Goal: Task Accomplishment & Management: Use online tool/utility

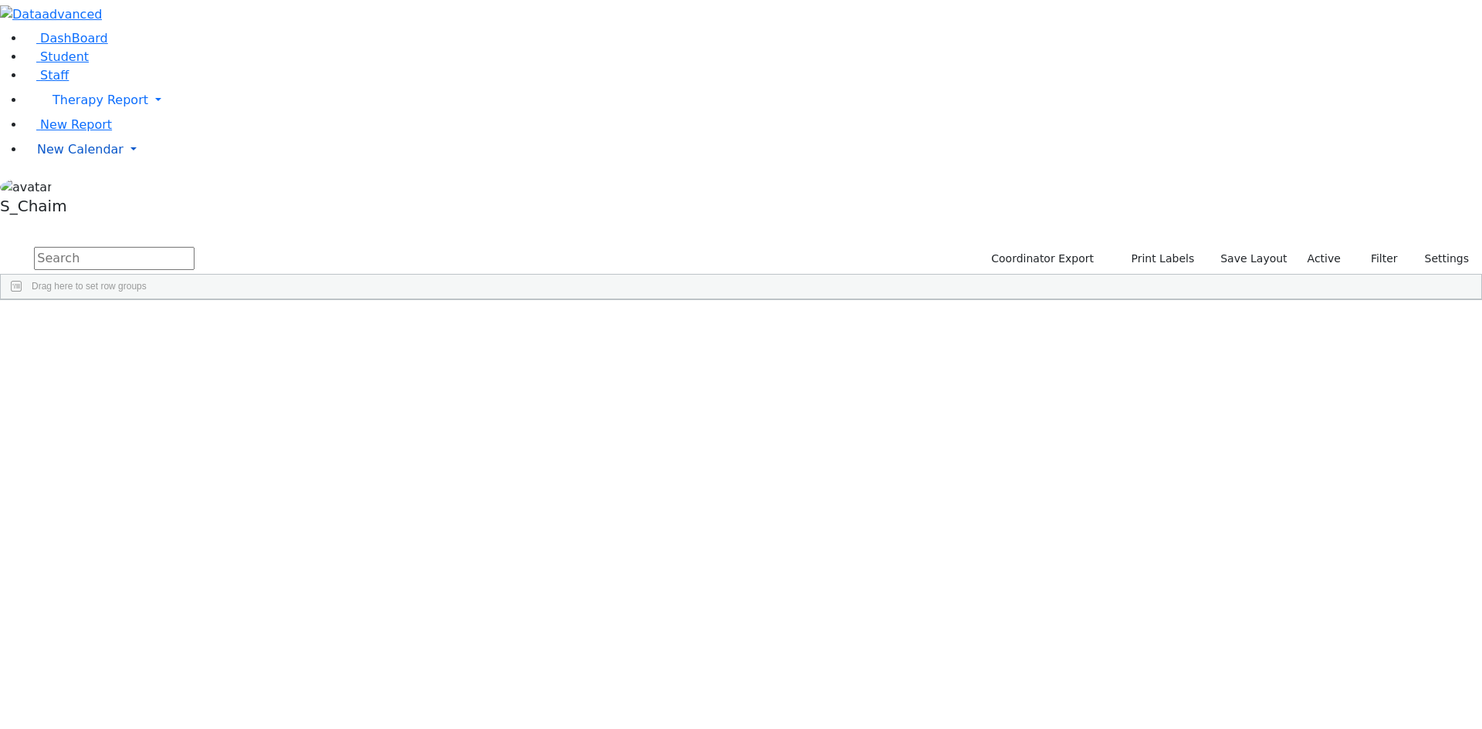
click at [92, 107] on span "New Calendar" at bounding box center [100, 100] width 96 height 15
click at [86, 188] on span "Calendar" at bounding box center [61, 180] width 56 height 15
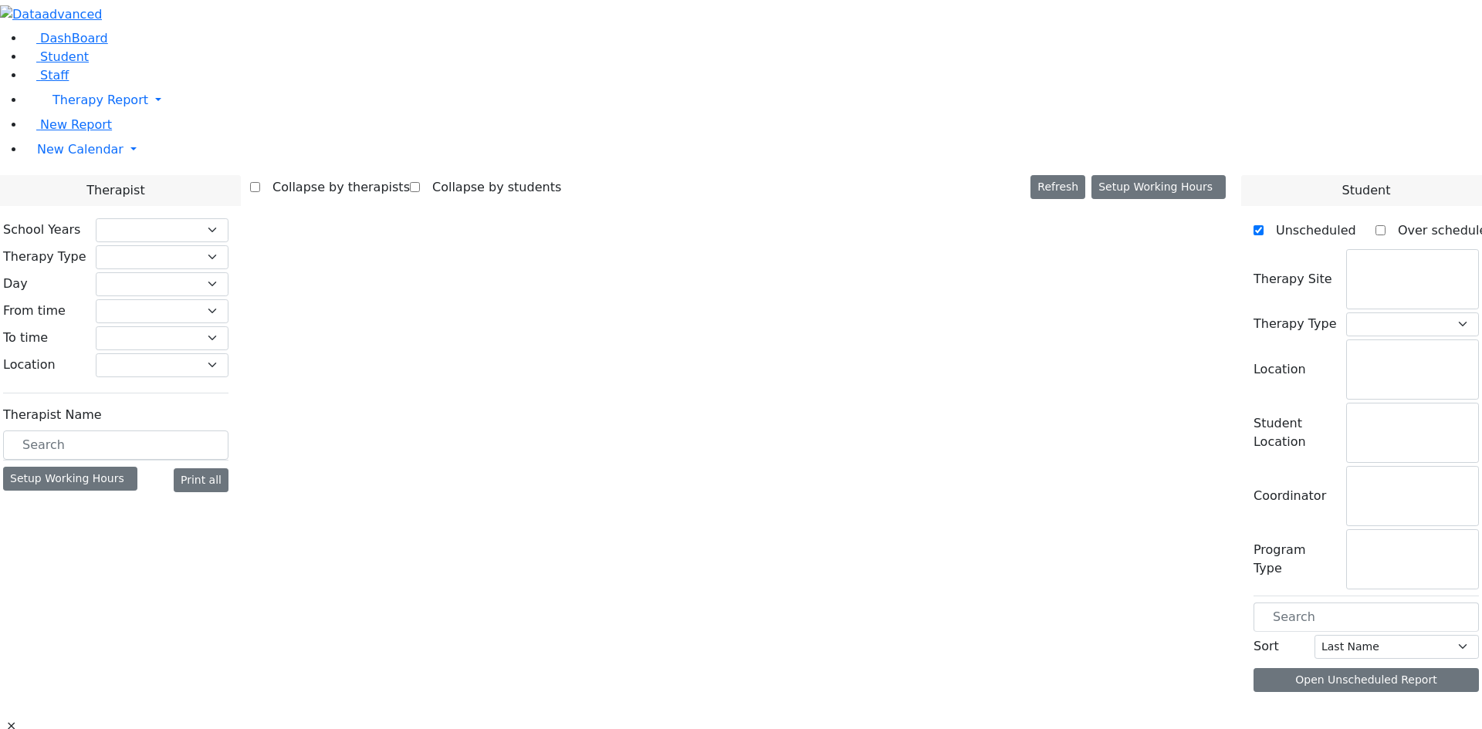
checkbox input "false"
select select "212"
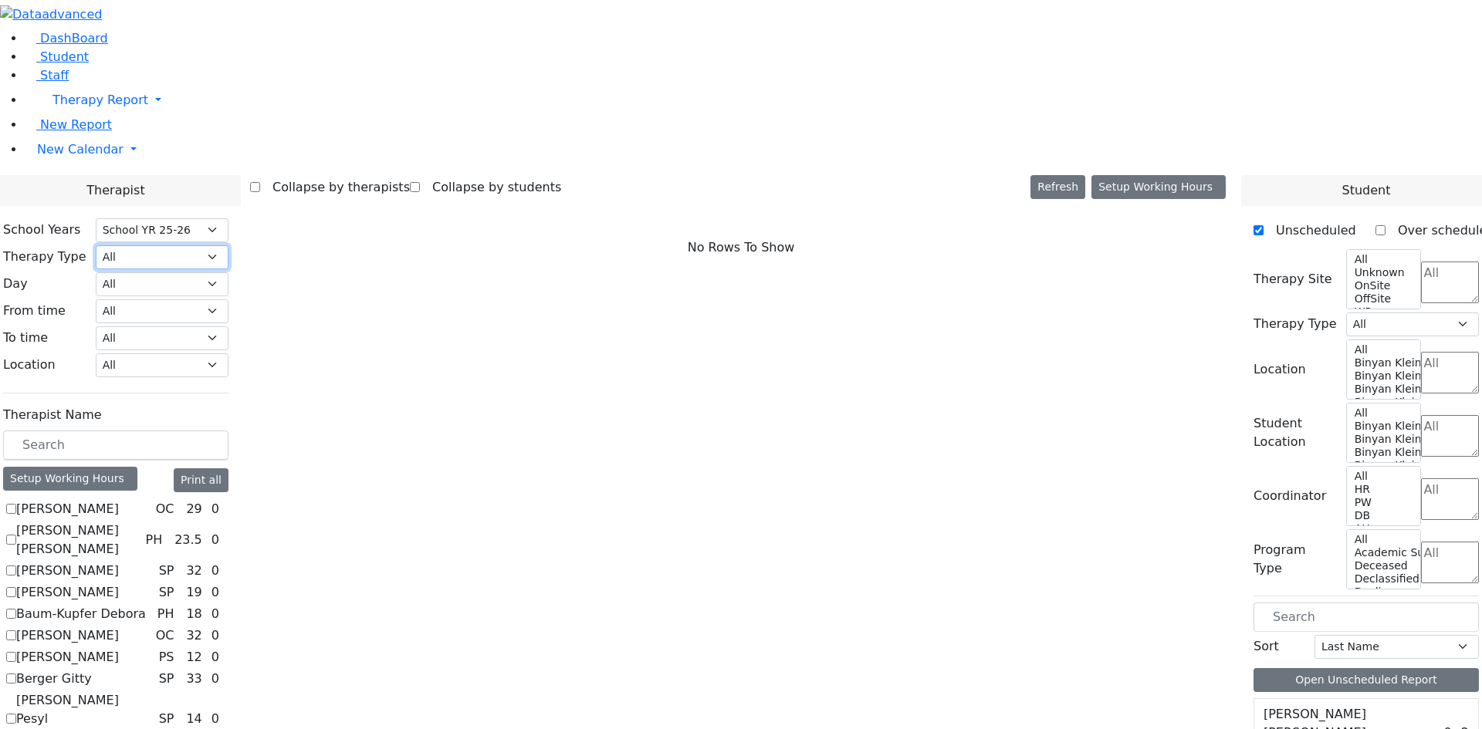
click at [228, 245] on select "All Psych Hearing Vision Speech Physical Occupational" at bounding box center [162, 257] width 133 height 24
select select "2"
click at [228, 245] on select "All Psych Hearing Vision Speech Physical Occupational" at bounding box center [162, 257] width 133 height 24
select select "2"
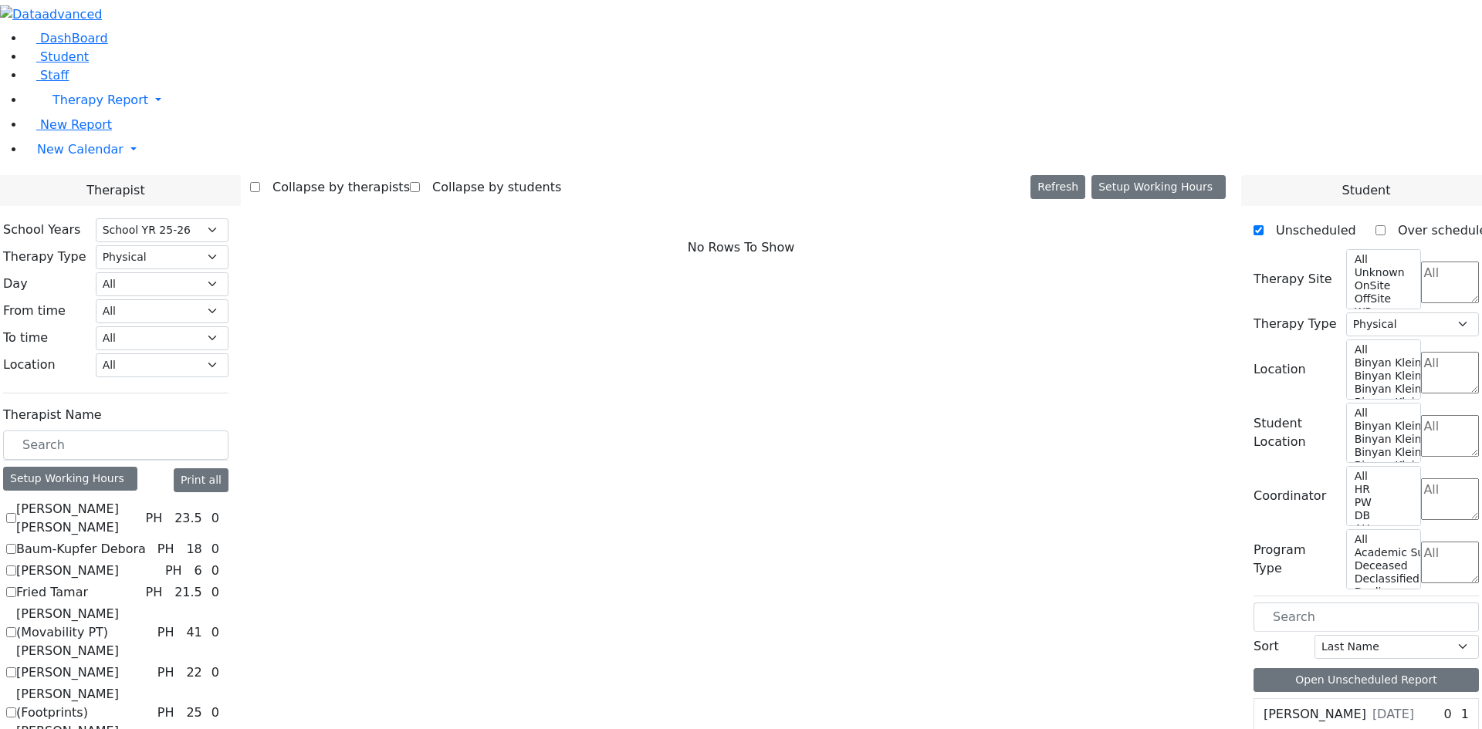
click at [119, 562] on label "Citer Yacov" at bounding box center [67, 571] width 103 height 19
click at [16, 566] on input "Citer Yacov" at bounding box center [11, 571] width 10 height 10
checkbox input "true"
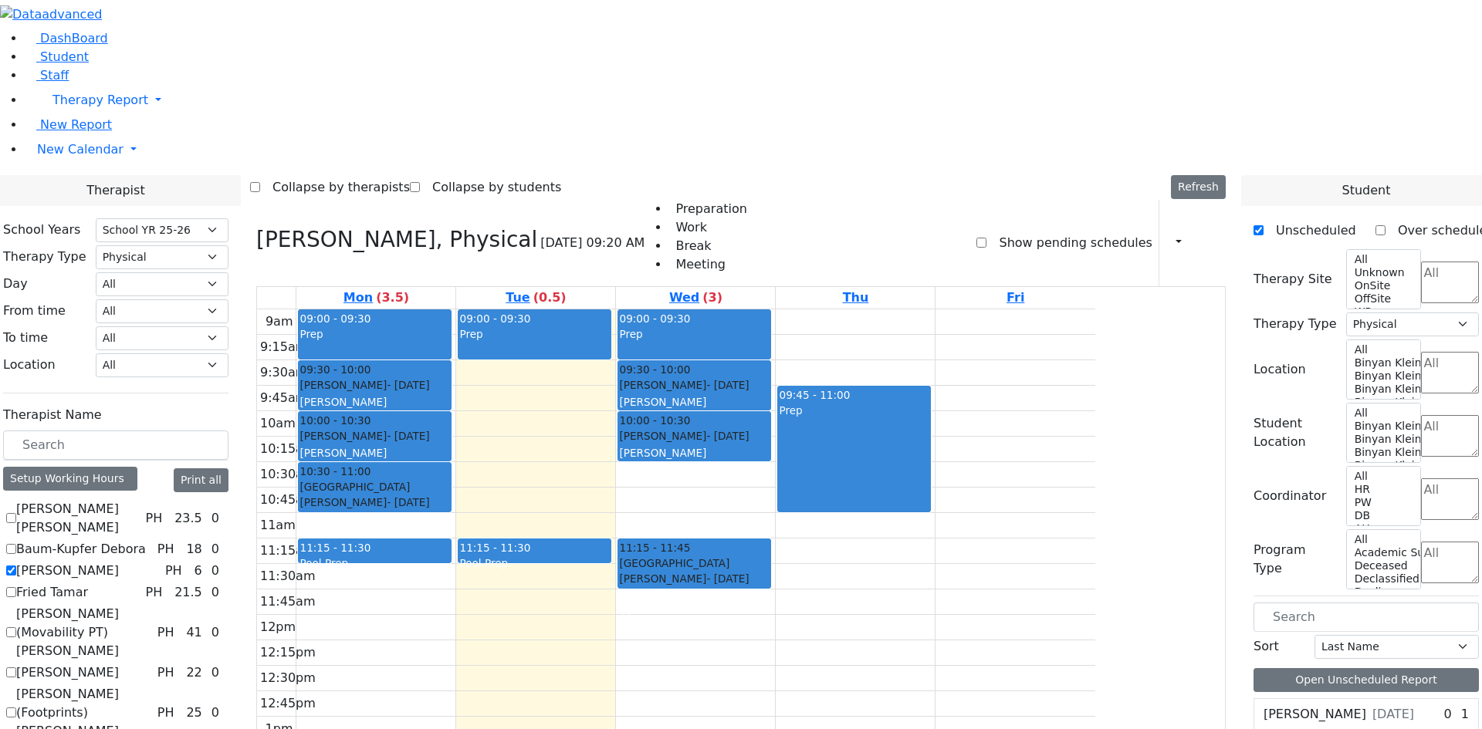
click at [151, 605] on label "[PERSON_NAME] (Movability PT) [PERSON_NAME]" at bounding box center [83, 633] width 135 height 56
click at [16, 627] on input "[PERSON_NAME] (Movability PT) [PERSON_NAME]" at bounding box center [11, 632] width 10 height 10
checkbox input "true"
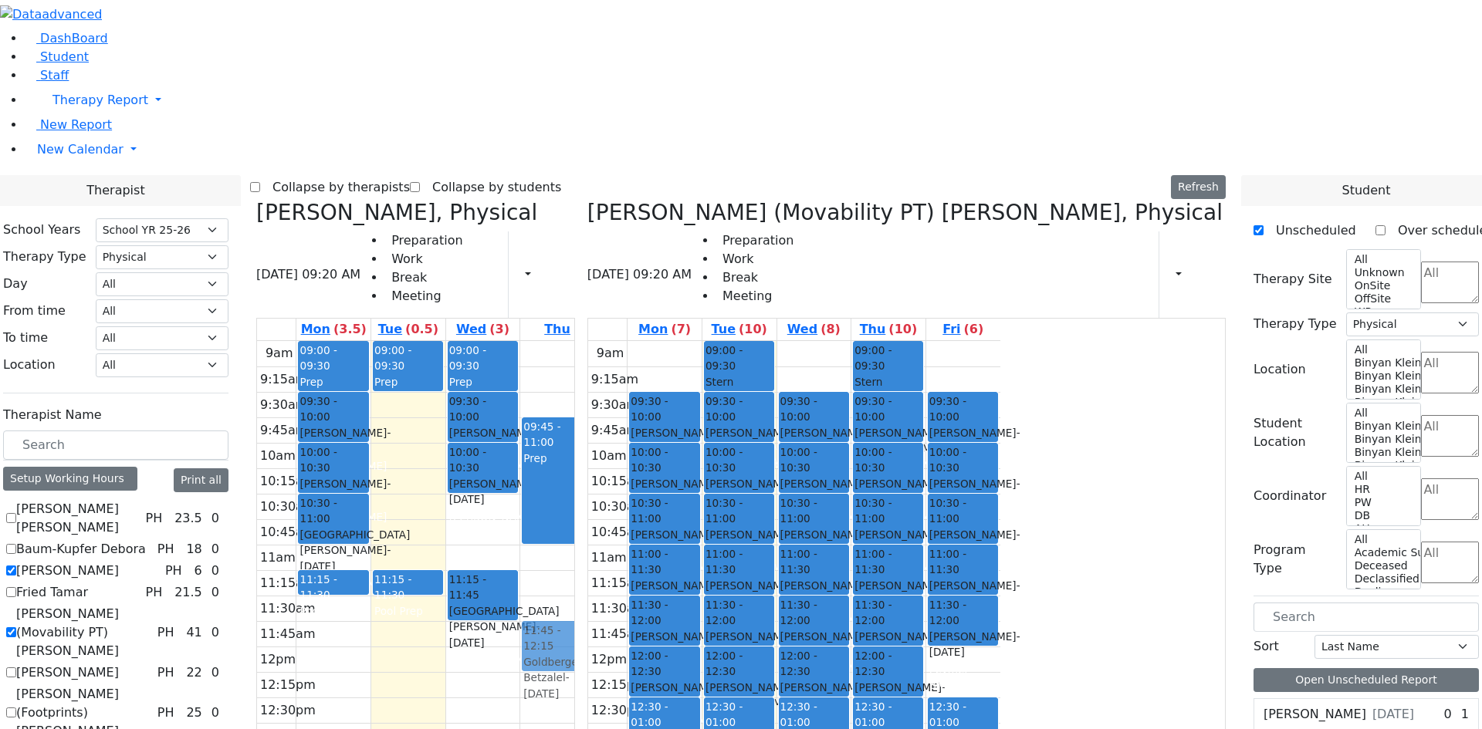
drag, startPoint x: 1191, startPoint y: 428, endPoint x: 705, endPoint y: 400, distance: 487.0
click at [705, 400] on div "Citer Yacov, Physical 08/26/2025 09:20 AM Preparation Work Break Meeting Print …" at bounding box center [741, 577] width 982 height 754
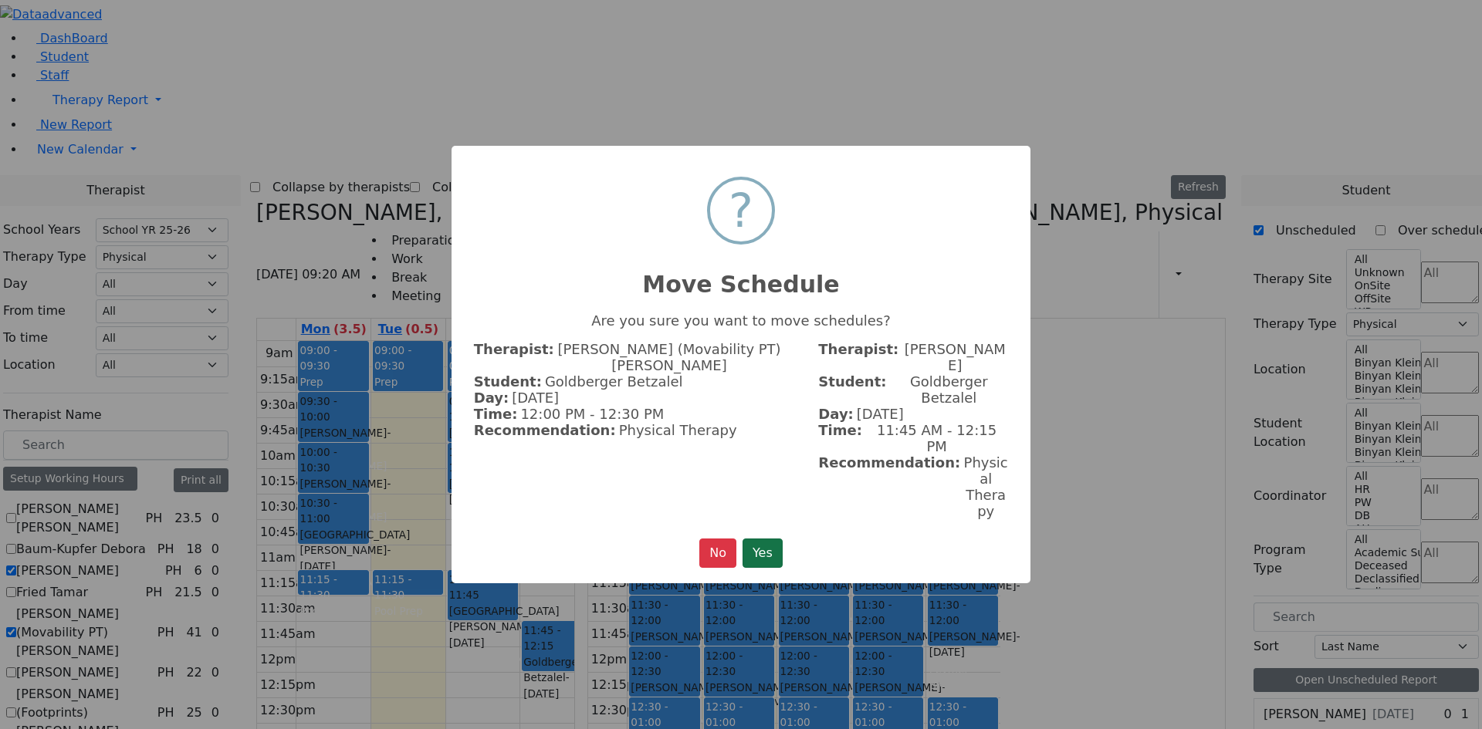
click at [766, 539] on button "Yes" at bounding box center [762, 553] width 40 height 29
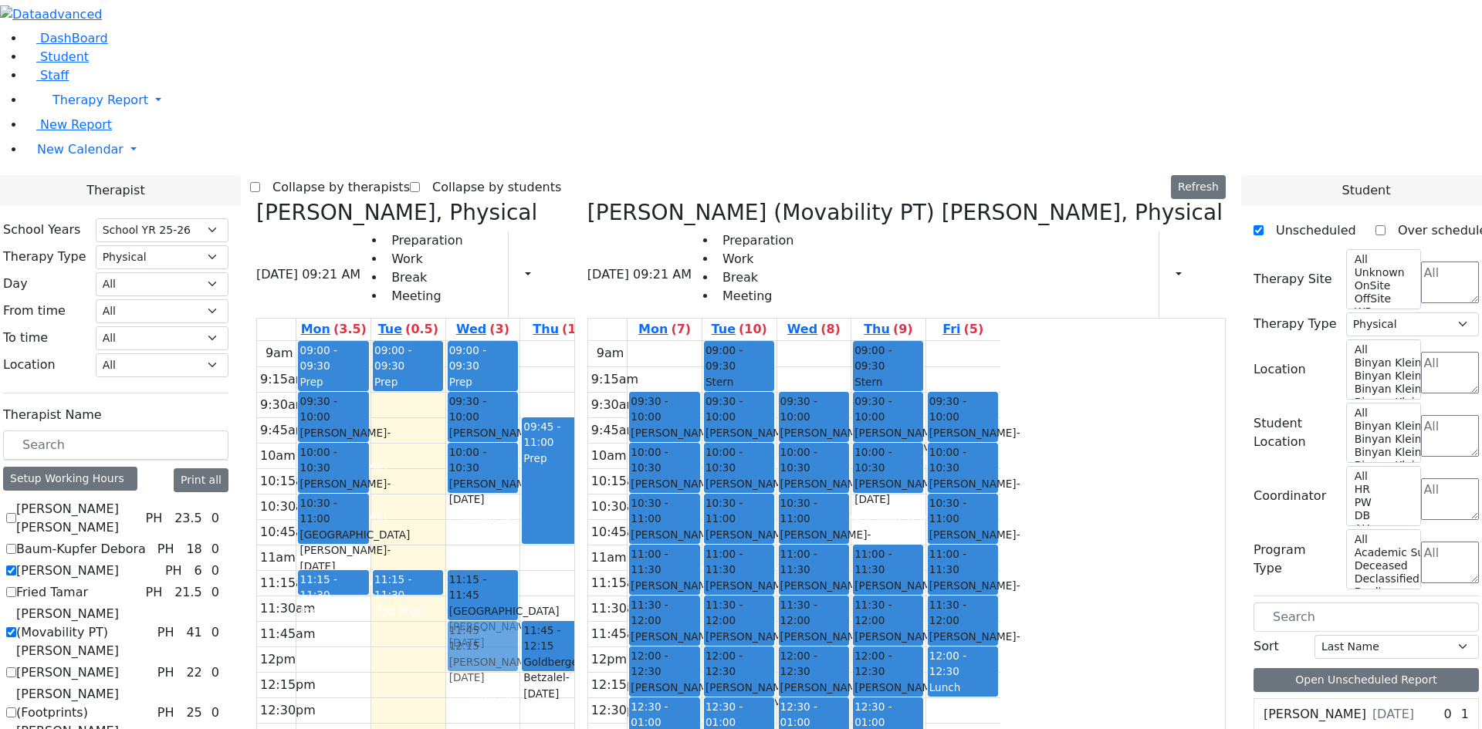
drag, startPoint x: 1120, startPoint y: 549, endPoint x: 634, endPoint y: 425, distance: 500.8
click at [634, 425] on div "Citer Yacov, Physical 08/26/2025 09:21 AM Preparation Work Break Meeting Print …" at bounding box center [741, 577] width 982 height 754
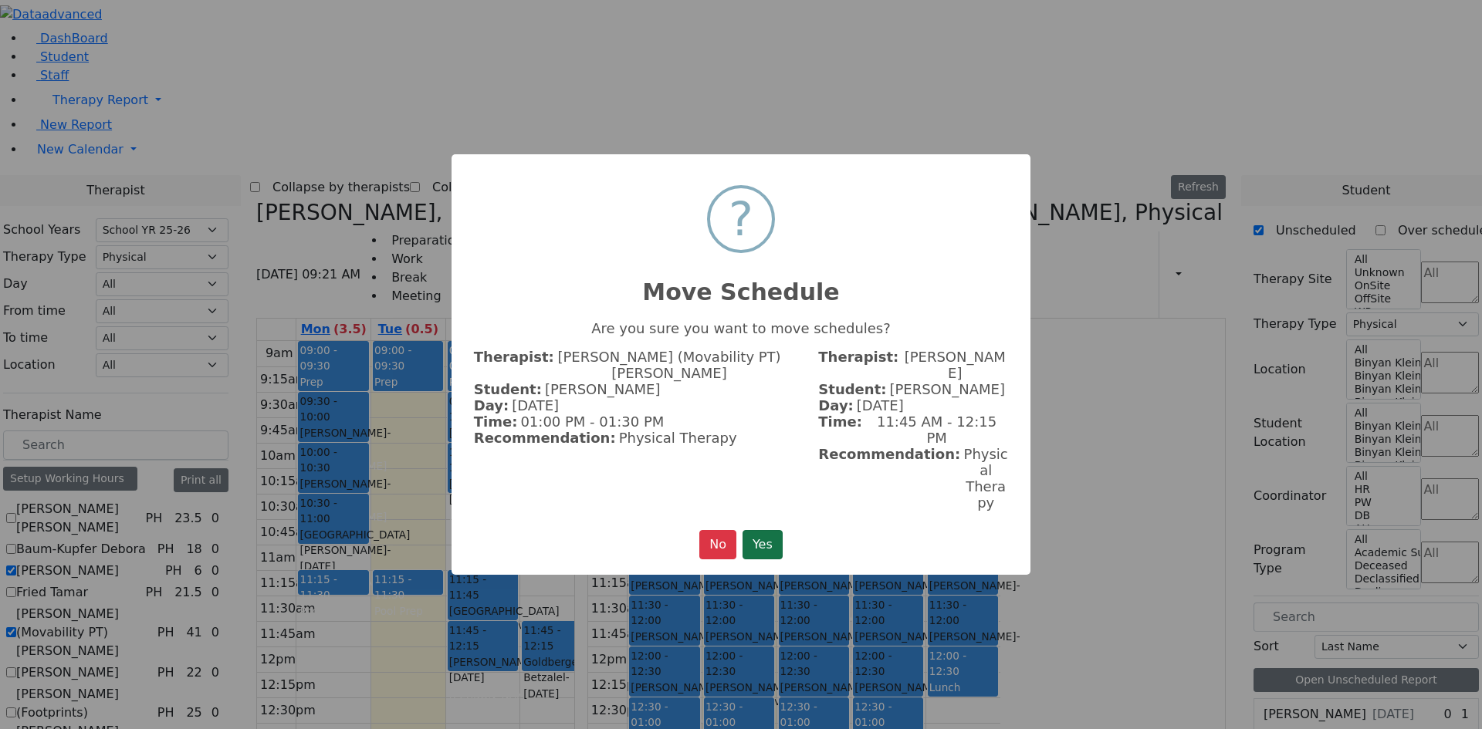
click at [768, 530] on button "Yes" at bounding box center [762, 544] width 40 height 29
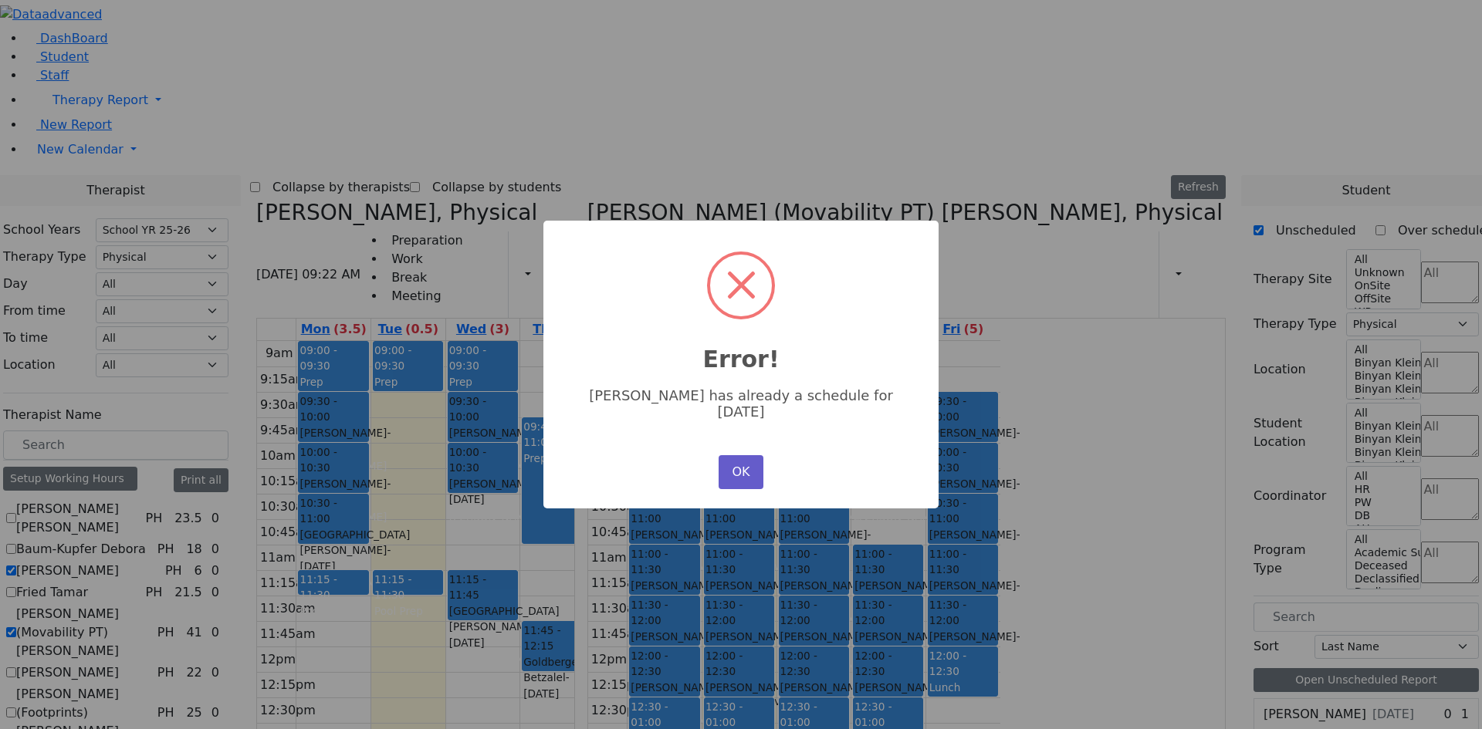
click at [743, 465] on button "OK" at bounding box center [740, 472] width 45 height 34
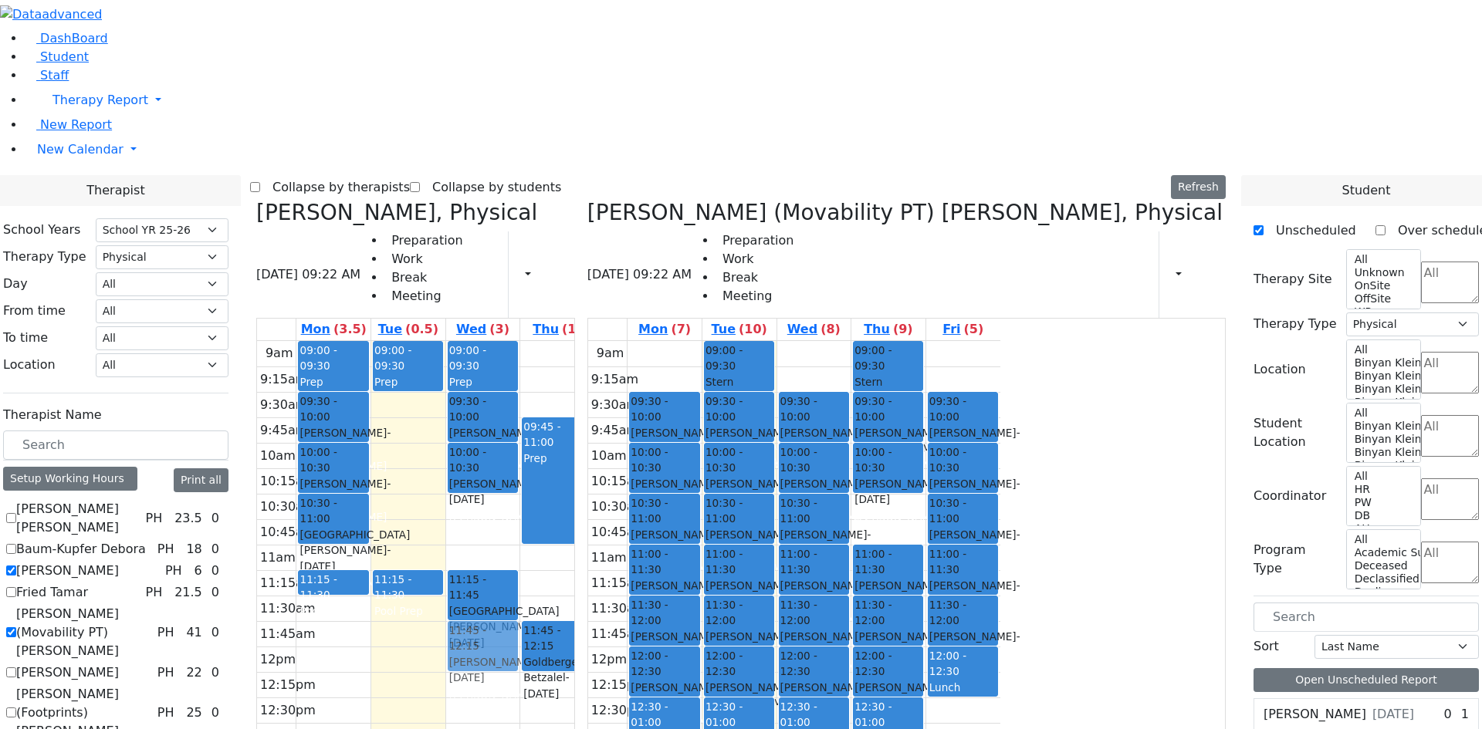
drag, startPoint x: 1059, startPoint y: 546, endPoint x: 637, endPoint y: 410, distance: 442.9
click at [637, 410] on div "Citer Yacov, Physical 08/26/2025 09:22 AM Preparation Work Break Meeting Print …" at bounding box center [741, 577] width 982 height 754
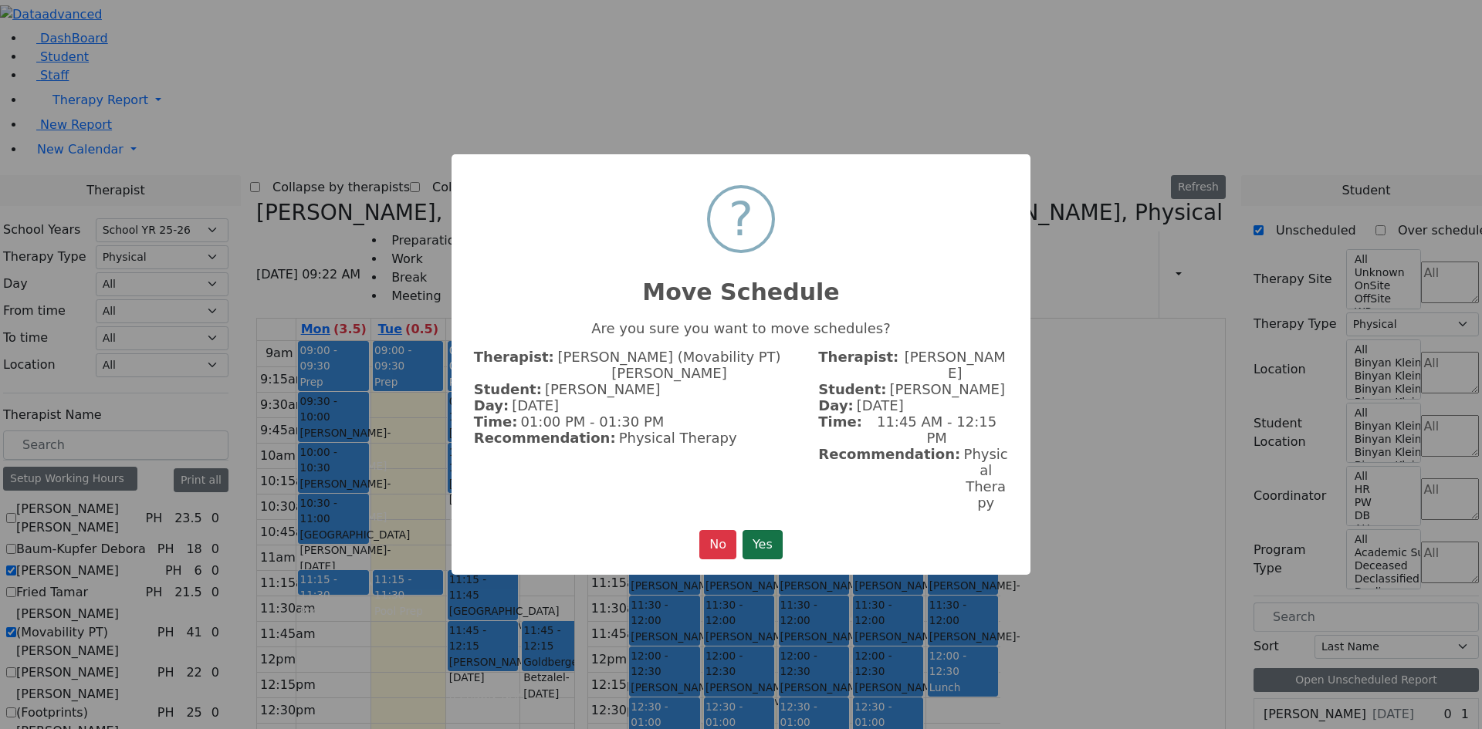
click at [772, 530] on button "Yes" at bounding box center [762, 544] width 40 height 29
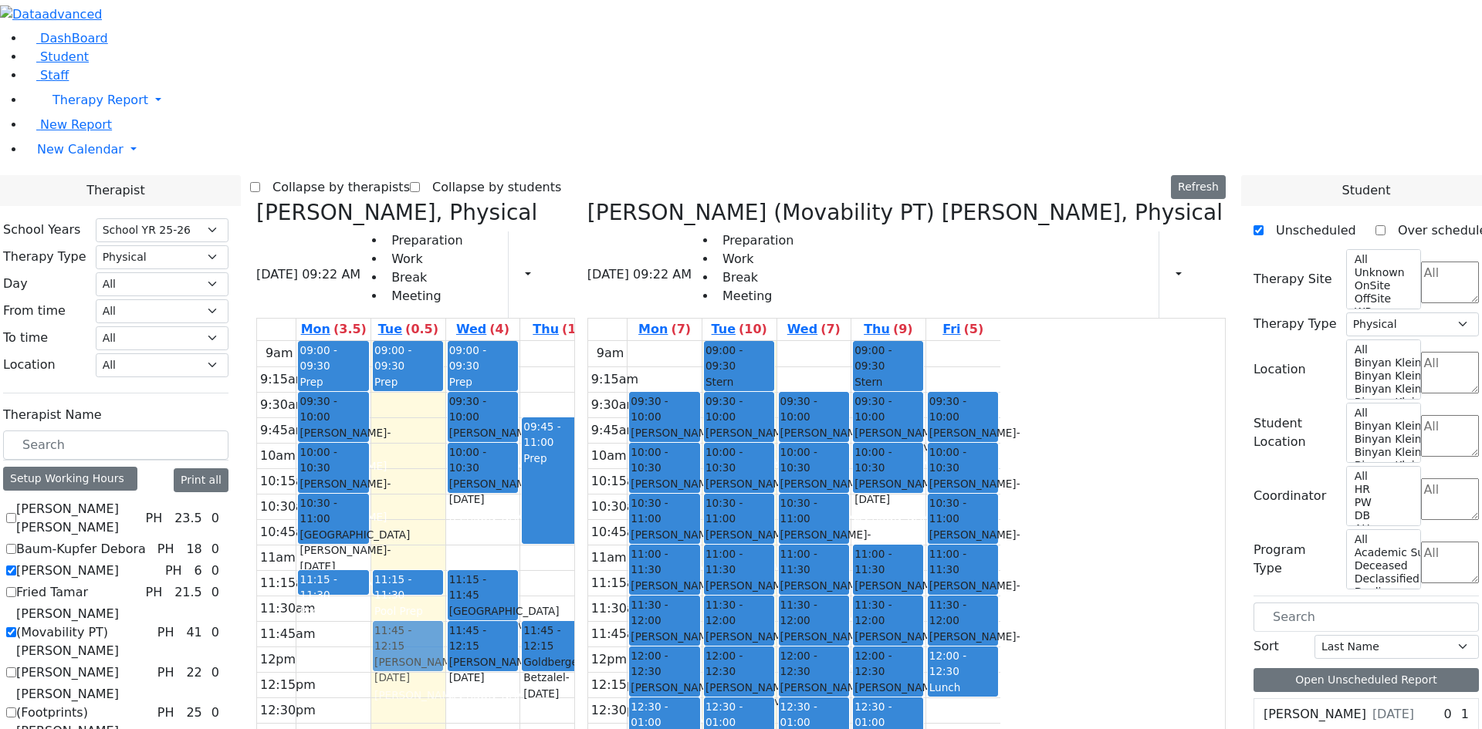
drag, startPoint x: 1148, startPoint y: 552, endPoint x: 581, endPoint y: 426, distance: 580.9
click at [543, 421] on div "Citer Yacov, Physical 08/26/2025 09:22 AM Preparation Work Break Meeting Print …" at bounding box center [741, 577] width 982 height 754
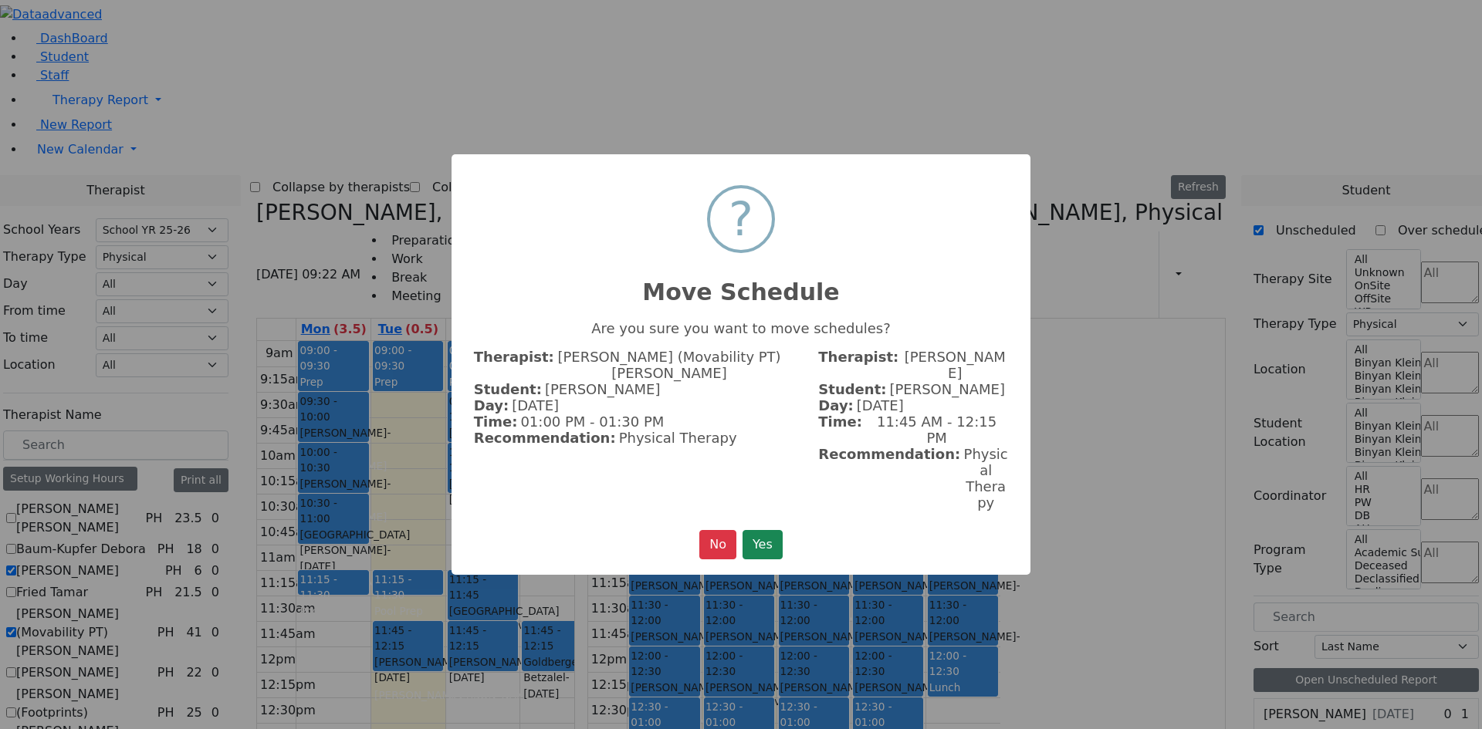
click at [776, 530] on button "Yes" at bounding box center [762, 544] width 40 height 29
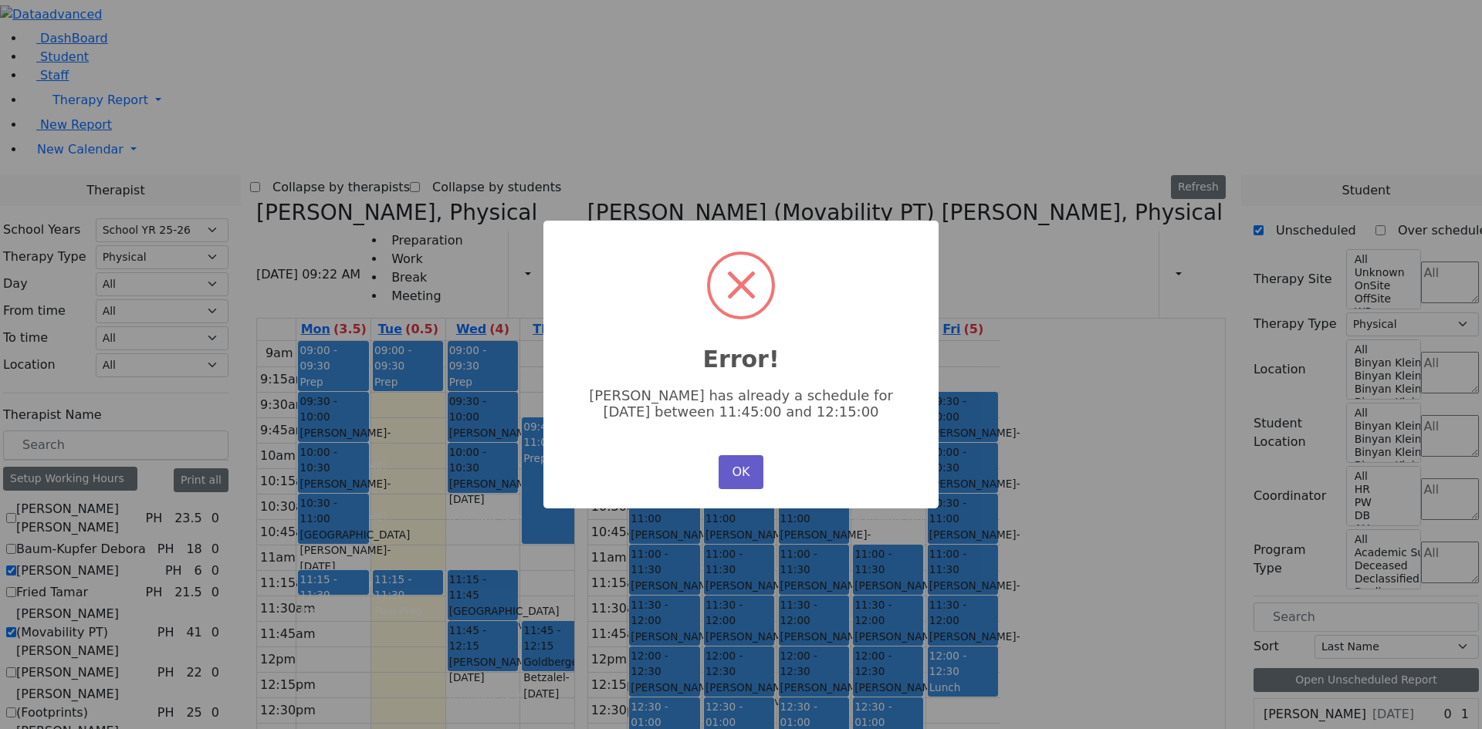
click at [737, 469] on button "OK" at bounding box center [740, 472] width 45 height 34
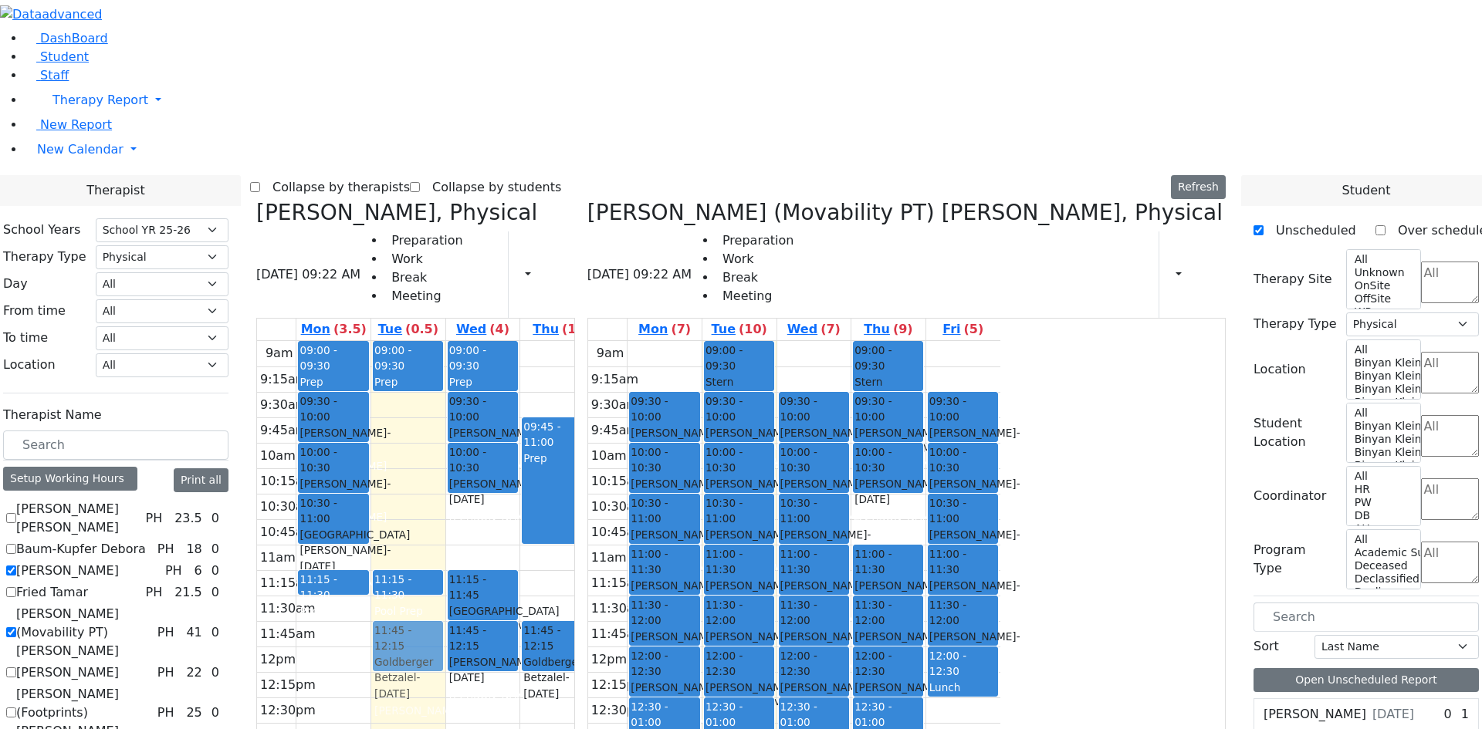
drag, startPoint x: 983, startPoint y: 587, endPoint x: 558, endPoint y: 396, distance: 466.3
click at [558, 400] on div "Citer Yacov, Physical 08/26/2025 09:22 AM Preparation Work Break Meeting Print …" at bounding box center [741, 577] width 982 height 754
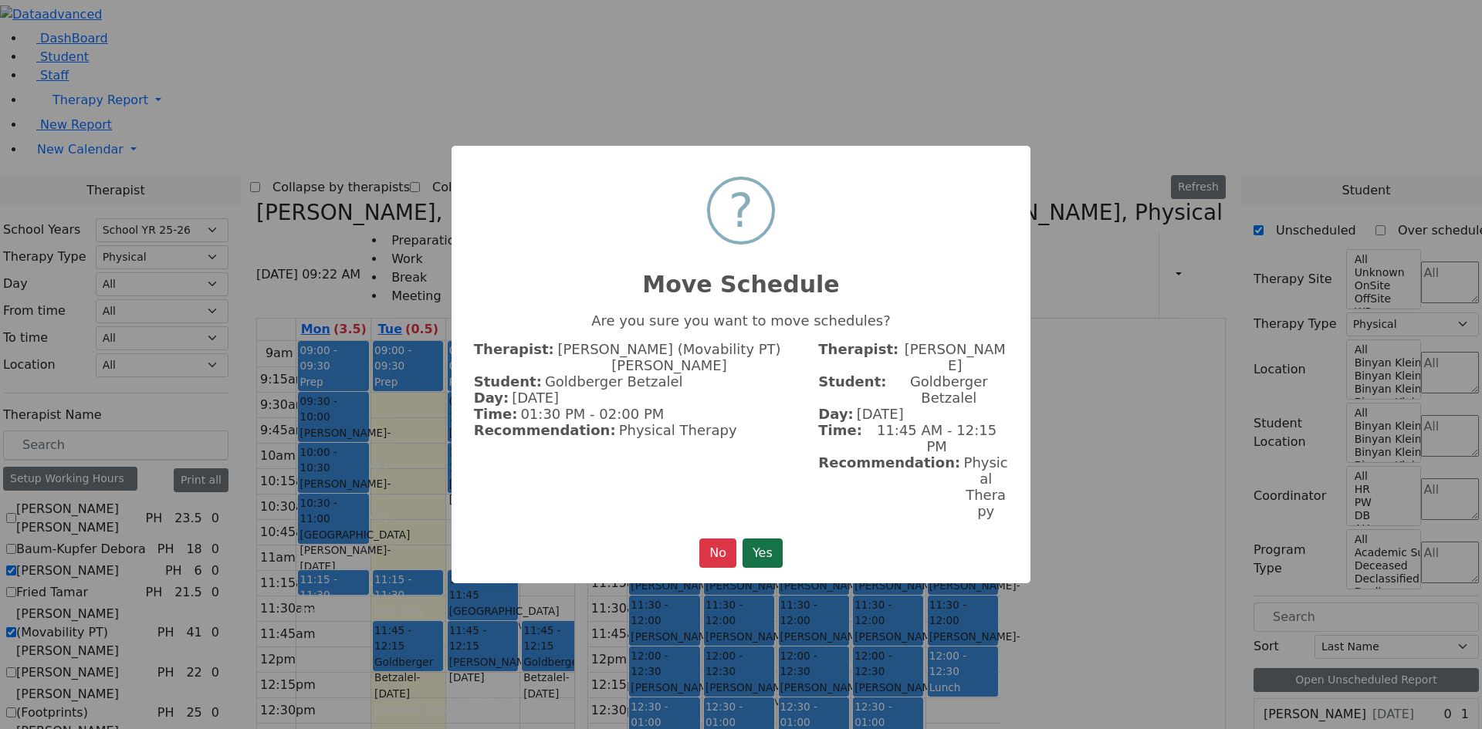
click at [781, 539] on button "Yes" at bounding box center [762, 553] width 40 height 29
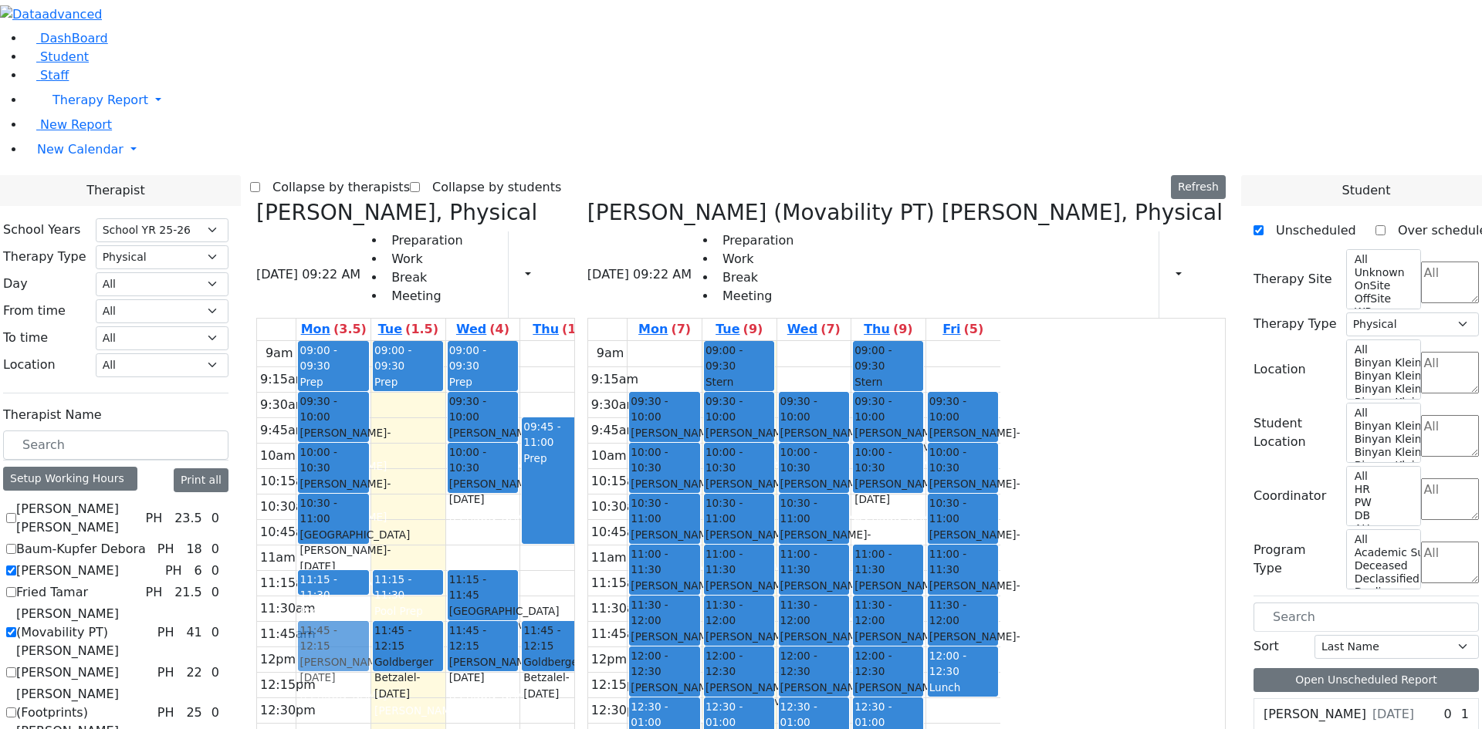
drag, startPoint x: 1116, startPoint y: 545, endPoint x: 485, endPoint y: 424, distance: 642.0
click at [485, 424] on div "Citer Yacov, Physical 08/26/2025 09:22 AM Preparation Work Break Meeting Print …" at bounding box center [741, 577] width 982 height 754
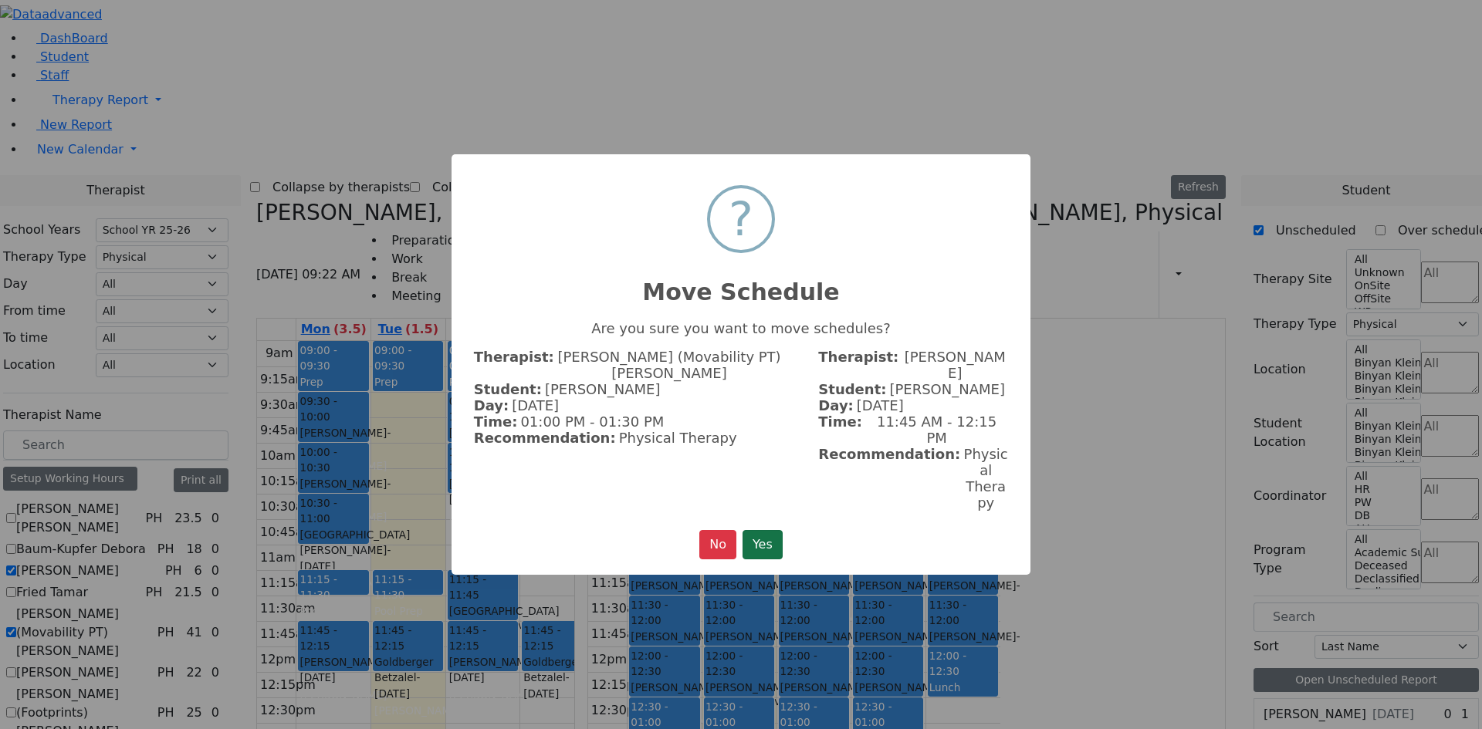
click at [769, 530] on button "Yes" at bounding box center [762, 544] width 40 height 29
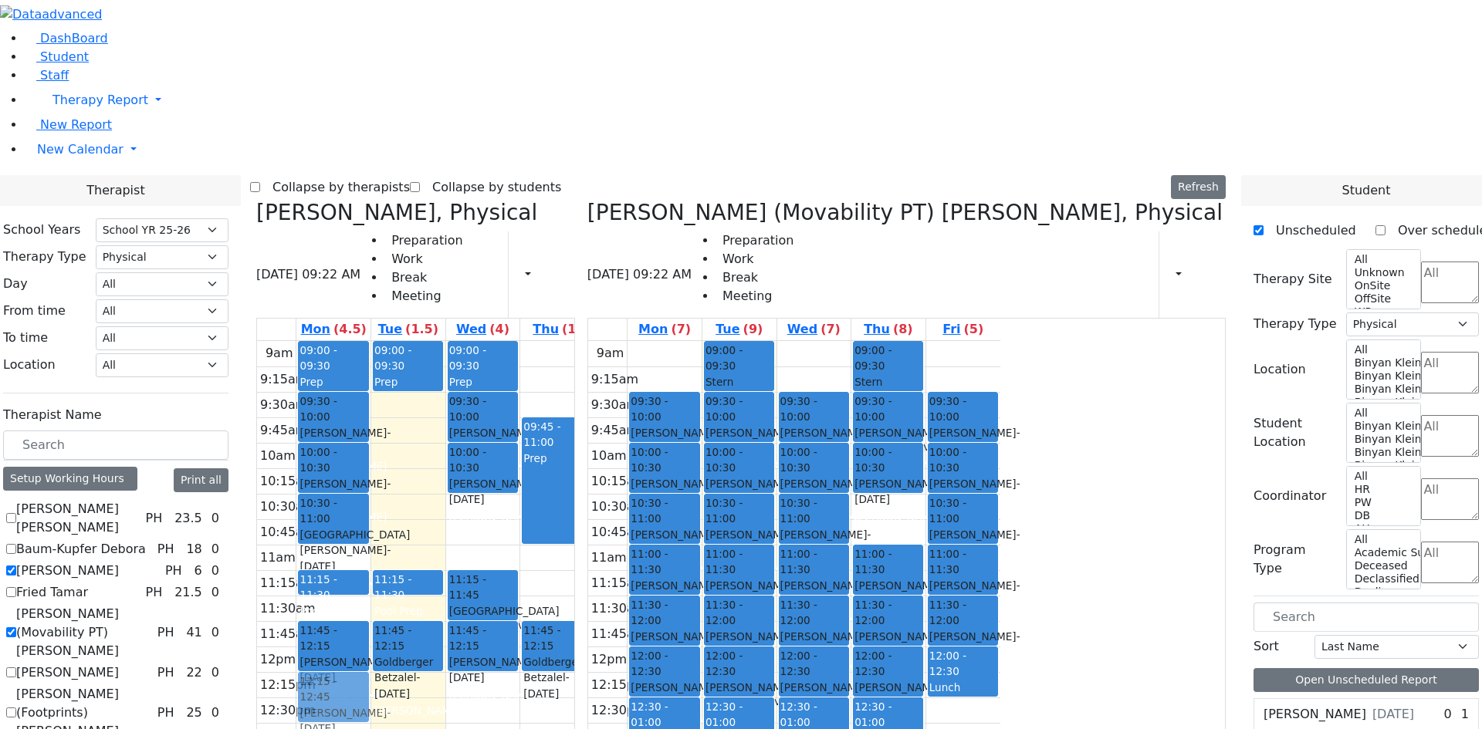
drag, startPoint x: 900, startPoint y: 540, endPoint x: 510, endPoint y: 468, distance: 396.2
click at [496, 466] on div "Citer Yacov, Physical 08/26/2025 09:22 AM Preparation Work Break Meeting Print …" at bounding box center [741, 577] width 982 height 754
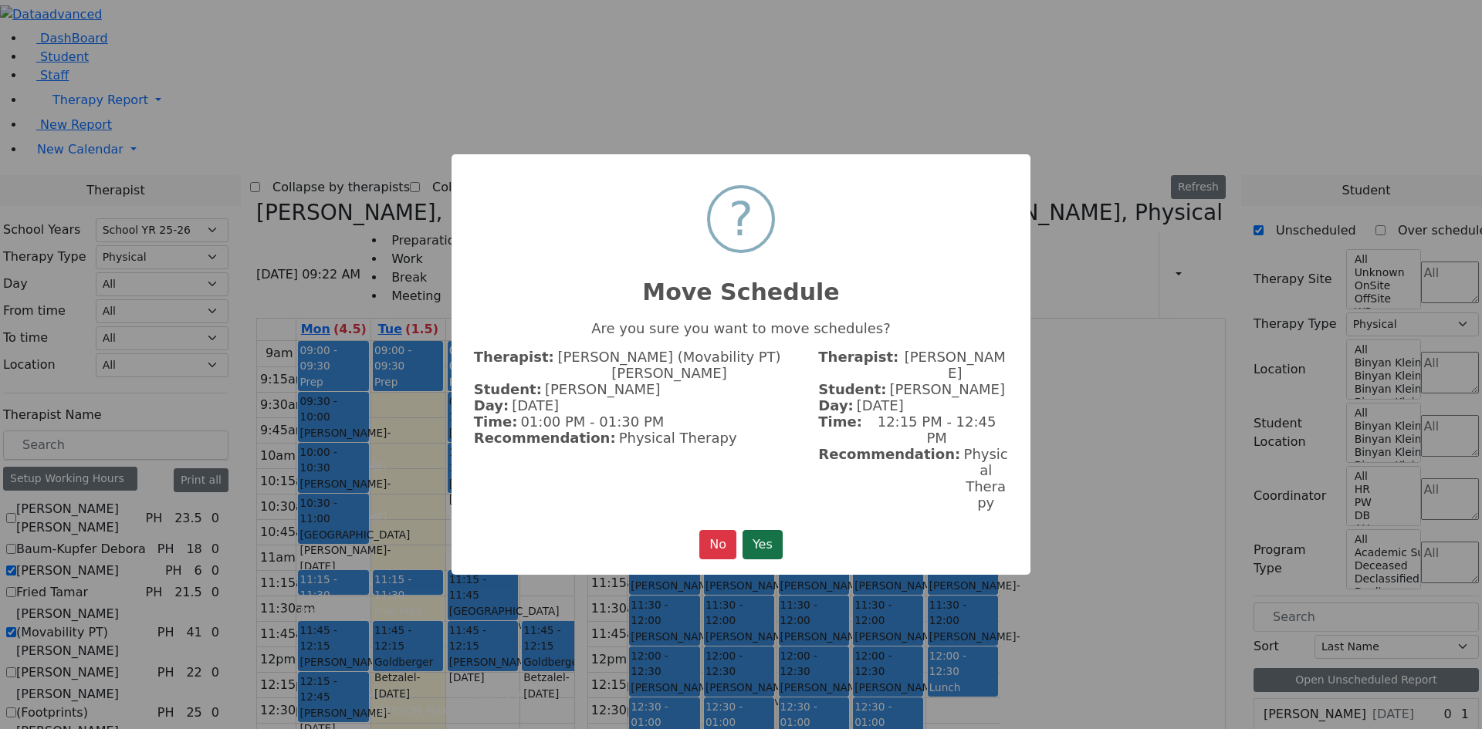
click at [746, 530] on button "Yes" at bounding box center [762, 544] width 40 height 29
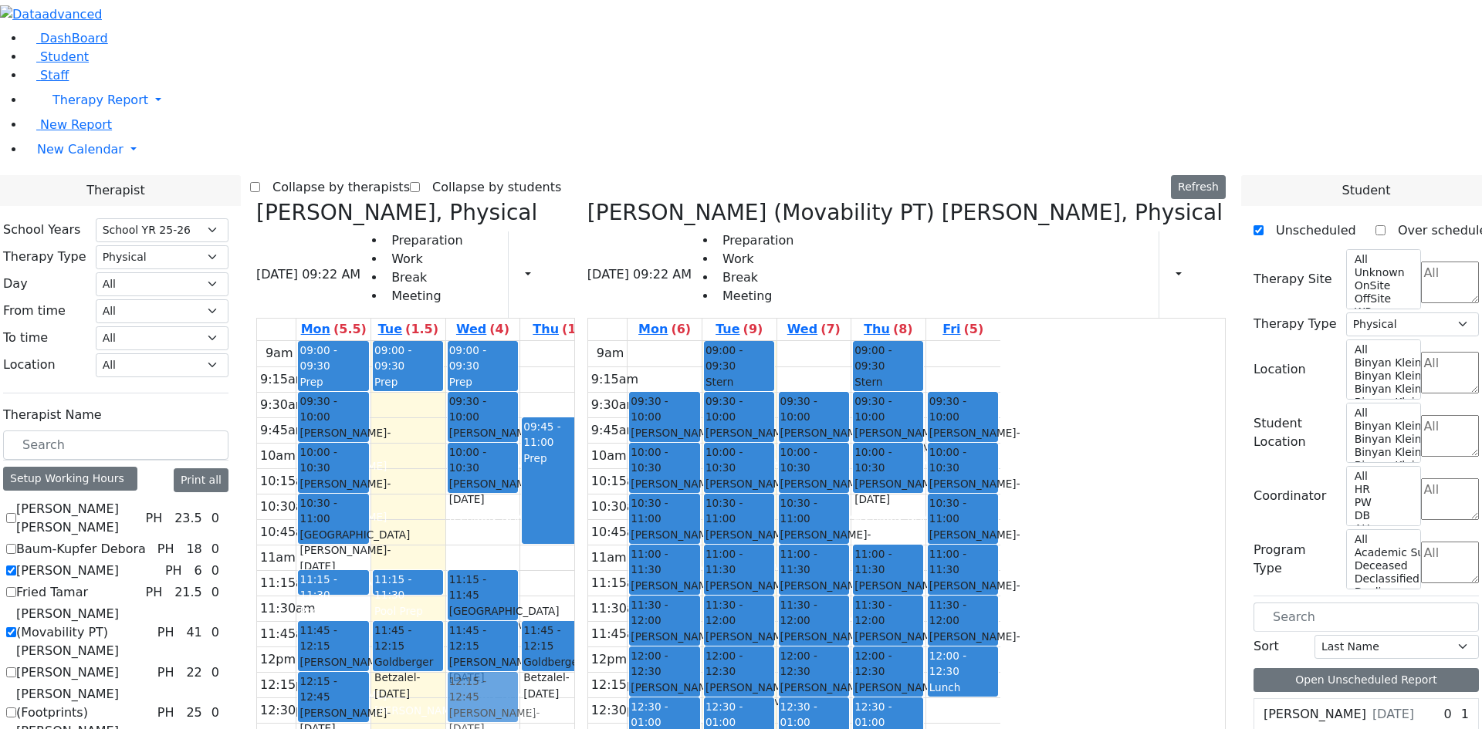
drag, startPoint x: 975, startPoint y: 543, endPoint x: 644, endPoint y: 468, distance: 339.4
click at [644, 468] on div "Citer Yacov, Physical 08/26/2025 09:22 AM Preparation Work Break Meeting Print …" at bounding box center [741, 577] width 982 height 754
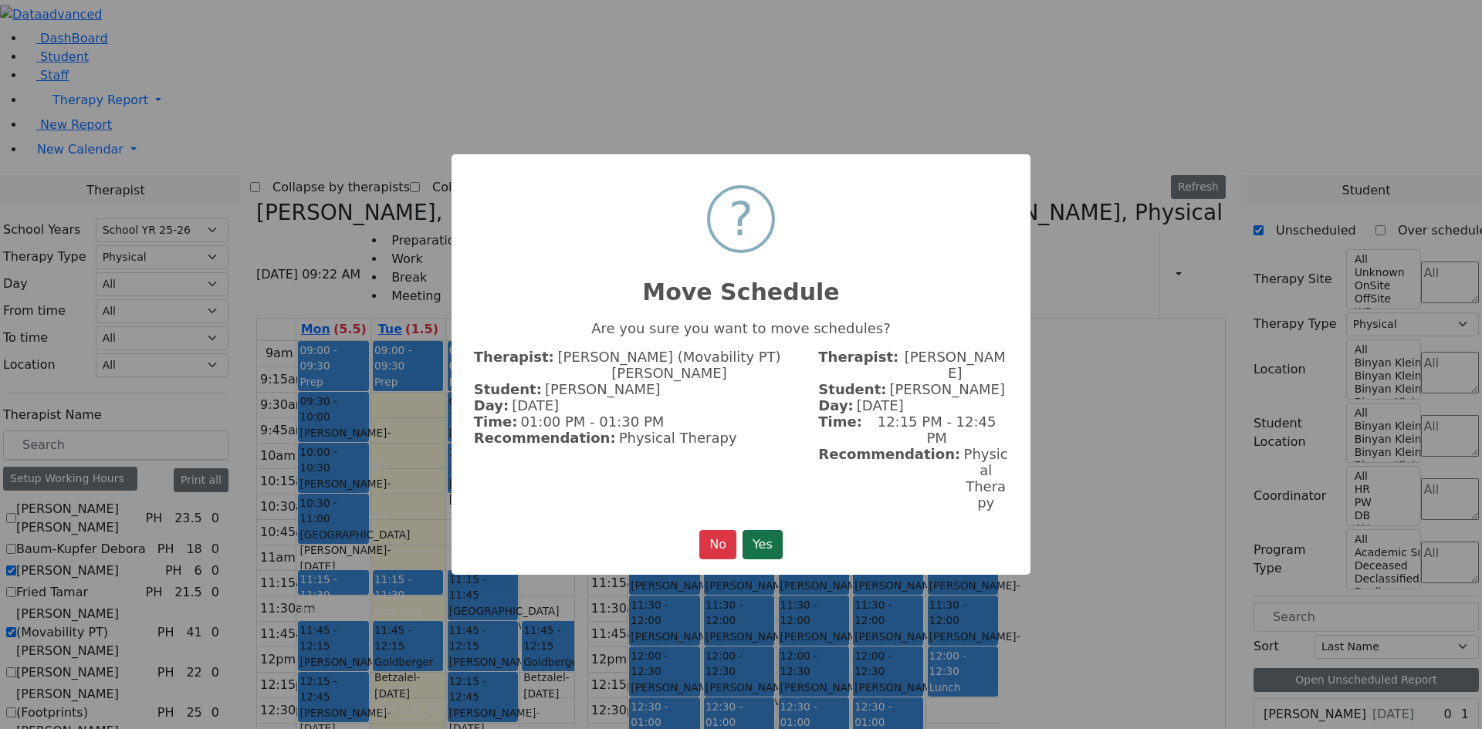
click at [772, 530] on button "Yes" at bounding box center [762, 544] width 40 height 29
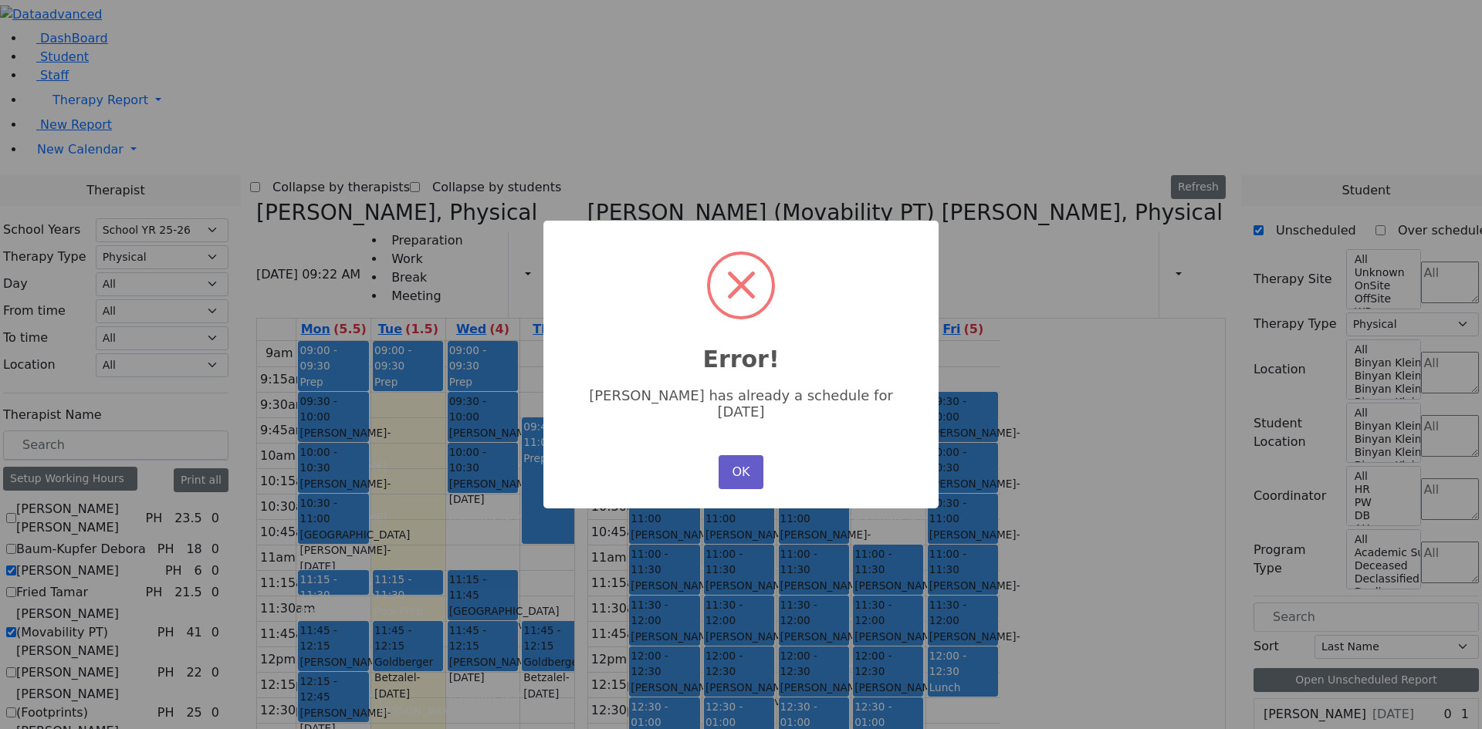
click at [735, 465] on button "OK" at bounding box center [740, 472] width 45 height 34
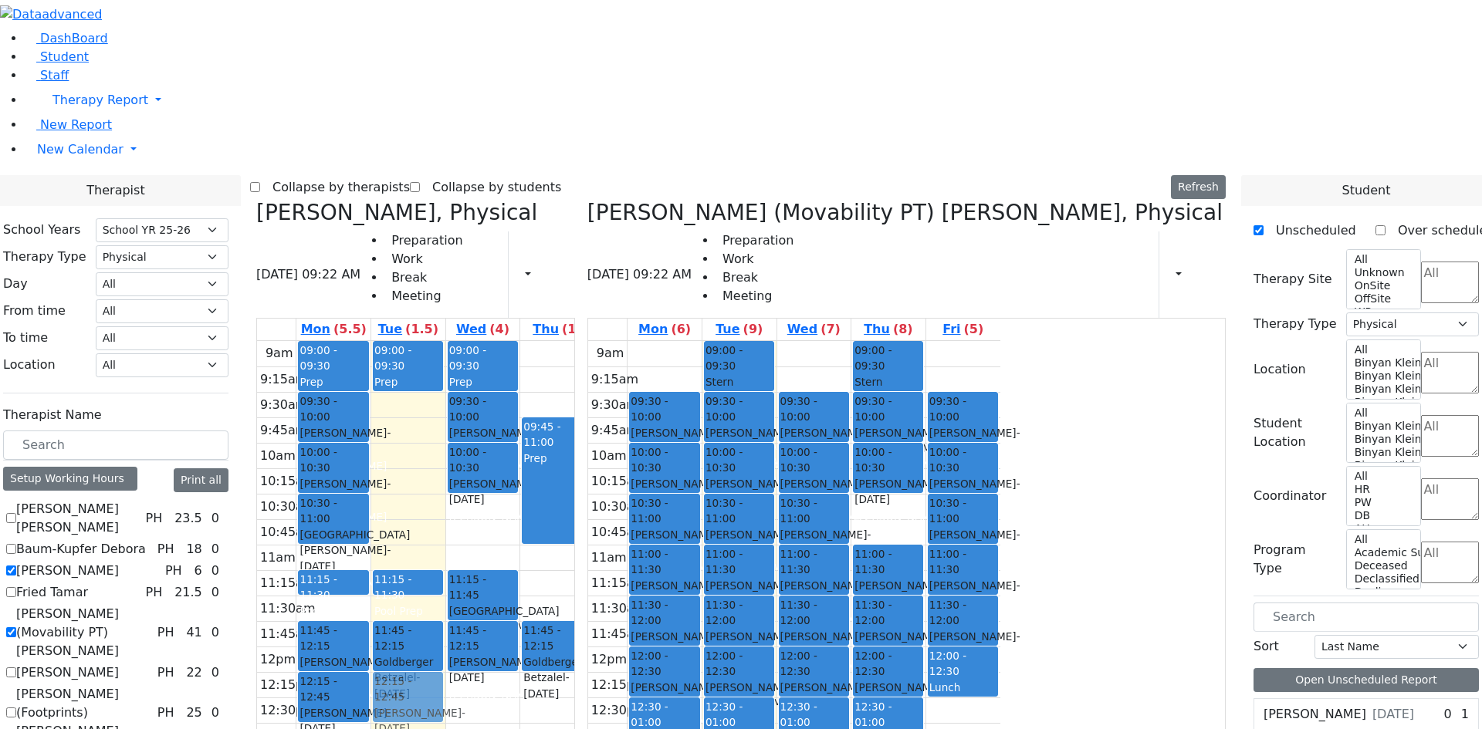
drag, startPoint x: 981, startPoint y: 546, endPoint x: 579, endPoint y: 475, distance: 407.5
click at [579, 475] on div "Citer Yacov, Physical 08/26/2025 09:22 AM Preparation Work Break Meeting Print …" at bounding box center [741, 577] width 982 height 754
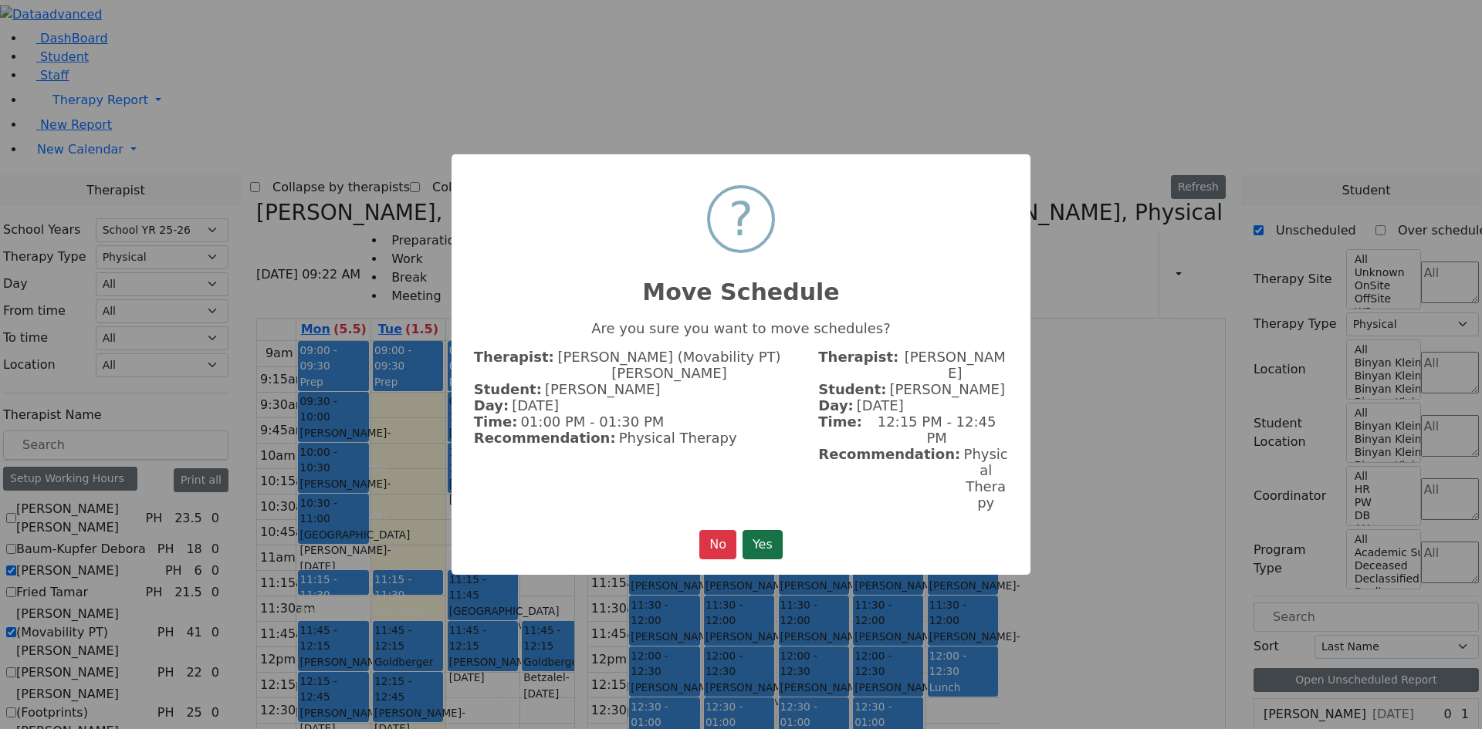
click at [766, 530] on button "Yes" at bounding box center [762, 544] width 40 height 29
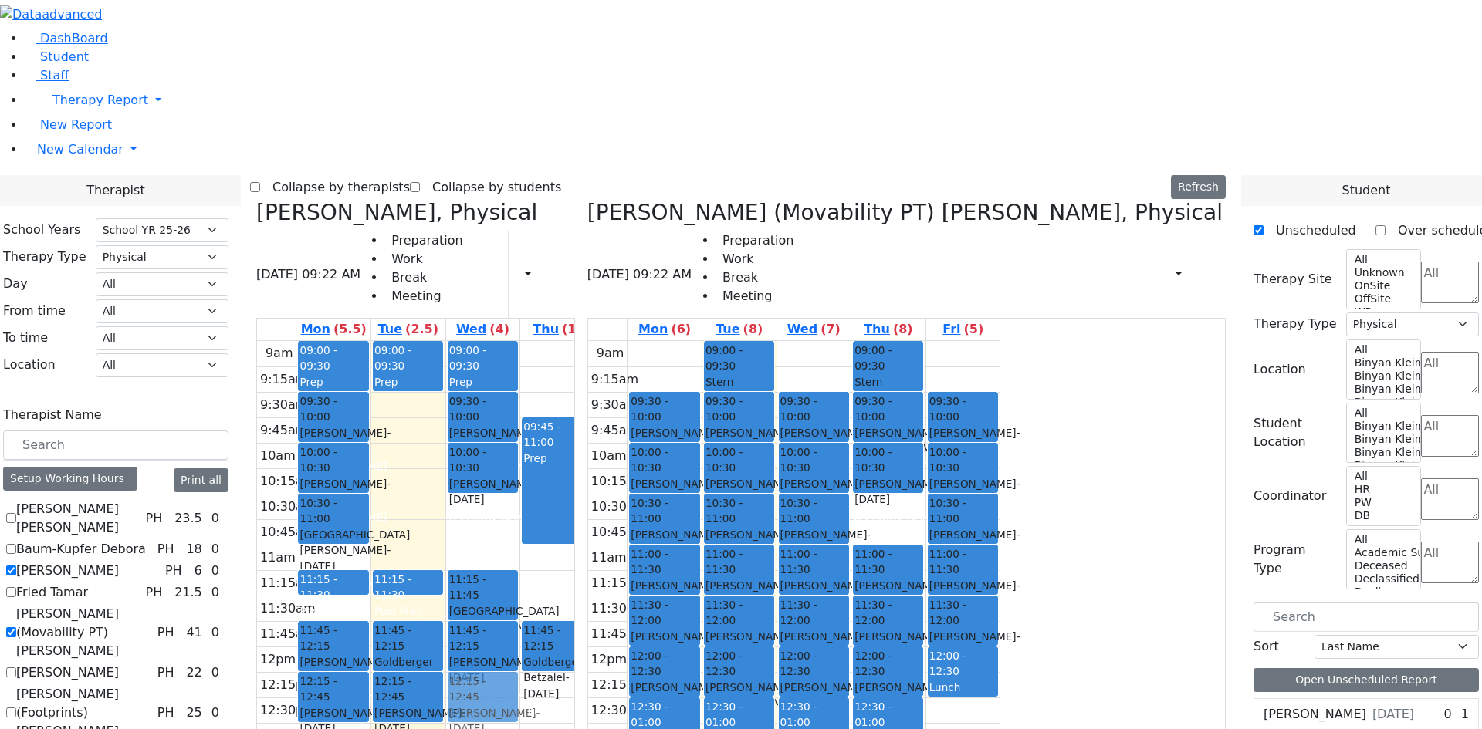
drag, startPoint x: 1049, startPoint y: 596, endPoint x: 632, endPoint y: 474, distance: 434.9
click at [632, 474] on div "Citer Yacov, Physical 08/26/2025 09:22 AM Preparation Work Break Meeting Print …" at bounding box center [741, 577] width 982 height 754
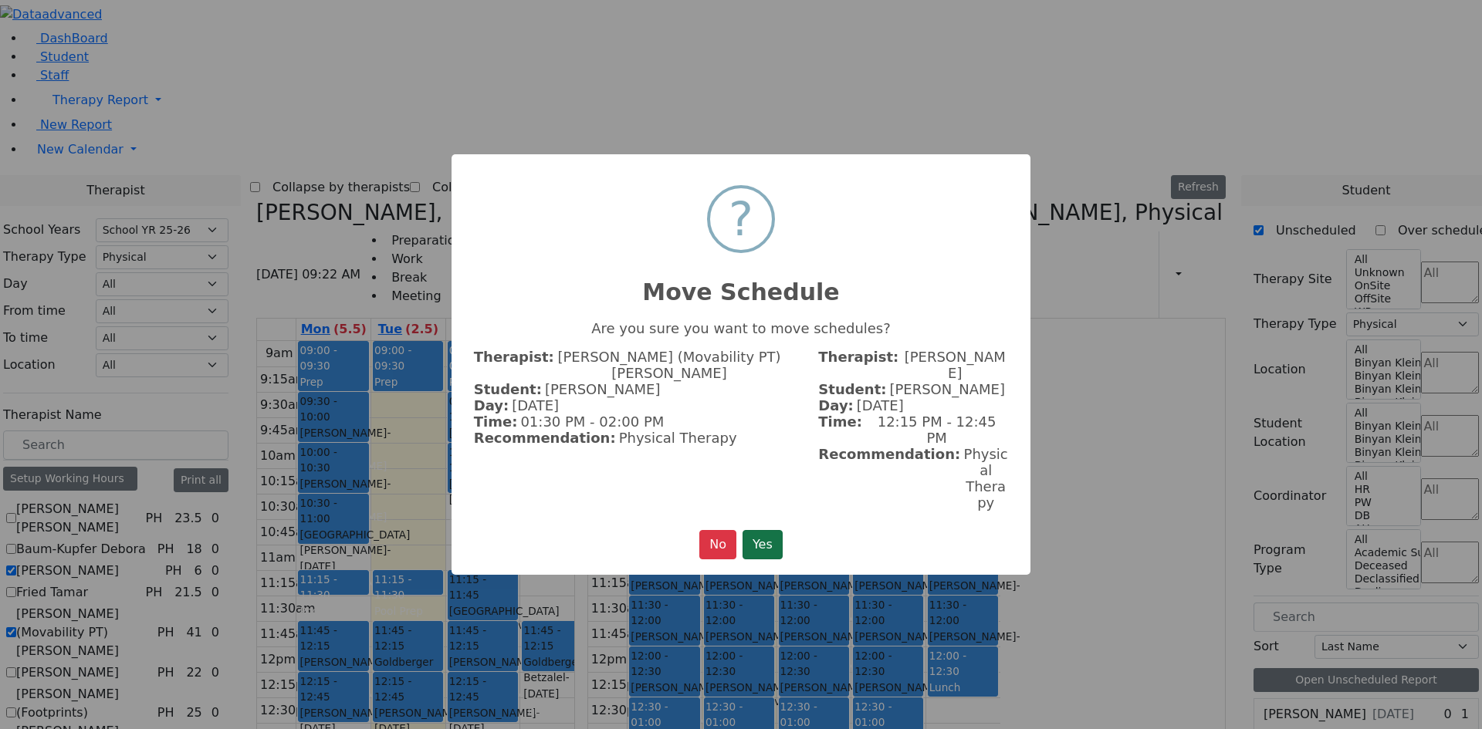
click at [779, 530] on button "Yes" at bounding box center [762, 544] width 40 height 29
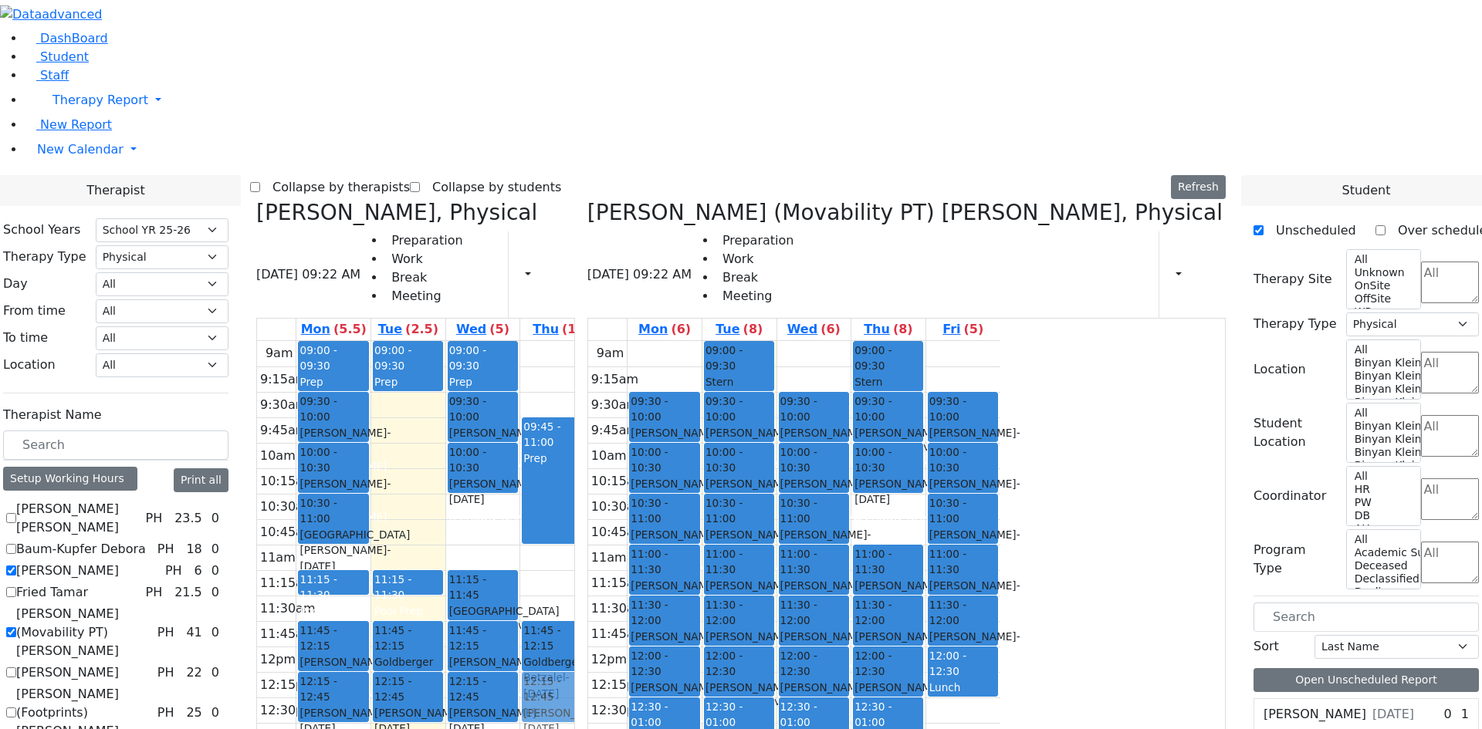
drag, startPoint x: 1135, startPoint y: 589, endPoint x: 714, endPoint y: 469, distance: 438.0
click at [714, 469] on div "Citer Yacov, Physical 08/26/2025 09:22 AM Preparation Work Break Meeting Print …" at bounding box center [741, 577] width 982 height 754
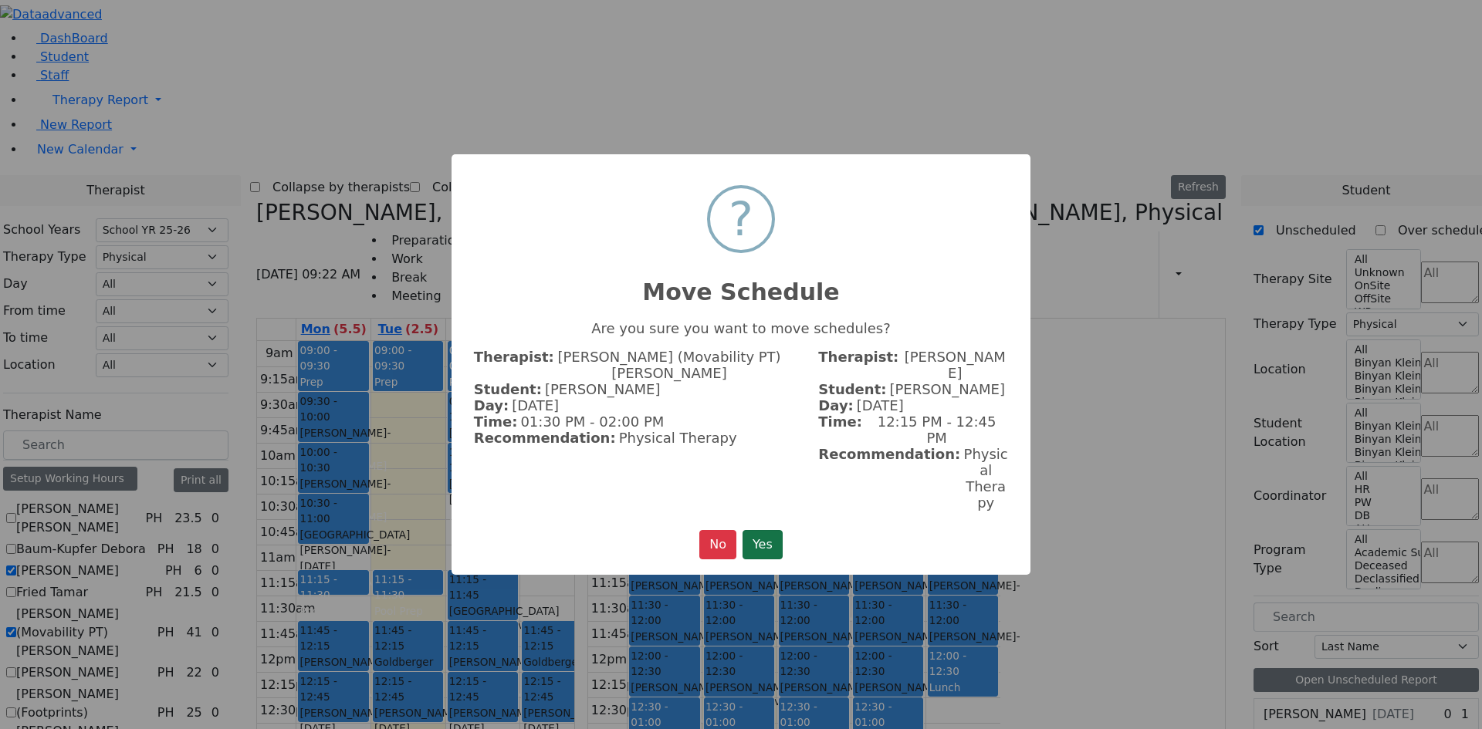
click at [756, 530] on button "Yes" at bounding box center [762, 544] width 40 height 29
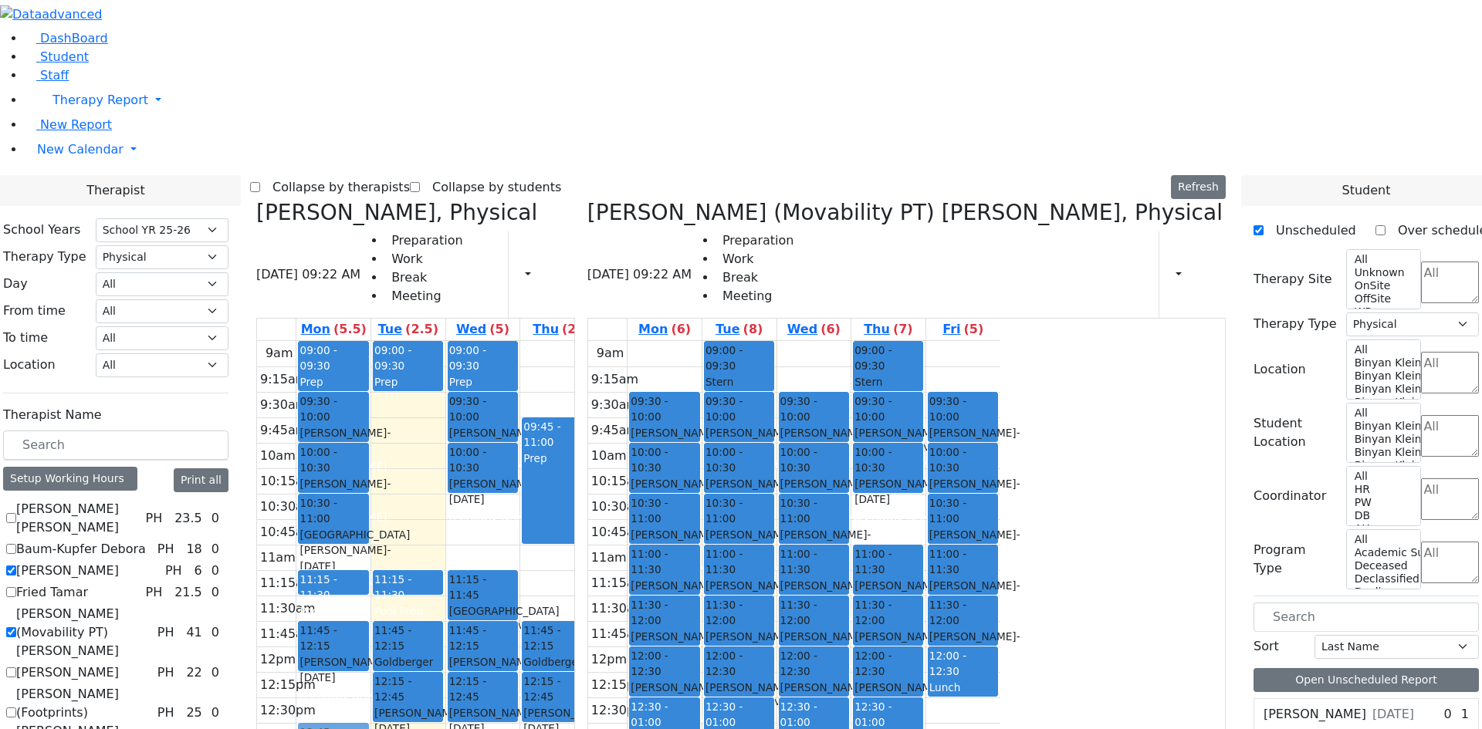
drag, startPoint x: 477, startPoint y: 466, endPoint x: 484, endPoint y: 512, distance: 46.1
click at [370, 512] on div "09:00 - 09:30 Prep 09:30 - 10:00 Falkowitz Yitzchok - 05/20/2014 Volfman Dovid …" at bounding box center [333, 646] width 74 height 611
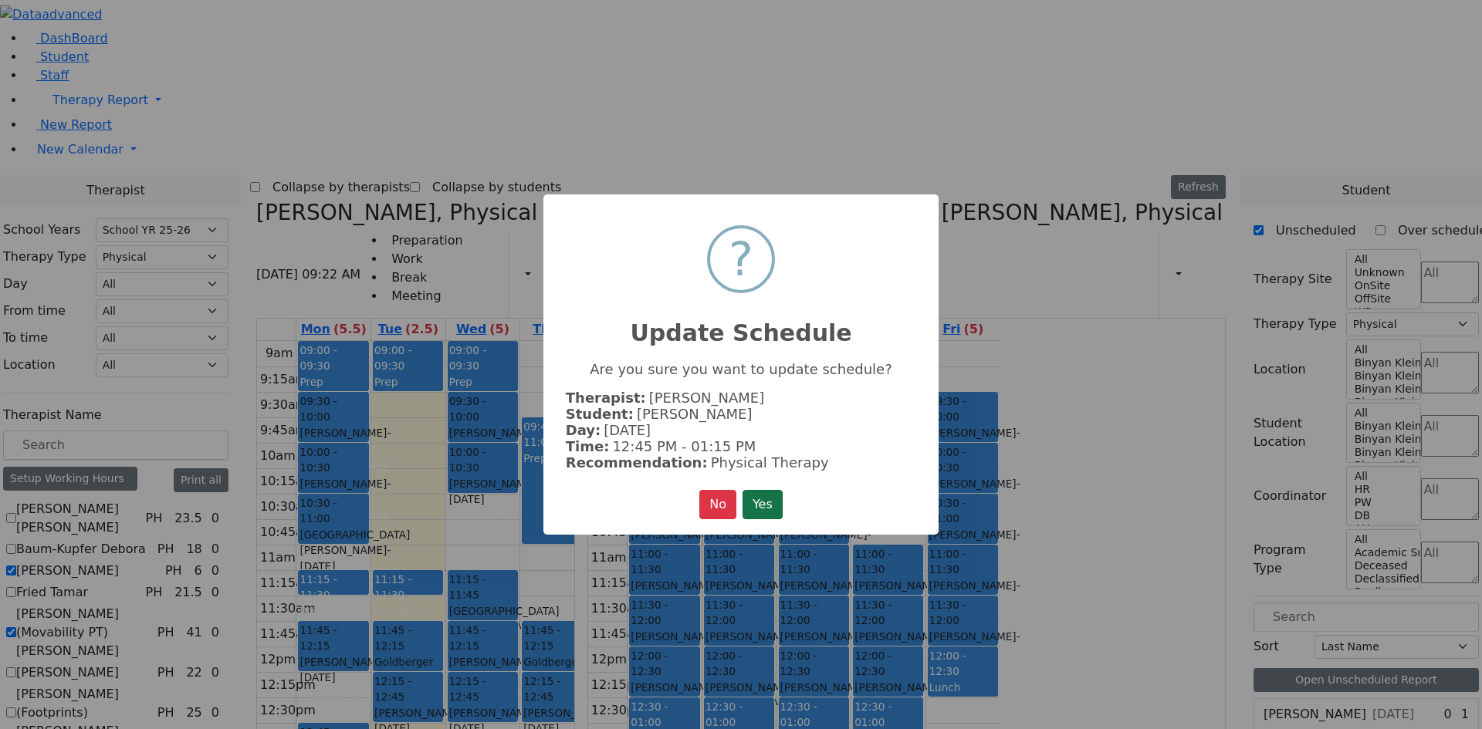
click at [742, 498] on button "Yes" at bounding box center [762, 504] width 40 height 29
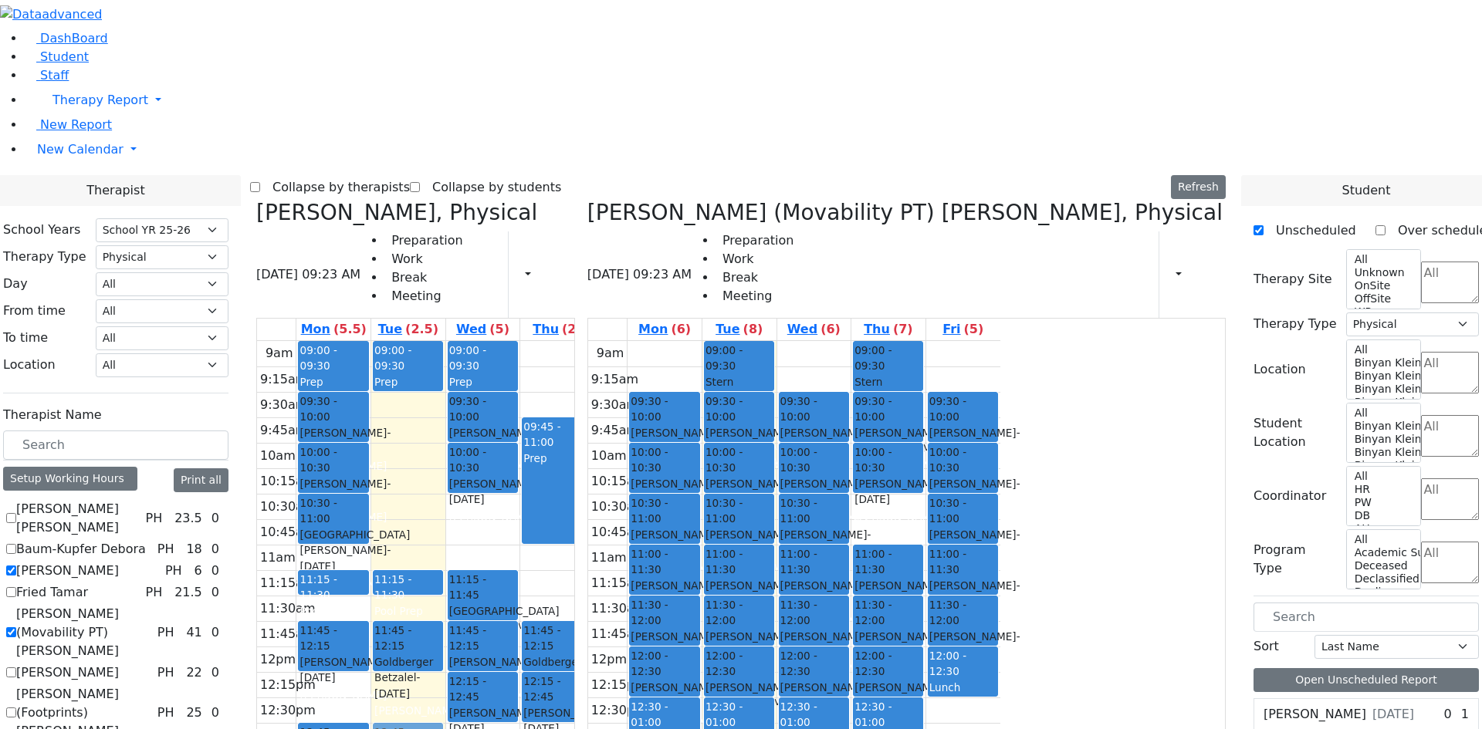
drag, startPoint x: 570, startPoint y: 470, endPoint x: 561, endPoint y: 521, distance: 51.8
click at [445, 521] on div "09:00 - 09:30 Prep 11:15 - 11:30 Pool Prep 11:45 - 12:15 Goldberger Betzalel - …" at bounding box center [408, 646] width 74 height 611
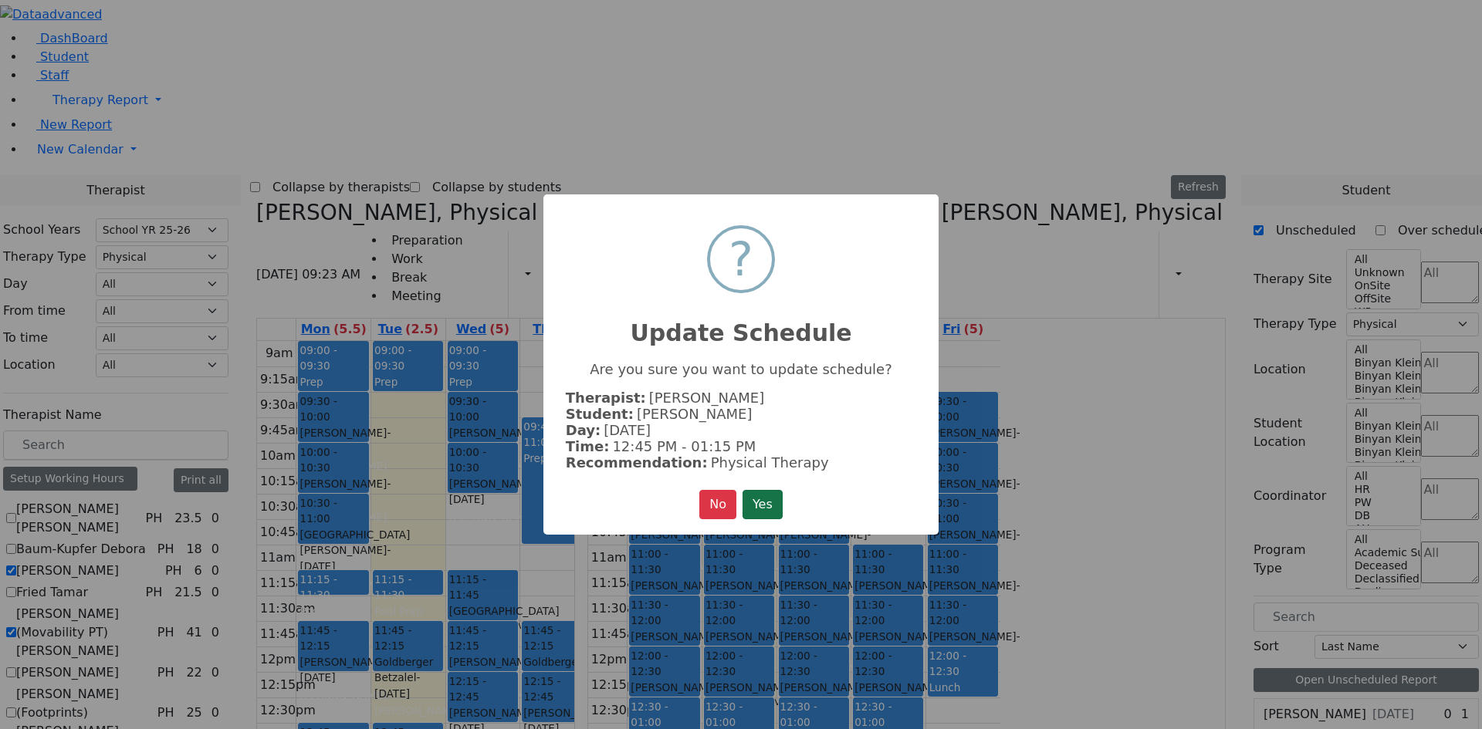
click at [749, 505] on button "Yes" at bounding box center [762, 504] width 40 height 29
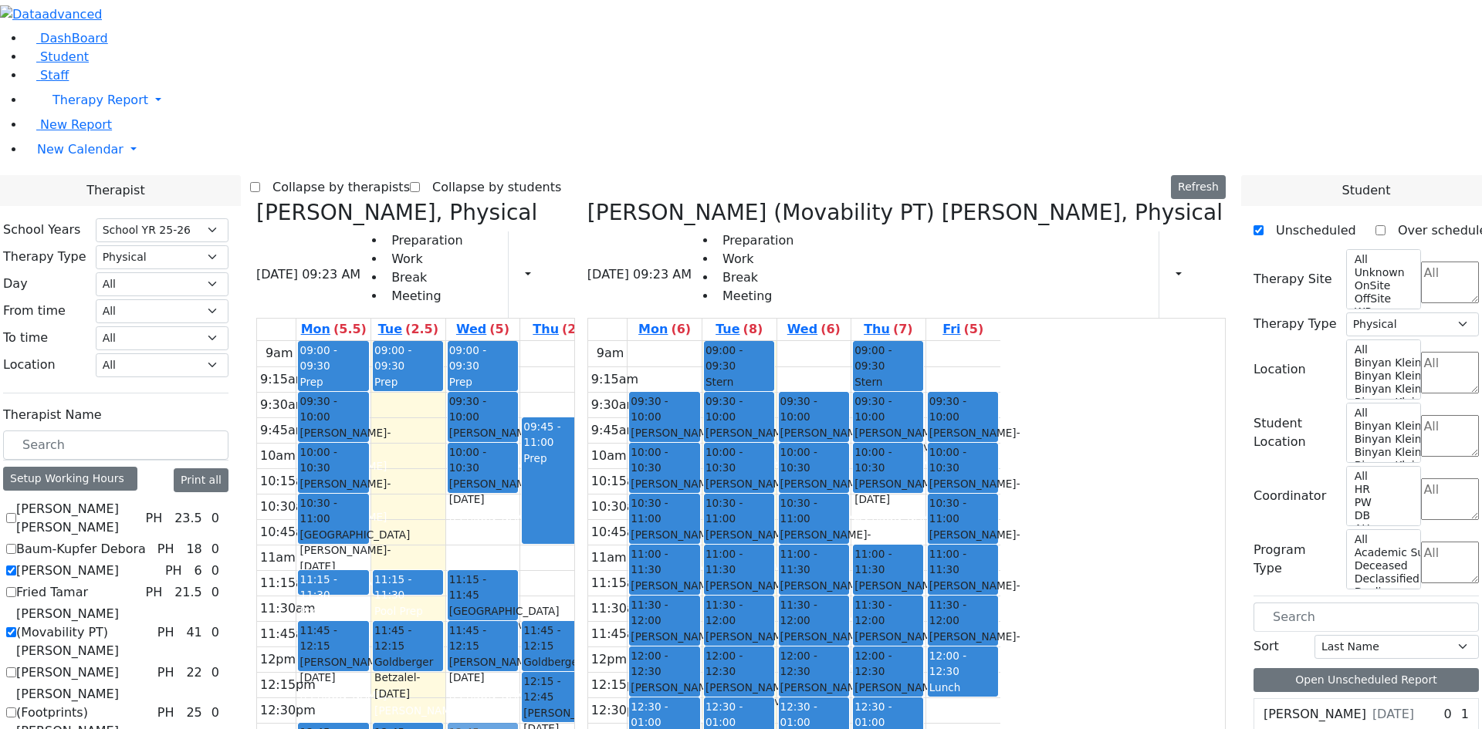
drag, startPoint x: 622, startPoint y: 470, endPoint x: 613, endPoint y: 531, distance: 61.7
click at [520, 531] on div "09:00 - 09:30 Prep 09:30 - 10:00 Falkowitz Yitzchok - 05/20/2014 Volfman Dovid …" at bounding box center [483, 646] width 74 height 611
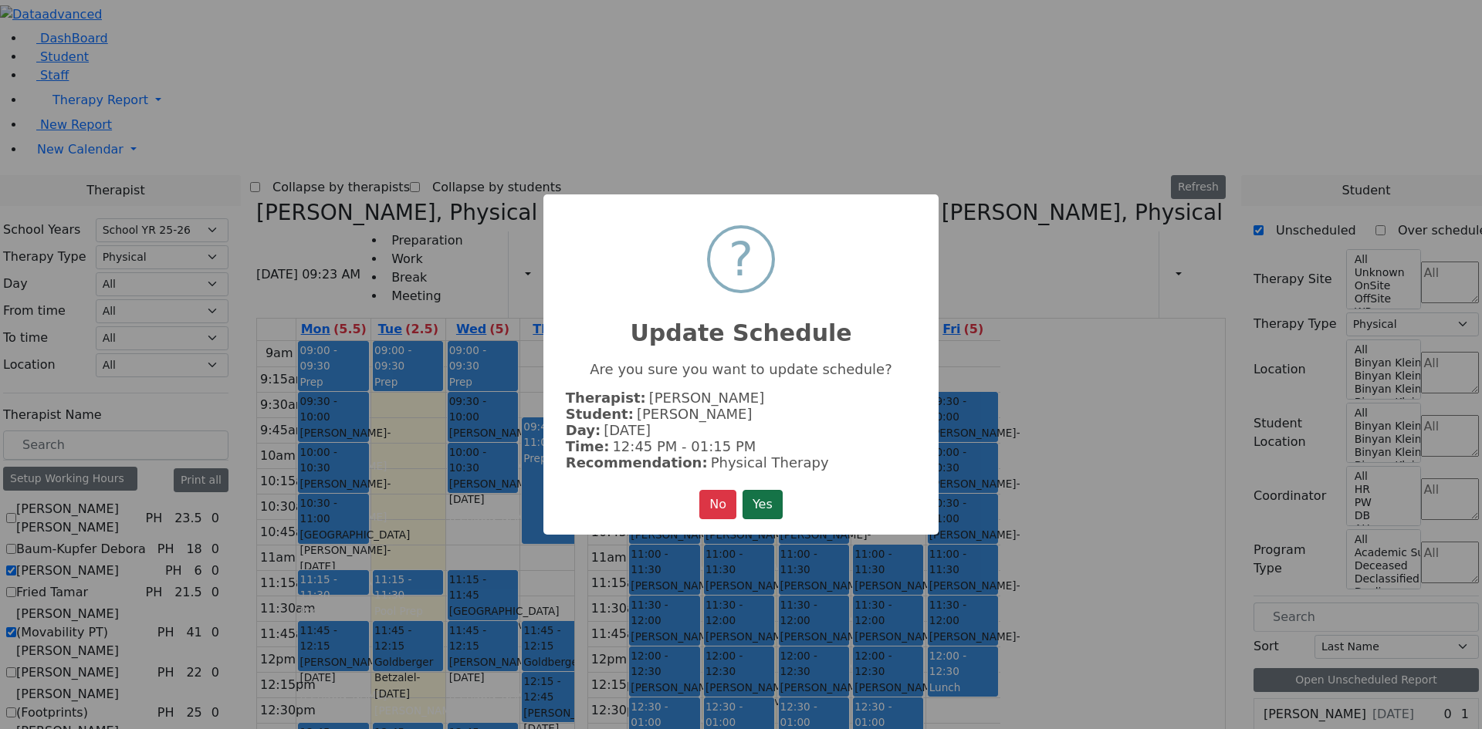
click at [777, 509] on button "Yes" at bounding box center [762, 504] width 40 height 29
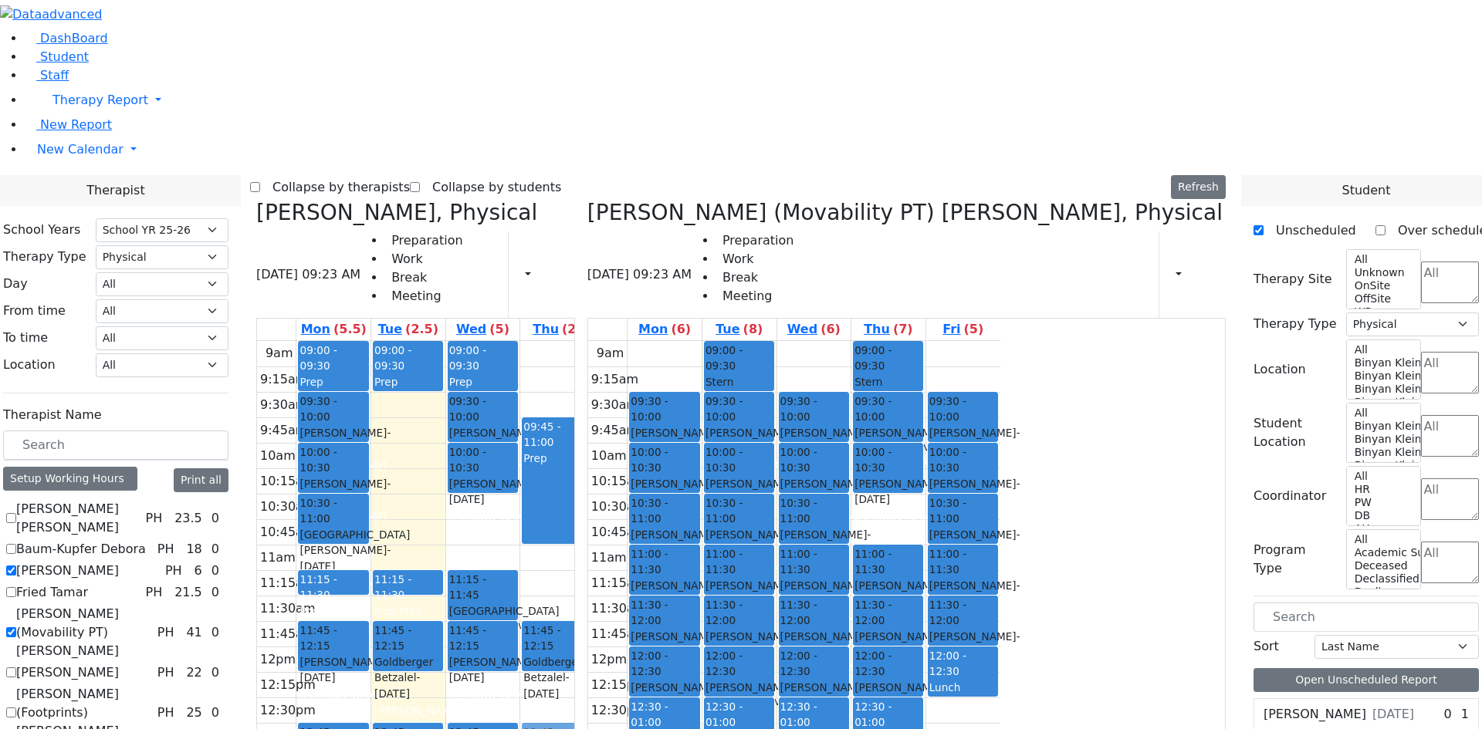
drag, startPoint x: 725, startPoint y: 478, endPoint x: 724, endPoint y: 518, distance: 39.4
click at [594, 523] on div "09:45 - 11:00 Prep 11:45 - 12:15 Goldberger Betzalel - 02/05/2014 Schmutter, Mi…" at bounding box center [557, 646] width 74 height 611
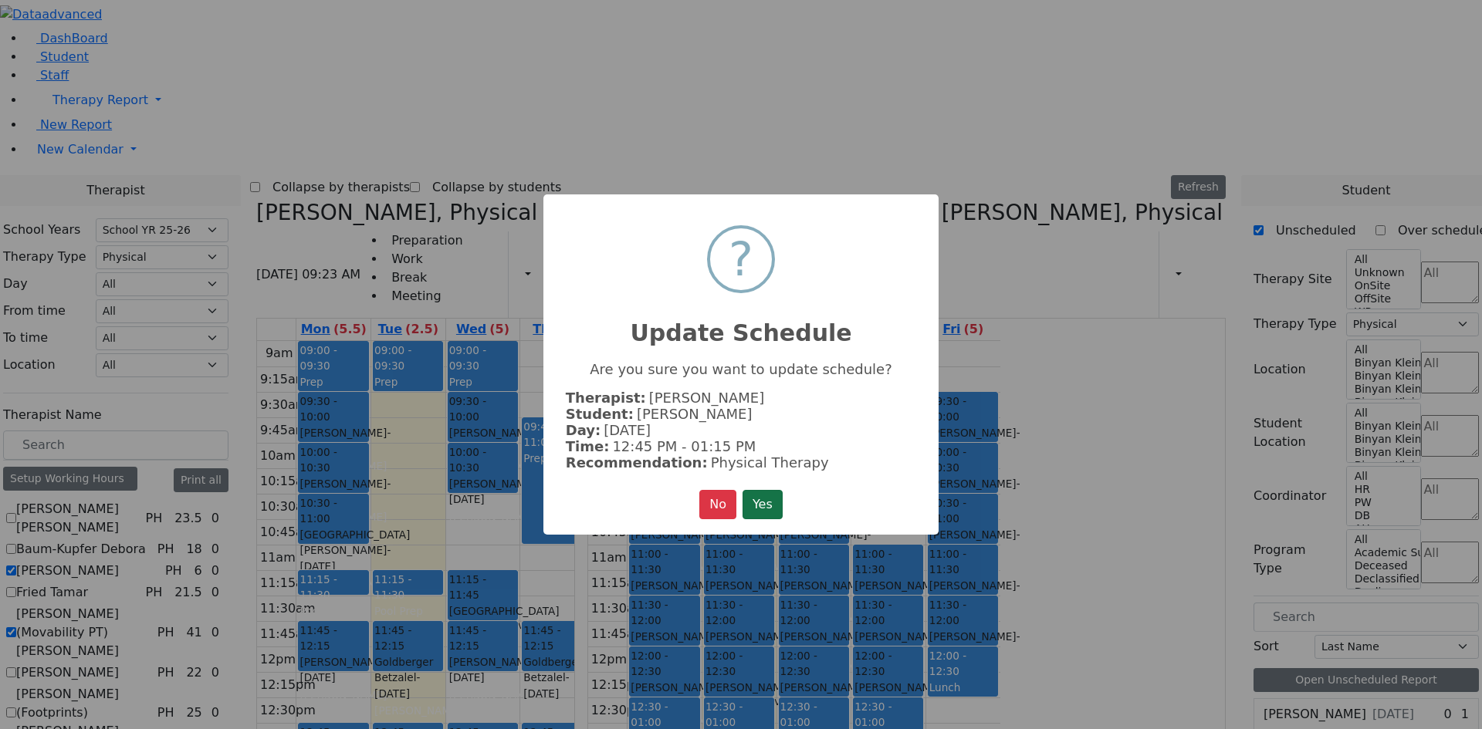
click at [770, 503] on button "Yes" at bounding box center [762, 504] width 40 height 29
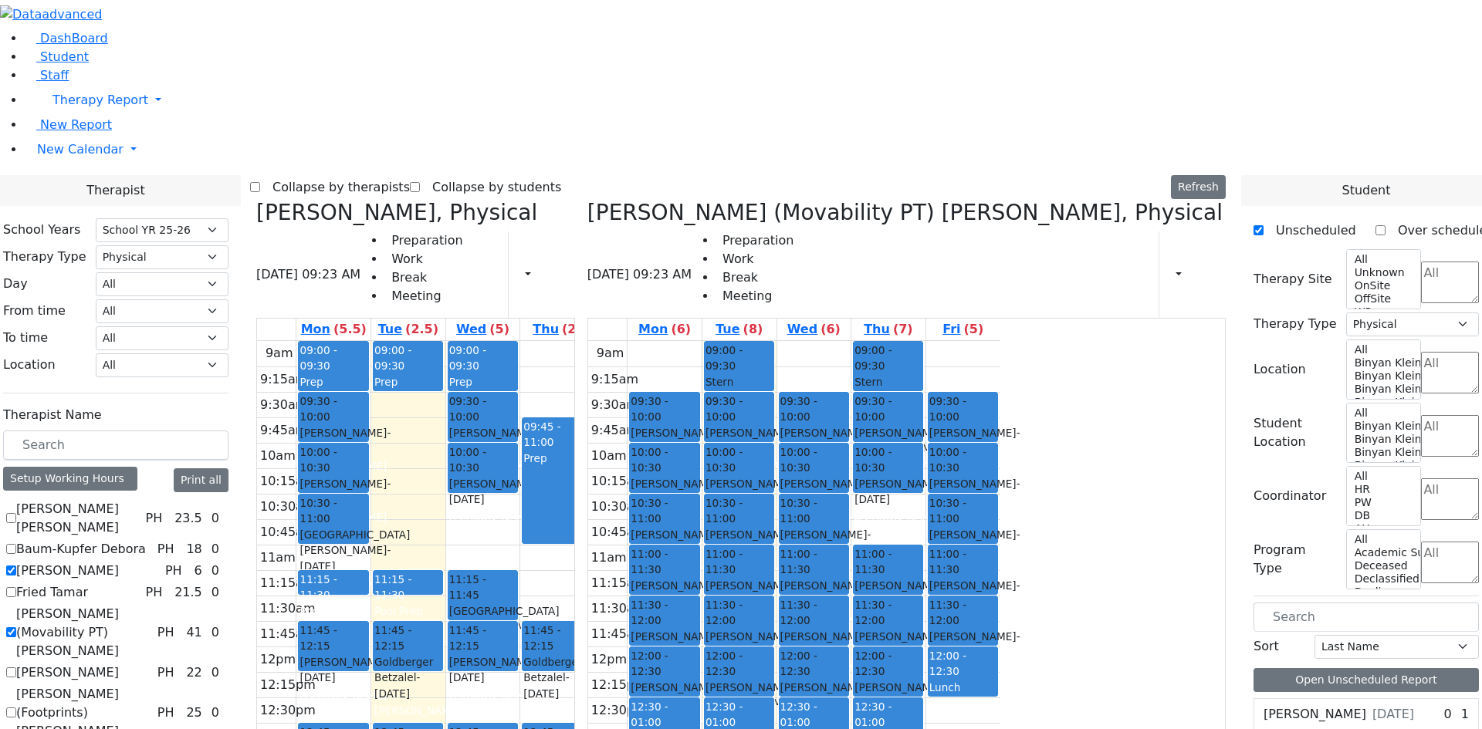
click at [119, 562] on label "Citer Yacov" at bounding box center [67, 571] width 103 height 19
click at [16, 566] on input "Citer Yacov" at bounding box center [11, 571] width 10 height 10
checkbox input "false"
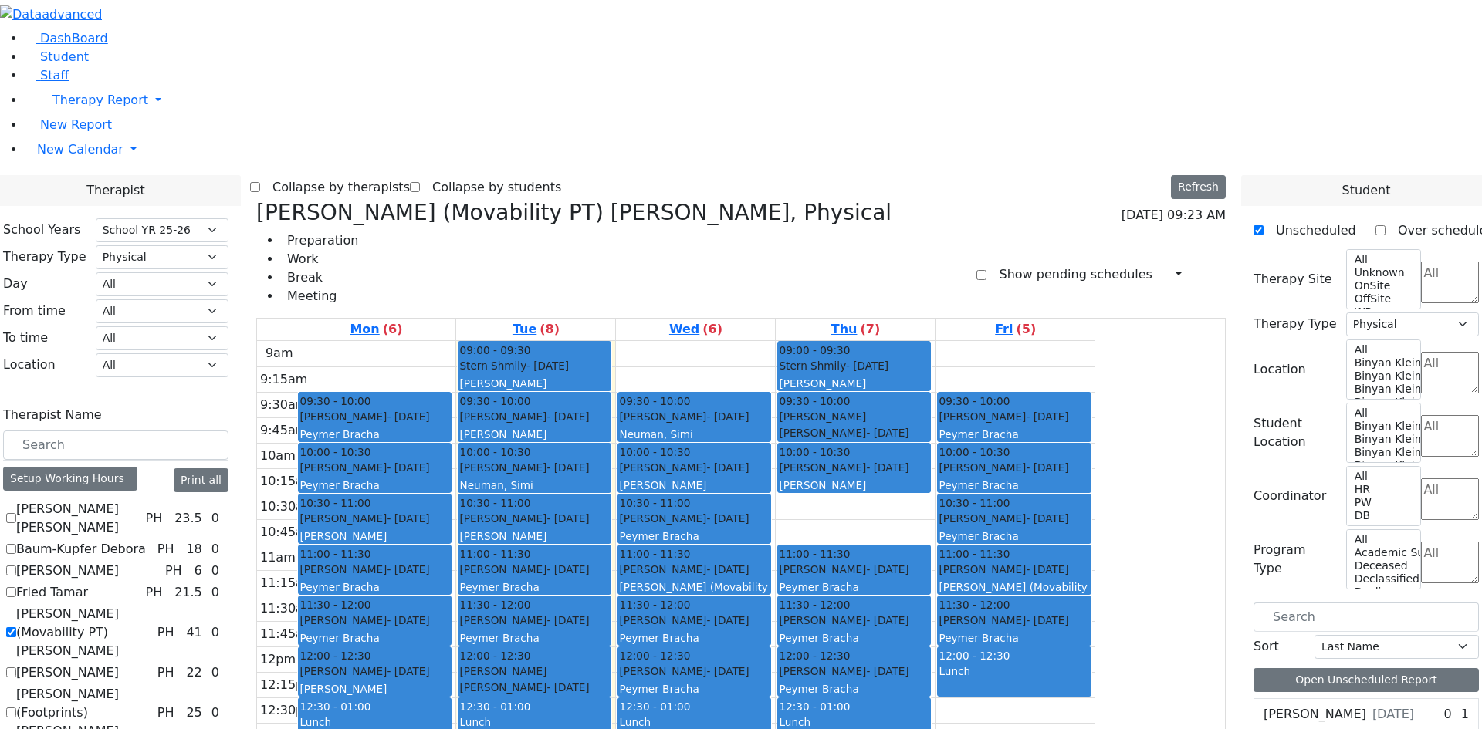
click at [151, 605] on label "Gore (Movability PT) Patricia" at bounding box center [83, 633] width 135 height 56
click at [16, 627] on input "Gore (Movability PT) Patricia" at bounding box center [11, 632] width 10 height 10
checkbox input "false"
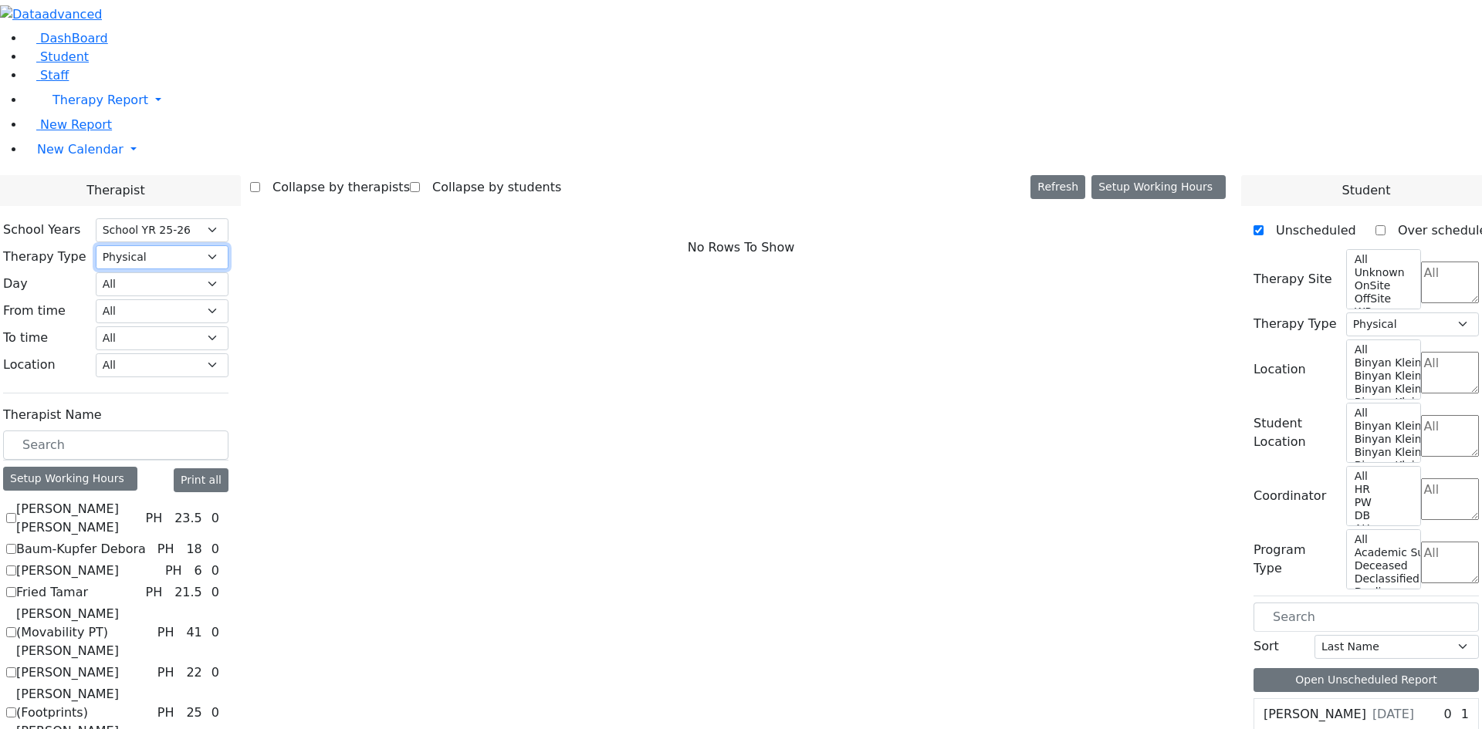
click at [228, 245] on select "All Psych Hearing Vision Speech Physical Occupational" at bounding box center [162, 257] width 133 height 24
select select "3"
click at [228, 245] on select "All Psych Hearing Vision Speech Physical Occupational" at bounding box center [162, 257] width 133 height 24
select select "3"
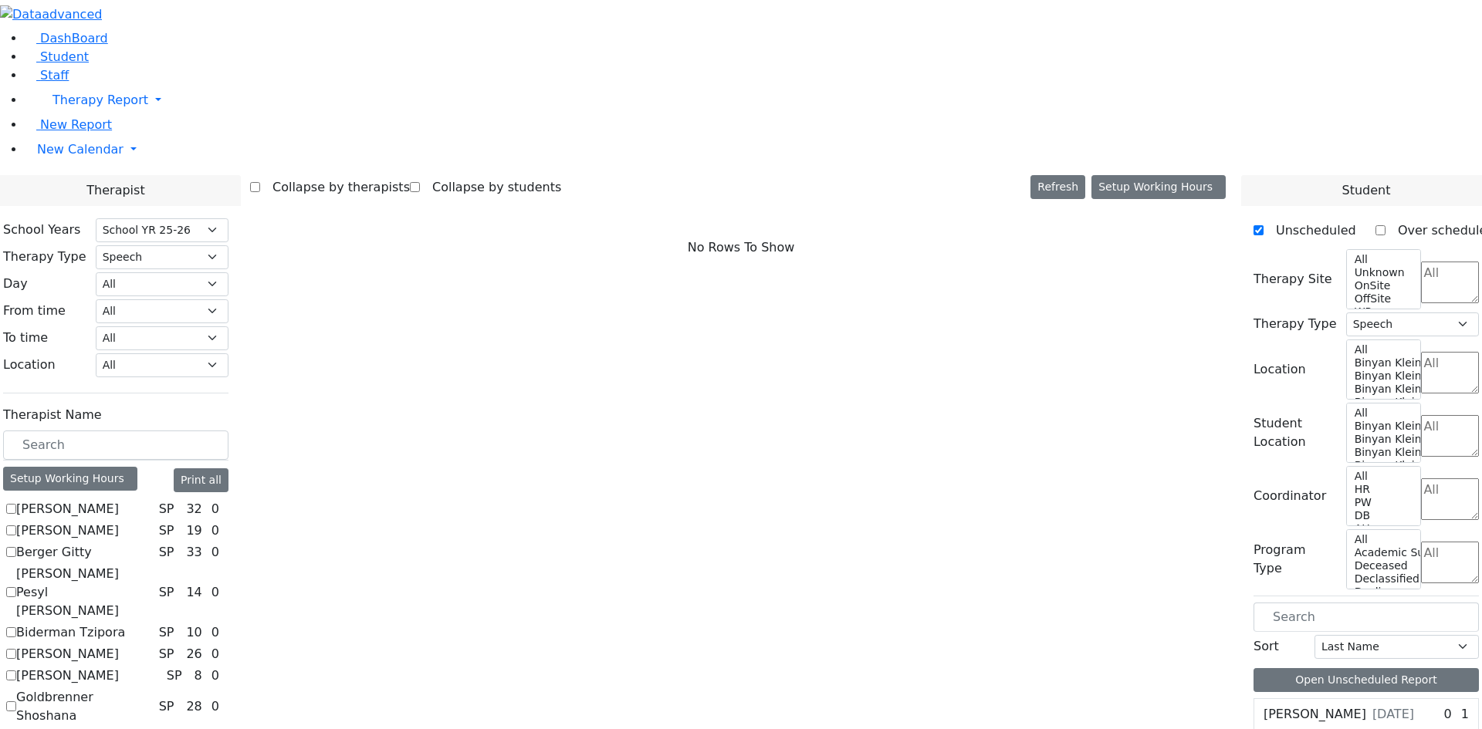
click at [119, 500] on label "Asok Pradeep" at bounding box center [67, 509] width 103 height 19
click at [16, 504] on input "Asok Pradeep" at bounding box center [11, 509] width 10 height 10
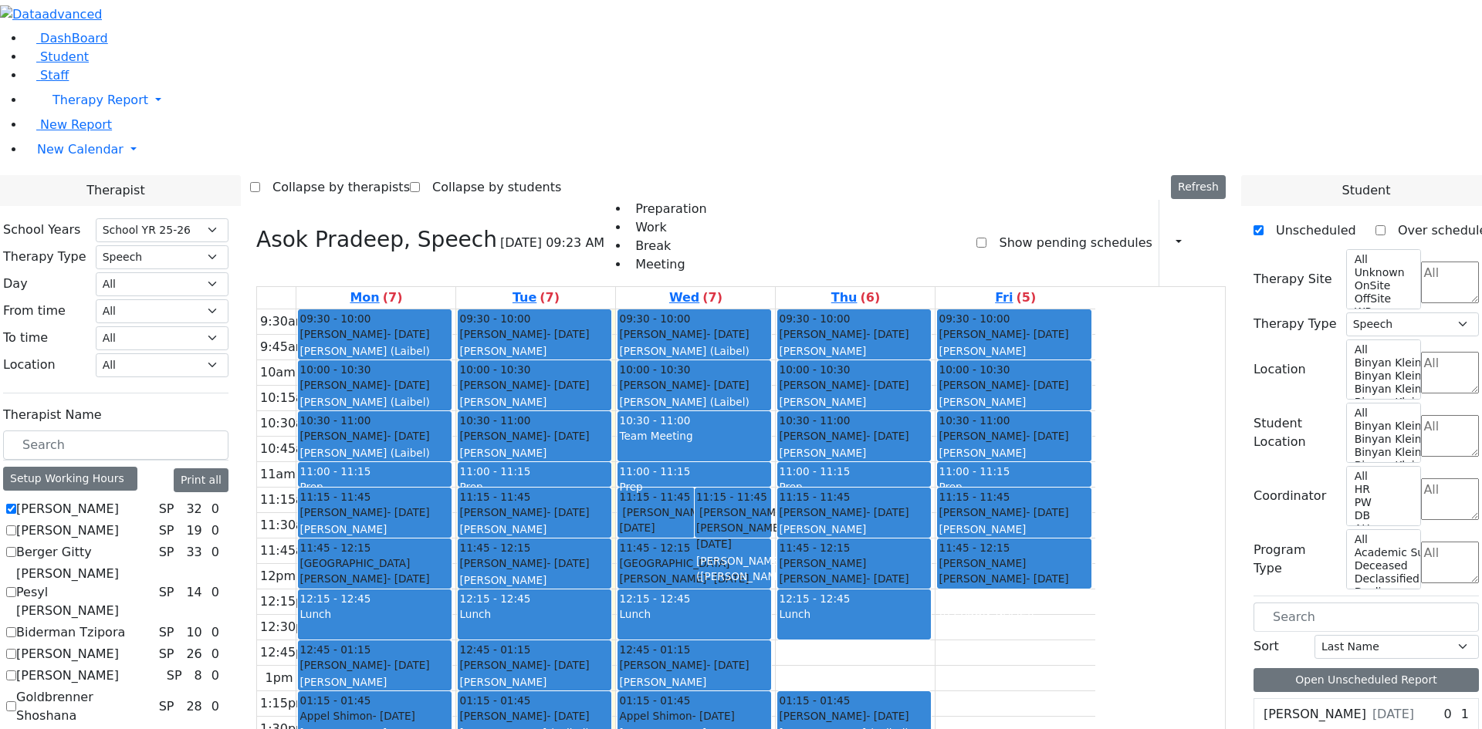
click at [119, 500] on label "Asok Pradeep" at bounding box center [67, 509] width 103 height 19
click at [16, 504] on input "Asok Pradeep" at bounding box center [11, 509] width 10 height 10
checkbox input "false"
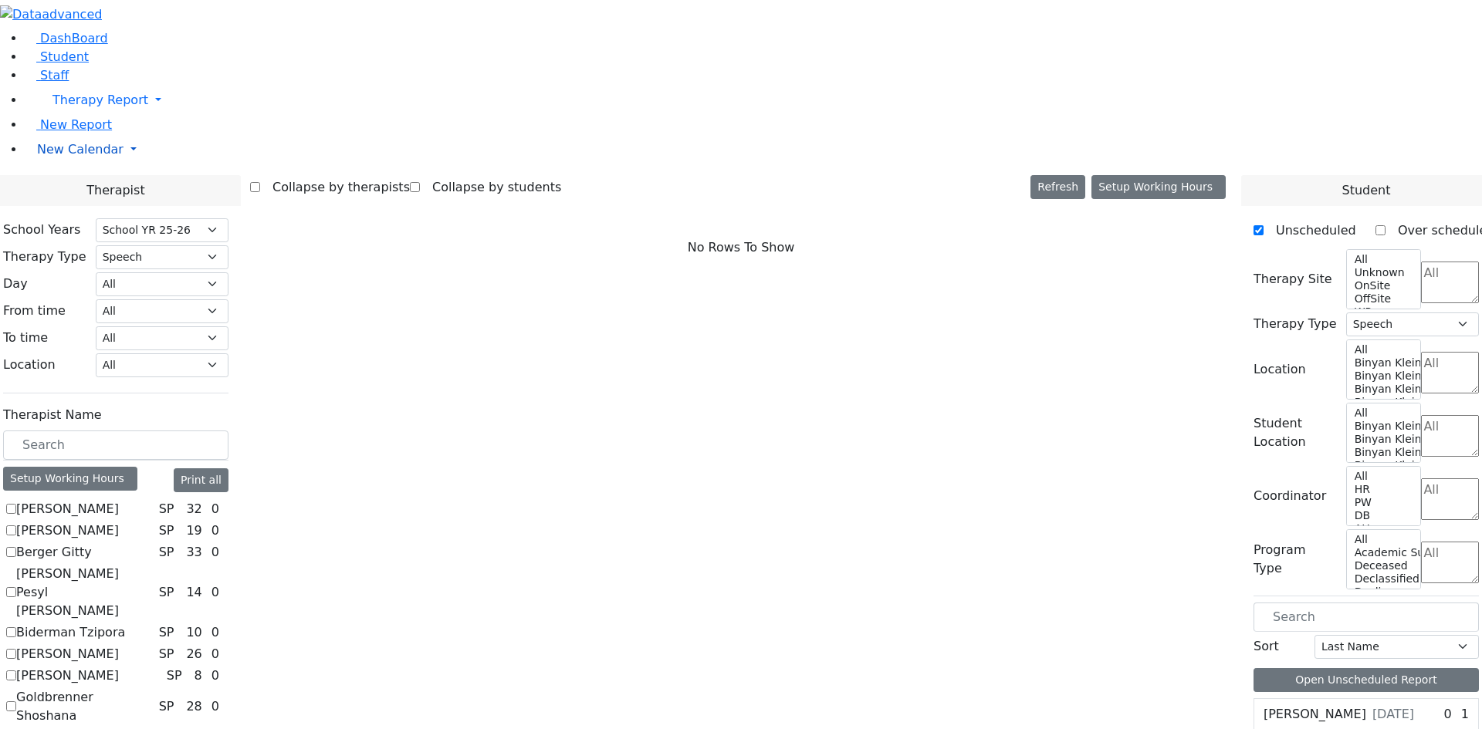
click at [58, 107] on span "New Calendar" at bounding box center [100, 100] width 96 height 15
click at [70, 206] on span "Teacher Report" at bounding box center [83, 198] width 93 height 15
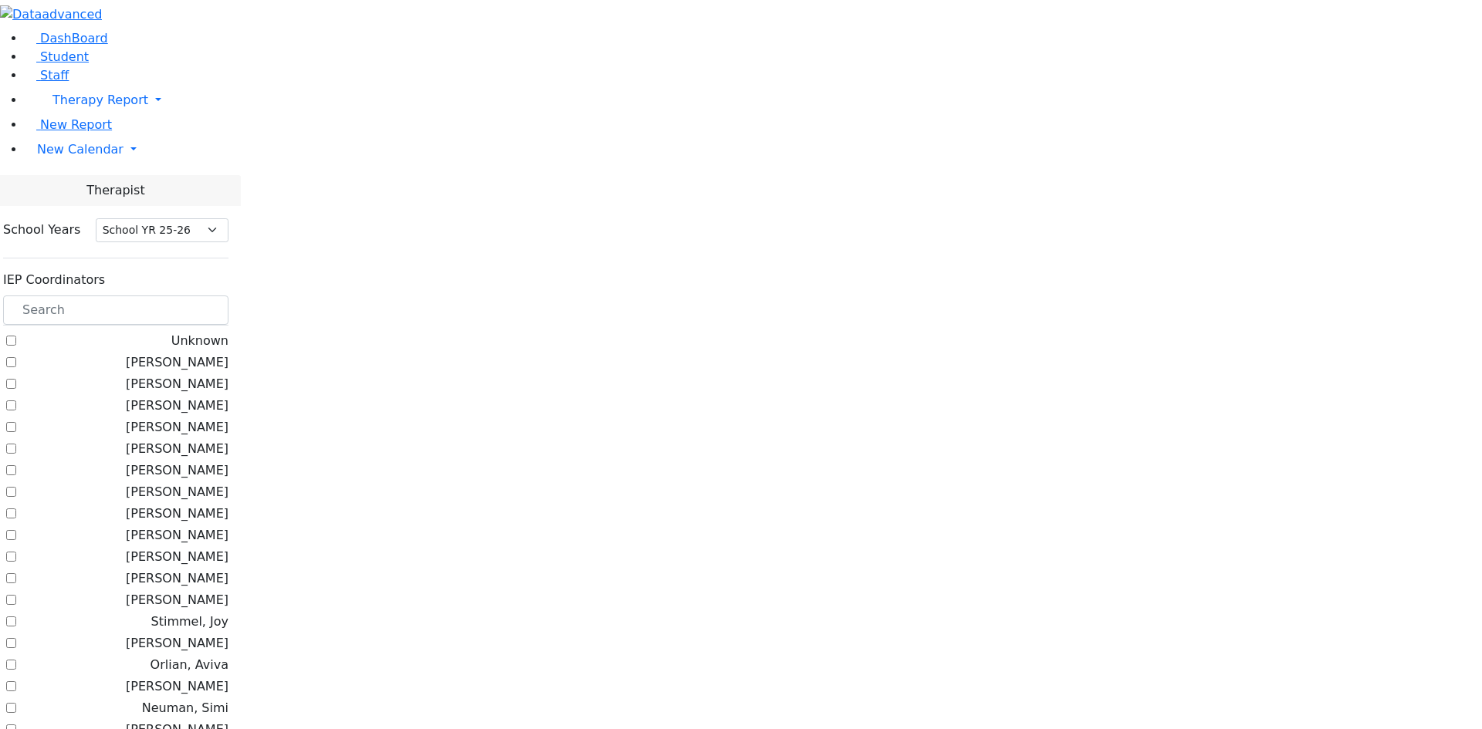
select select "212"
click at [228, 418] on label "[PERSON_NAME]" at bounding box center [177, 427] width 103 height 19
click at [16, 422] on input "[PERSON_NAME]" at bounding box center [11, 427] width 10 height 10
checkbox input "true"
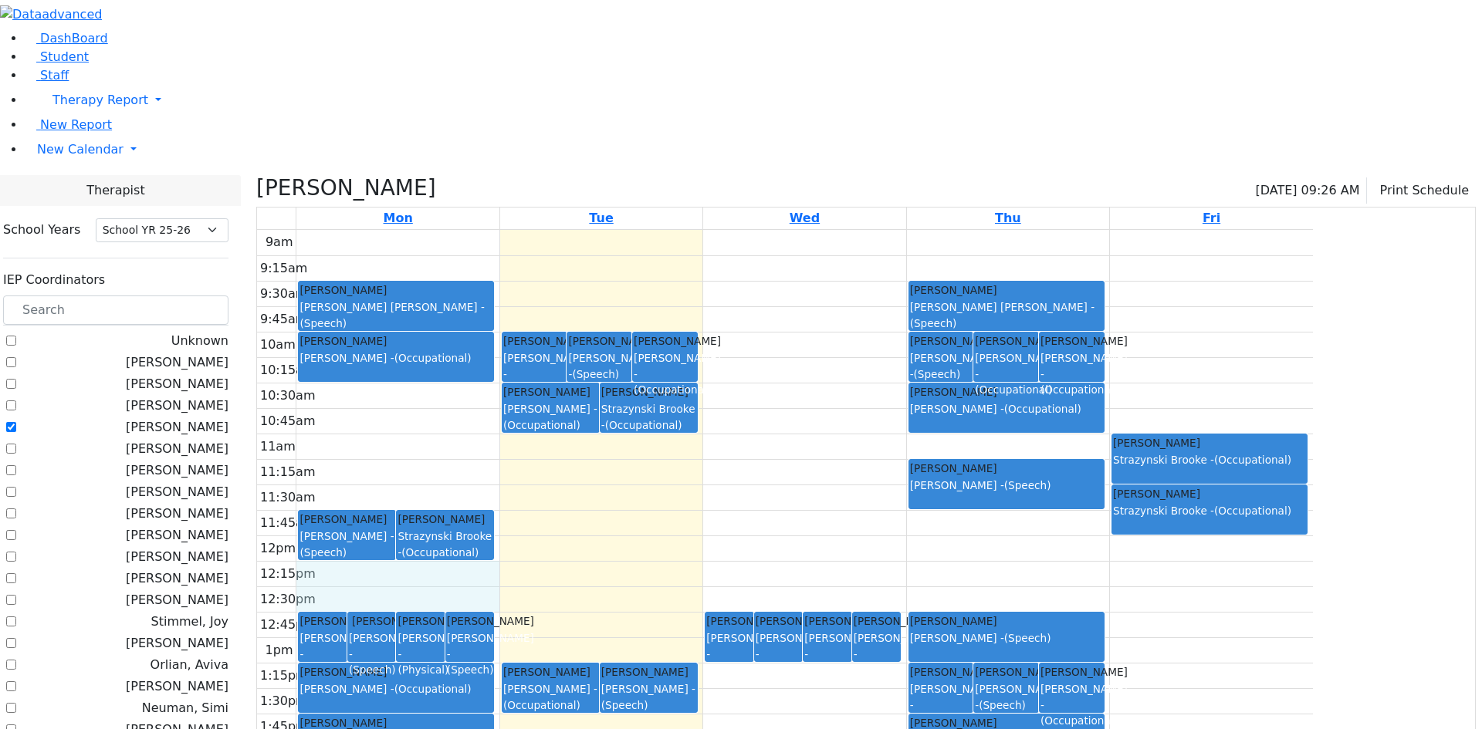
drag, startPoint x: 479, startPoint y: 419, endPoint x: 478, endPoint y: 438, distance: 18.5
click at [478, 447] on div "9am 9:15am 9:30am 9:45am 10am 10:15am 10:30am 10:45am 11am 11:15am 11:30am 11:4…" at bounding box center [785, 535] width 1056 height 611
drag, startPoint x: 484, startPoint y: 421, endPoint x: 485, endPoint y: 431, distance: 10.1
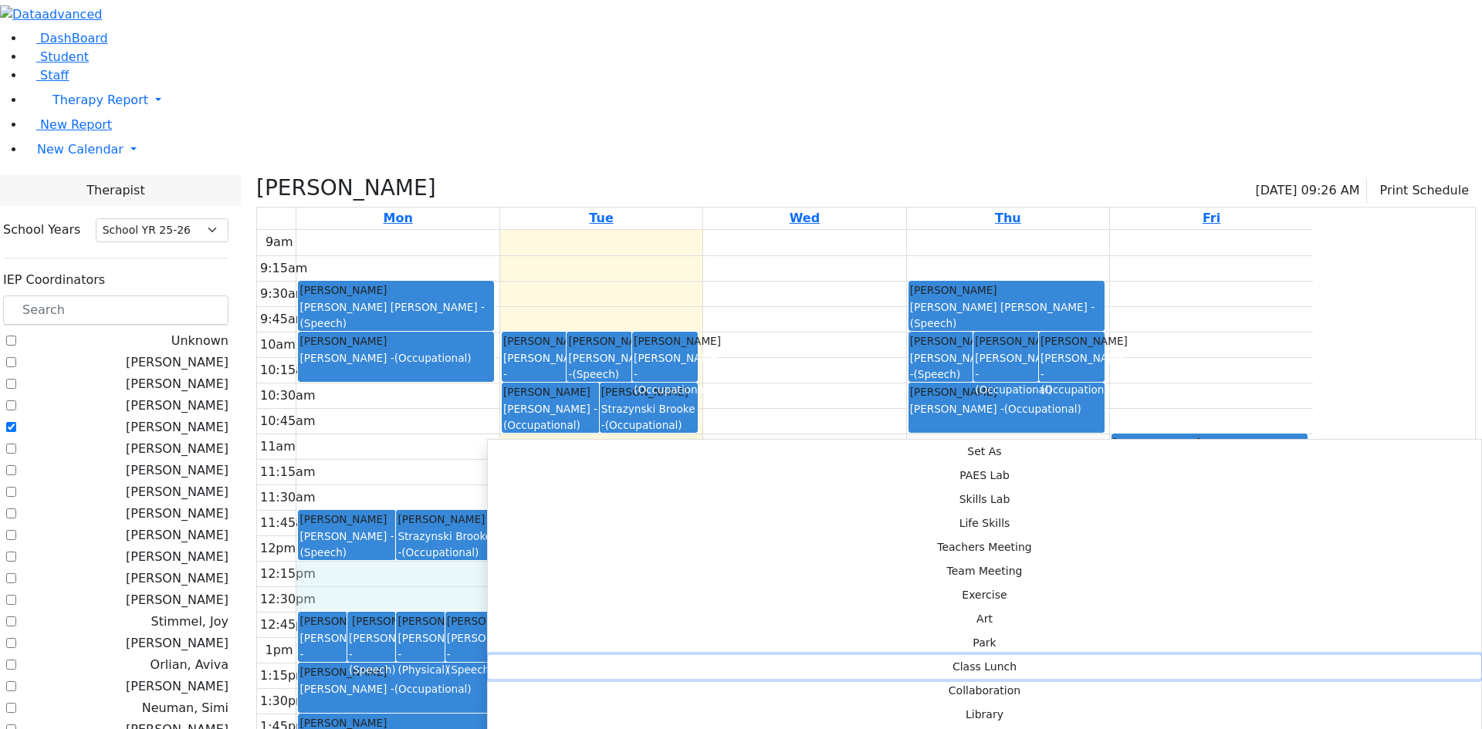
click at [723, 655] on button "Class Lunch" at bounding box center [984, 667] width 993 height 24
select select "1"
select select "12:15:00"
select select "12:45:00"
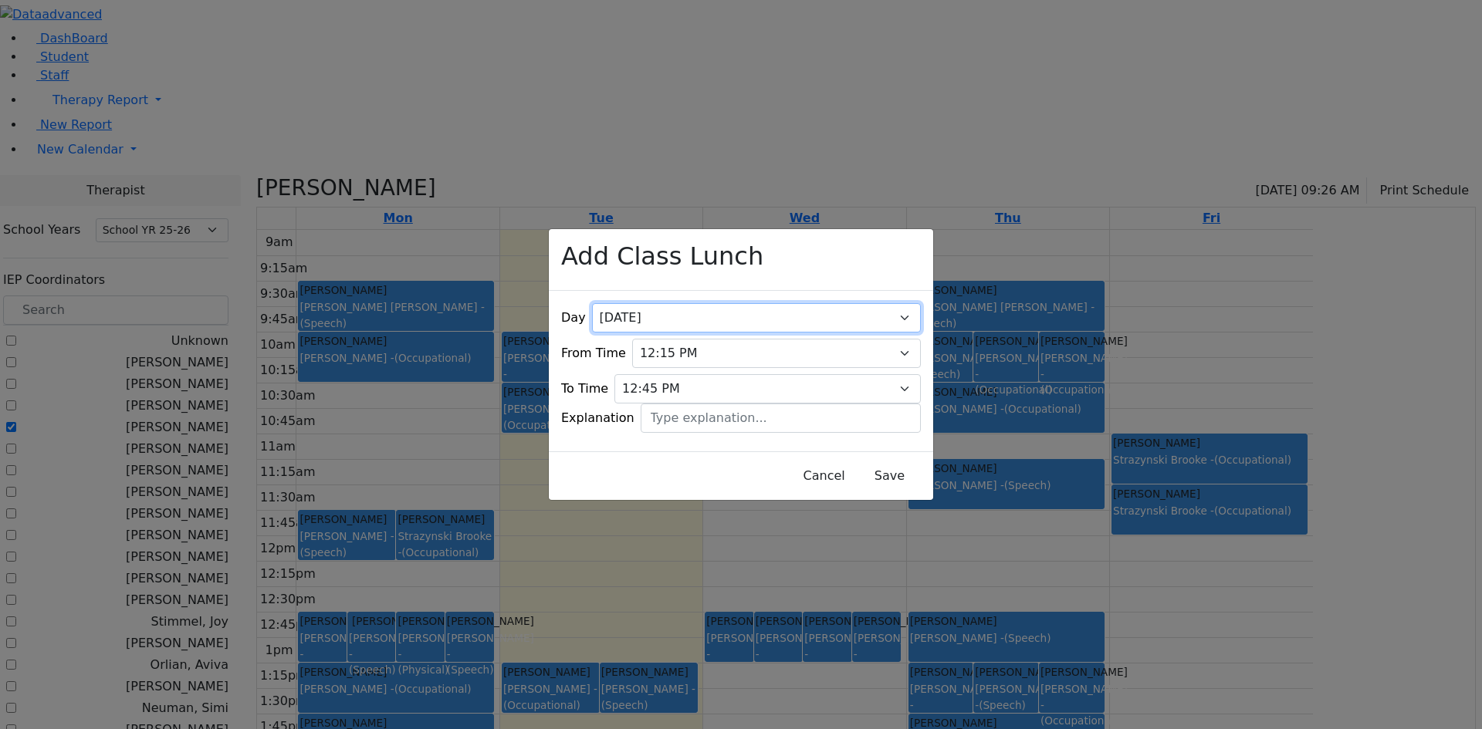
click at [886, 303] on select "All Monday Tuesday Wednesday Thursday Friday" at bounding box center [756, 317] width 329 height 29
click at [641, 303] on select "All Monday Tuesday Wednesday Thursday Friday" at bounding box center [756, 317] width 329 height 29
click at [855, 468] on button "Save" at bounding box center [889, 475] width 69 height 29
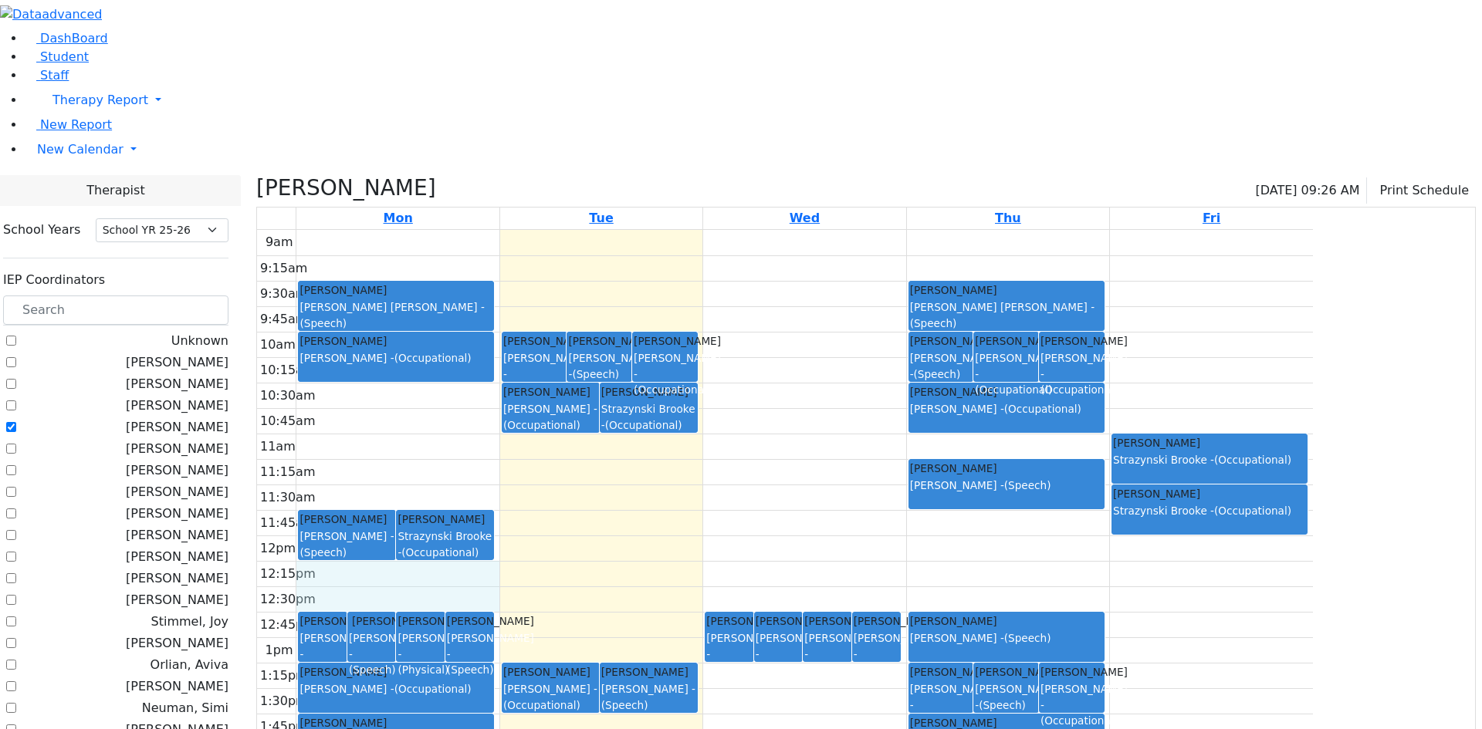
drag, startPoint x: 613, startPoint y: 419, endPoint x: 608, endPoint y: 431, distance: 13.5
click at [607, 436] on div "9am 9:15am 9:30am 9:45am 10am 10:15am 10:30am 10:45am 11am 11:15am 11:30am 11:4…" at bounding box center [785, 535] width 1056 height 611
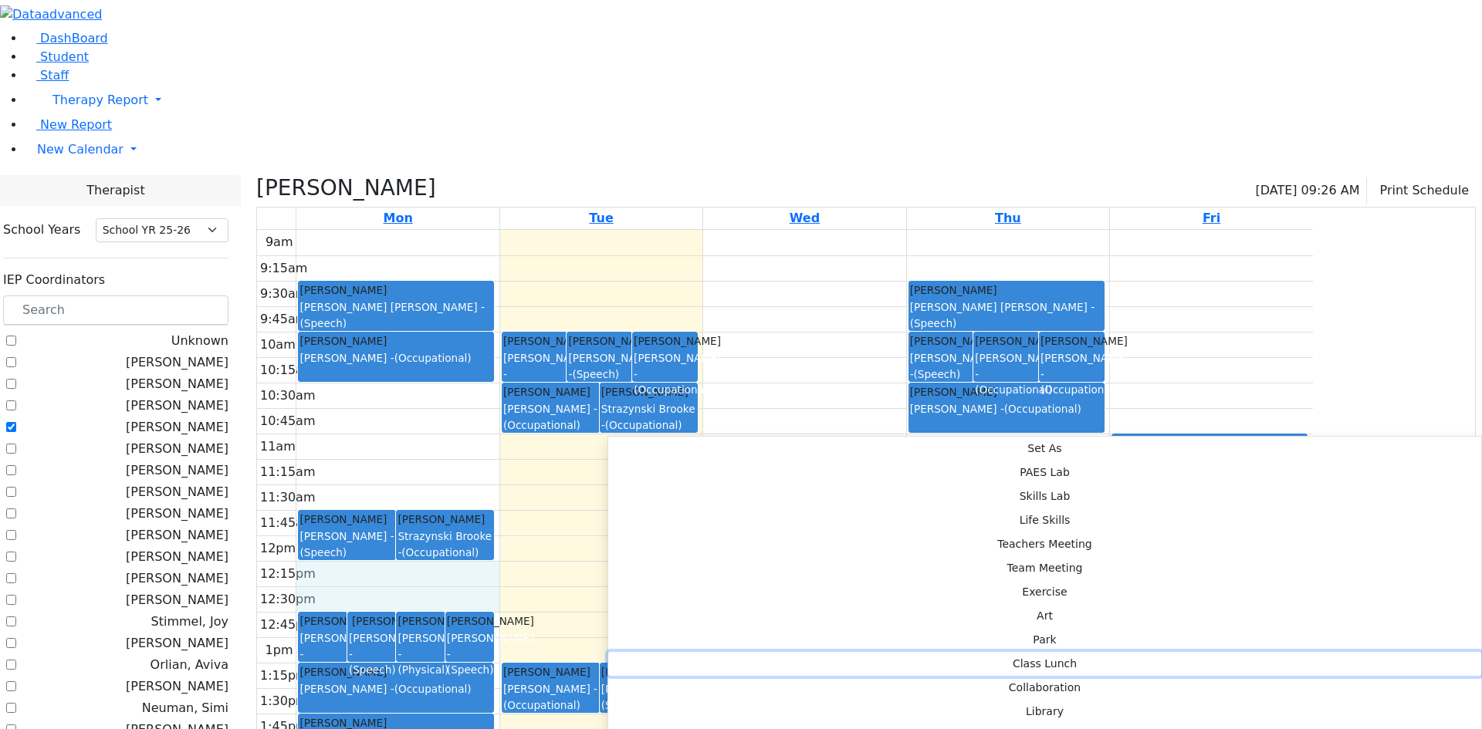
click at [843, 652] on button "Class Lunch" at bounding box center [1044, 664] width 873 height 24
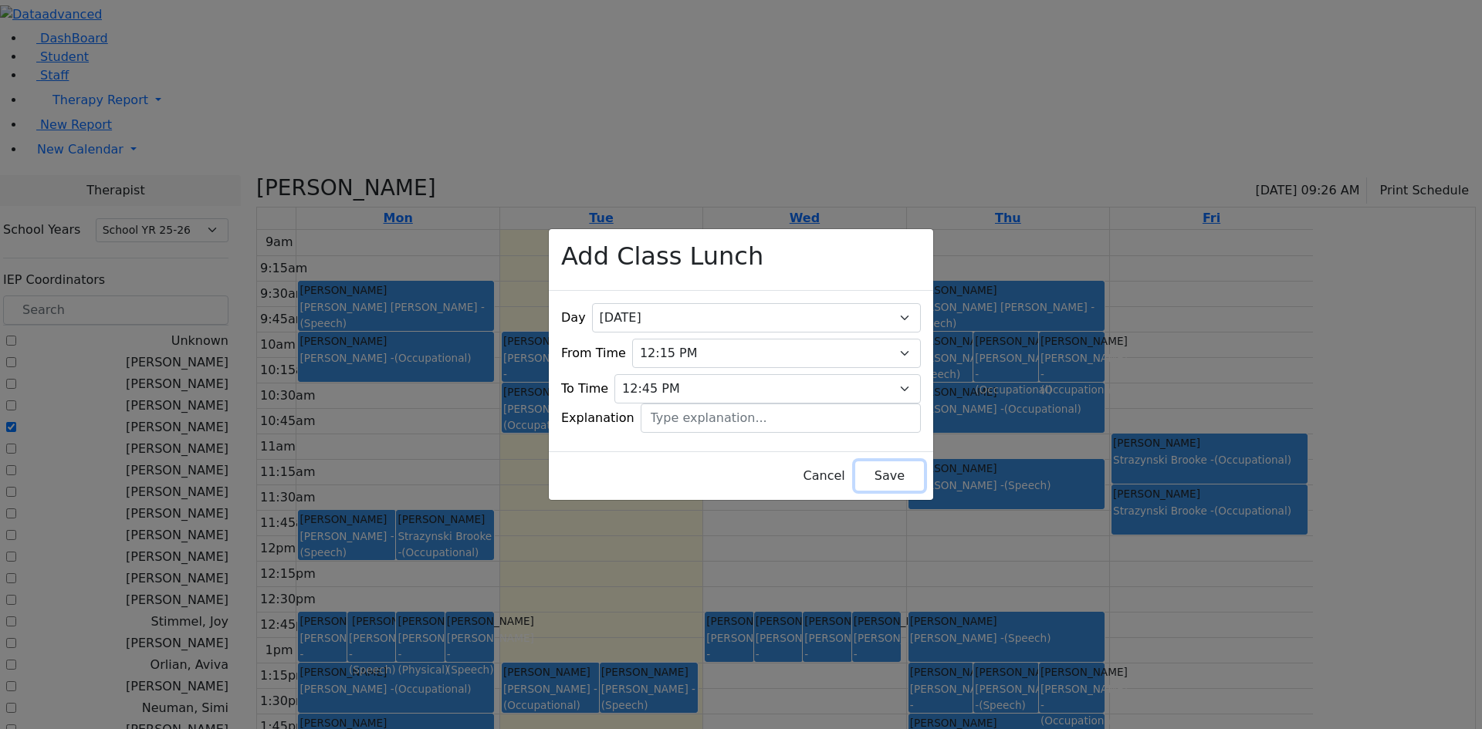
click at [855, 461] on button "Save" at bounding box center [889, 475] width 69 height 29
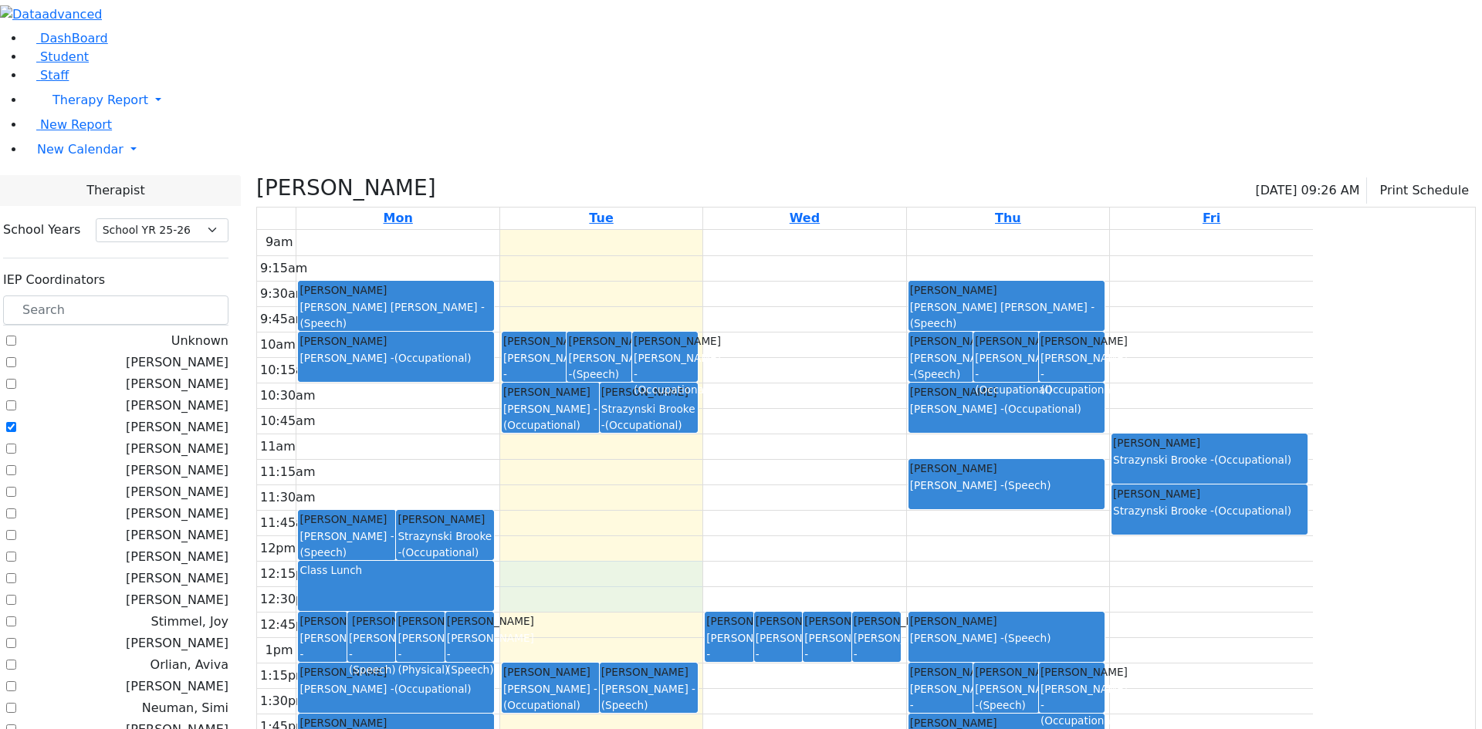
drag, startPoint x: 737, startPoint y: 413, endPoint x: 737, endPoint y: 431, distance: 18.5
click at [737, 439] on div "9am 9:15am 9:30am 9:45am 10am 10:15am 10:30am 10:45am 11am 11:15am 11:30am 11:4…" at bounding box center [785, 535] width 1056 height 611
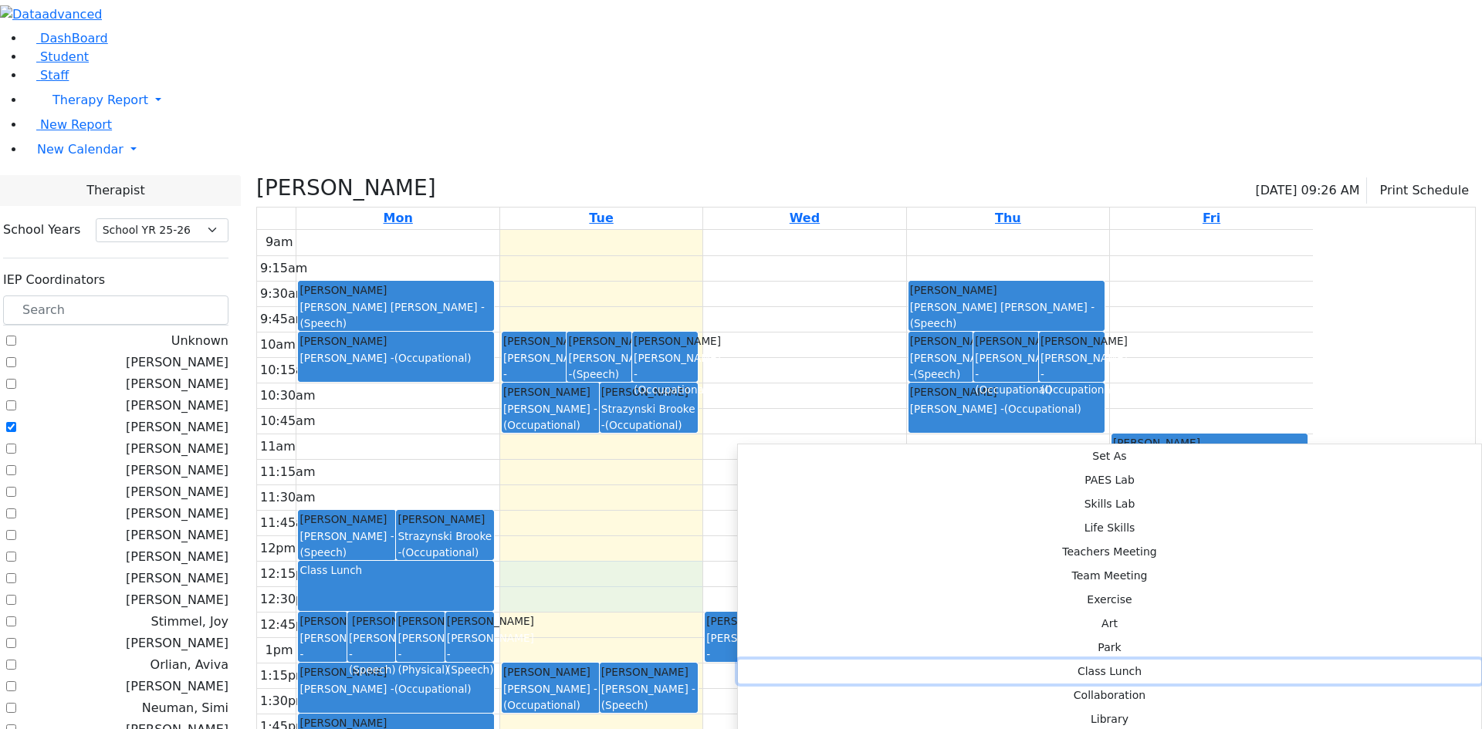
click at [948, 660] on button "Class Lunch" at bounding box center [1109, 672] width 743 height 24
select select "2"
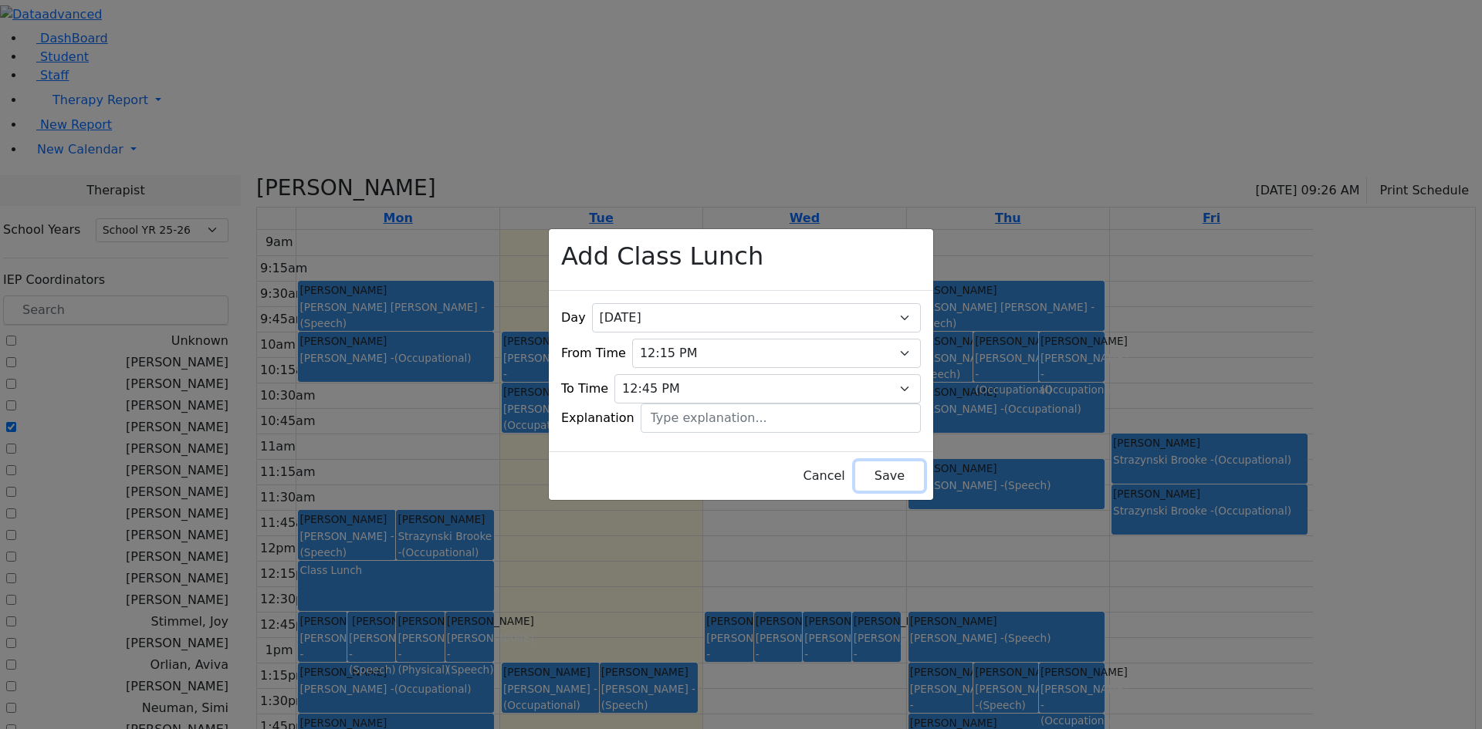
click at [856, 465] on button "Save" at bounding box center [889, 475] width 69 height 29
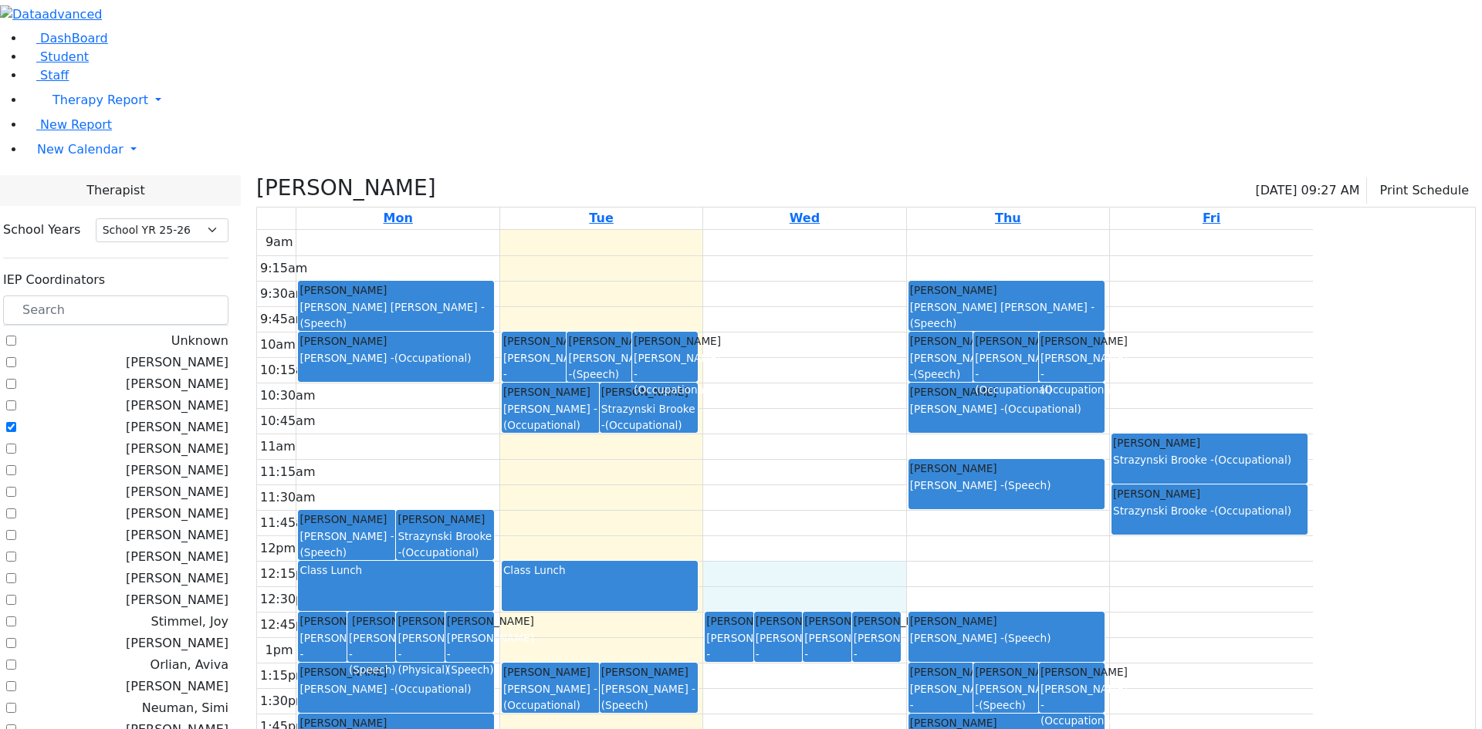
drag, startPoint x: 890, startPoint y: 413, endPoint x: 894, endPoint y: 432, distance: 19.8
click at [898, 443] on div "9am 9:15am 9:30am 9:45am 10am 10:15am 10:30am 10:45am 11am 11:15am 11:30am 11:4…" at bounding box center [785, 535] width 1056 height 611
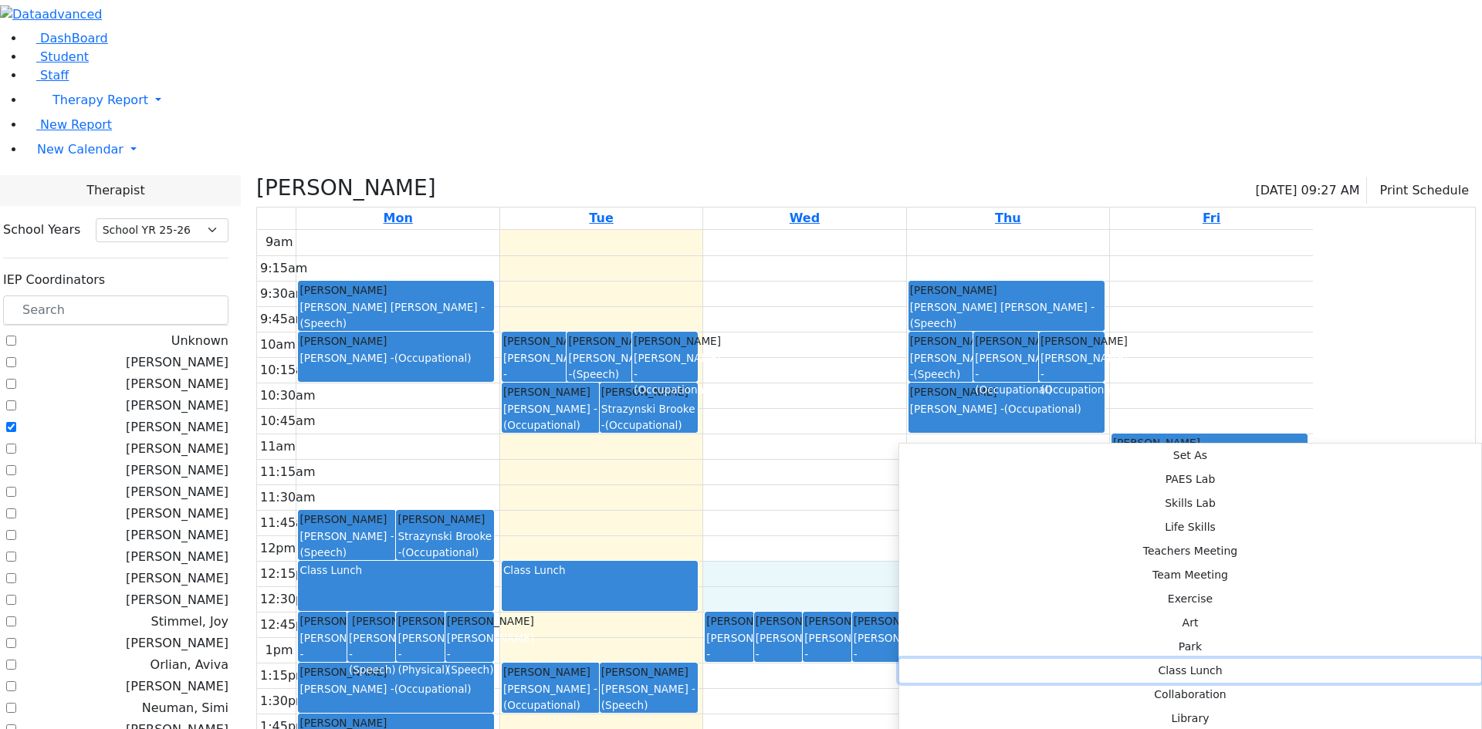
click at [1105, 659] on button "Class Lunch" at bounding box center [1190, 671] width 582 height 24
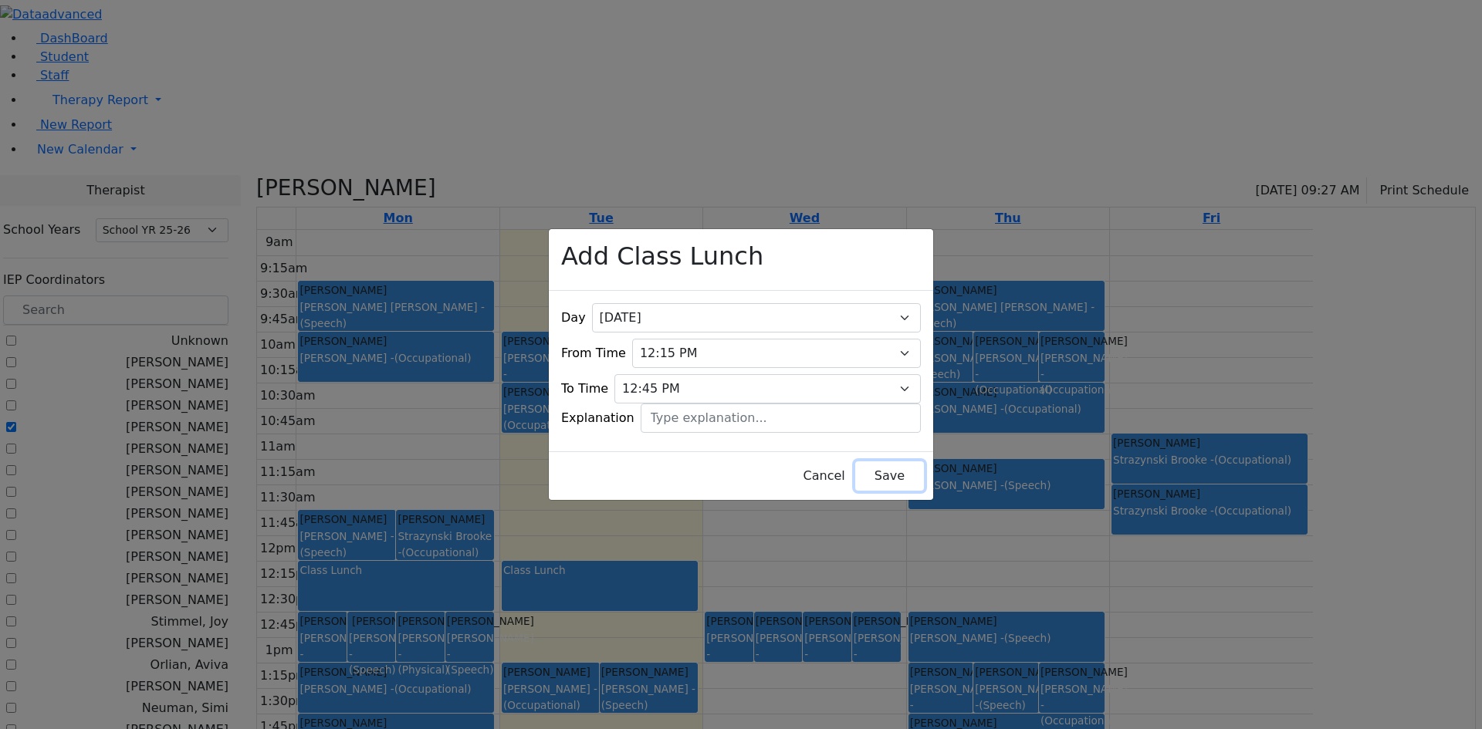
click at [877, 461] on button "Save" at bounding box center [889, 475] width 69 height 29
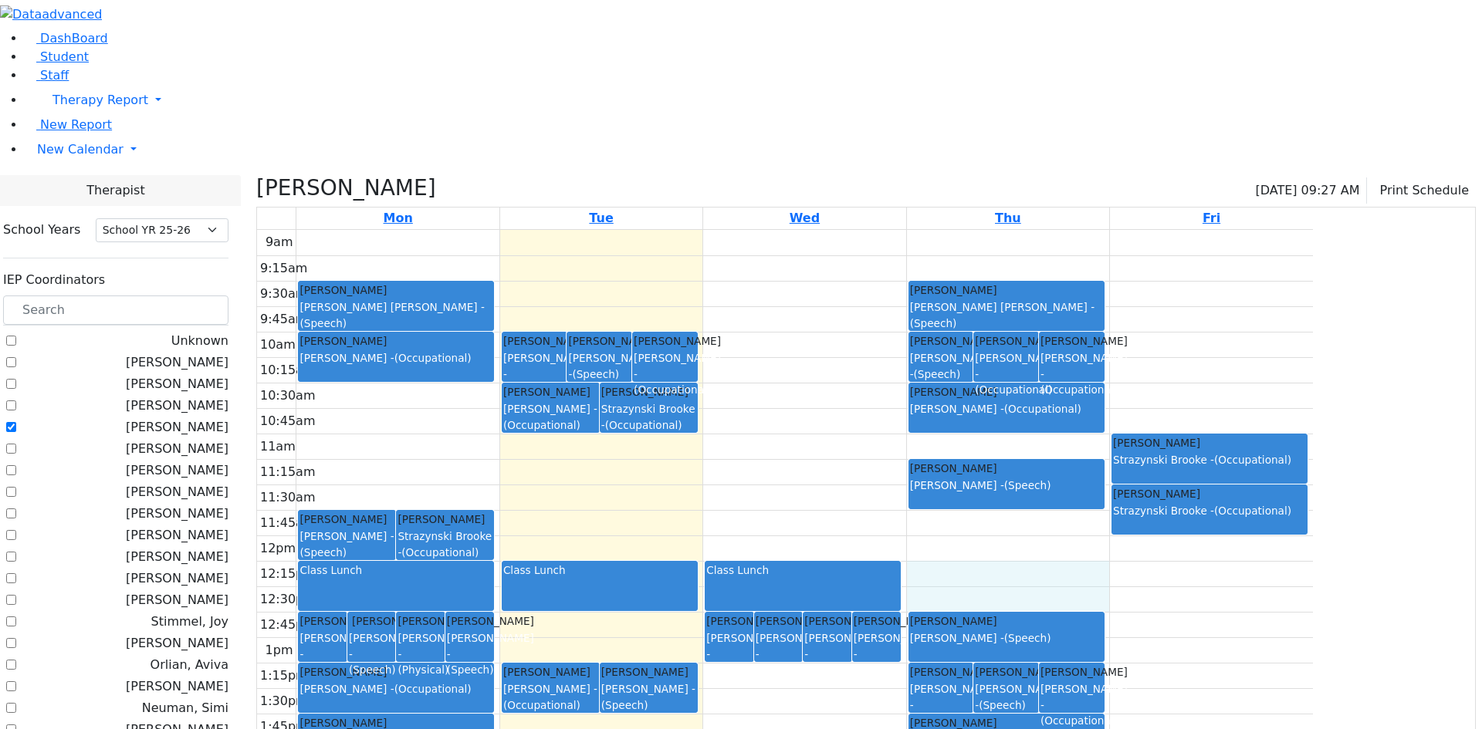
drag, startPoint x: 1139, startPoint y: 418, endPoint x: 1141, endPoint y: 431, distance: 13.3
click at [1143, 434] on div "9am 9:15am 9:30am 9:45am 10am 10:15am 10:30am 10:45am 11am 11:15am 11:30am 11:4…" at bounding box center [785, 535] width 1056 height 611
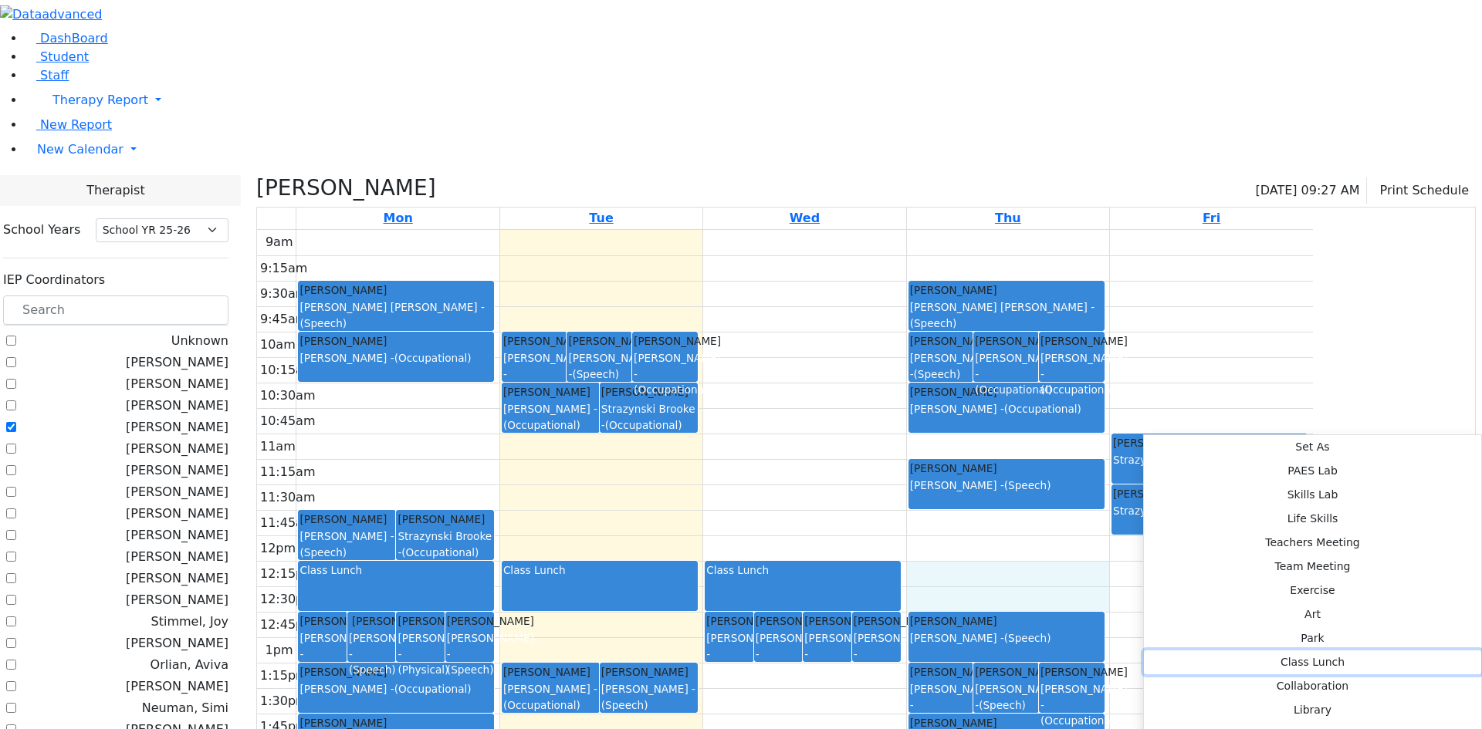
click at [1360, 650] on button "Class Lunch" at bounding box center [1312, 662] width 337 height 24
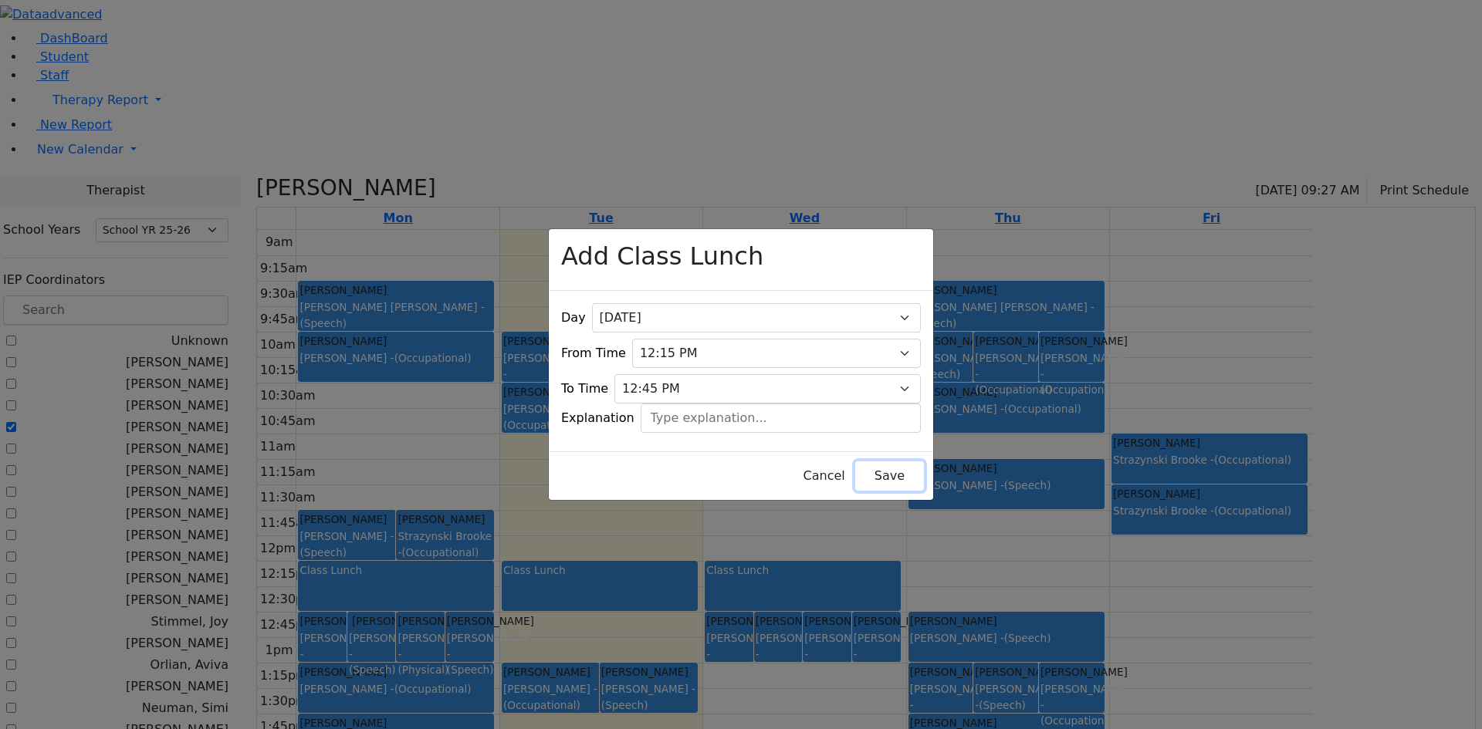
click at [855, 472] on button "Save" at bounding box center [889, 475] width 69 height 29
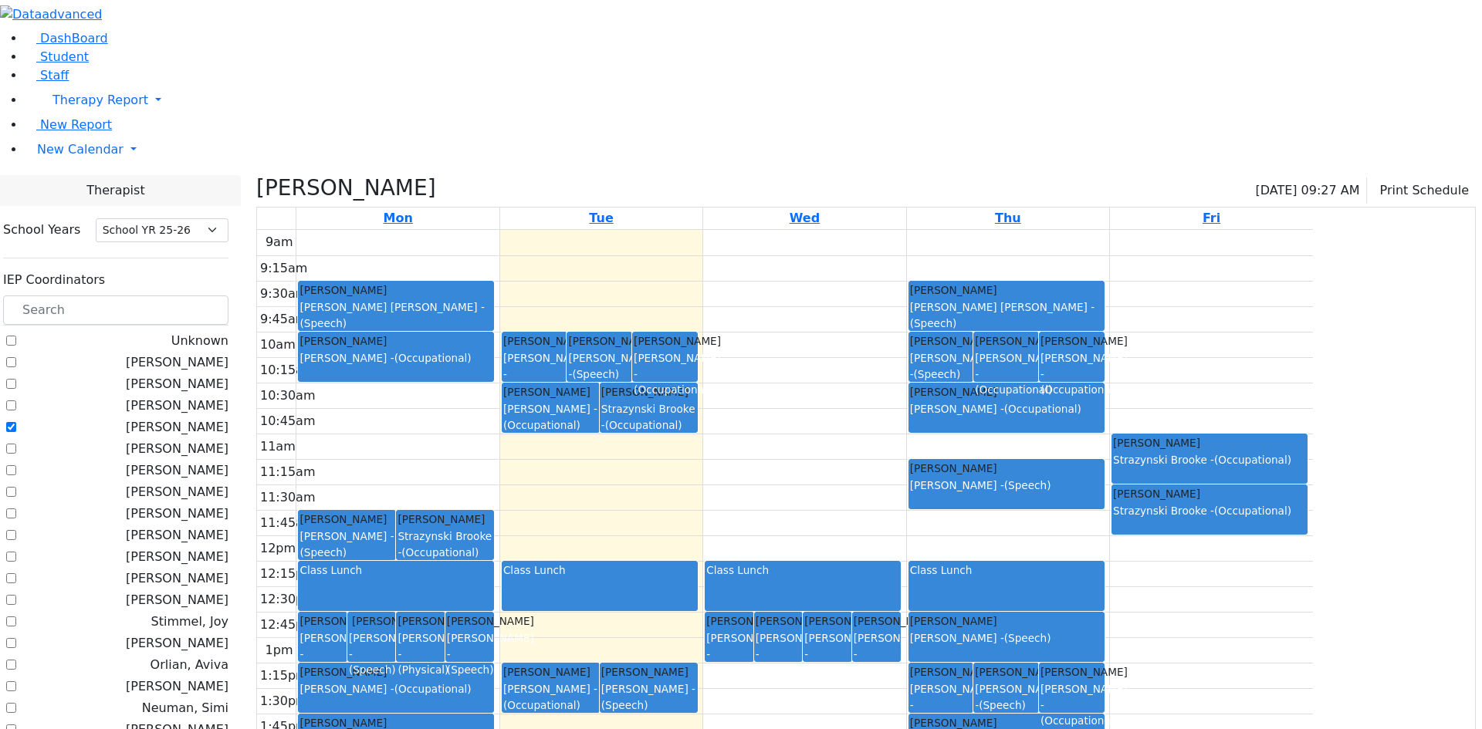
drag, startPoint x: 648, startPoint y: 488, endPoint x: 647, endPoint y: 512, distance: 23.2
click at [494, 230] on div "Halpert Shaye Wolner Miriam - (Speech) Polatsek Yisroel Horowitz Shira - (Speec…" at bounding box center [396, 230] width 196 height 0
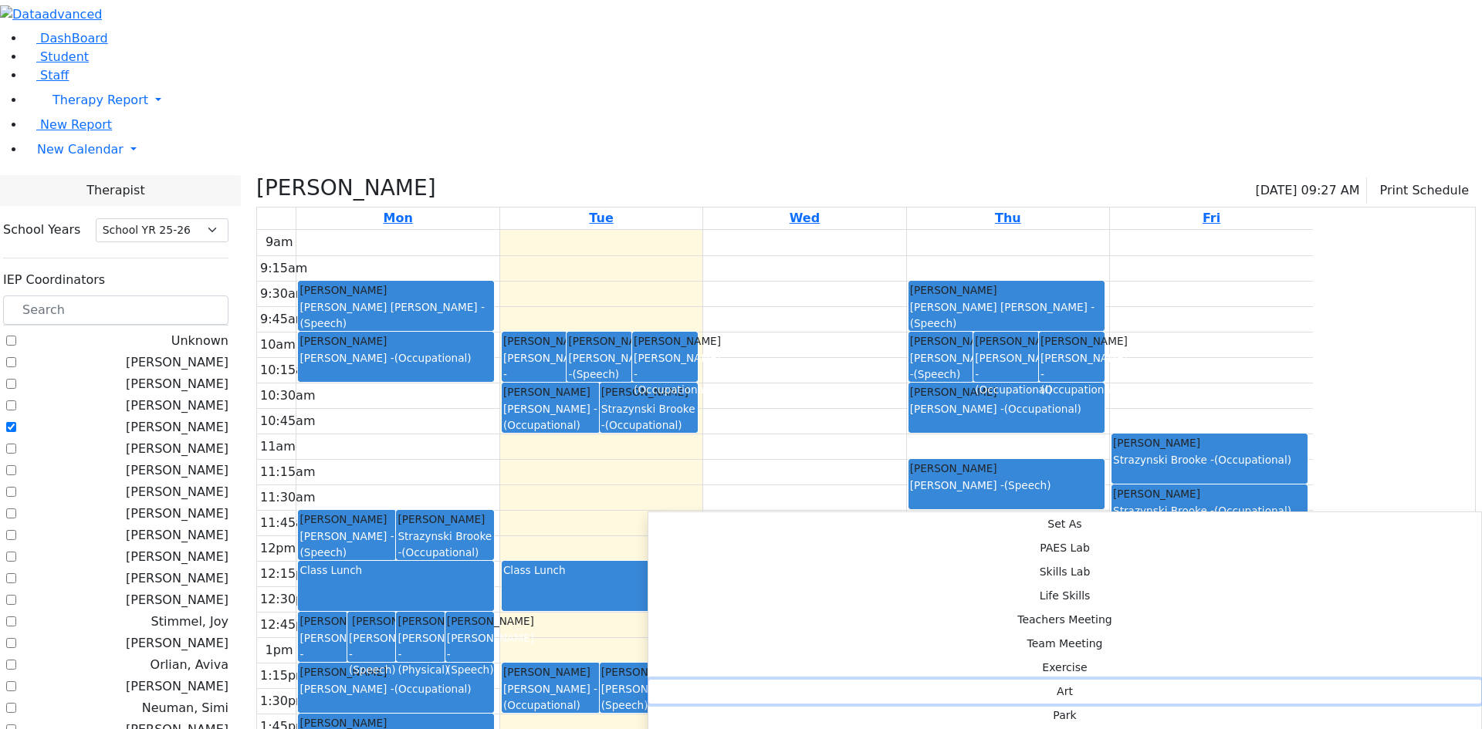
click at [879, 680] on button "Art" at bounding box center [1064, 692] width 833 height 24
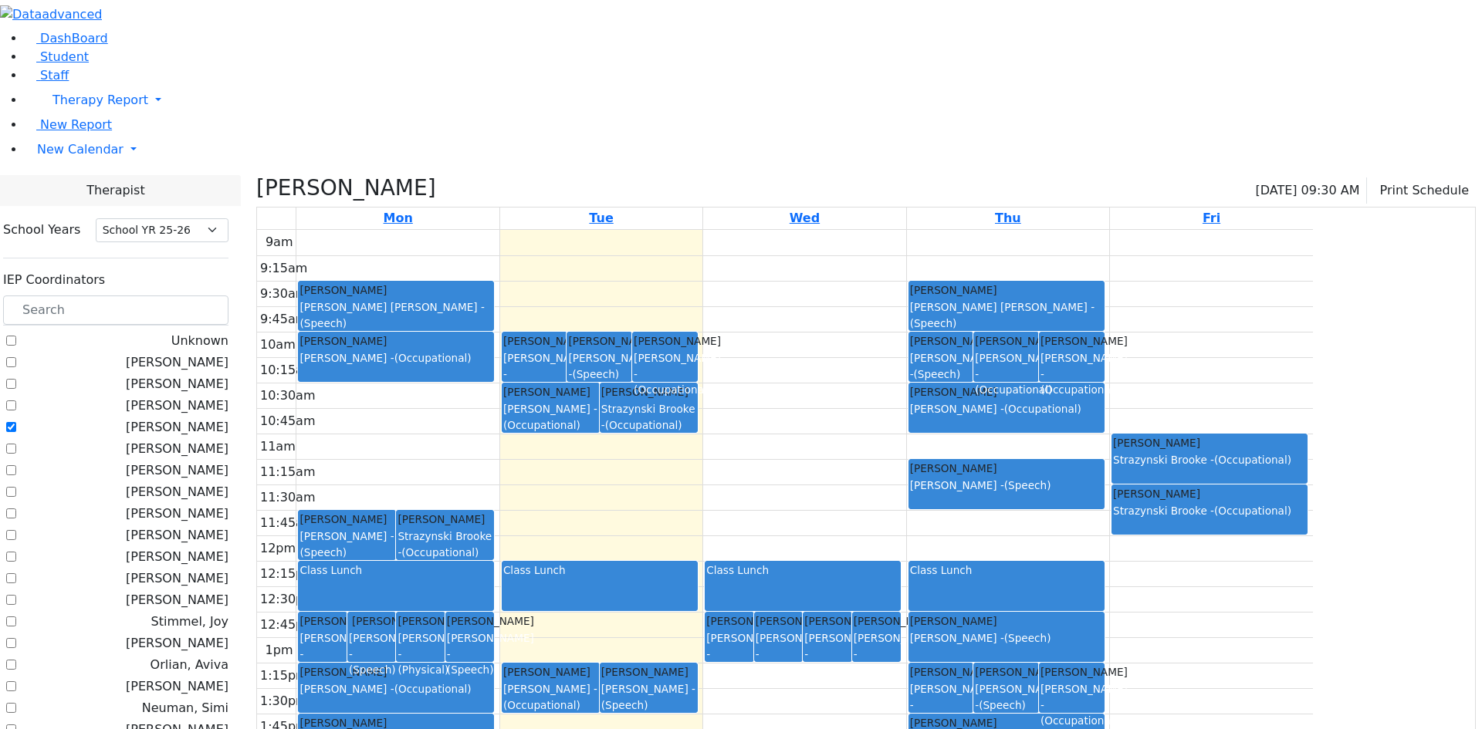
drag, startPoint x: 648, startPoint y: 495, endPoint x: 648, endPoint y: 536, distance: 41.7
click at [494, 230] on div "Halpert Shaye Wolner Miriam - (Speech) Polatsek Yisroel Horowitz Shira - (Speec…" at bounding box center [396, 230] width 196 height 0
drag, startPoint x: 648, startPoint y: 495, endPoint x: 650, endPoint y: 529, distance: 34.0
click at [650, 529] on tr "Halpert Shaye Wolner Miriam - (Speech) Polatsek Yisroel Horowitz Shira - (Speec…" at bounding box center [785, 535] width 1056 height 611
drag, startPoint x: 648, startPoint y: 363, endPoint x: 650, endPoint y: 401, distance: 37.8
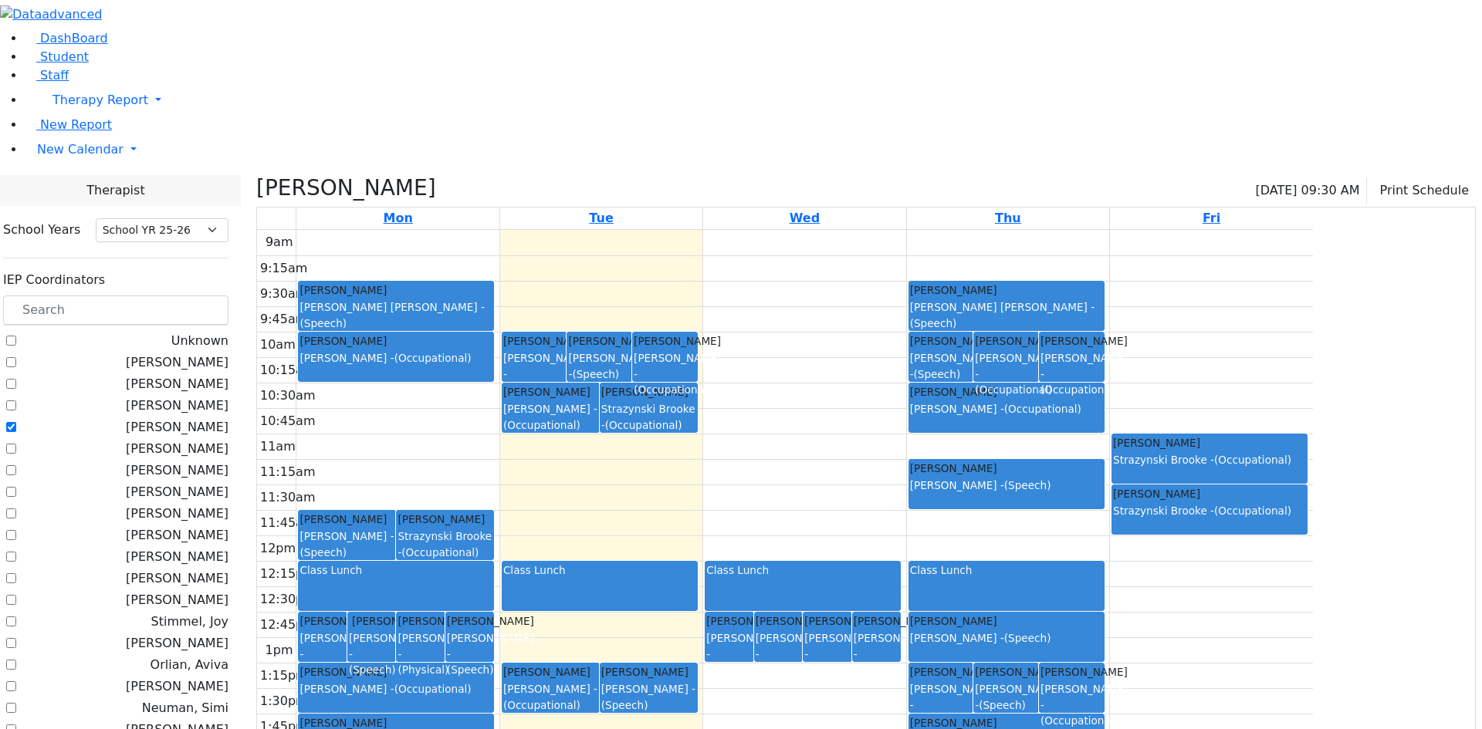
click at [650, 401] on div "9am 9:15am 9:30am 9:45am 10am 10:15am 10:30am 10:45am 11am 11:15am 11:30am 11:4…" at bounding box center [785, 535] width 1056 height 611
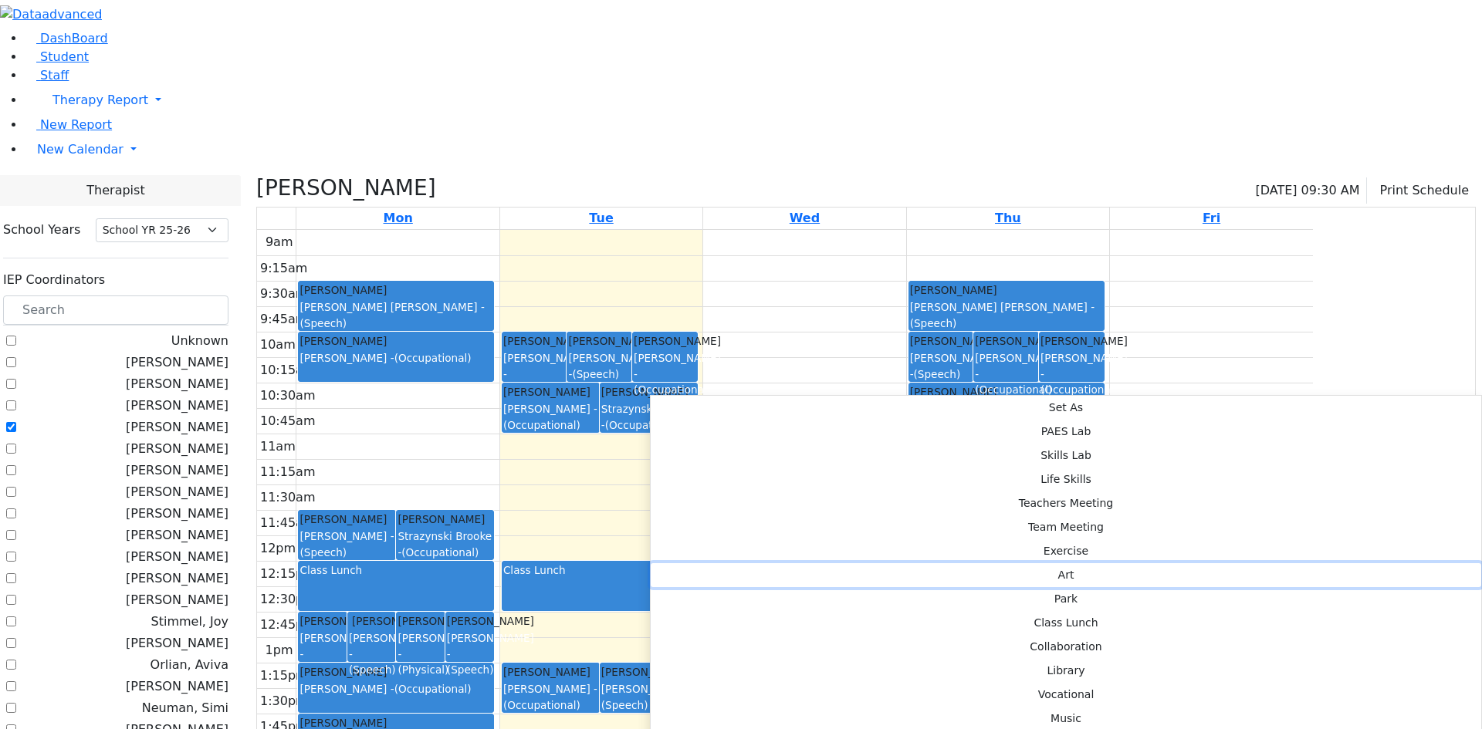
click at [868, 563] on button "Art" at bounding box center [1065, 575] width 830 height 24
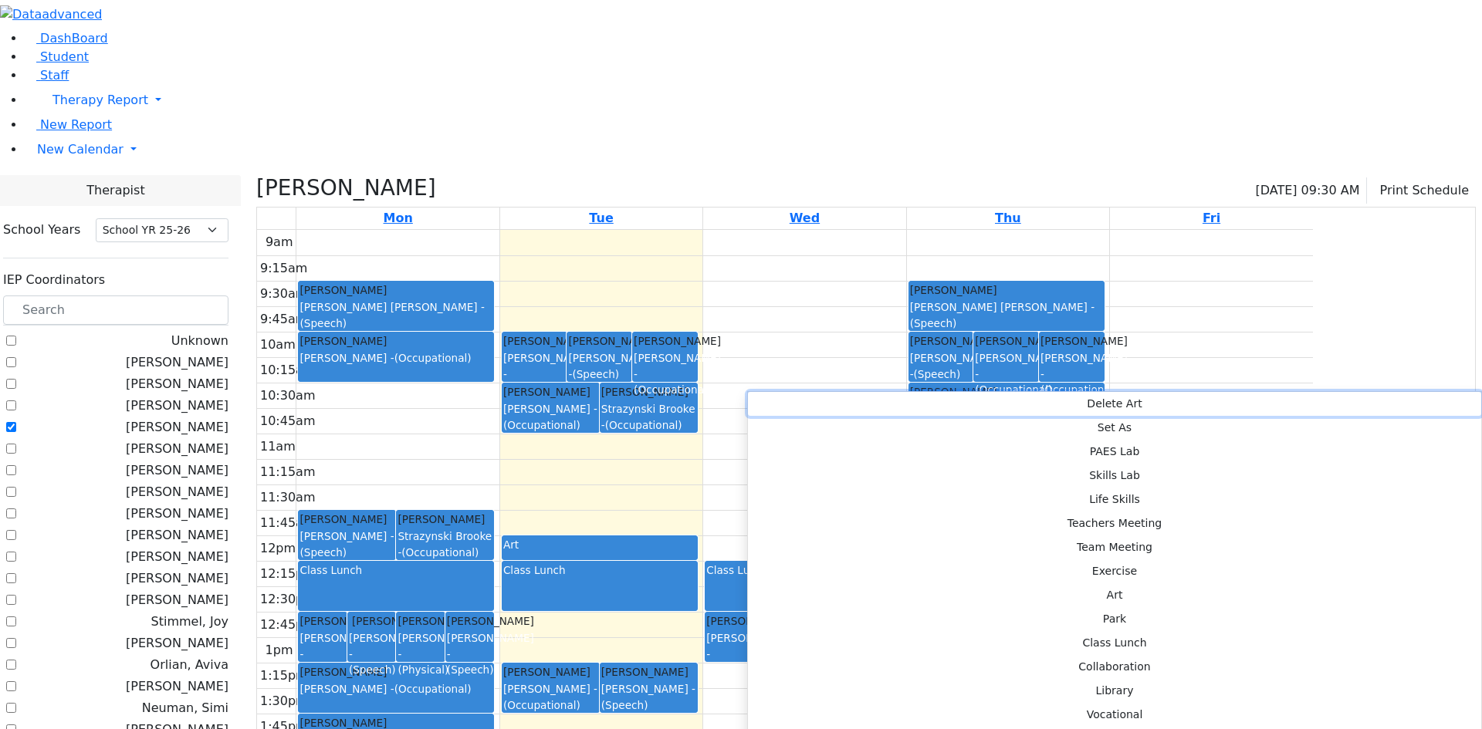
click at [814, 404] on button "Delete Art" at bounding box center [1114, 404] width 733 height 24
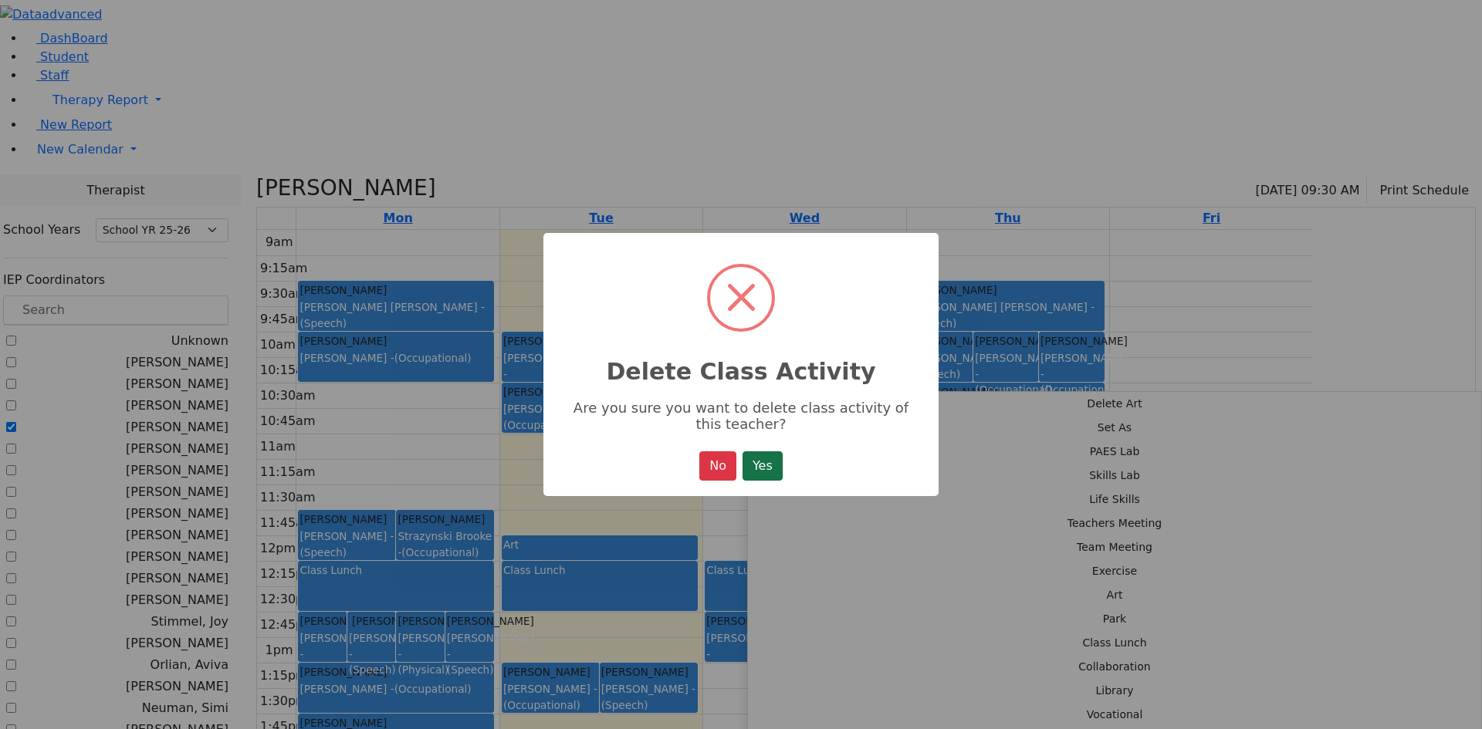
click at [765, 466] on button "Yes" at bounding box center [762, 465] width 40 height 29
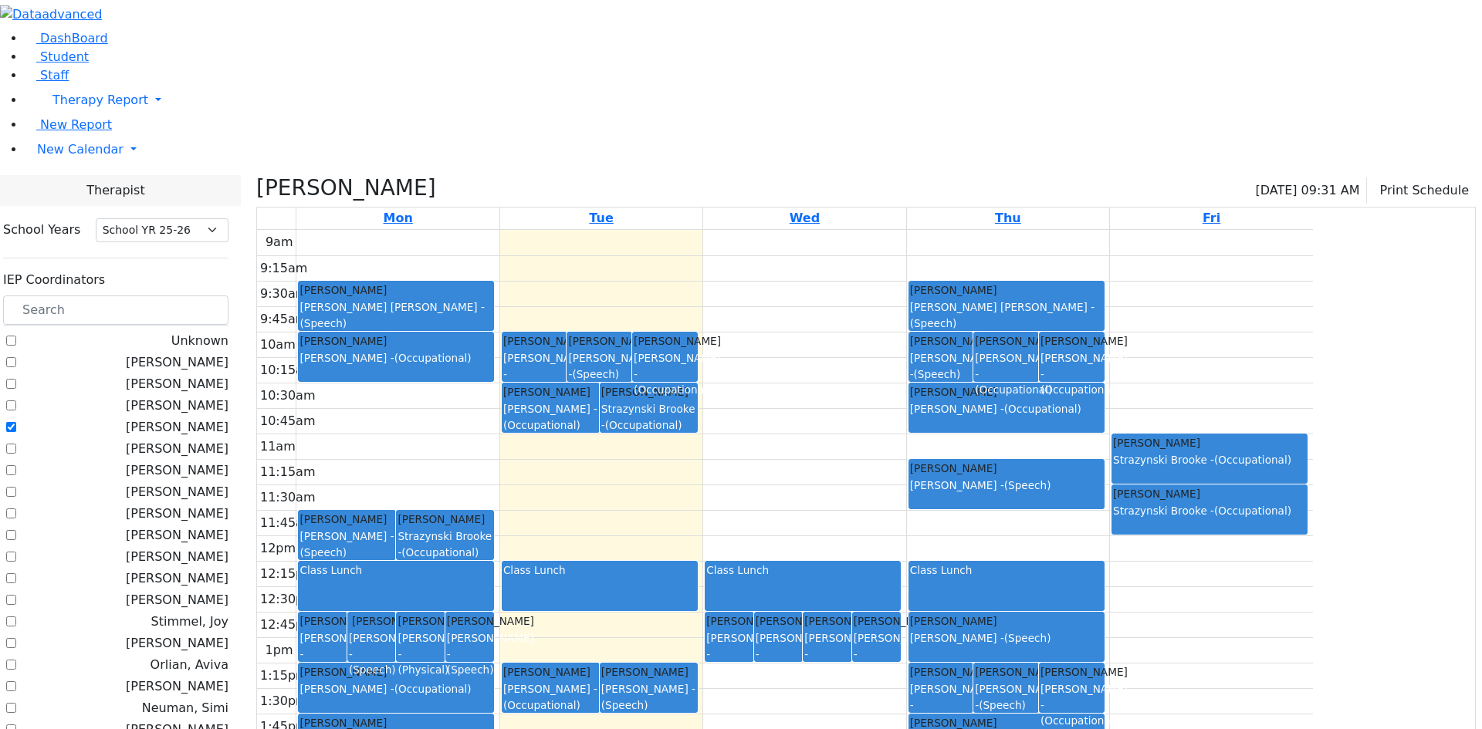
click at [228, 418] on label "[PERSON_NAME]" at bounding box center [177, 427] width 103 height 19
click at [16, 422] on input "[PERSON_NAME]" at bounding box center [11, 427] width 10 height 10
checkbox input "false"
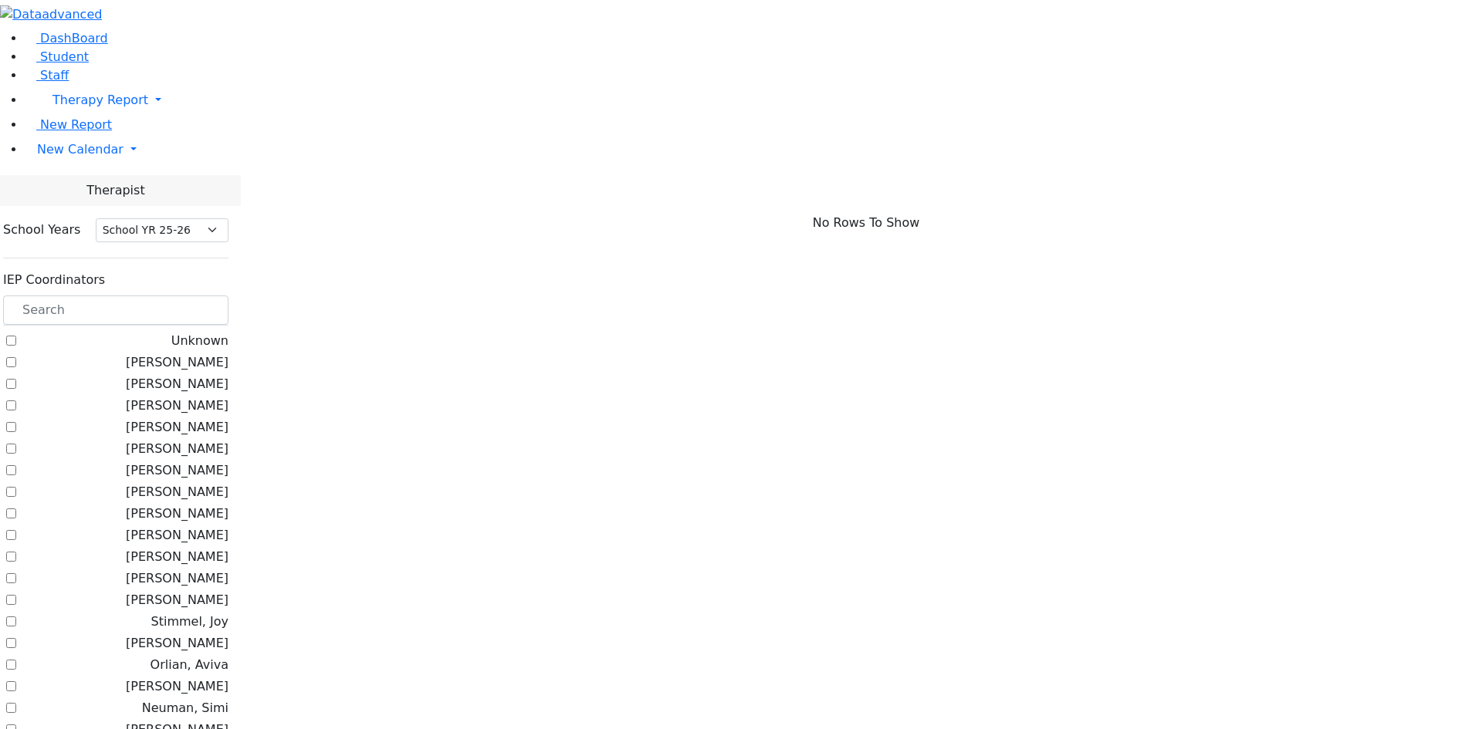
click at [228, 526] on label "[PERSON_NAME]" at bounding box center [177, 535] width 103 height 19
click at [16, 530] on input "[PERSON_NAME]" at bounding box center [11, 535] width 10 height 10
checkbox input "true"
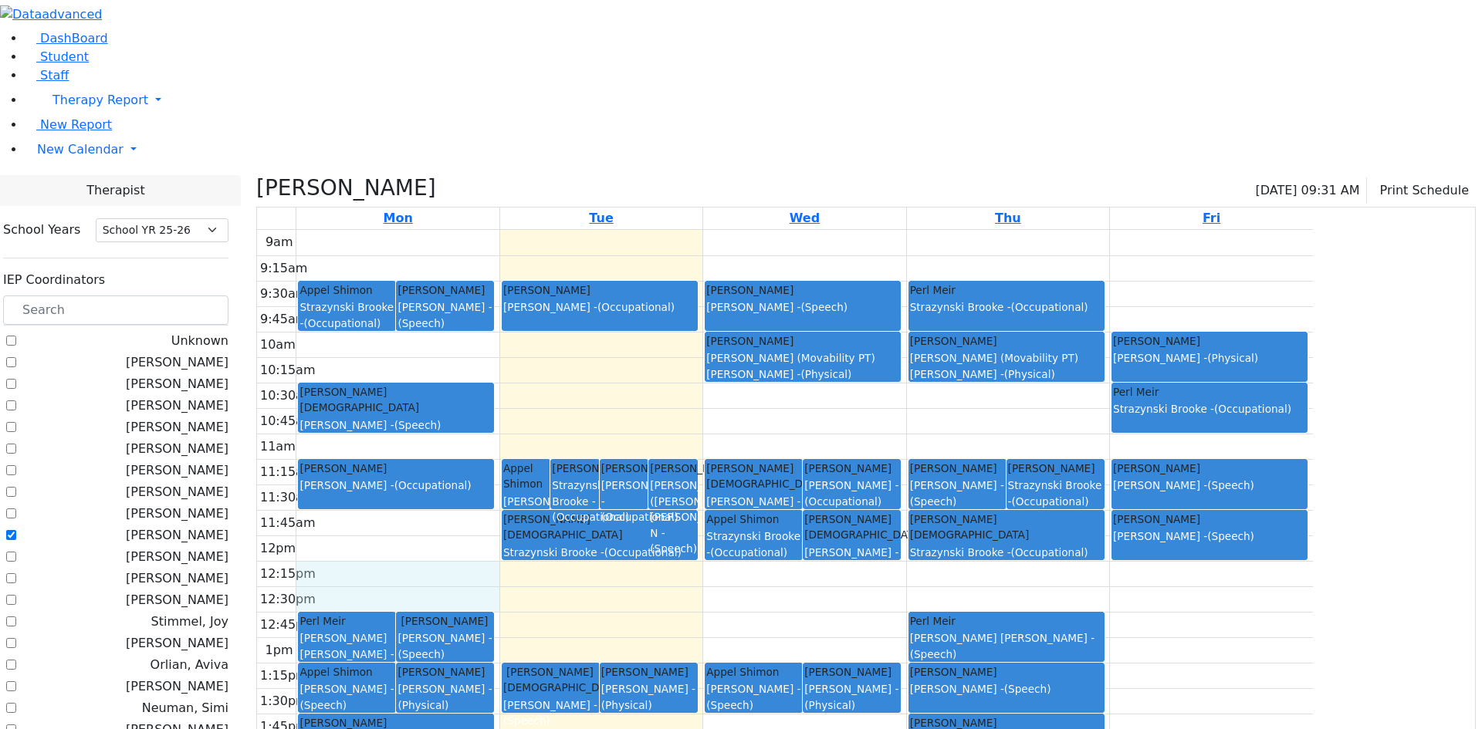
drag, startPoint x: 522, startPoint y: 422, endPoint x: 522, endPoint y: 432, distance: 10.0
click at [522, 438] on div "9am 9:15am 9:30am 9:45am 10am 10:15am 10:30am 10:45am 11am 11:15am 11:30am 11:4…" at bounding box center [785, 535] width 1056 height 611
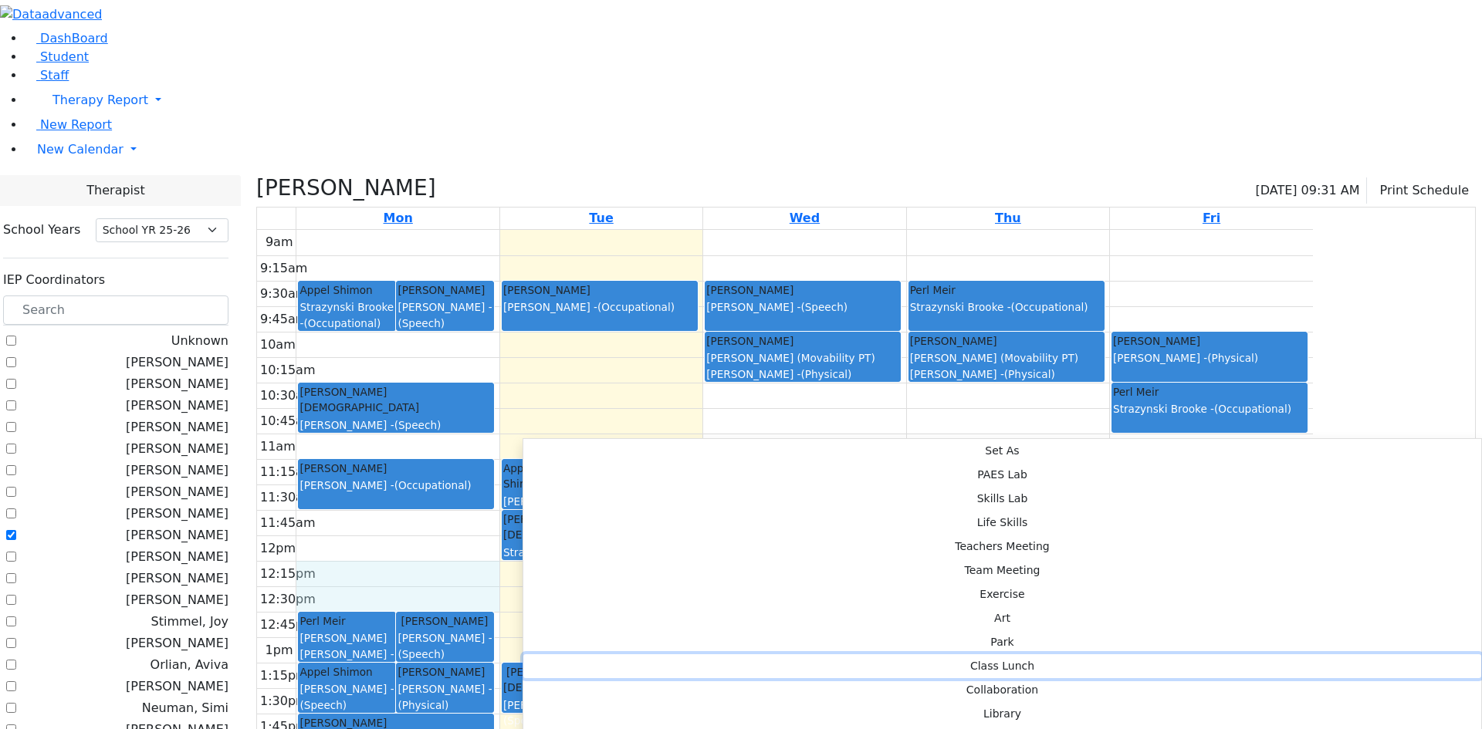
click at [731, 654] on button "Class Lunch" at bounding box center [1002, 666] width 958 height 24
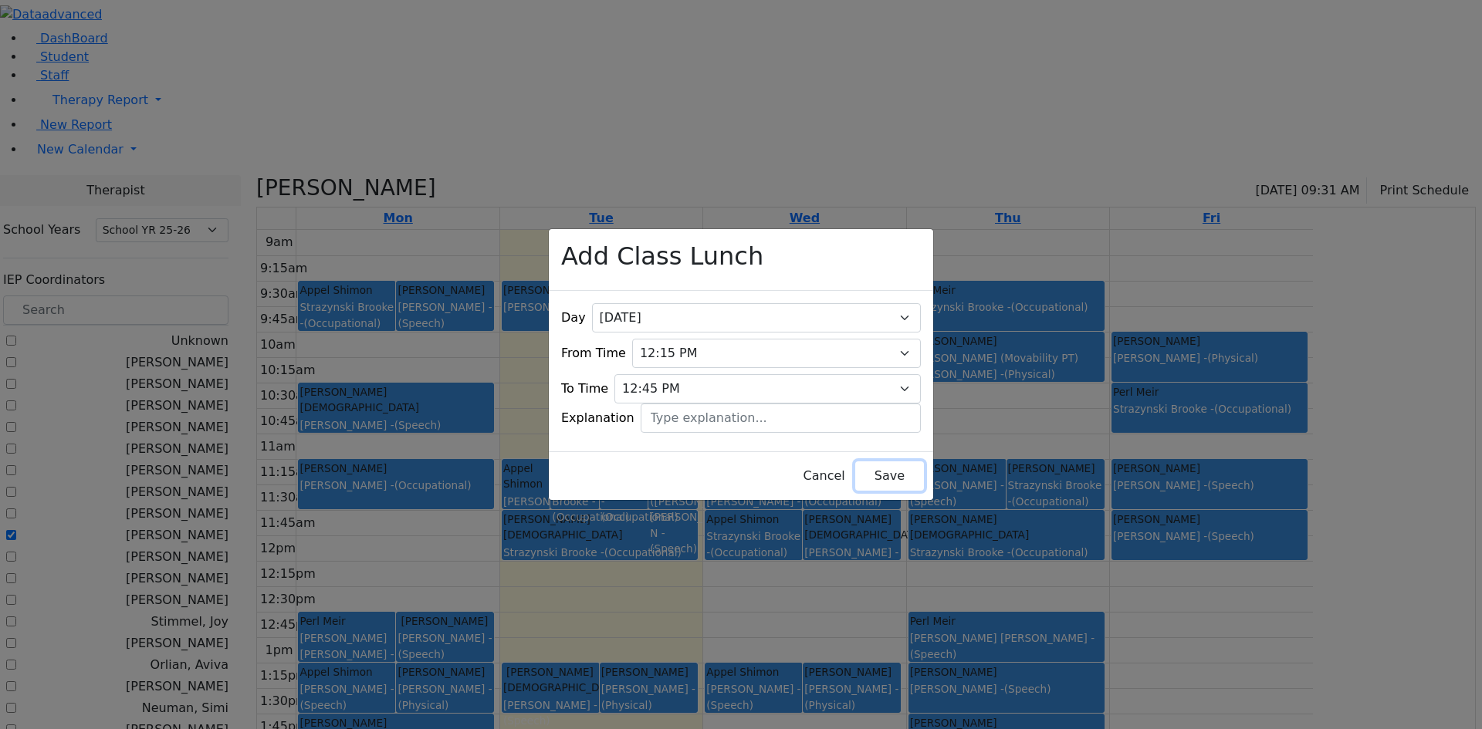
click at [863, 463] on button "Save" at bounding box center [889, 475] width 69 height 29
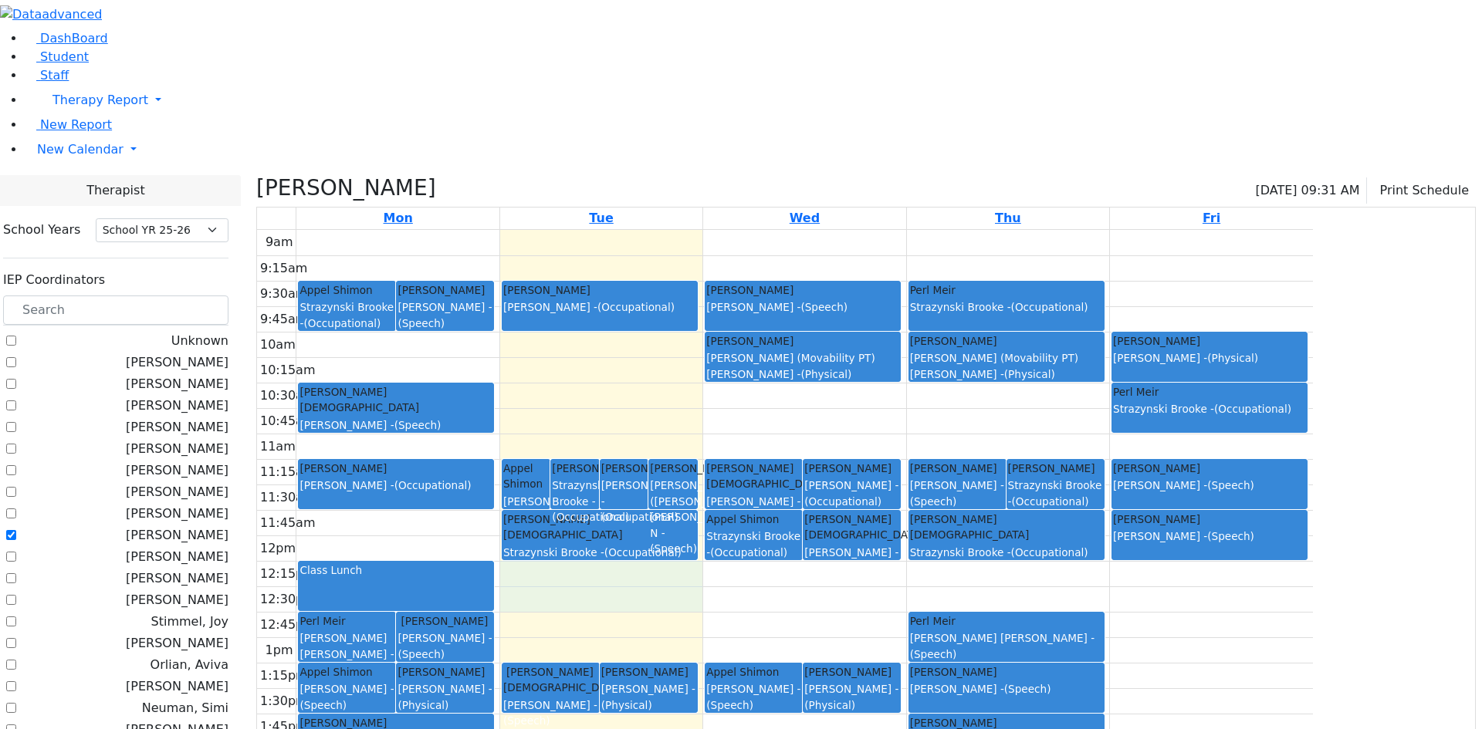
drag, startPoint x: 684, startPoint y: 418, endPoint x: 691, endPoint y: 433, distance: 15.9
click at [697, 445] on div "9am 9:15am 9:30am 9:45am 10am 10:15am 10:30am 10:45am 11am 11:15am 11:30am 11:4…" at bounding box center [785, 535] width 1056 height 611
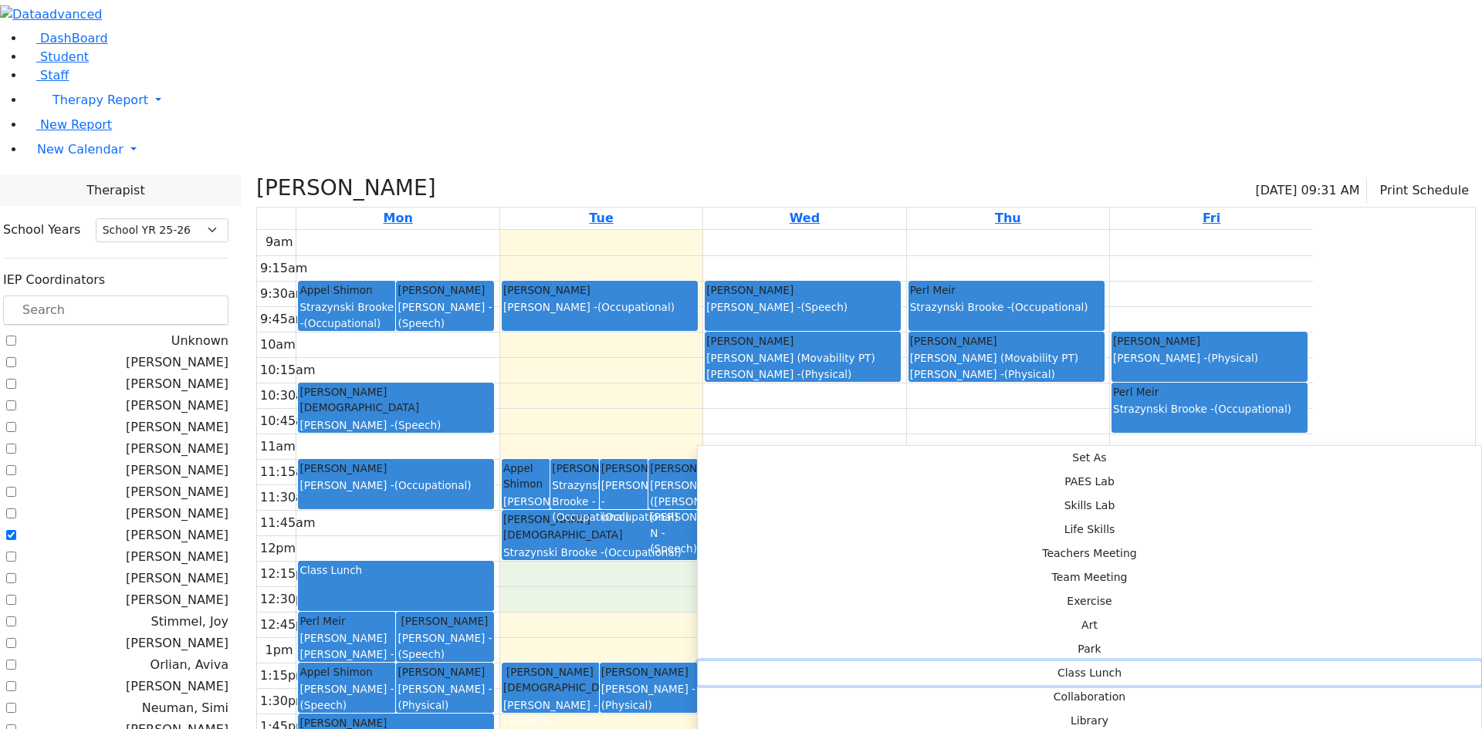
click at [924, 661] on button "Class Lunch" at bounding box center [1089, 673] width 783 height 24
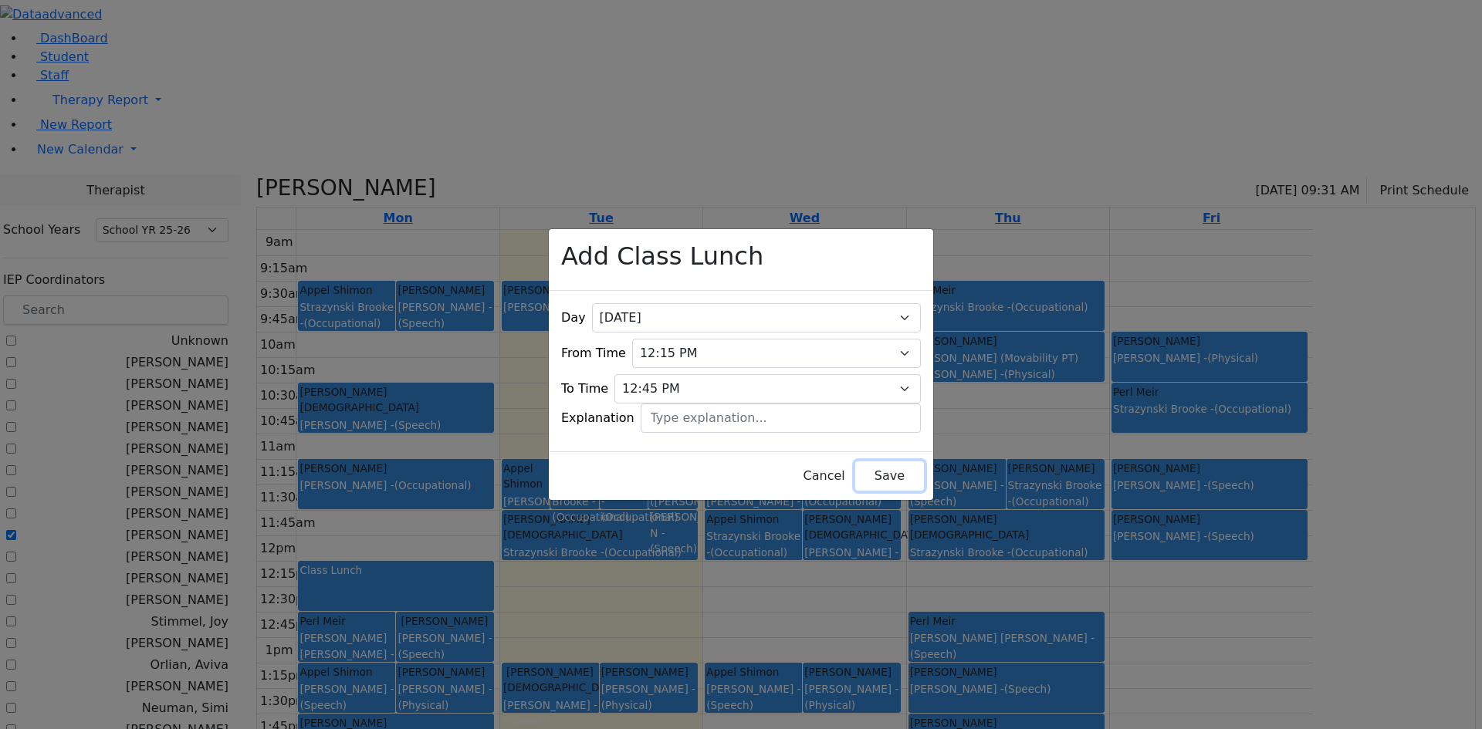
click at [883, 461] on button "Save" at bounding box center [889, 475] width 69 height 29
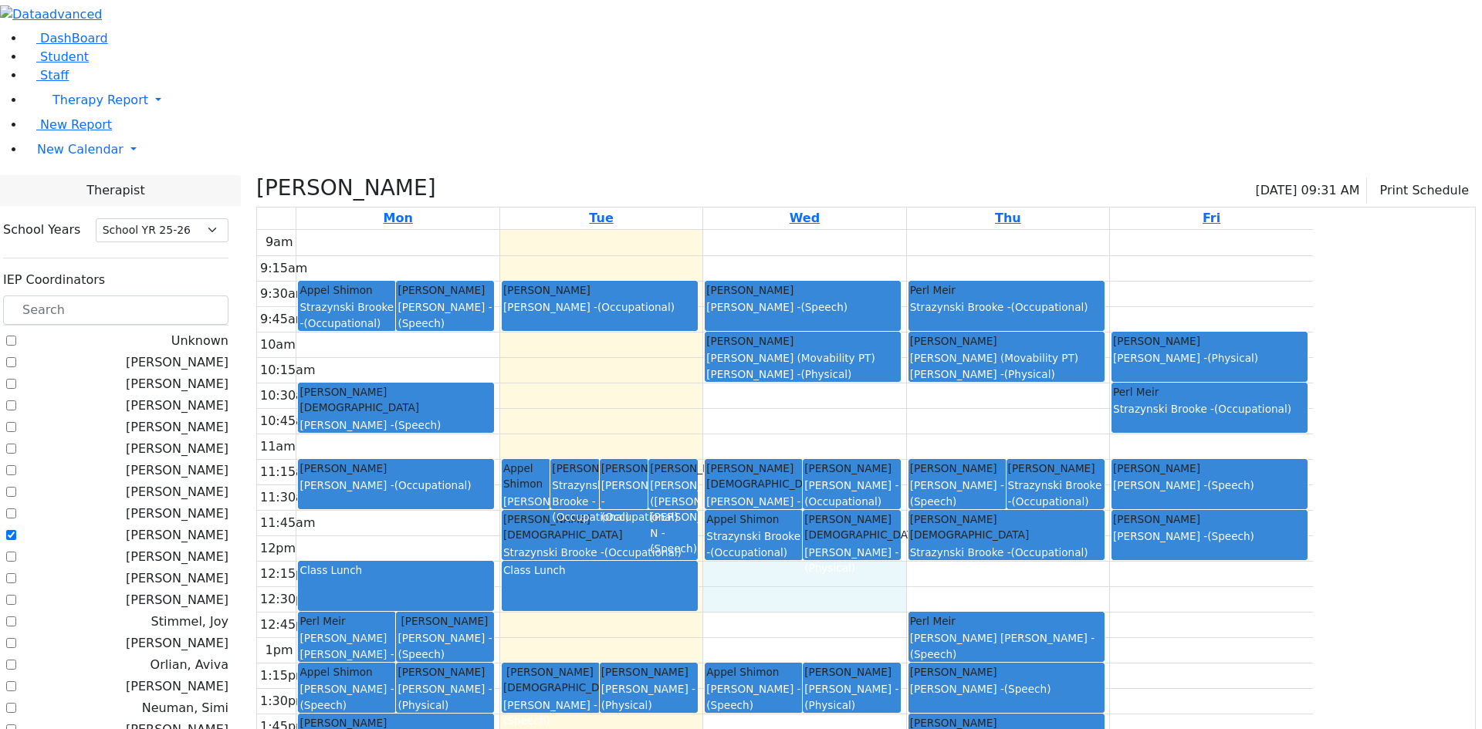
drag, startPoint x: 911, startPoint y: 418, endPoint x: 912, endPoint y: 433, distance: 14.7
click at [912, 434] on div "9am 9:15am 9:30am 9:45am 10am 10:15am 10:30am 10:45am 11am 11:15am 11:30am 11:4…" at bounding box center [785, 535] width 1056 height 611
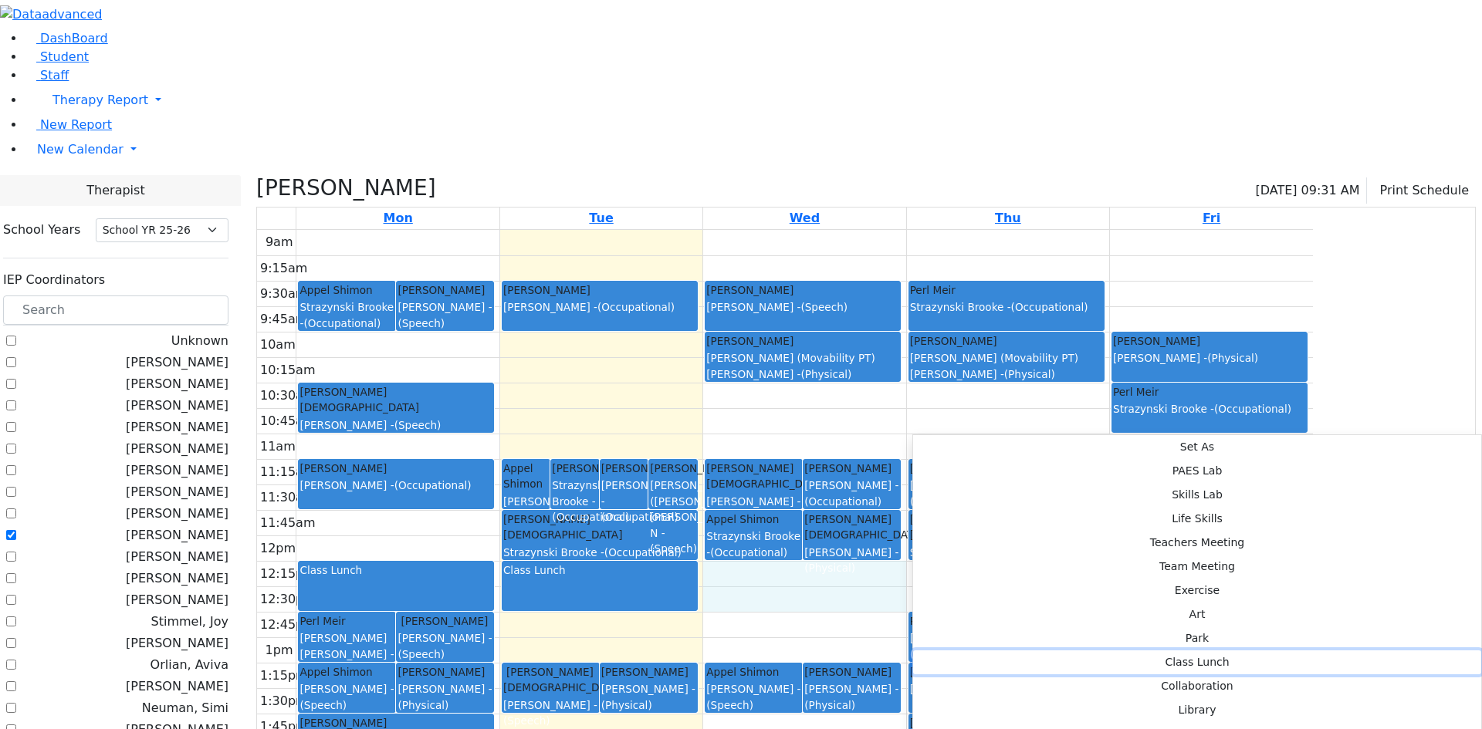
click at [1130, 650] on button "Class Lunch" at bounding box center [1197, 662] width 568 height 24
select select "3"
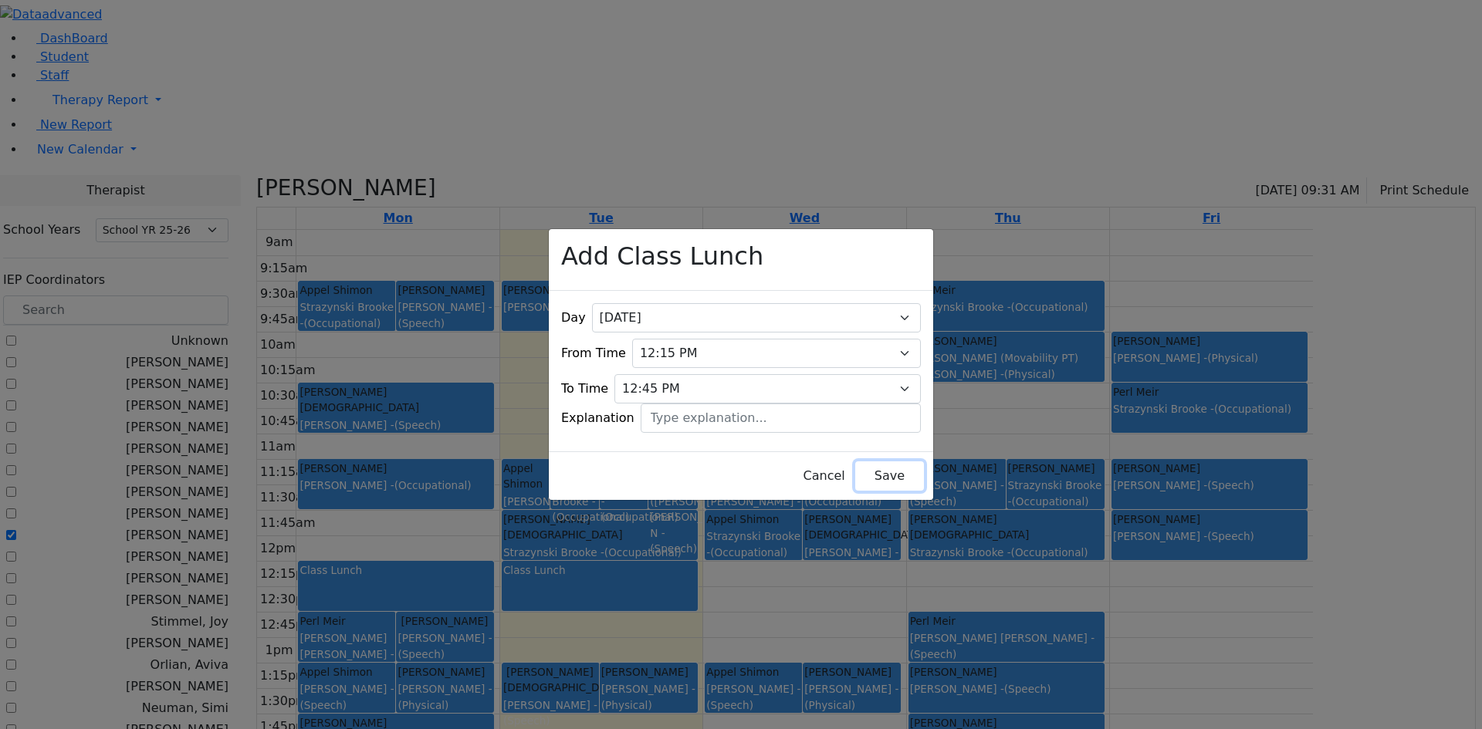
click at [855, 461] on button "Save" at bounding box center [889, 475] width 69 height 29
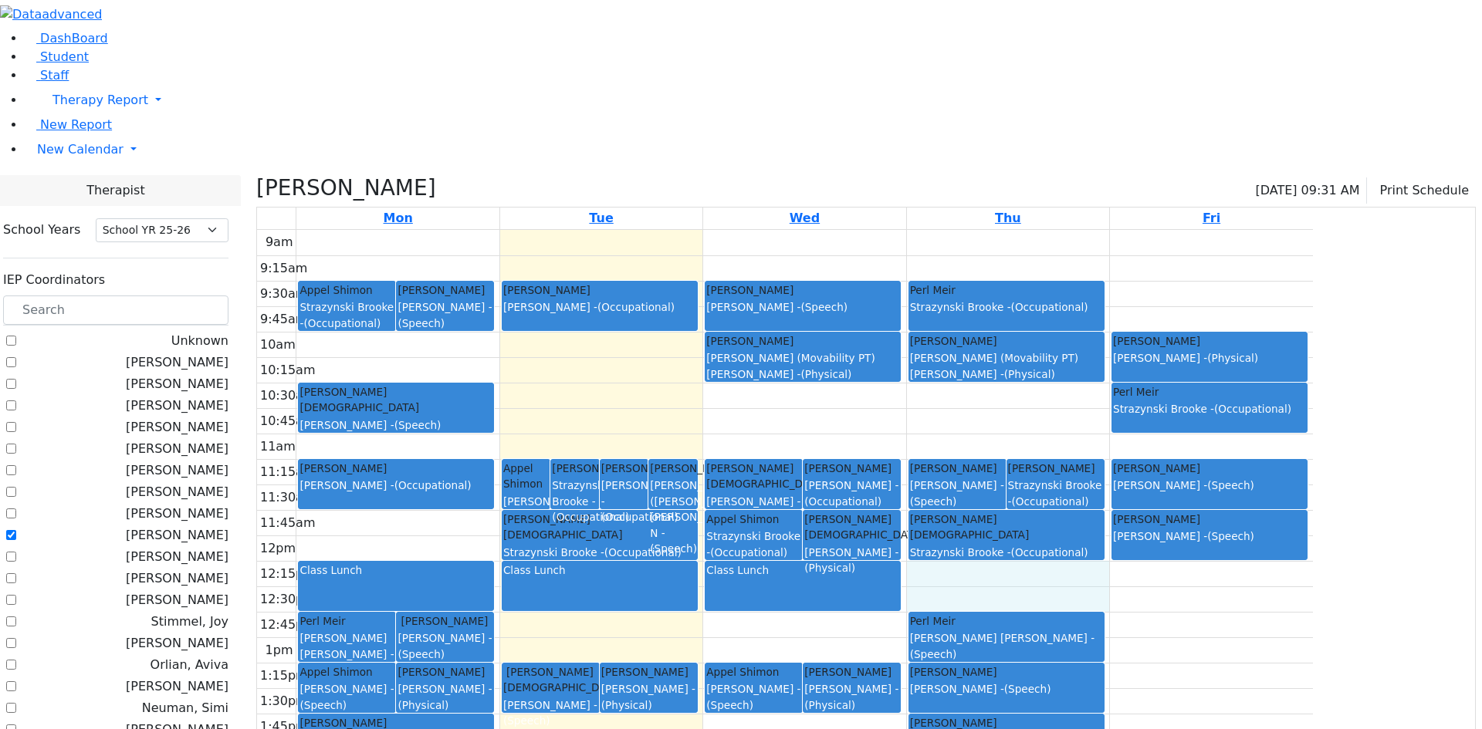
drag, startPoint x: 1085, startPoint y: 418, endPoint x: 1087, endPoint y: 431, distance: 13.3
click at [1090, 439] on div "9am 9:15am 9:30am 9:45am 10am 10:15am 10:30am 10:45am 11am 11:15am 11:30am 11:4…" at bounding box center [785, 535] width 1056 height 611
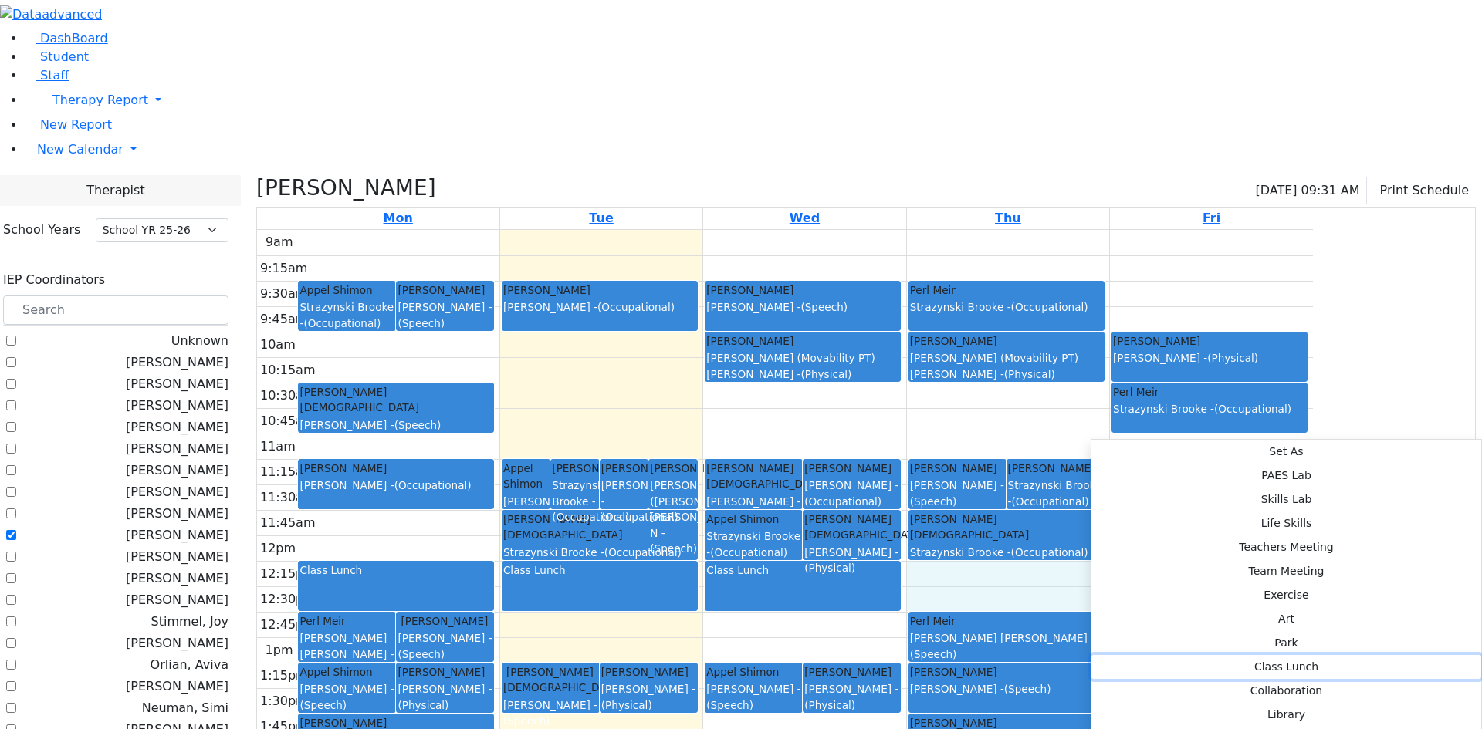
click at [1295, 655] on button "Class Lunch" at bounding box center [1286, 667] width 390 height 24
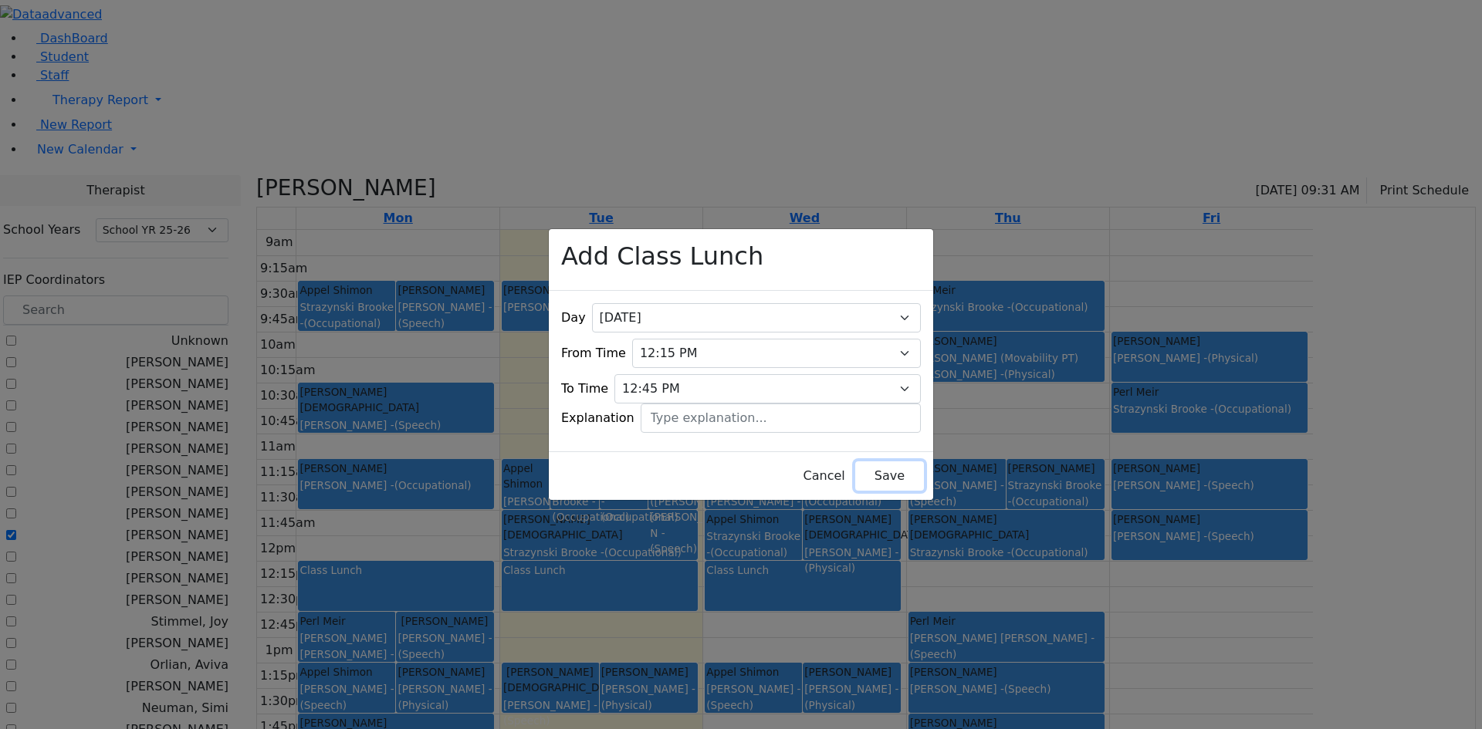
click at [874, 473] on button "Save" at bounding box center [889, 475] width 69 height 29
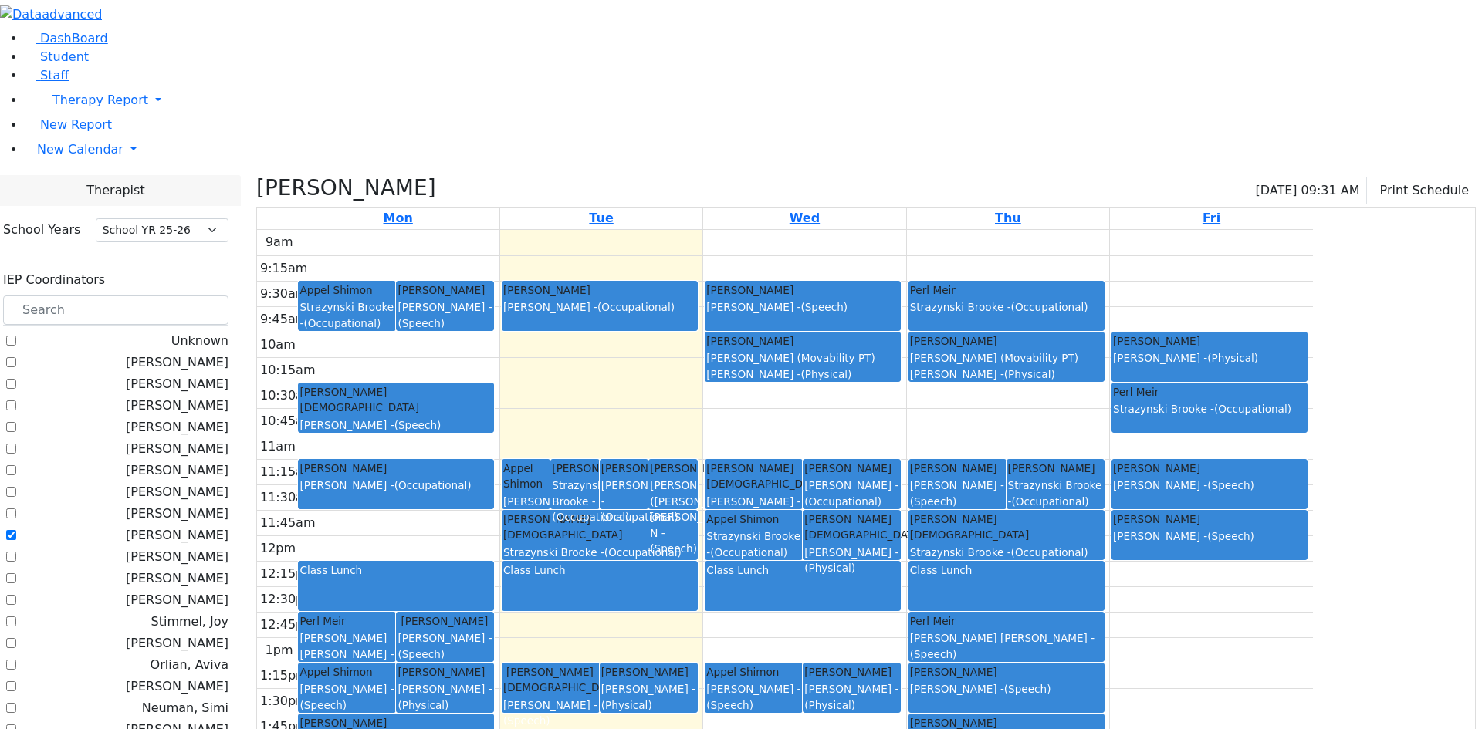
click at [228, 526] on label "[PERSON_NAME]" at bounding box center [177, 535] width 103 height 19
click at [16, 530] on input "[PERSON_NAME]" at bounding box center [11, 535] width 10 height 10
checkbox input "false"
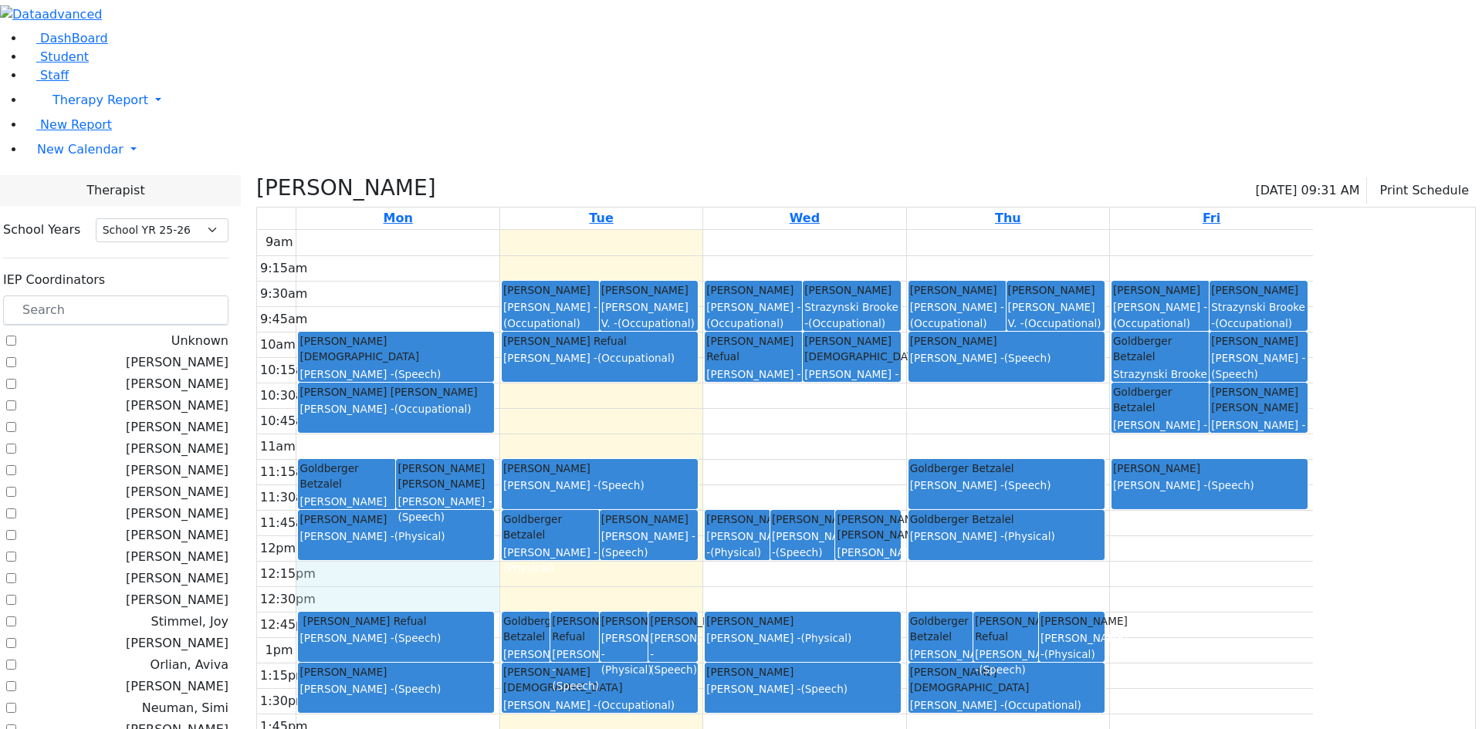
drag, startPoint x: 492, startPoint y: 421, endPoint x: 493, endPoint y: 431, distance: 10.1
click at [495, 437] on div "9am 9:15am 9:30am 9:45am 10am 10:15am 10:30am 10:45am 11am 11:15am 11:30am 11:4…" at bounding box center [785, 535] width 1056 height 611
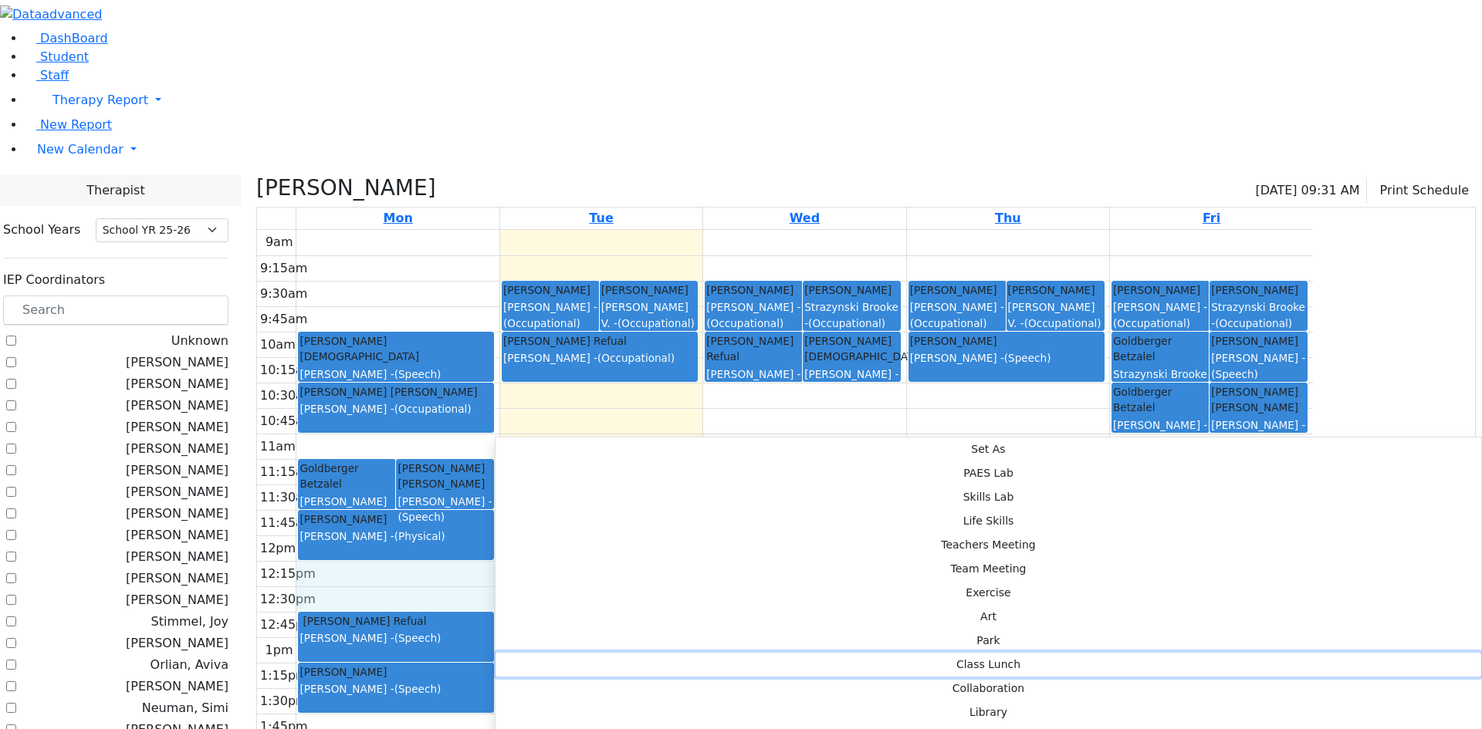
click at [720, 653] on button "Class Lunch" at bounding box center [987, 665] width 985 height 24
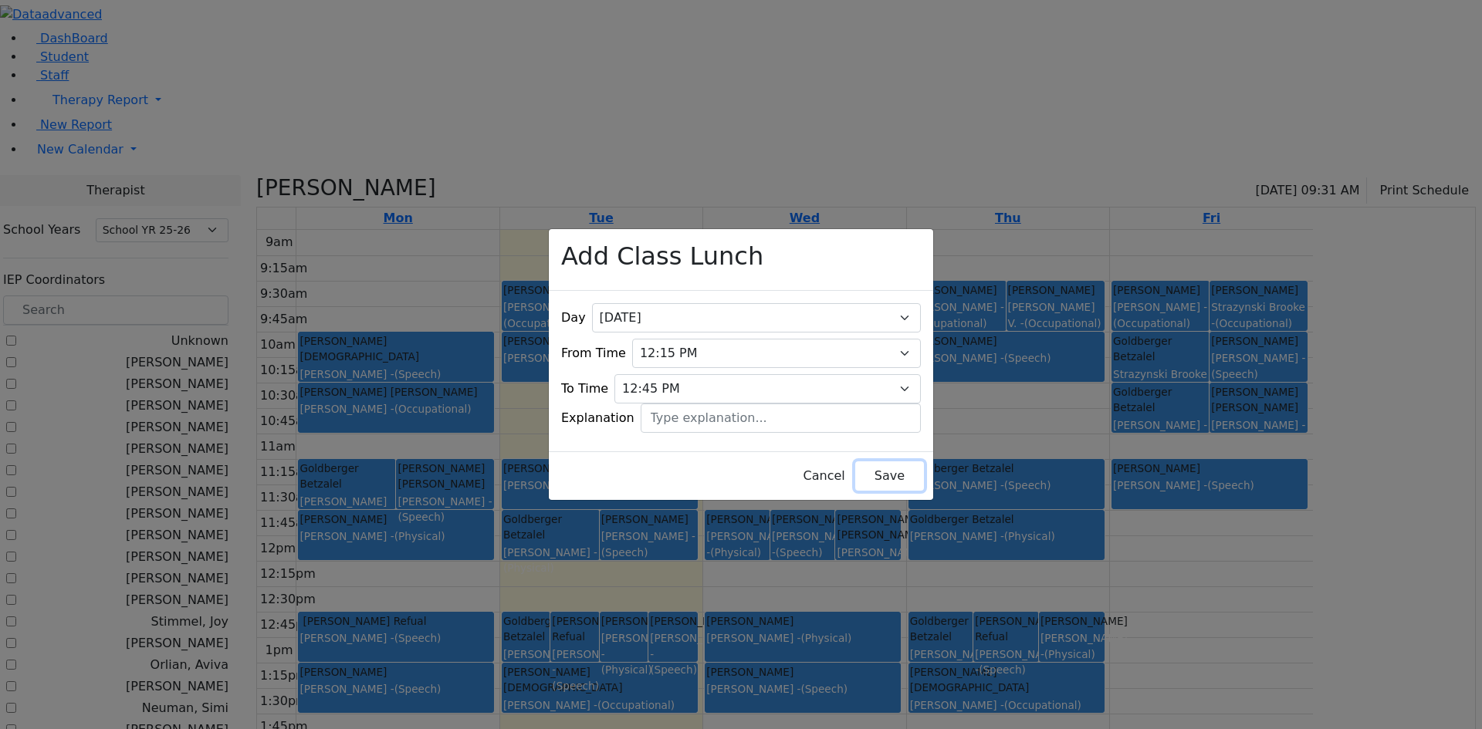
click at [855, 461] on button "Save" at bounding box center [889, 475] width 69 height 29
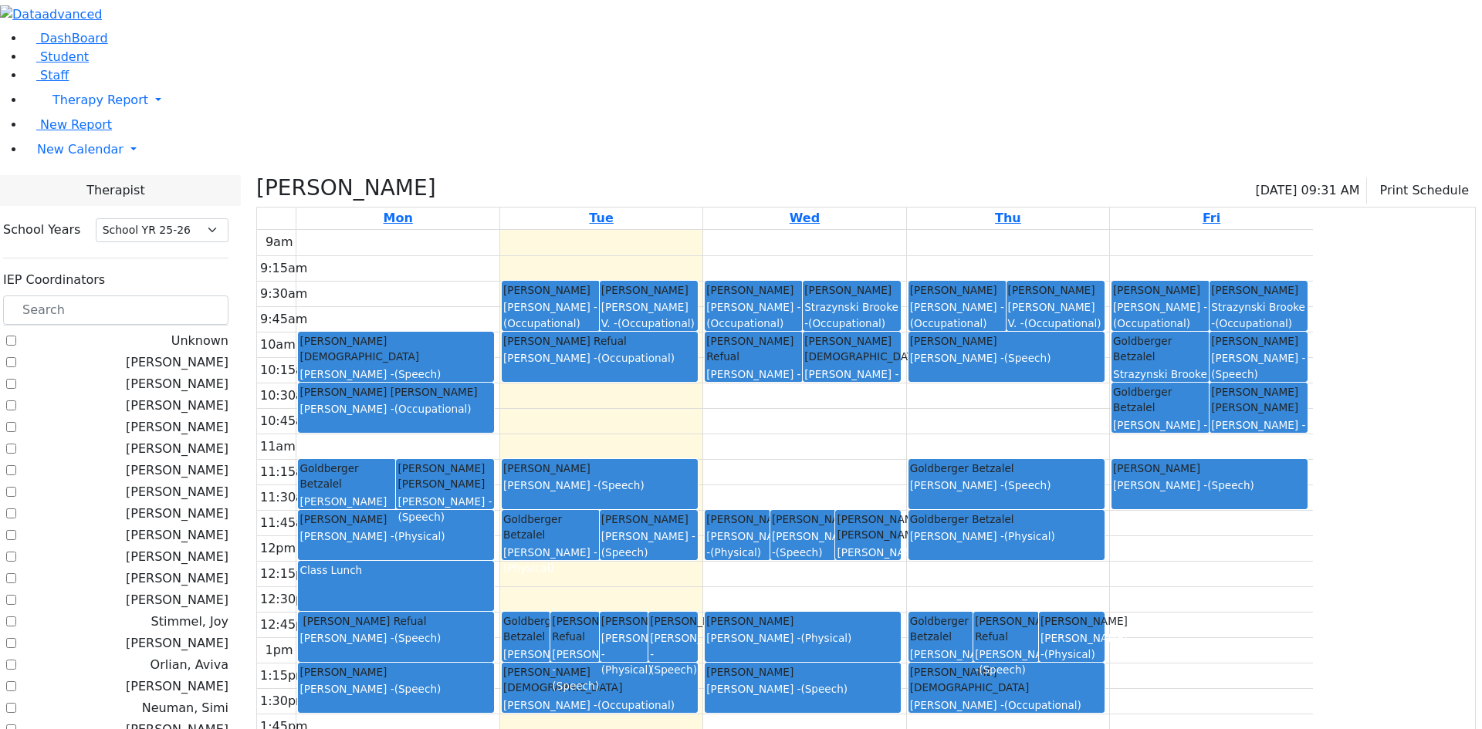
checkbox input "false"
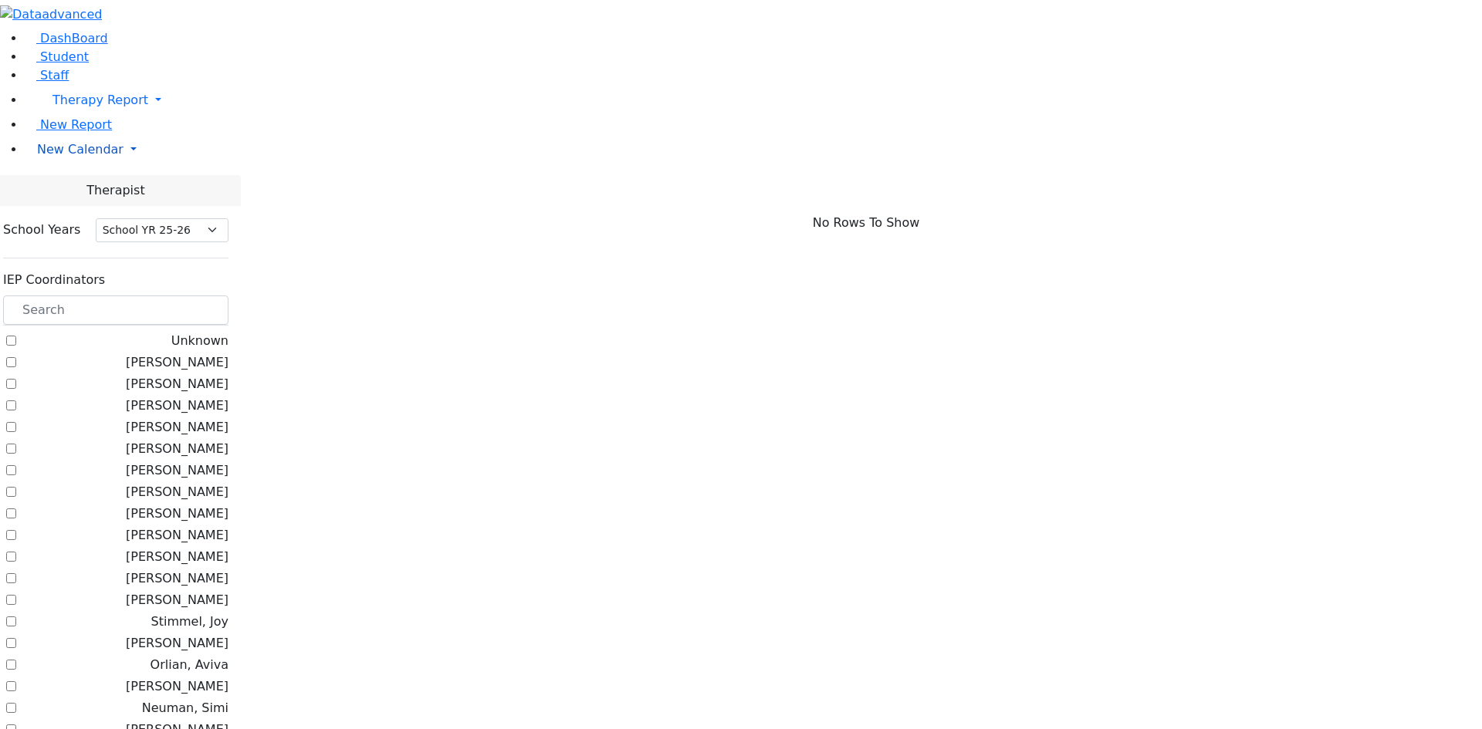
click at [81, 107] on span "New Calendar" at bounding box center [100, 100] width 96 height 15
click at [77, 188] on span "Calendar" at bounding box center [61, 180] width 56 height 15
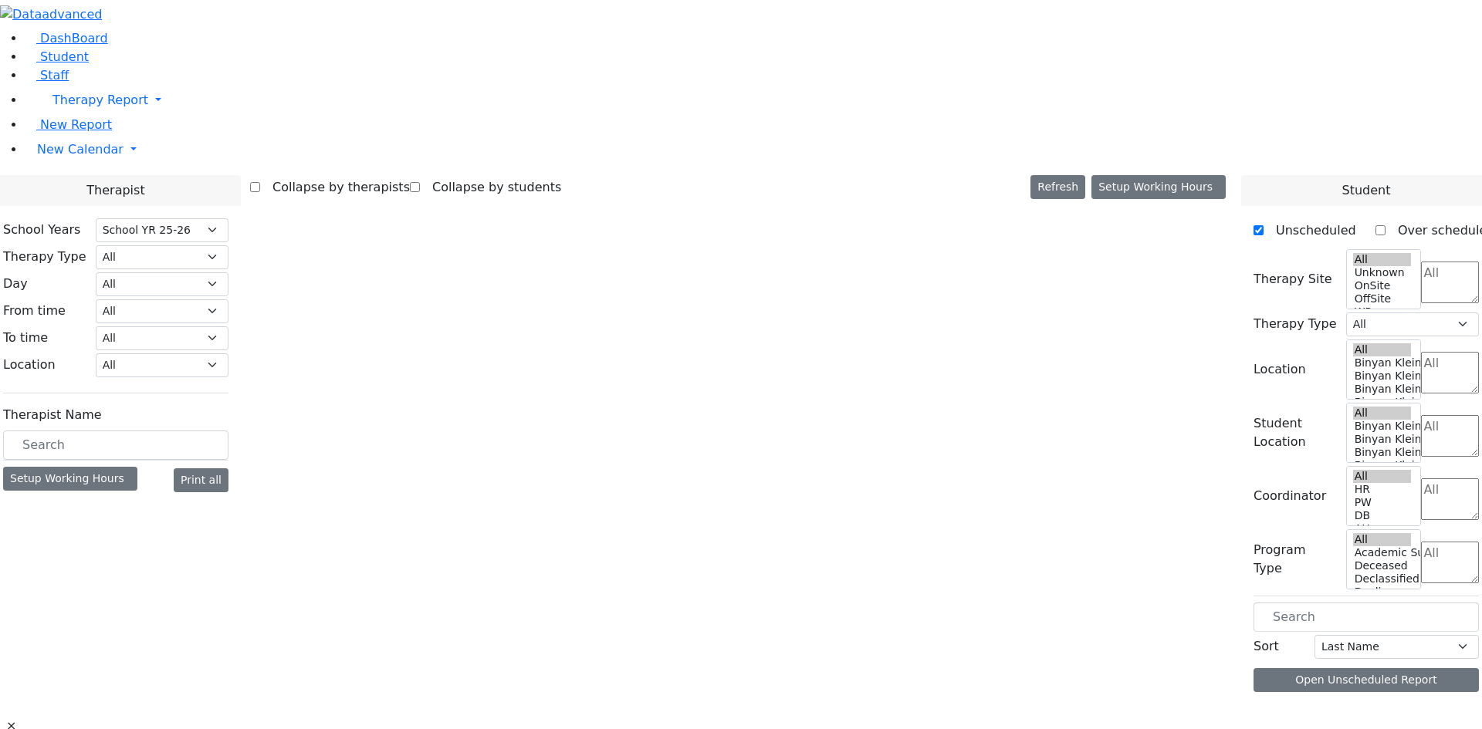
select select "212"
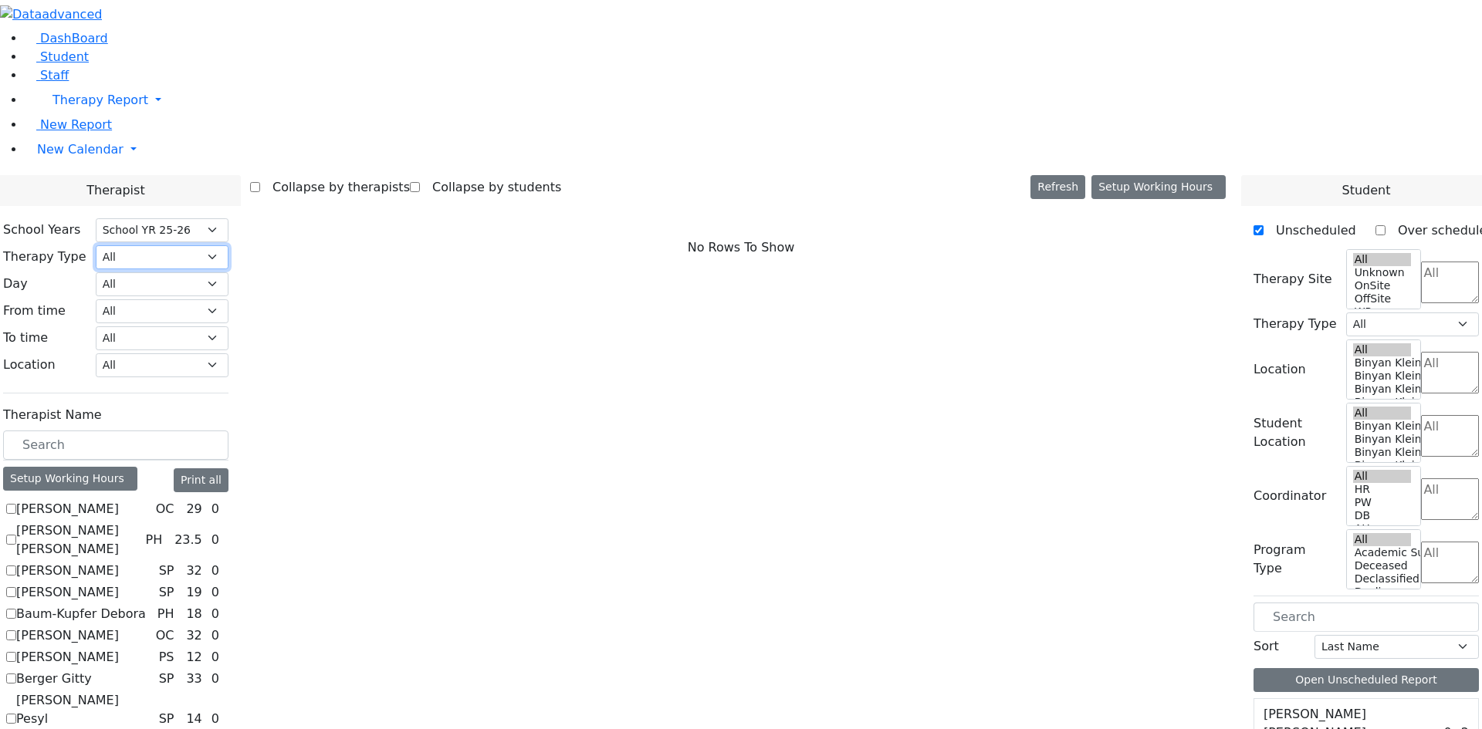
click at [228, 245] on select "All Psych Hearing Vision Speech Physical Occupational" at bounding box center [162, 257] width 133 height 24
select select "1"
click at [228, 245] on select "All Psych Hearing Vision Speech Physical Occupational" at bounding box center [162, 257] width 133 height 24
select select "1"
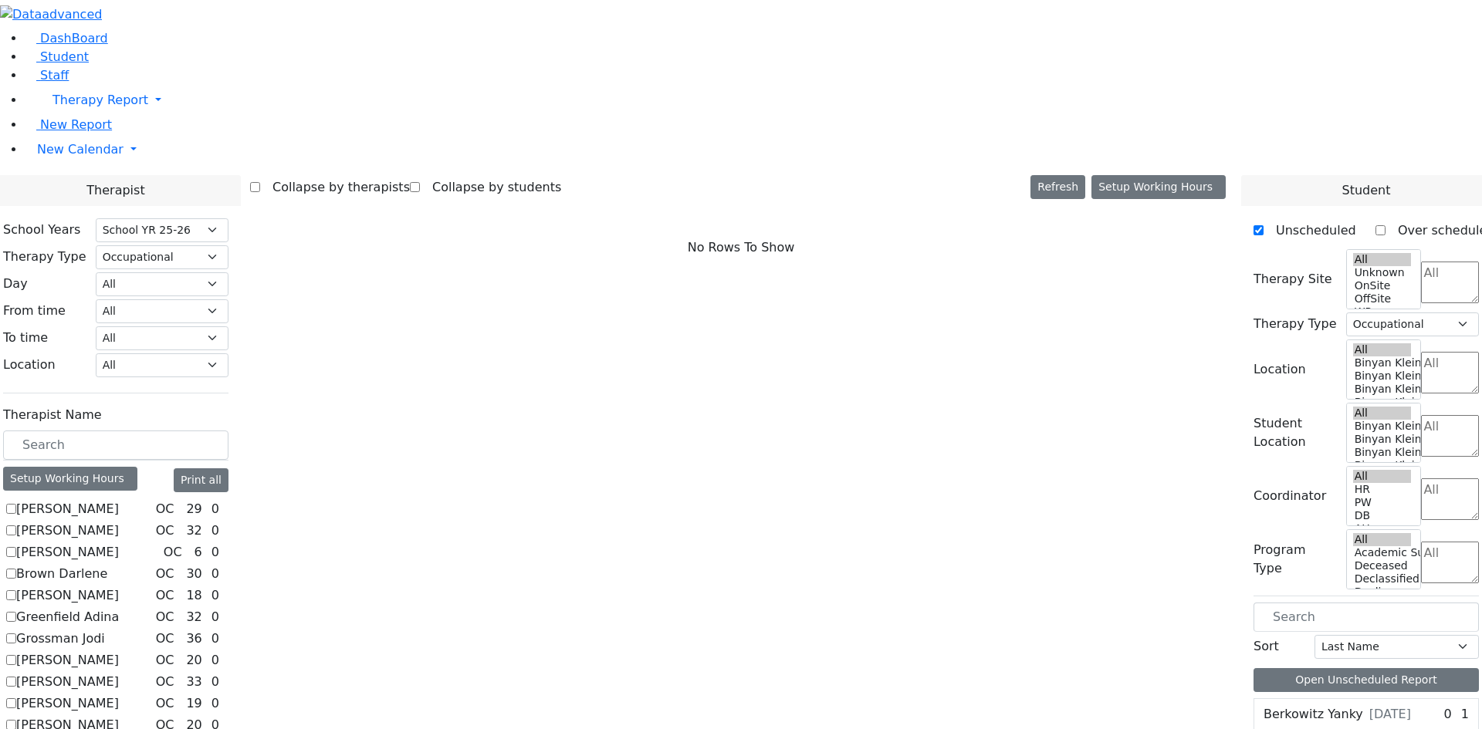
click at [119, 586] on label "Fischel Yenty" at bounding box center [67, 595] width 103 height 19
click at [16, 590] on input "Fischel Yenty" at bounding box center [11, 595] width 10 height 10
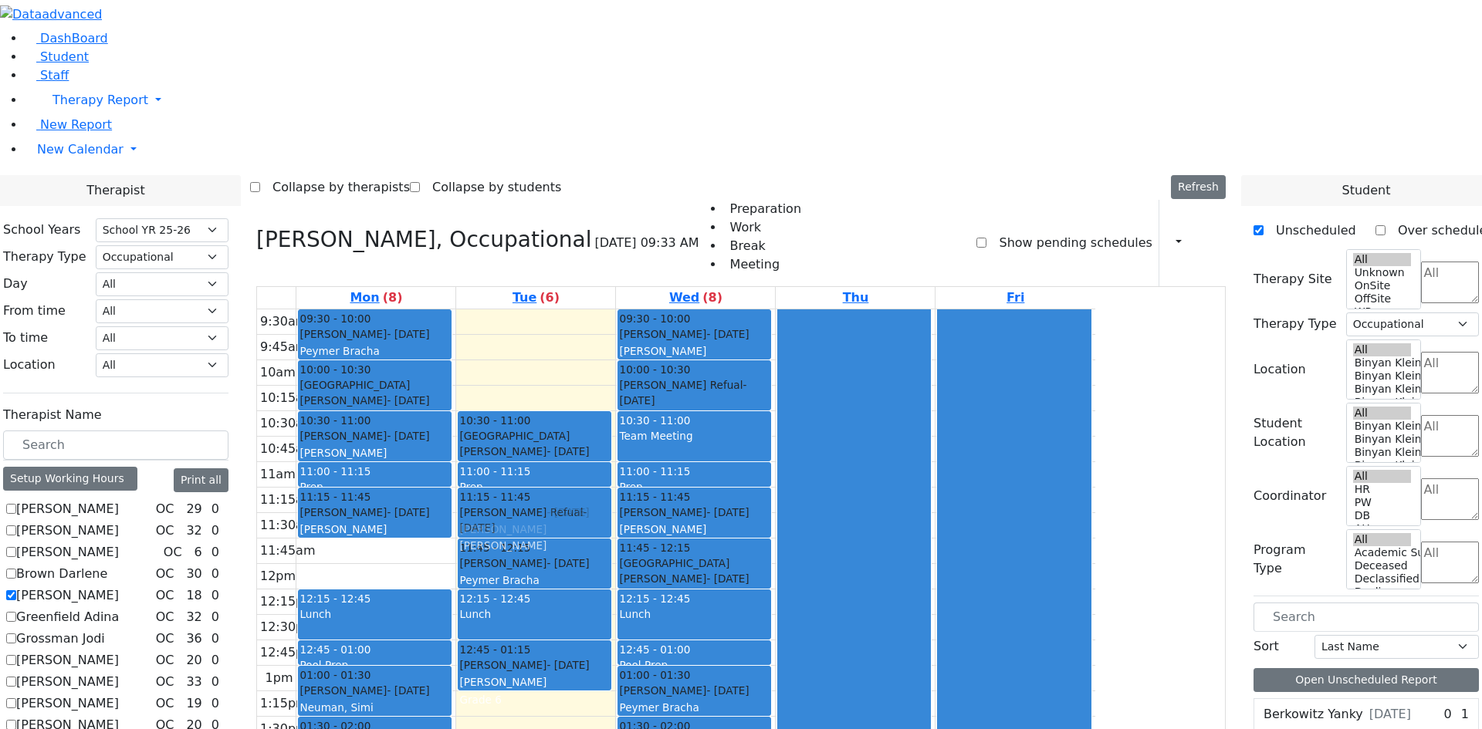
drag, startPoint x: 679, startPoint y: 164, endPoint x: 682, endPoint y: 293, distance: 128.9
click at [615, 309] on div "10:00 - 10:30 Goldman Refual - 02/10/2010 Schmutter, Michoel 10:30 - 11:00 Nesh…" at bounding box center [535, 589] width 159 height 560
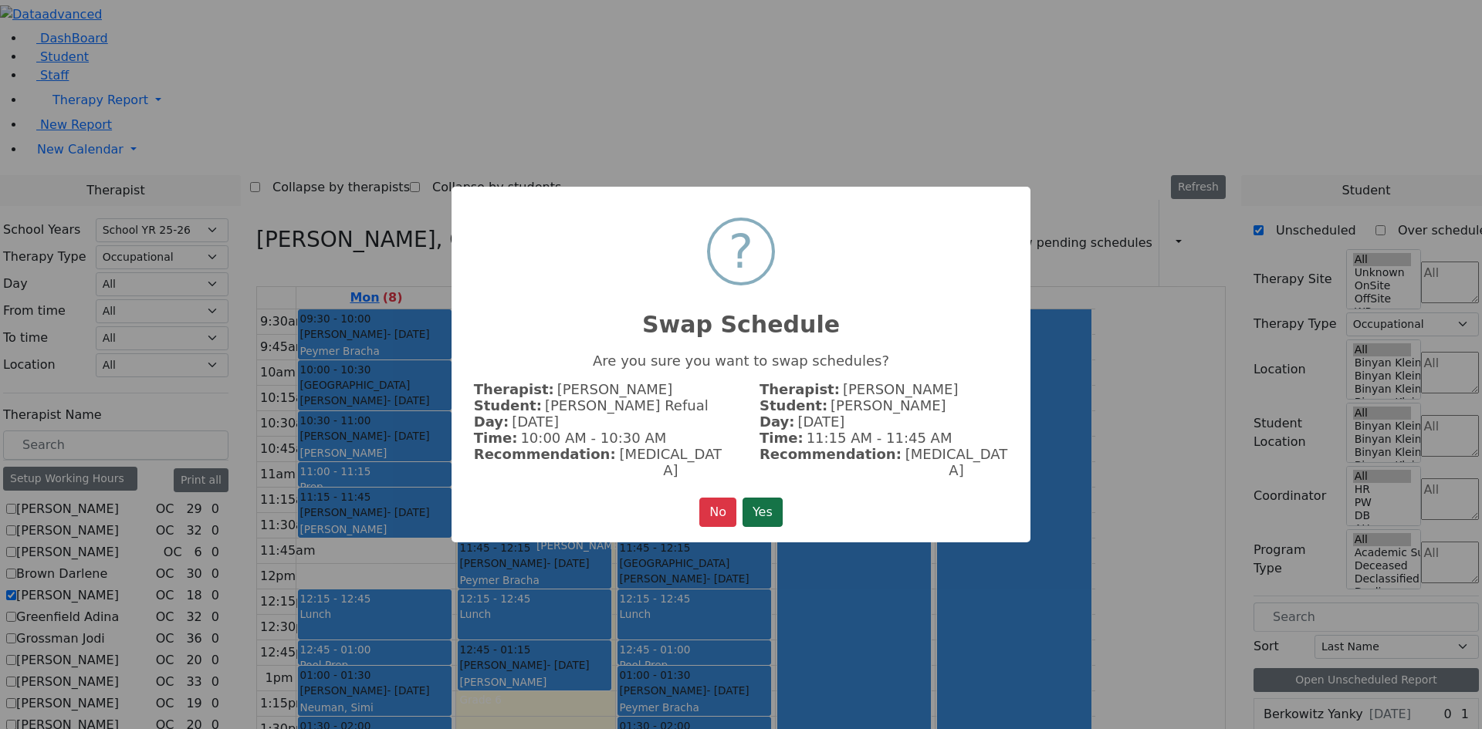
click at [757, 498] on button "Yes" at bounding box center [762, 512] width 40 height 29
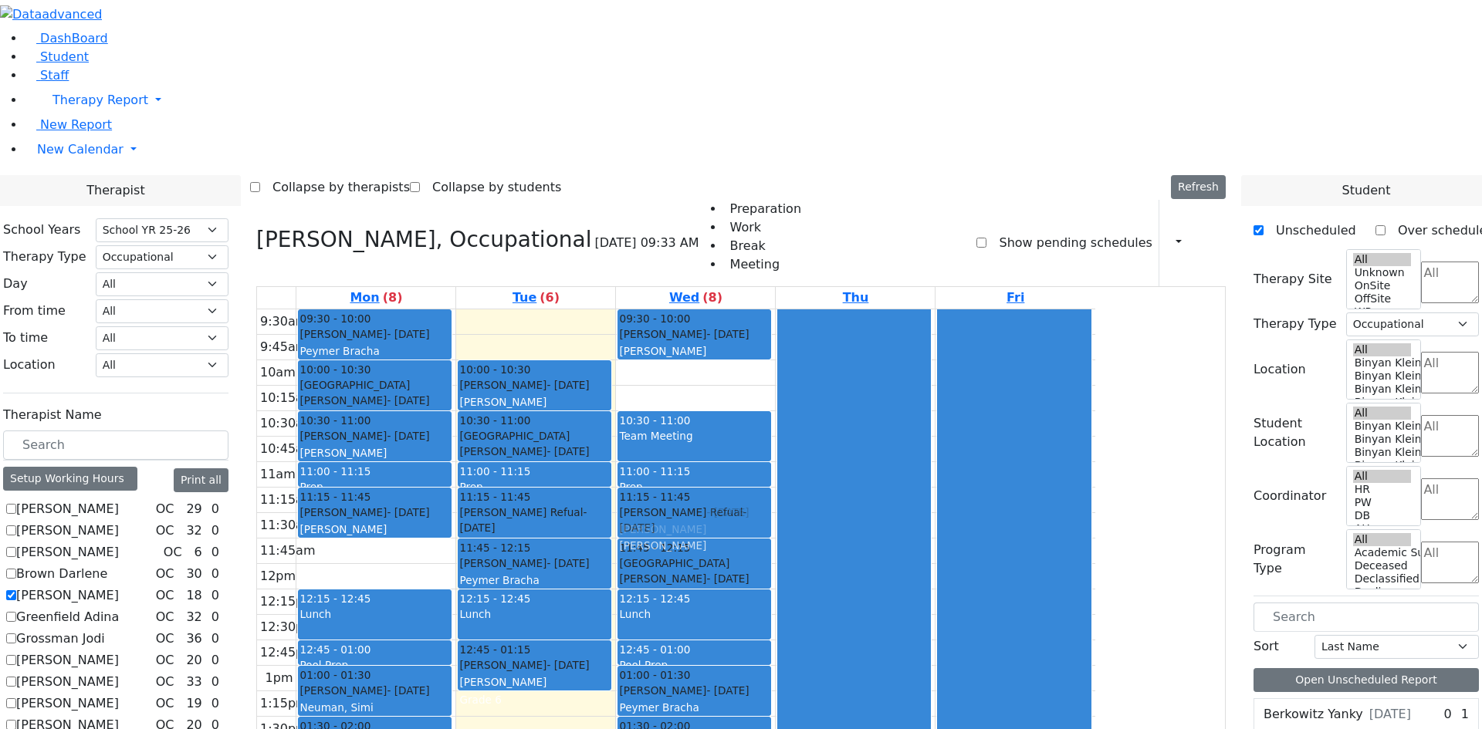
drag, startPoint x: 842, startPoint y: 167, endPoint x: 853, endPoint y: 294, distance: 127.8
click at [775, 309] on div "09:30 - 10:00 Blum Rafael - 05/06/2011 Volfman Dovid Grade 6 10:00 - 10:30 Gold…" at bounding box center [695, 589] width 159 height 560
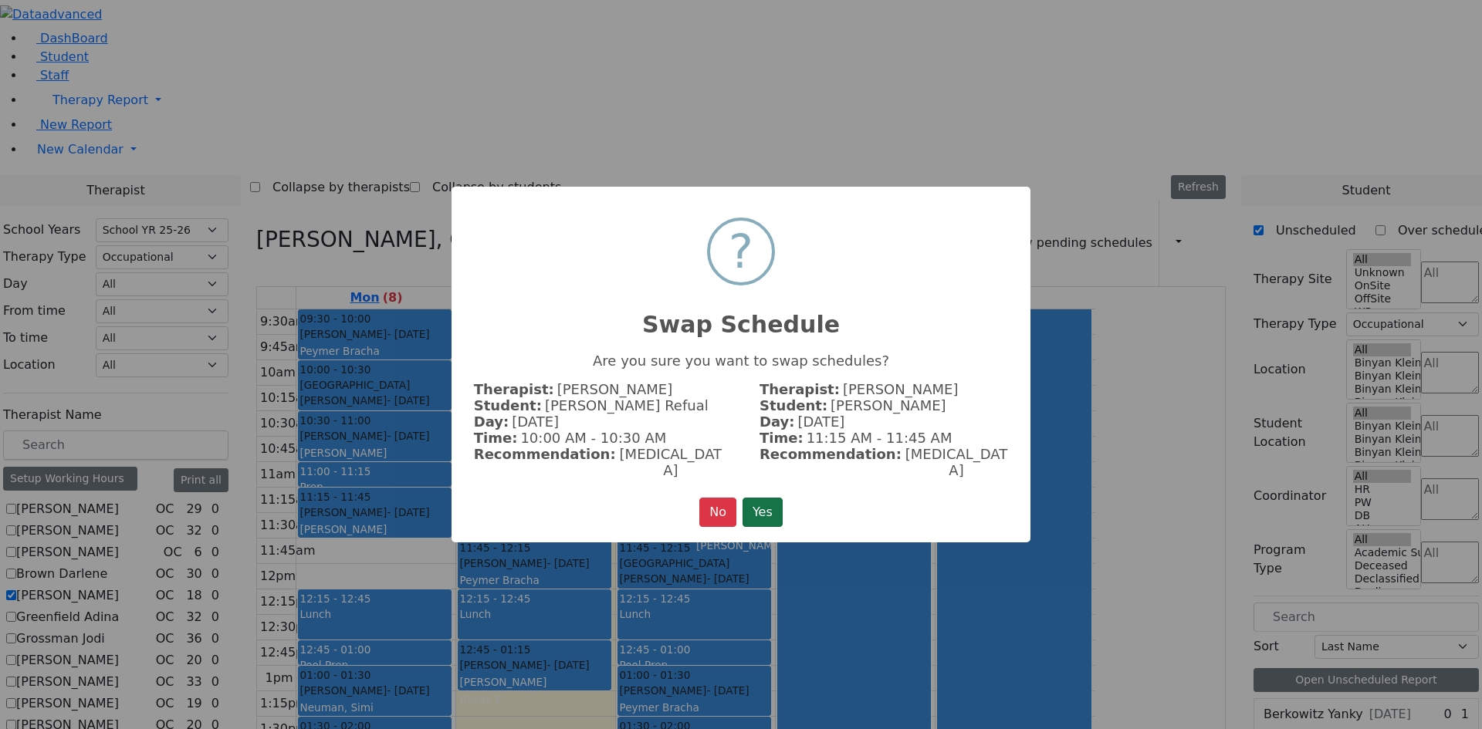
click at [780, 498] on button "Yes" at bounding box center [762, 512] width 40 height 29
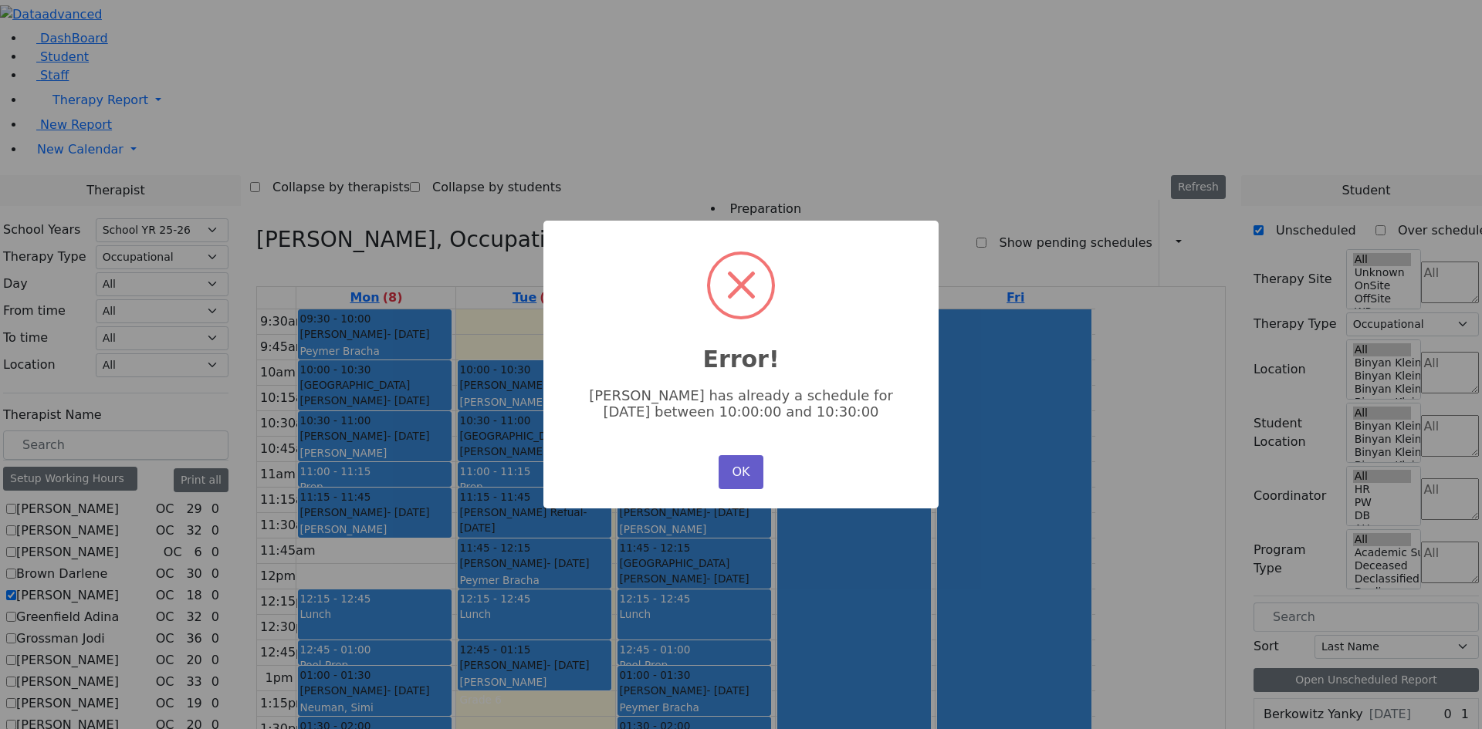
click at [732, 464] on button "OK" at bounding box center [740, 472] width 45 height 34
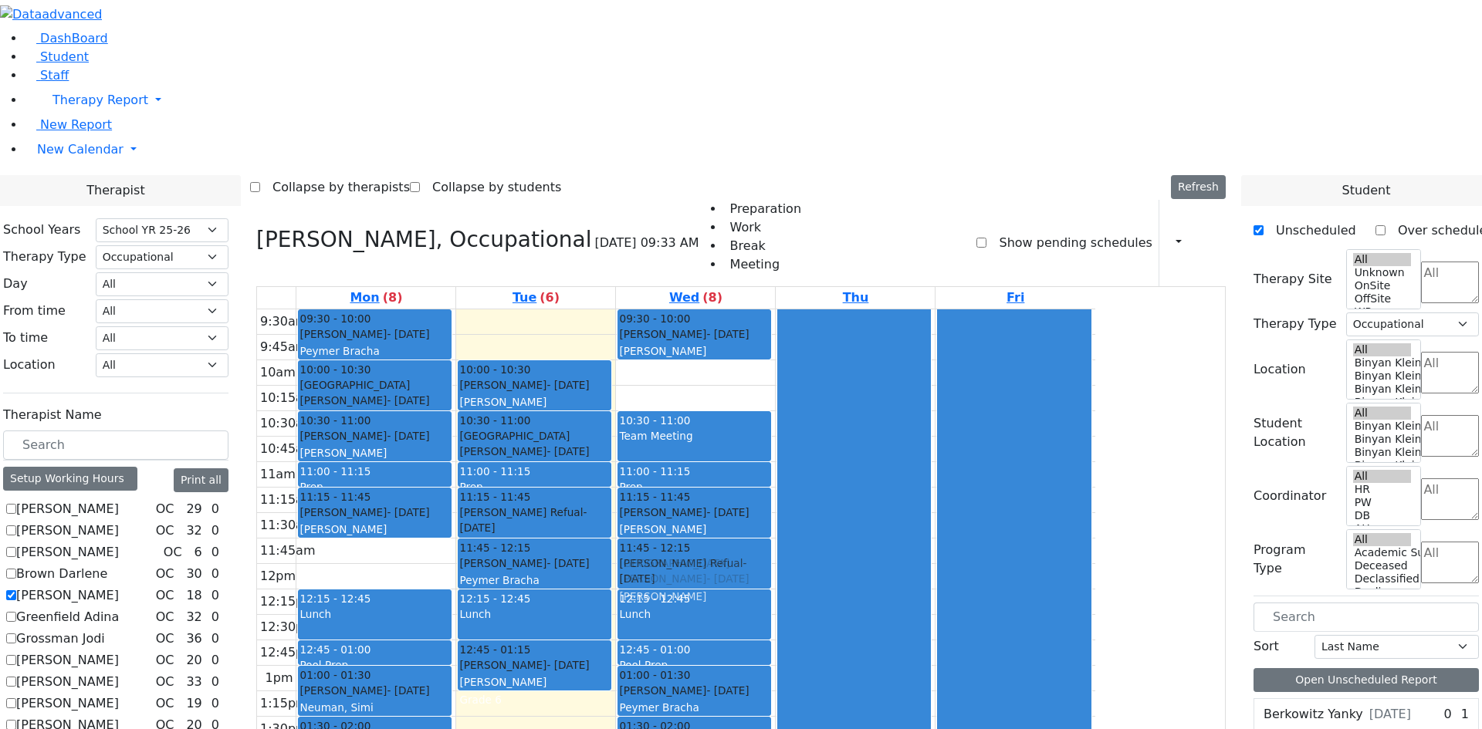
drag, startPoint x: 848, startPoint y: 155, endPoint x: 864, endPoint y: 336, distance: 181.3
click at [775, 336] on div "09:30 - 10:00 Blum Rafael - 05/06/2011 Volfman Dovid Grade 6 10:00 - 10:30 Gold…" at bounding box center [695, 589] width 159 height 560
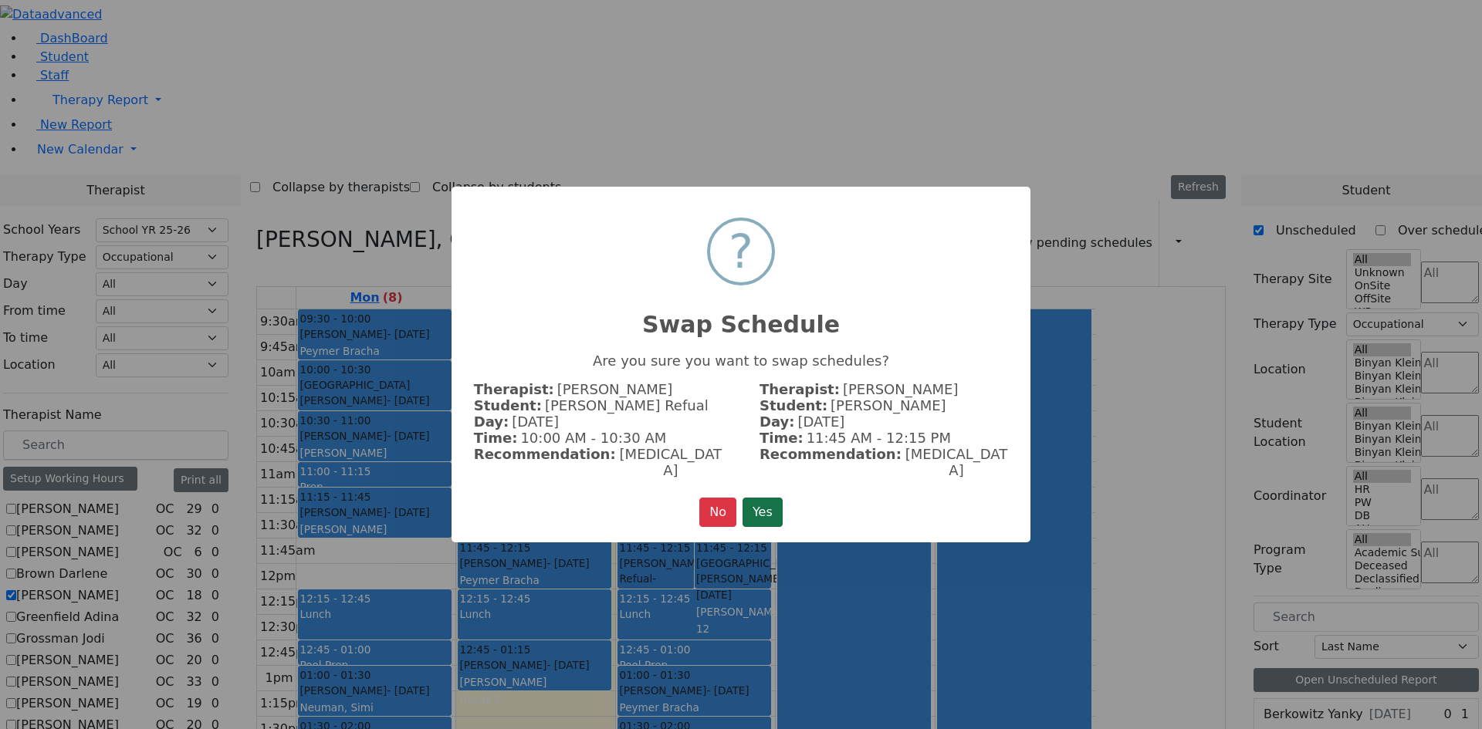
click at [756, 498] on button "Yes" at bounding box center [762, 512] width 40 height 29
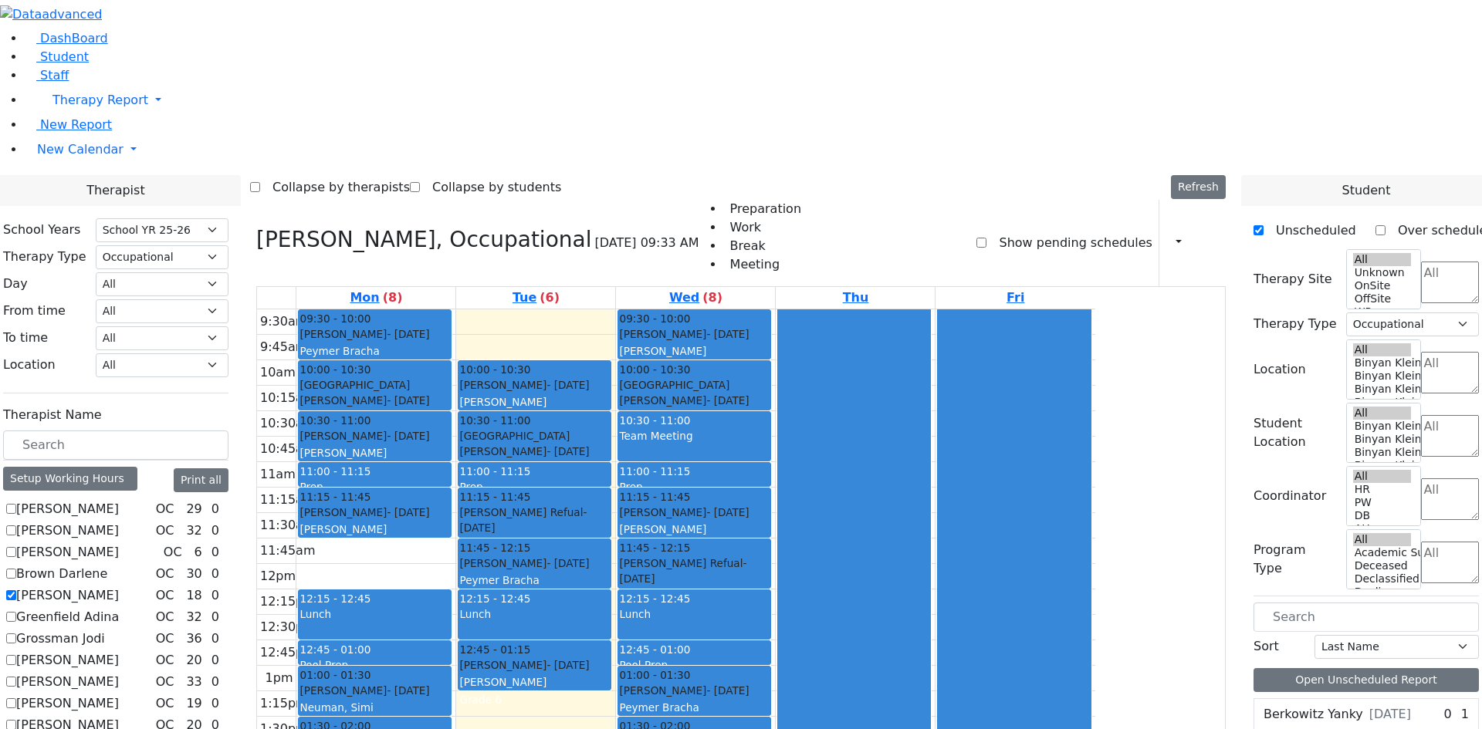
click at [119, 586] on label "[PERSON_NAME]" at bounding box center [67, 595] width 103 height 19
click at [16, 590] on input "[PERSON_NAME]" at bounding box center [11, 595] width 10 height 10
checkbox input "false"
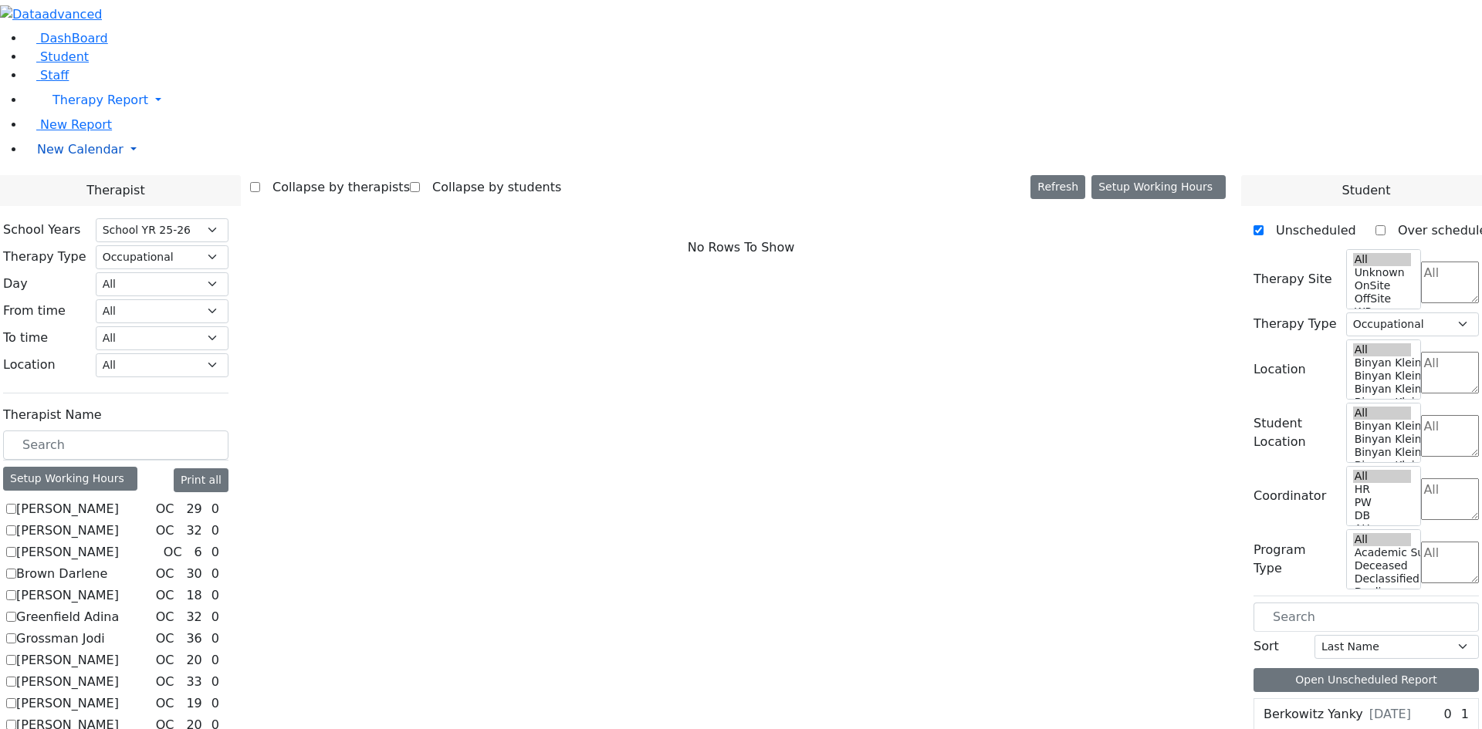
click at [56, 107] on span "New Calendar" at bounding box center [100, 100] width 96 height 15
click at [73, 206] on span "Teacher Report" at bounding box center [83, 198] width 93 height 15
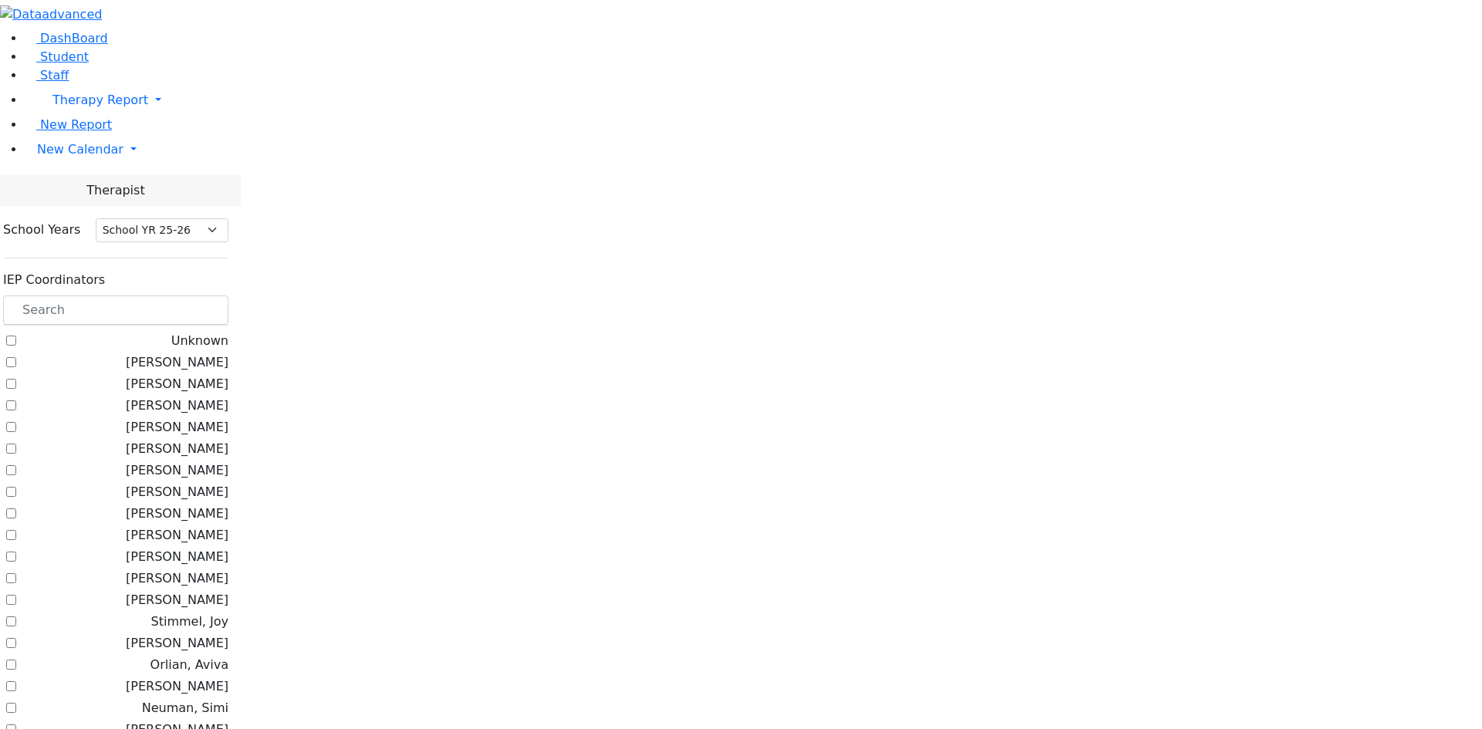
select select "212"
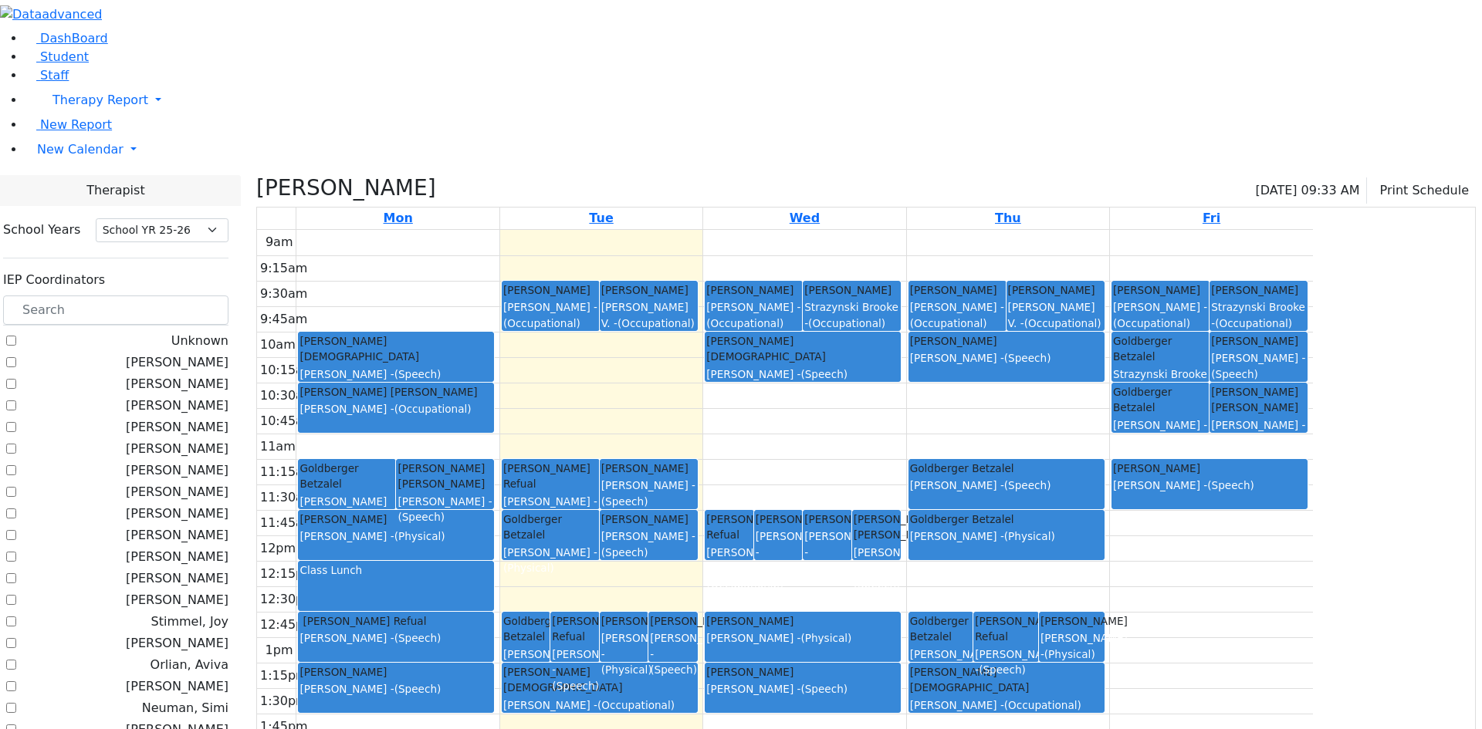
checkbox input "false"
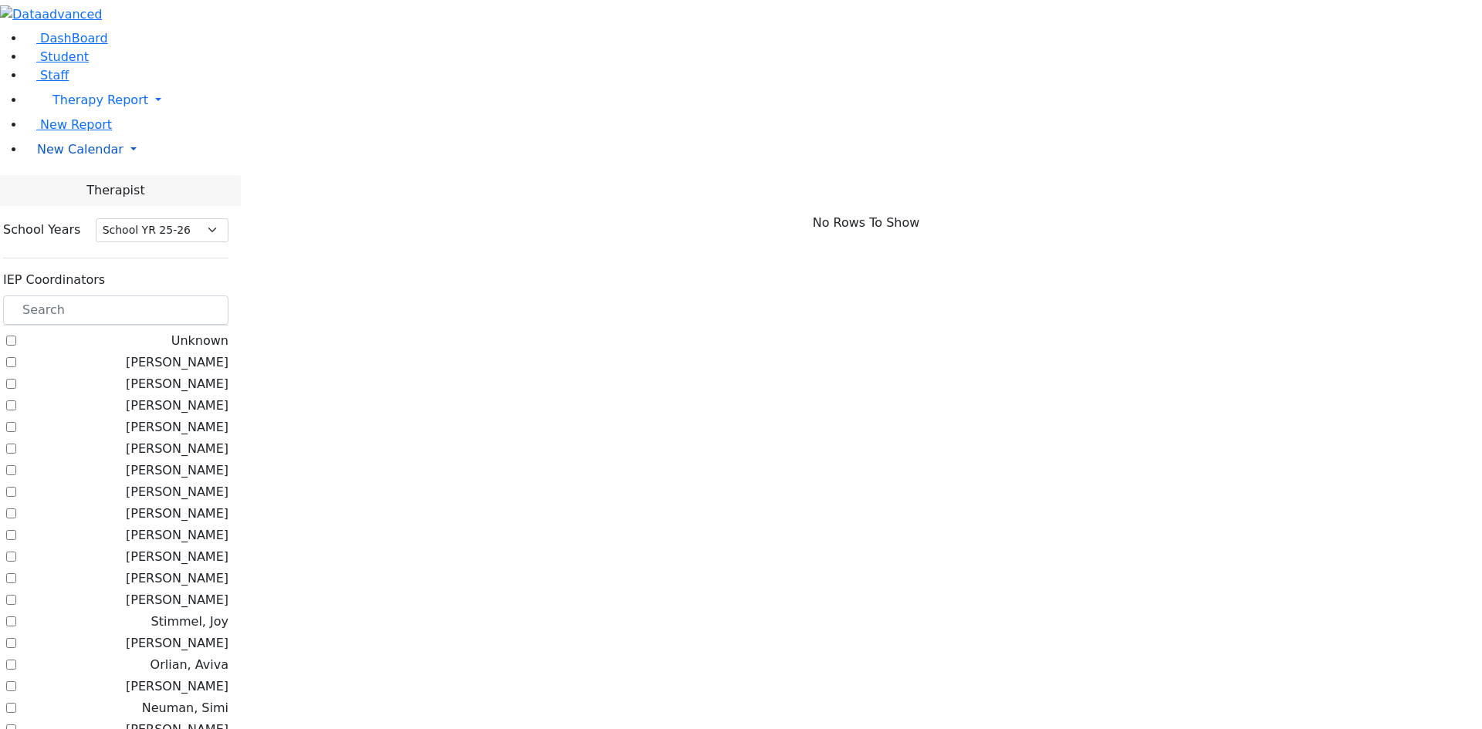
click at [79, 107] on span "New Calendar" at bounding box center [100, 100] width 96 height 15
click at [77, 188] on span "Calendar" at bounding box center [61, 180] width 56 height 15
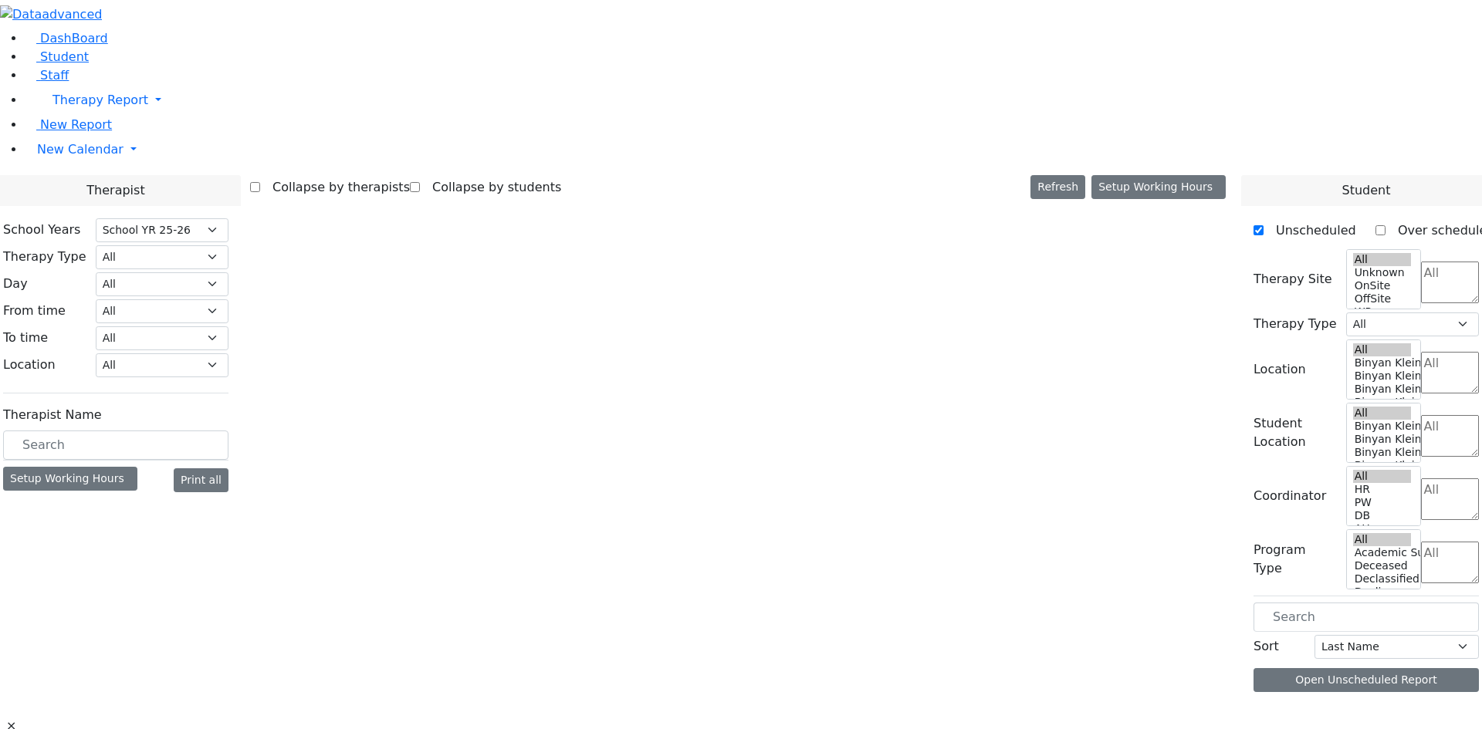
select select "212"
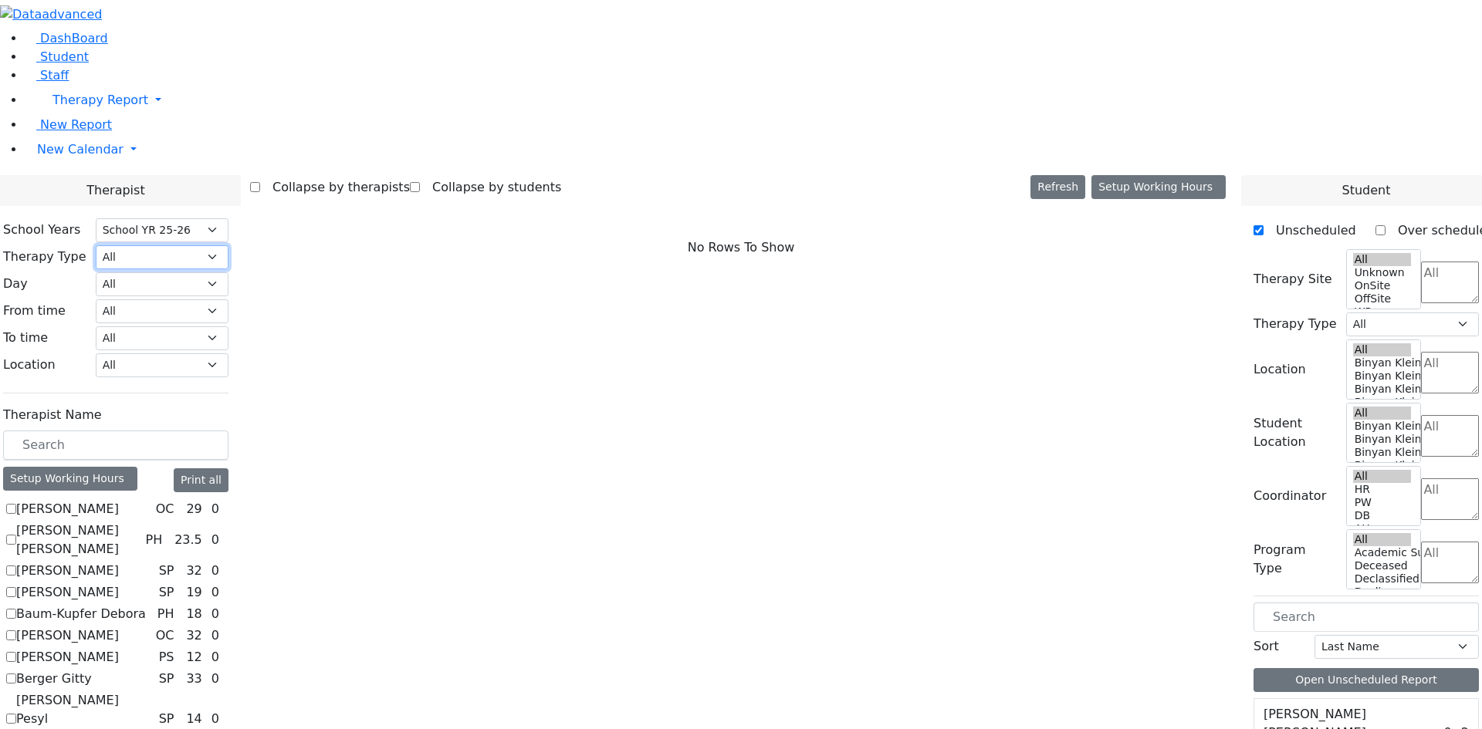
click at [228, 245] on select "All Psych Hearing Vision Speech Physical Occupational" at bounding box center [162, 257] width 133 height 24
select select "1"
click at [228, 245] on select "All Psych Hearing Vision Speech Physical Occupational" at bounding box center [162, 257] width 133 height 24
select select "1"
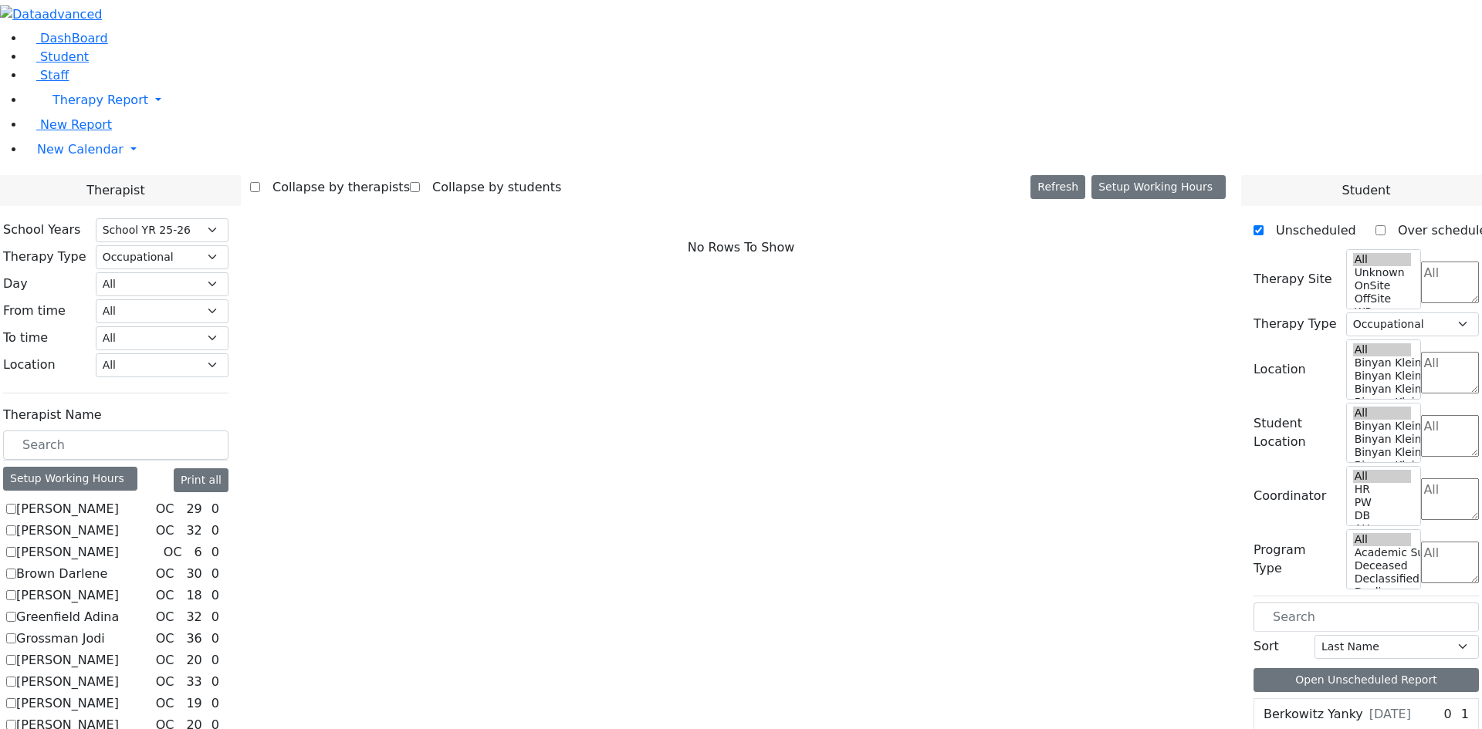
click at [107, 565] on label "Brown Darlene" at bounding box center [61, 574] width 91 height 19
click at [16, 569] on input "Brown Darlene" at bounding box center [11, 574] width 10 height 10
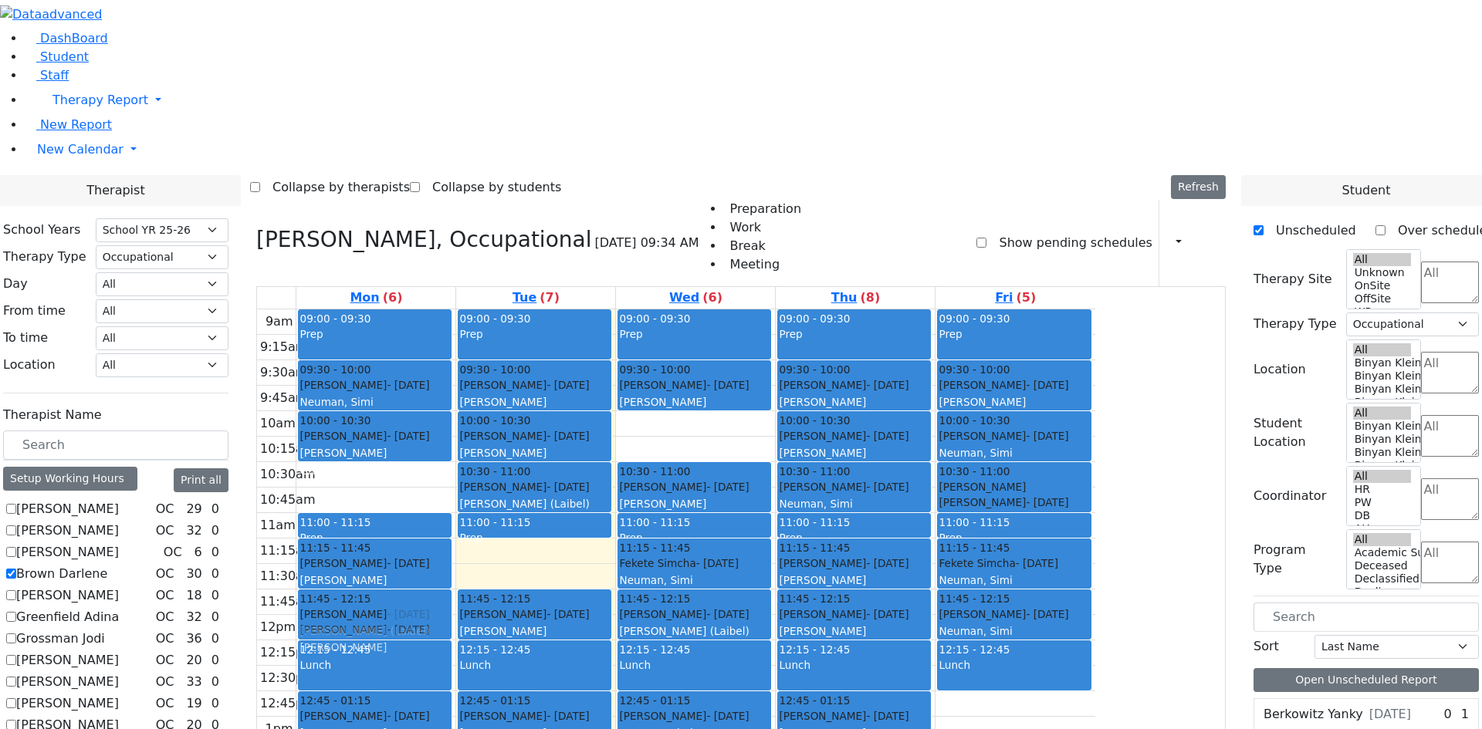
drag, startPoint x: 547, startPoint y: 260, endPoint x: 533, endPoint y: 397, distance: 137.3
click at [455, 397] on div "09:00 - 09:30 Prep 09:30 - 10:00 Cik Yitzchok - 12/10/2018 Neuman, Simi 10:00 -…" at bounding box center [375, 614] width 159 height 611
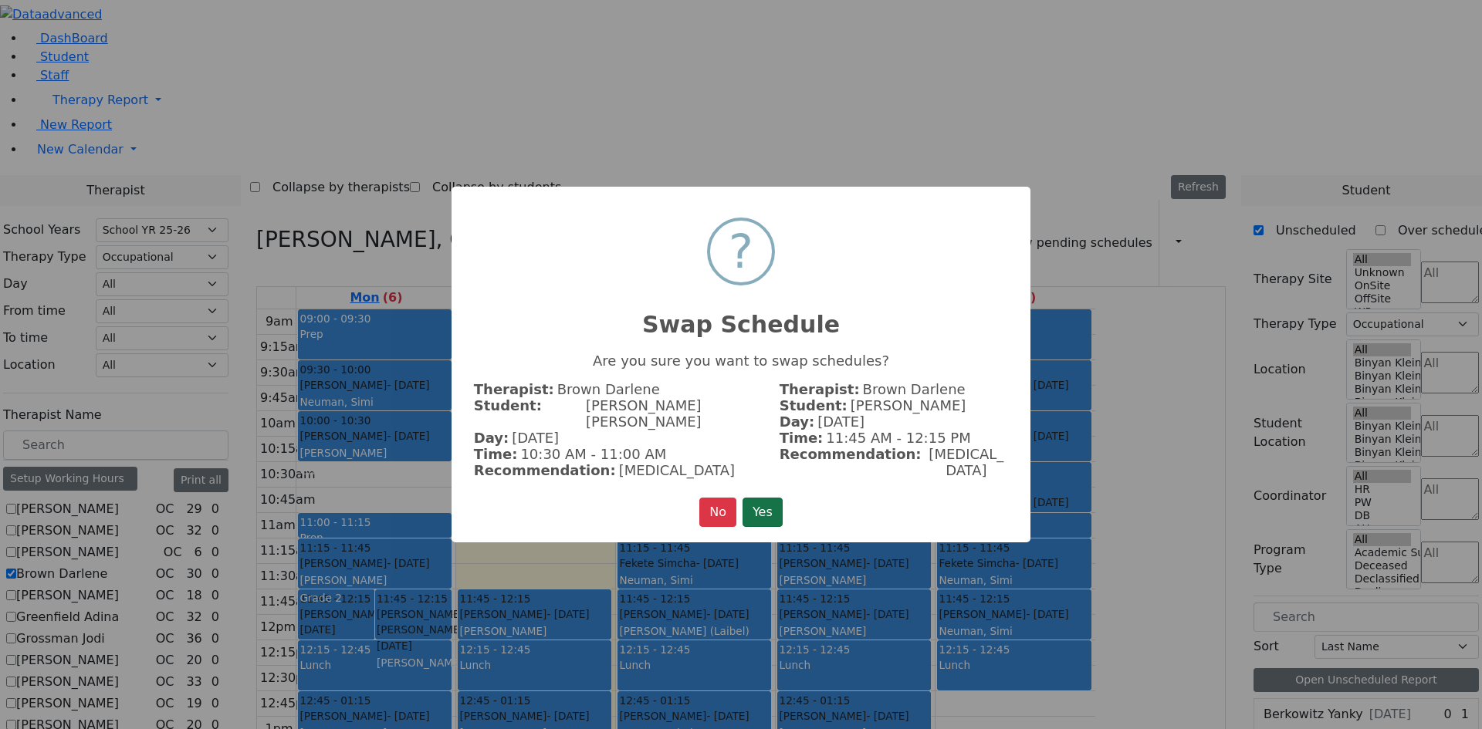
click at [753, 502] on button "Yes" at bounding box center [762, 512] width 40 height 29
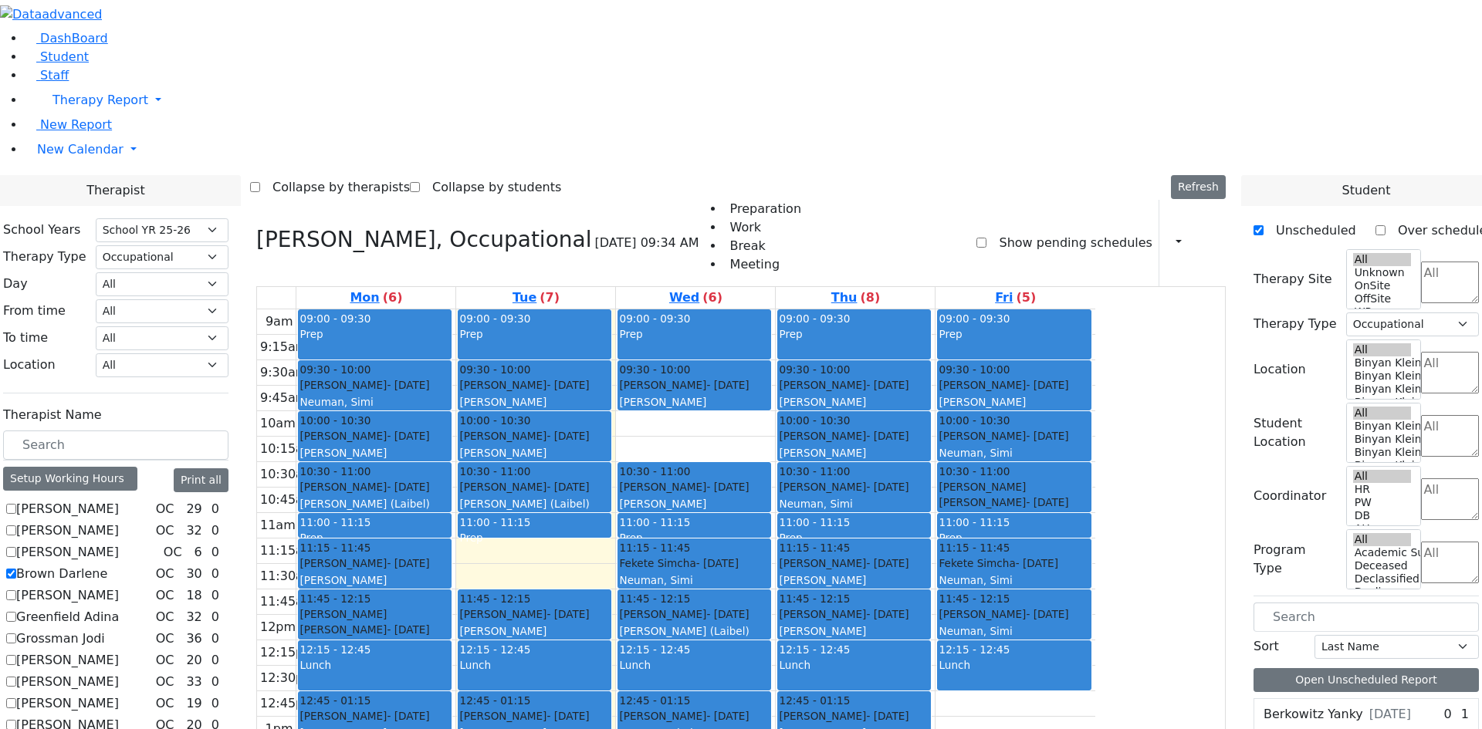
click at [107, 565] on label "Brown Darlene" at bounding box center [61, 574] width 91 height 19
click at [16, 569] on input "Brown Darlene" at bounding box center [11, 574] width 10 height 10
checkbox input "false"
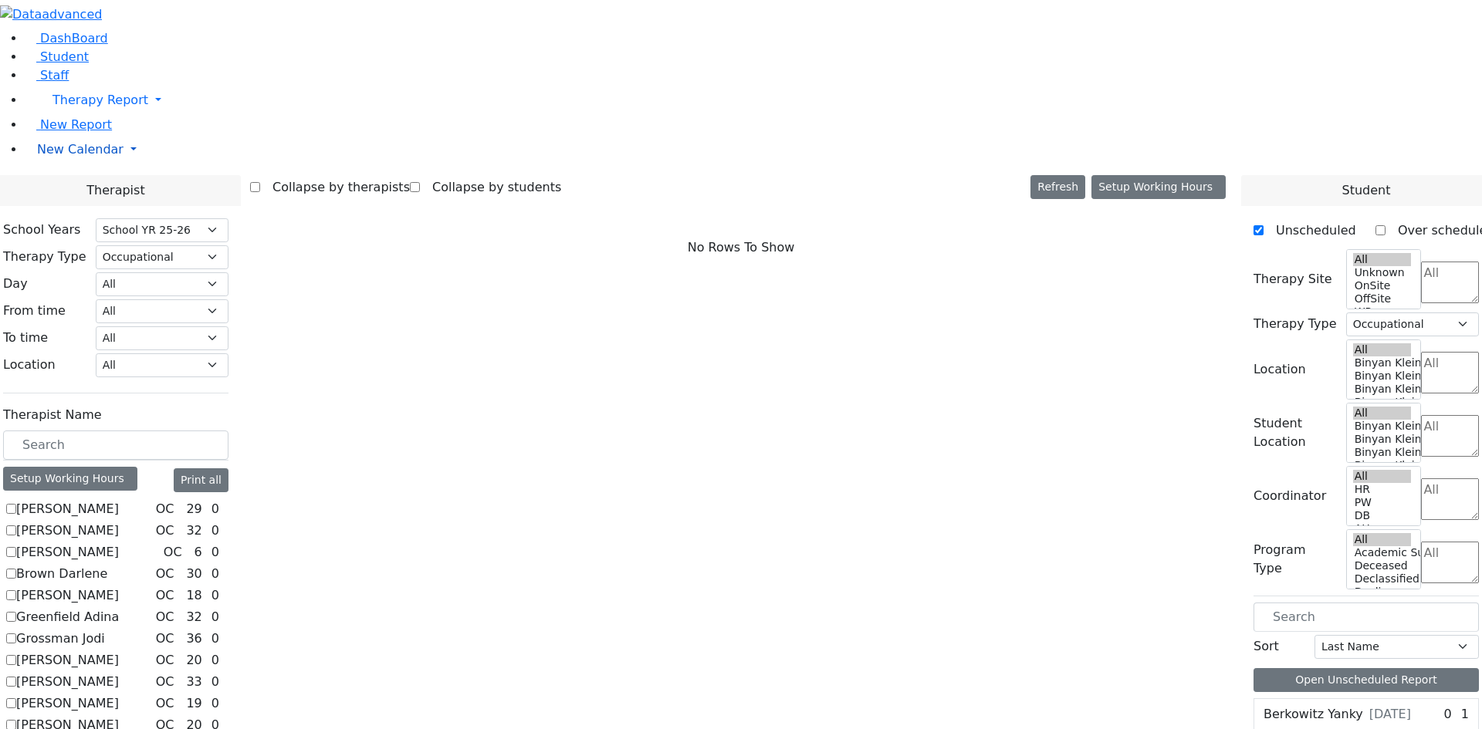
click at [62, 107] on span "New Calendar" at bounding box center [100, 100] width 96 height 15
click at [63, 206] on span "Teacher Report" at bounding box center [83, 198] width 93 height 15
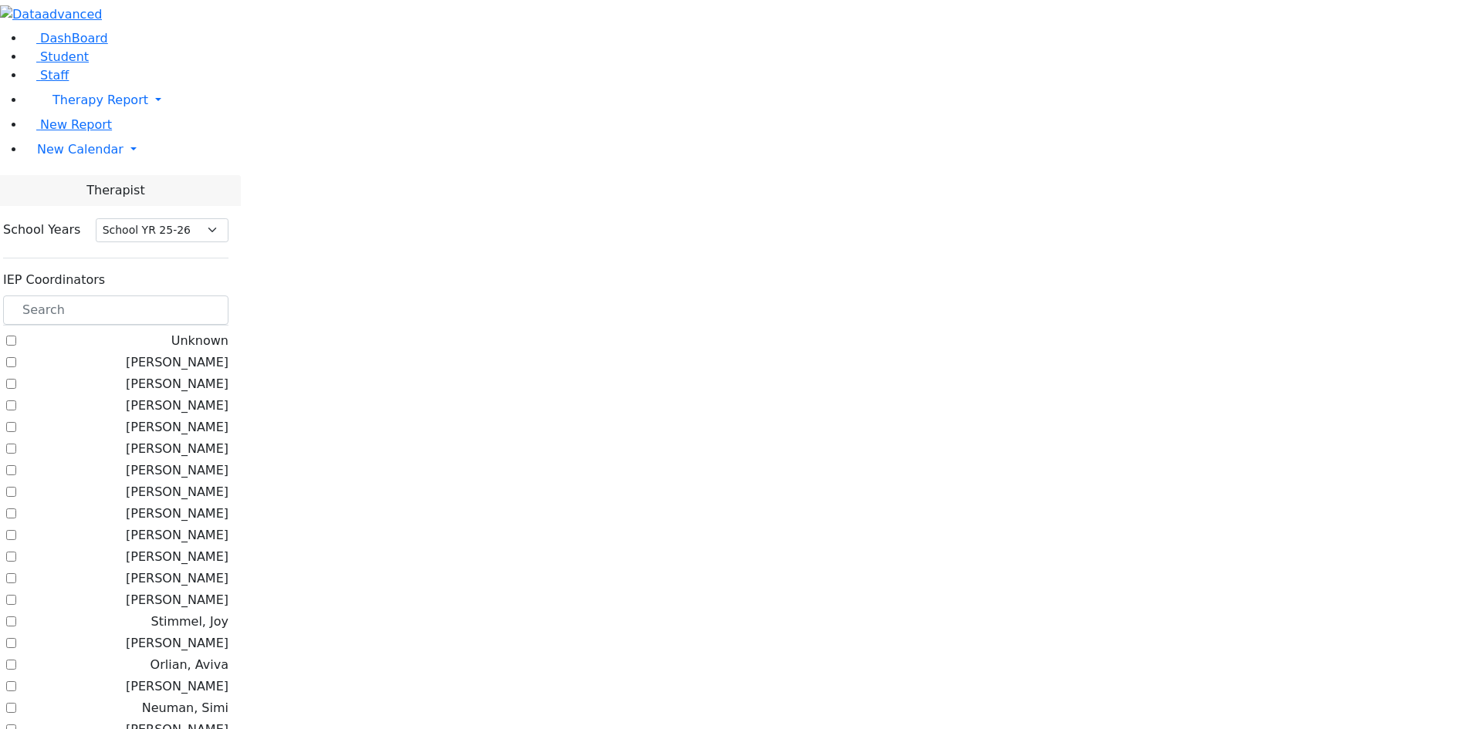
select select "212"
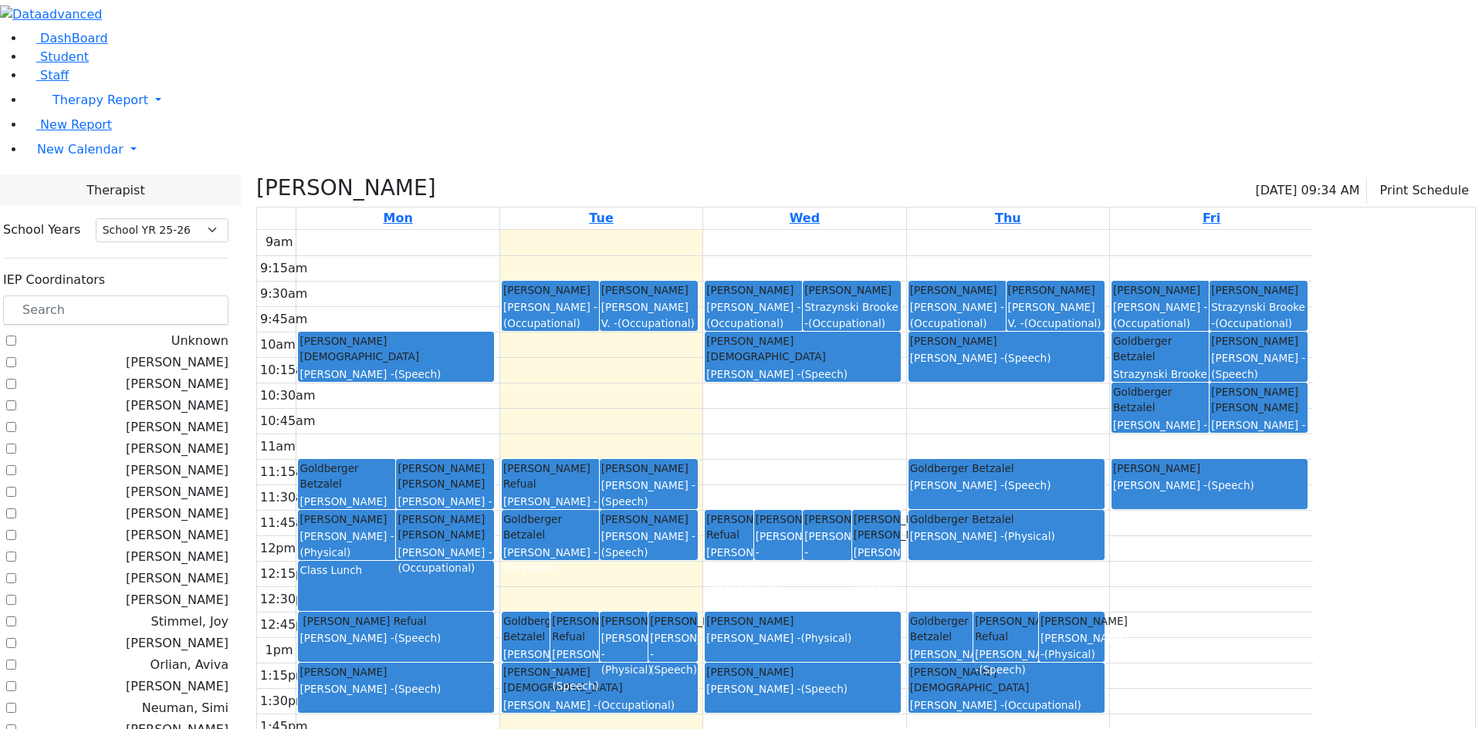
checkbox input "false"
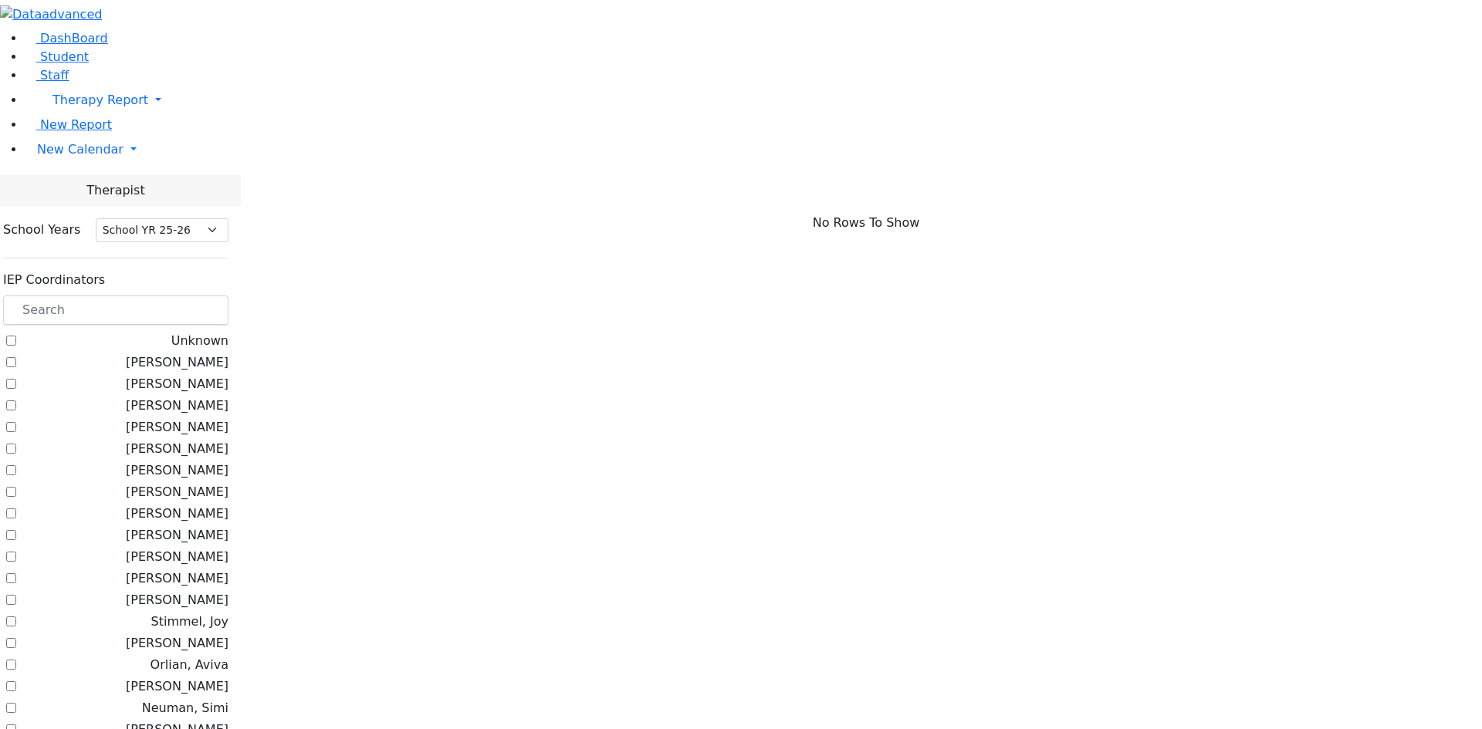
scroll to position [154, 0]
checkbox input "true"
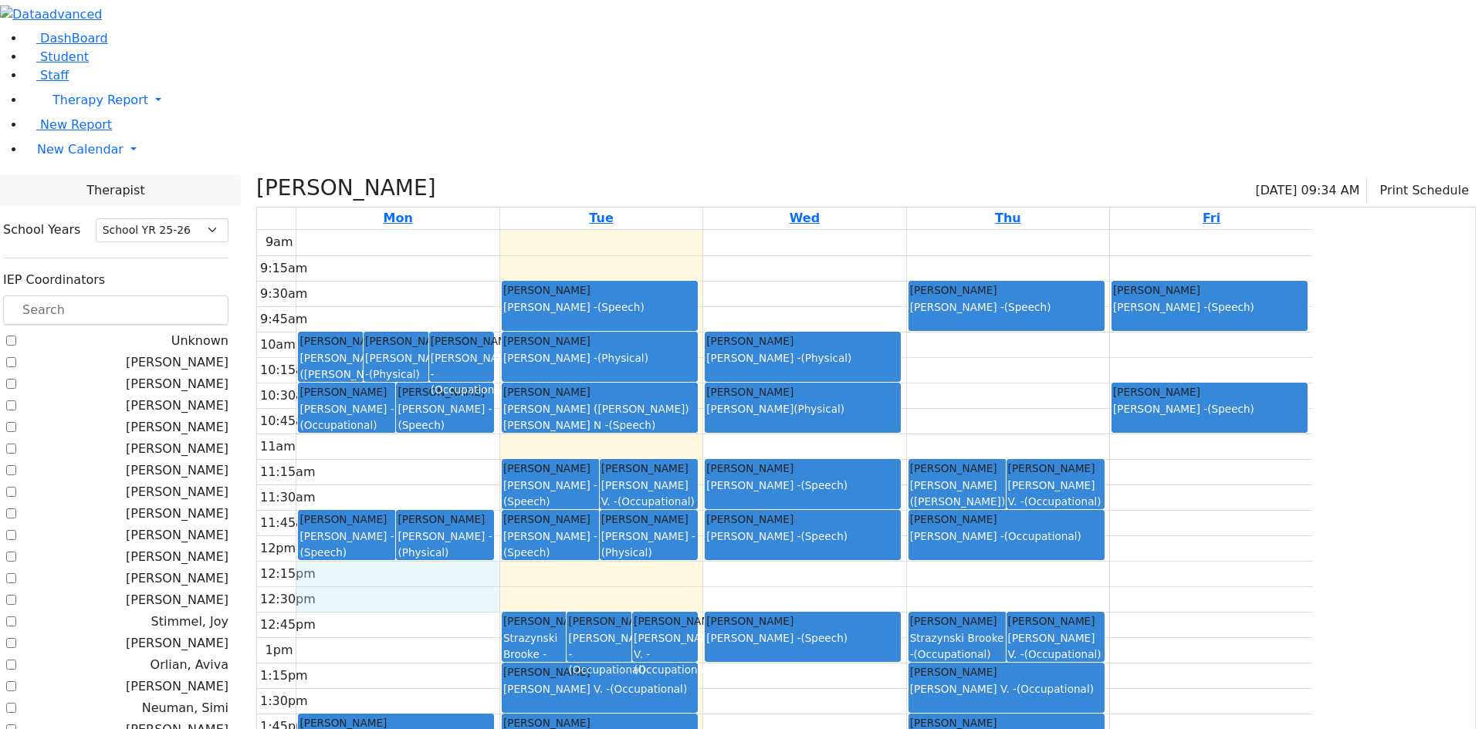
drag, startPoint x: 607, startPoint y: 421, endPoint x: 606, endPoint y: 434, distance: 12.4
click at [605, 445] on div "9am 9:15am 9:30am 9:45am 10am 10:15am 10:30am 10:45am 11am 11:15am 11:30am 11:4…" at bounding box center [785, 535] width 1056 height 611
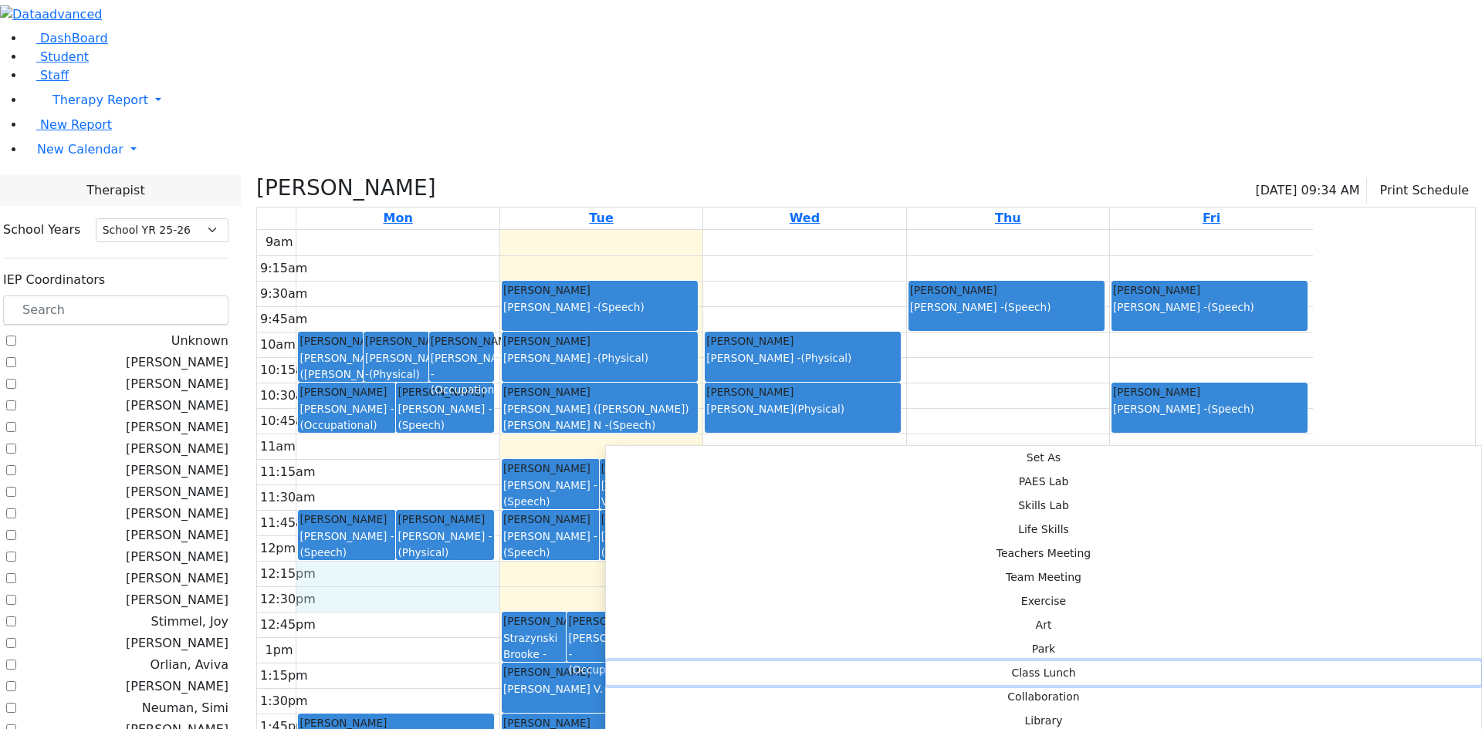
click at [862, 661] on button "Class Lunch" at bounding box center [1043, 673] width 875 height 24
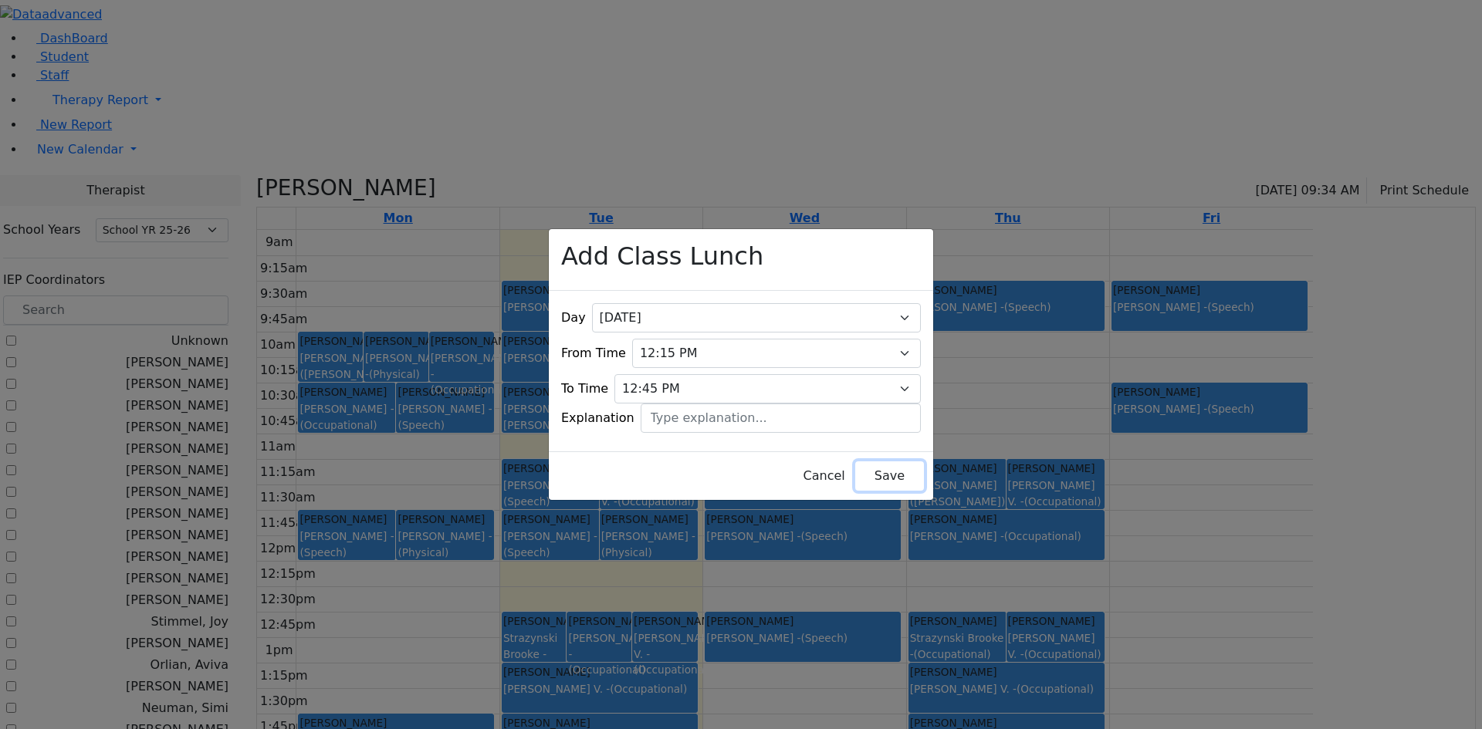
click at [855, 461] on button "Save" at bounding box center [889, 475] width 69 height 29
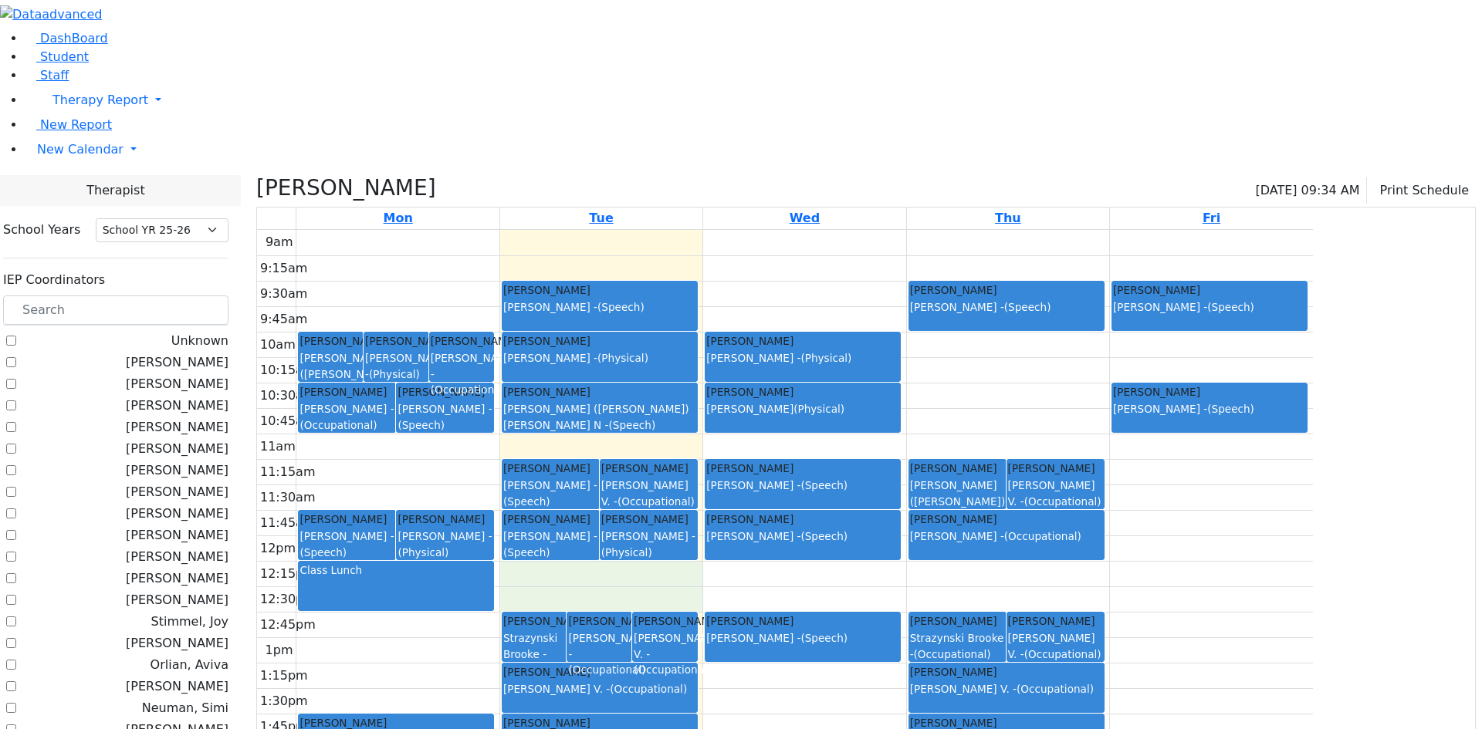
drag, startPoint x: 754, startPoint y: 418, endPoint x: 756, endPoint y: 431, distance: 13.3
click at [756, 434] on div "9am 9:15am 9:30am 9:45am 10am 10:15am 10:30am 10:45am 11am 11:15am 11:30am 11:4…" at bounding box center [785, 535] width 1056 height 611
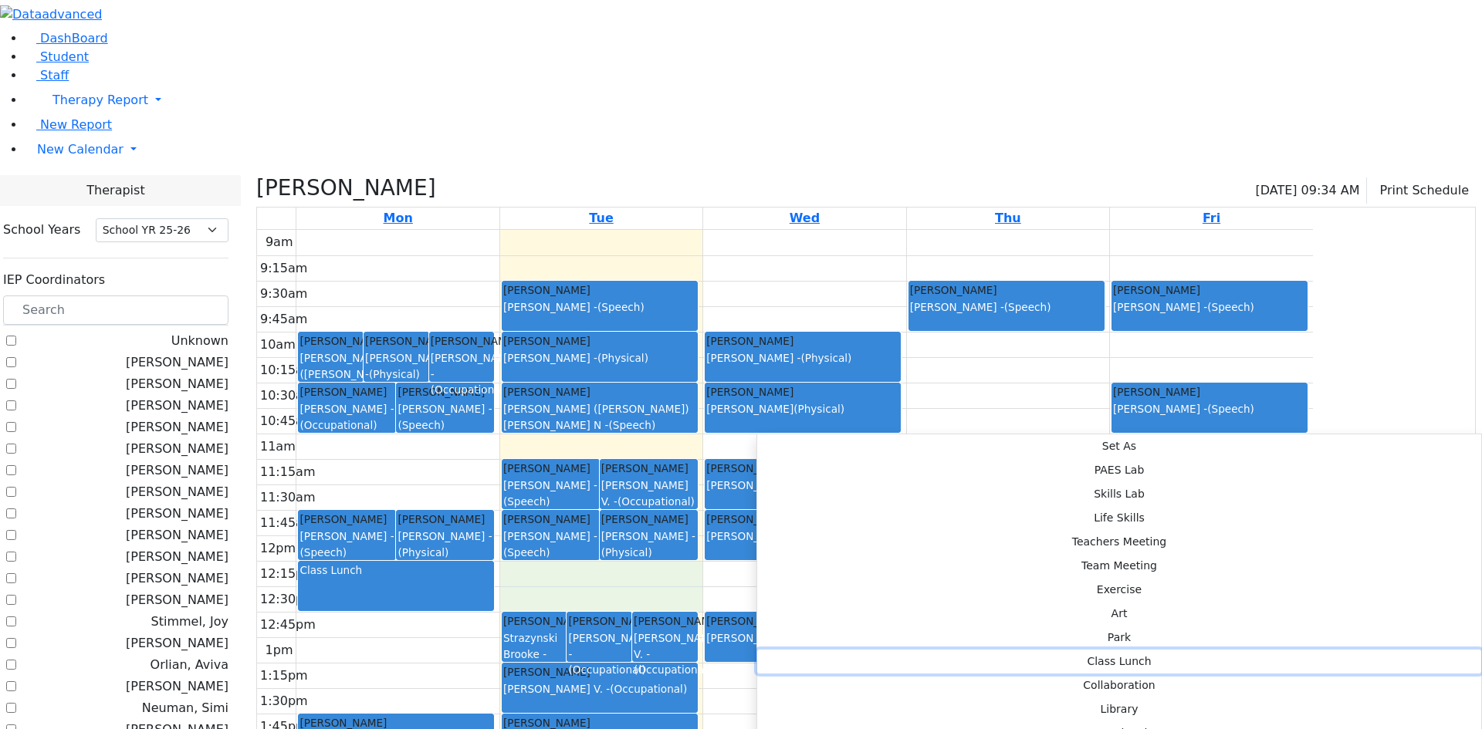
click at [974, 650] on button "Class Lunch" at bounding box center [1119, 662] width 724 height 24
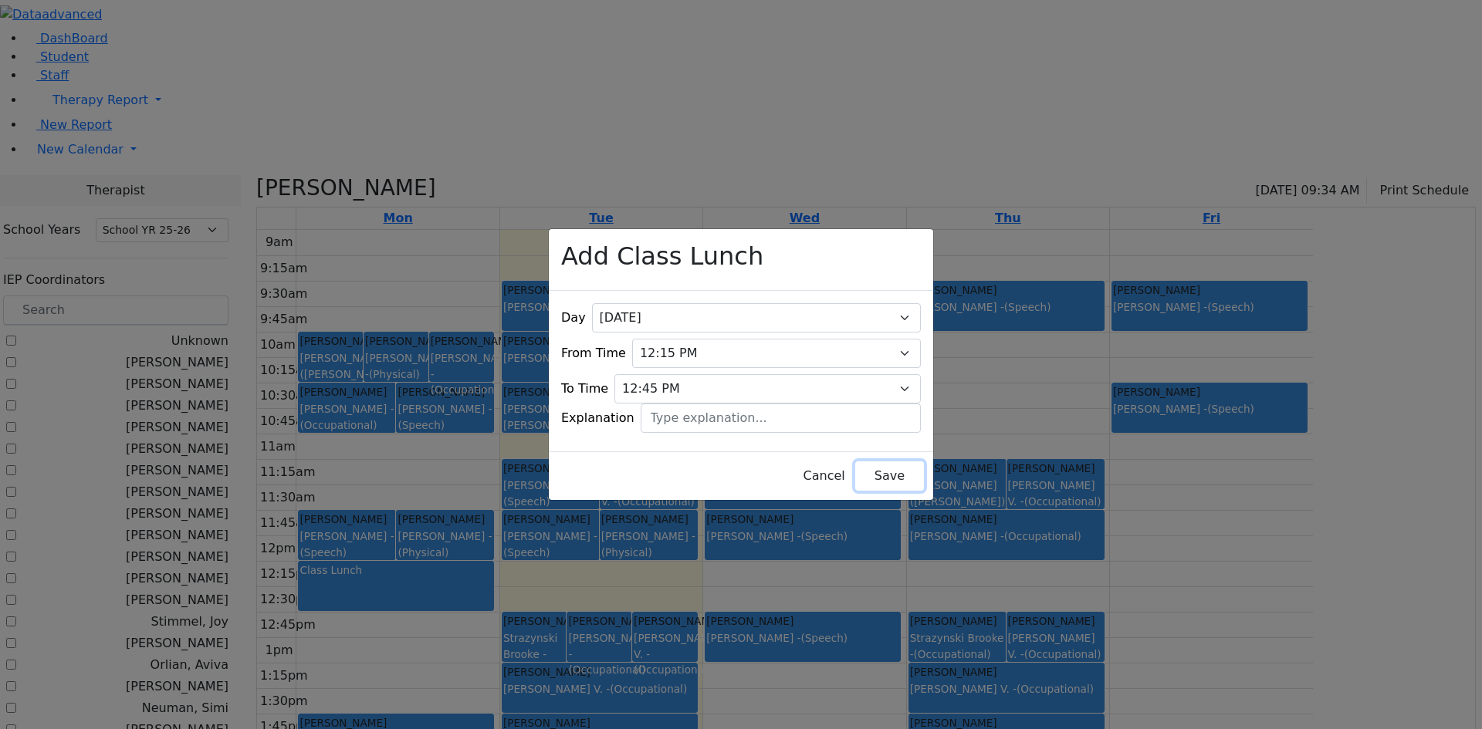
click at [870, 471] on button "Save" at bounding box center [889, 475] width 69 height 29
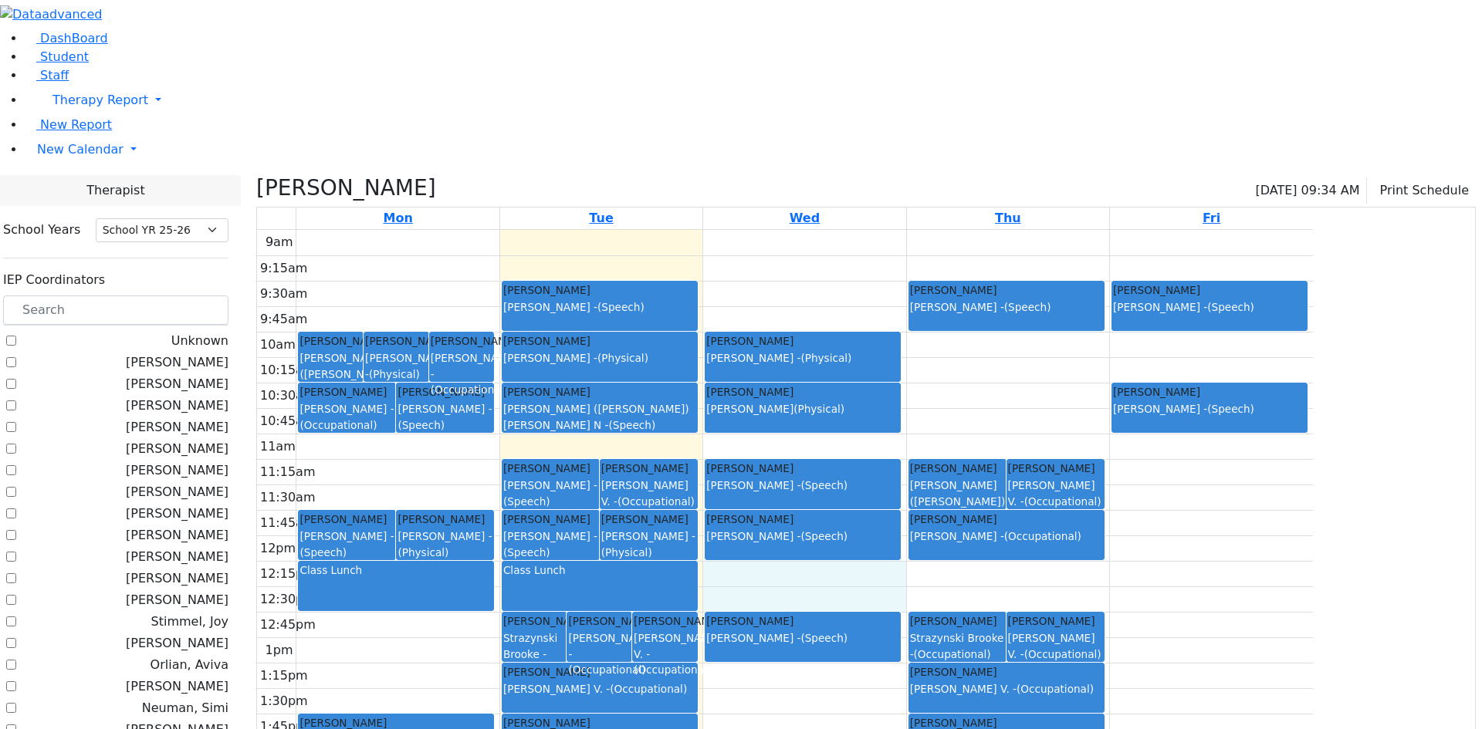
drag, startPoint x: 934, startPoint y: 420, endPoint x: 934, endPoint y: 435, distance: 15.4
click at [934, 448] on div "9am 9:15am 9:30am 9:45am 10am 10:15am 10:30am 10:45am 11am 11:15am 11:30am 11:4…" at bounding box center [785, 535] width 1056 height 611
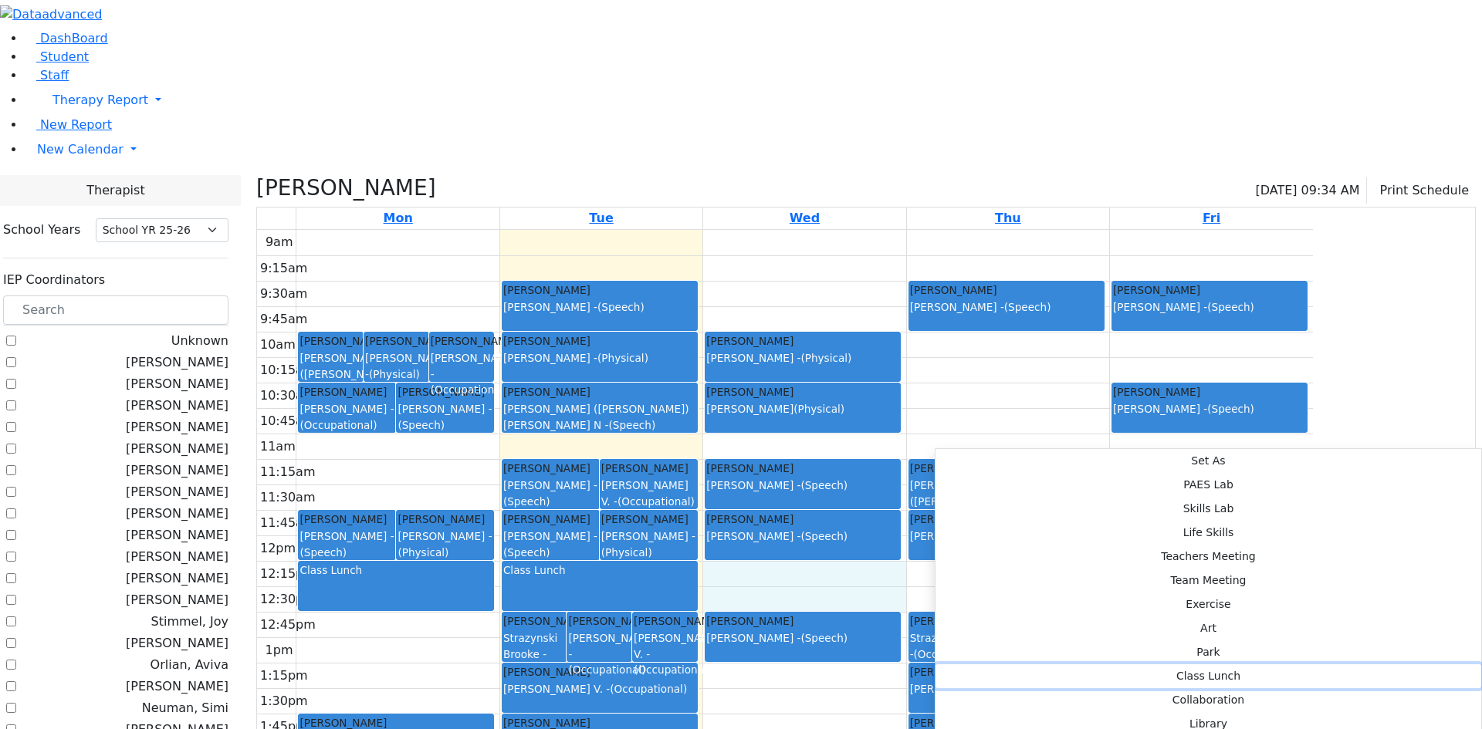
click at [1153, 664] on button "Class Lunch" at bounding box center [1208, 676] width 546 height 24
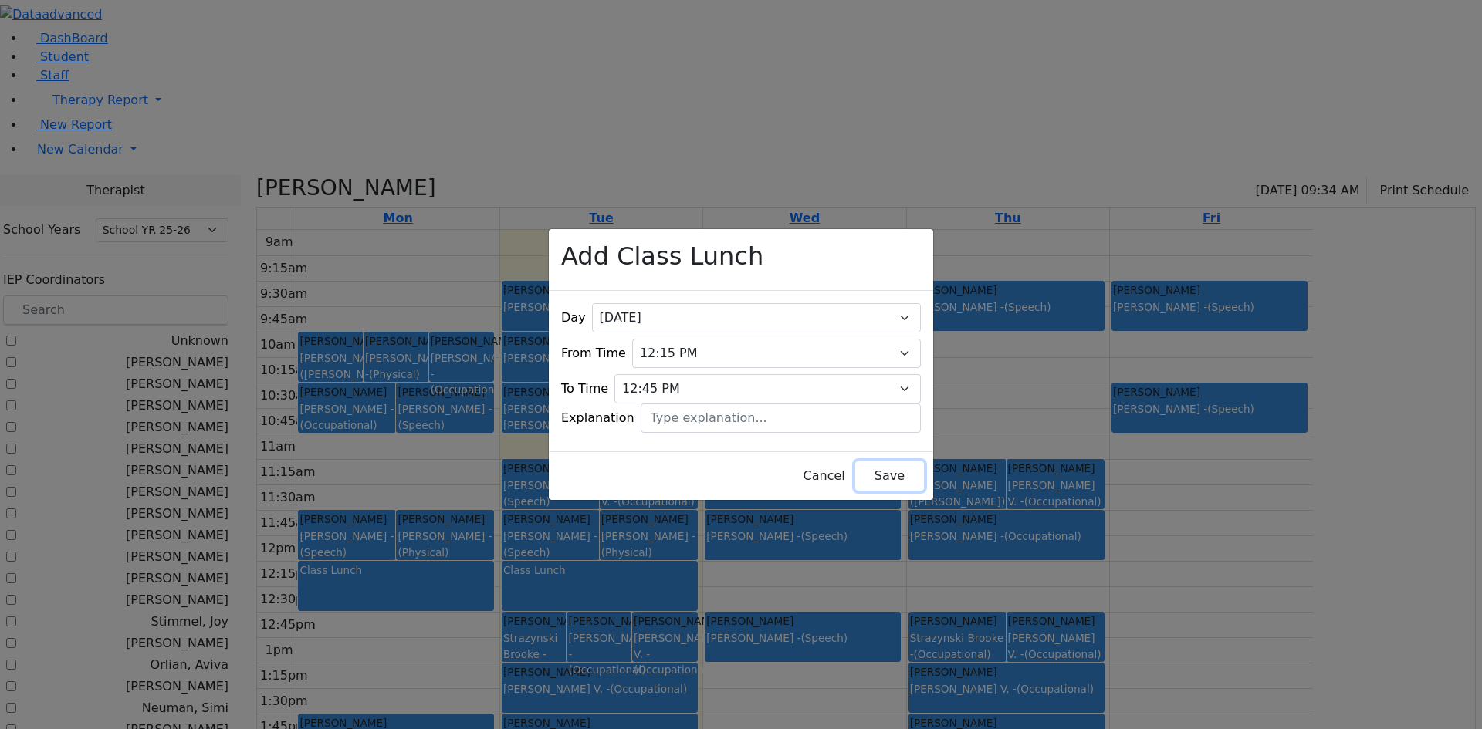
drag, startPoint x: 887, startPoint y: 459, endPoint x: 899, endPoint y: 458, distance: 12.4
click at [886, 461] on button "Save" at bounding box center [889, 475] width 69 height 29
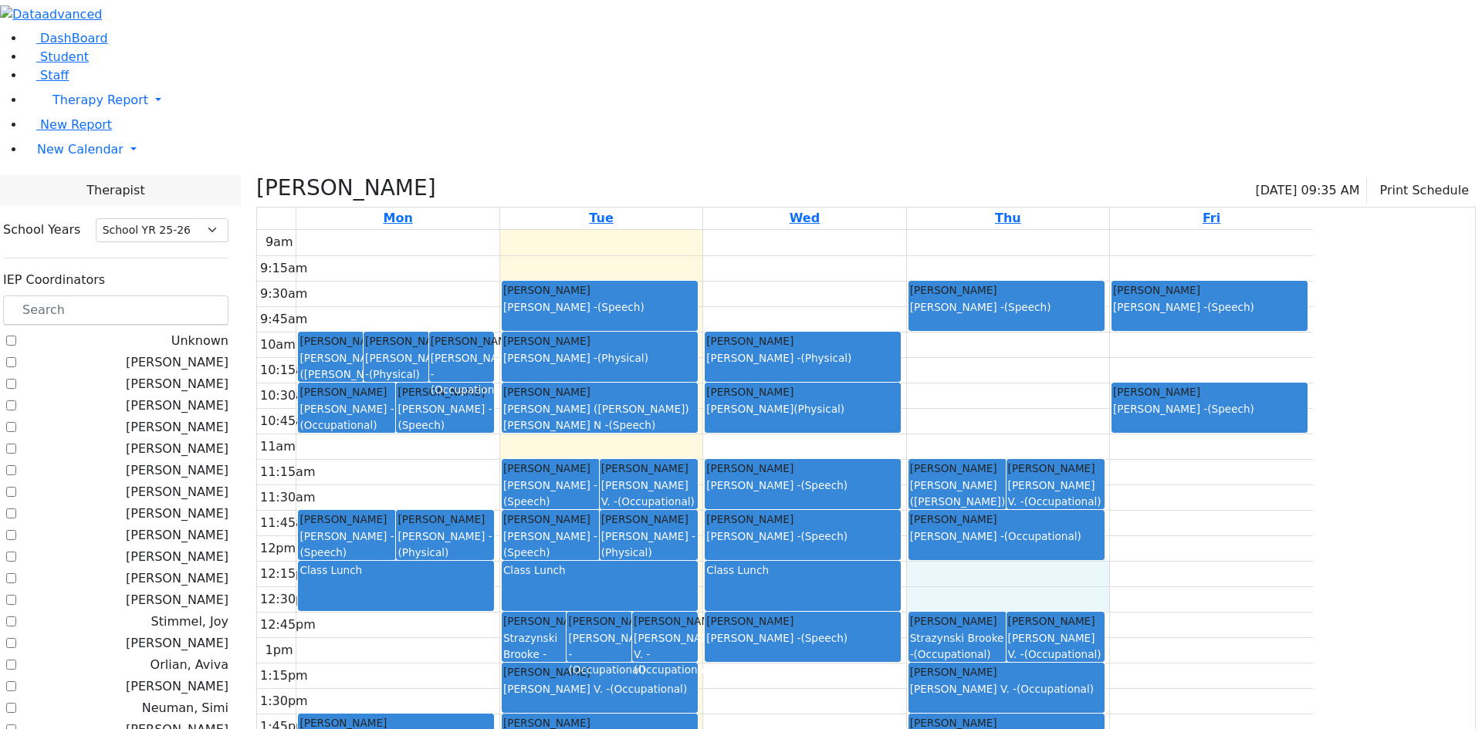
drag, startPoint x: 1086, startPoint y: 421, endPoint x: 1086, endPoint y: 441, distance: 19.3
click at [1086, 441] on div "9am 9:15am 9:30am 9:45am 10am 10:15am 10:30am 10:45am 11am 11:15am 11:30am 11:4…" at bounding box center [785, 535] width 1056 height 611
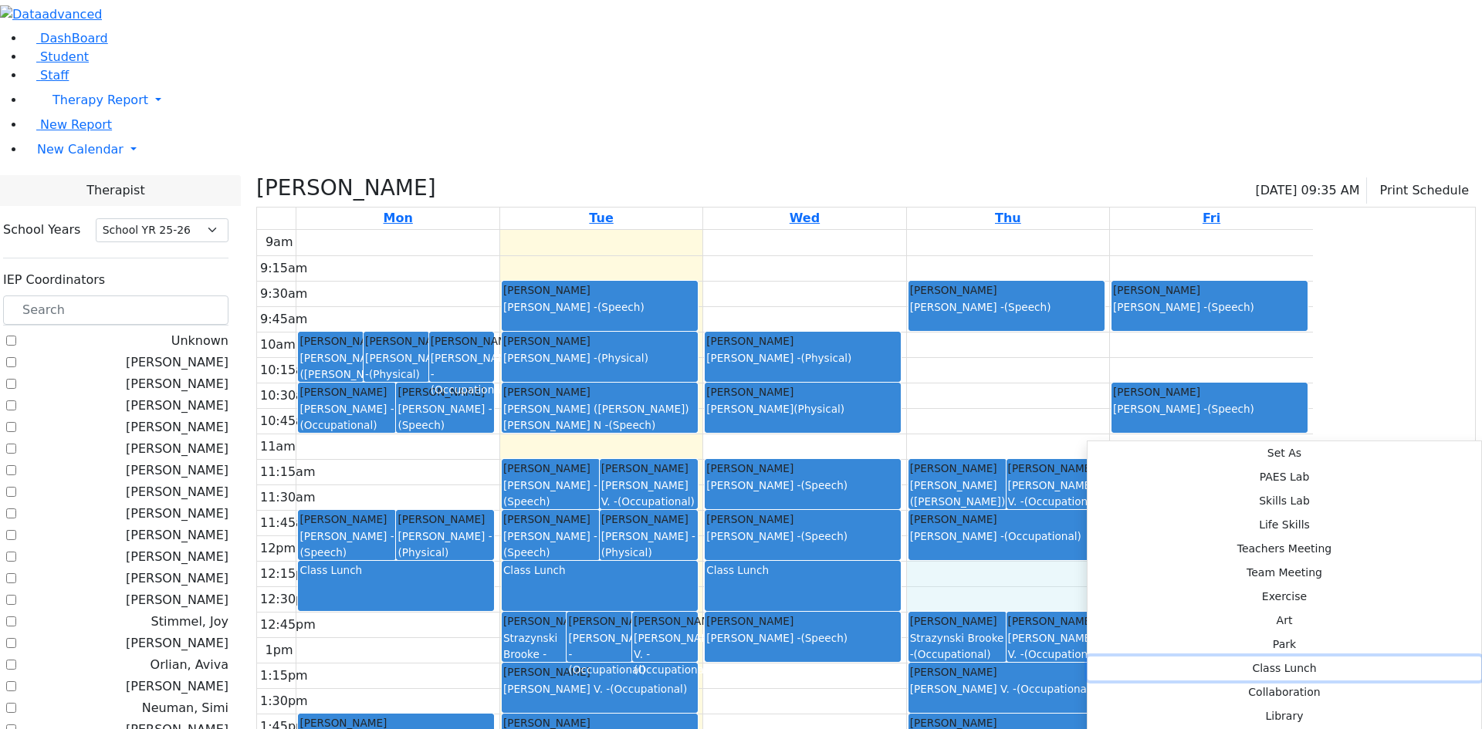
click at [1315, 657] on button "Class Lunch" at bounding box center [1284, 669] width 394 height 24
select select "4"
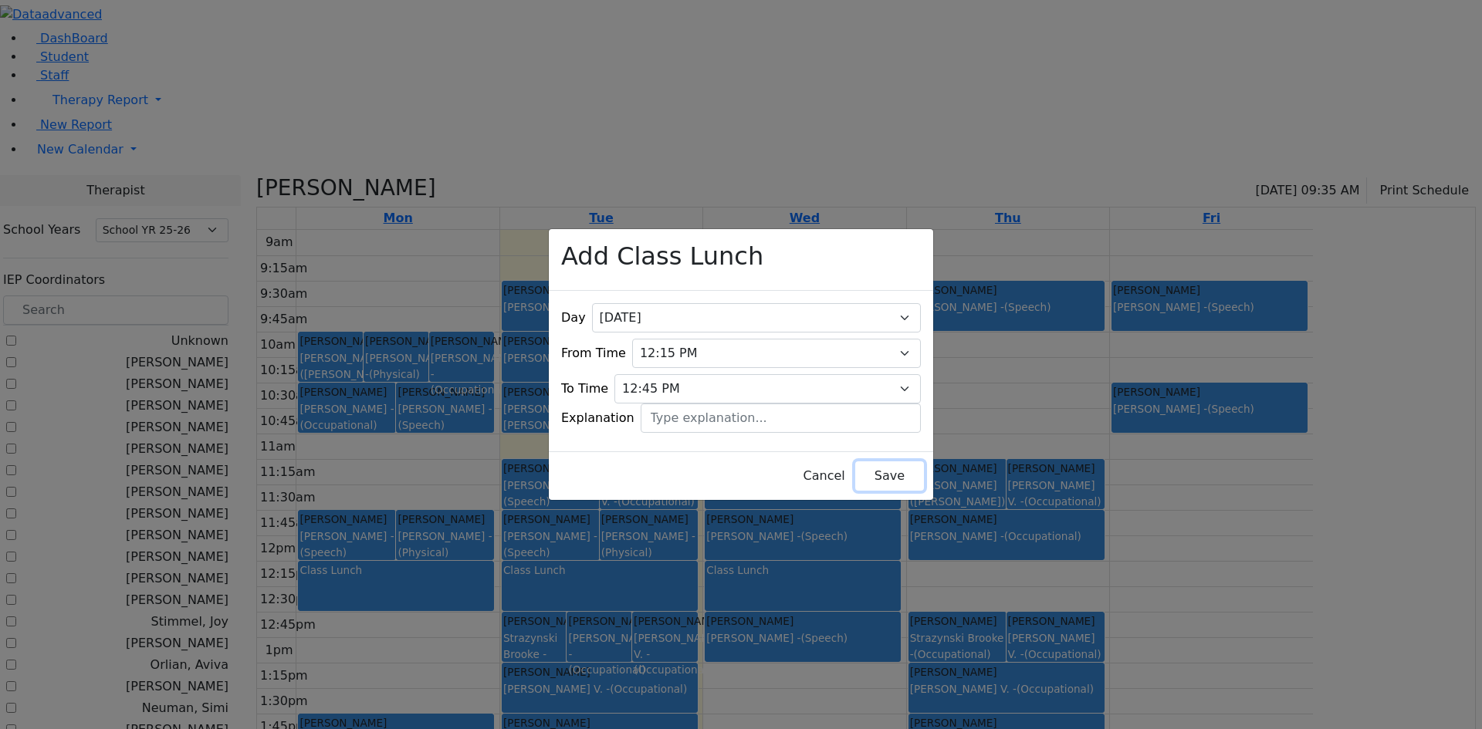
click at [867, 463] on button "Save" at bounding box center [889, 475] width 69 height 29
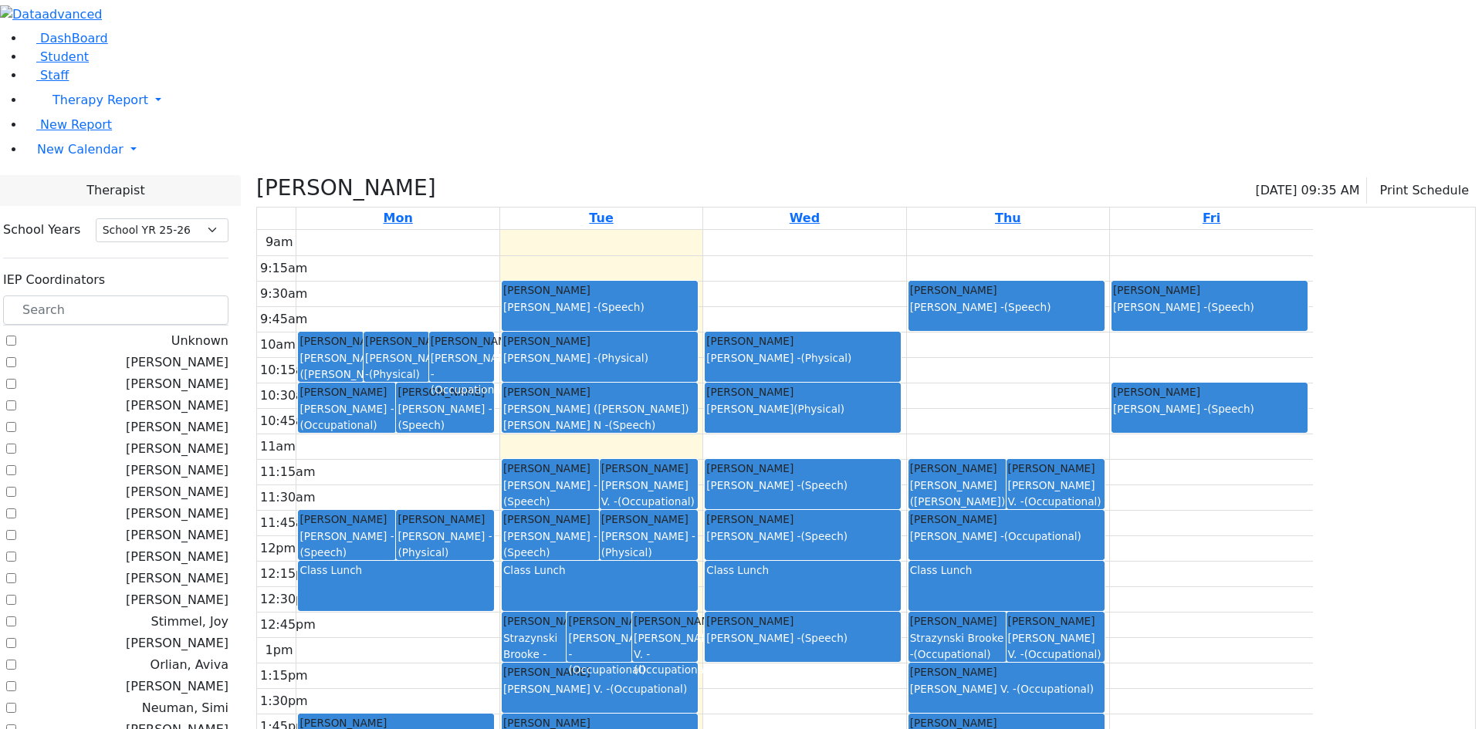
scroll to position [463, 0]
checkbox input "false"
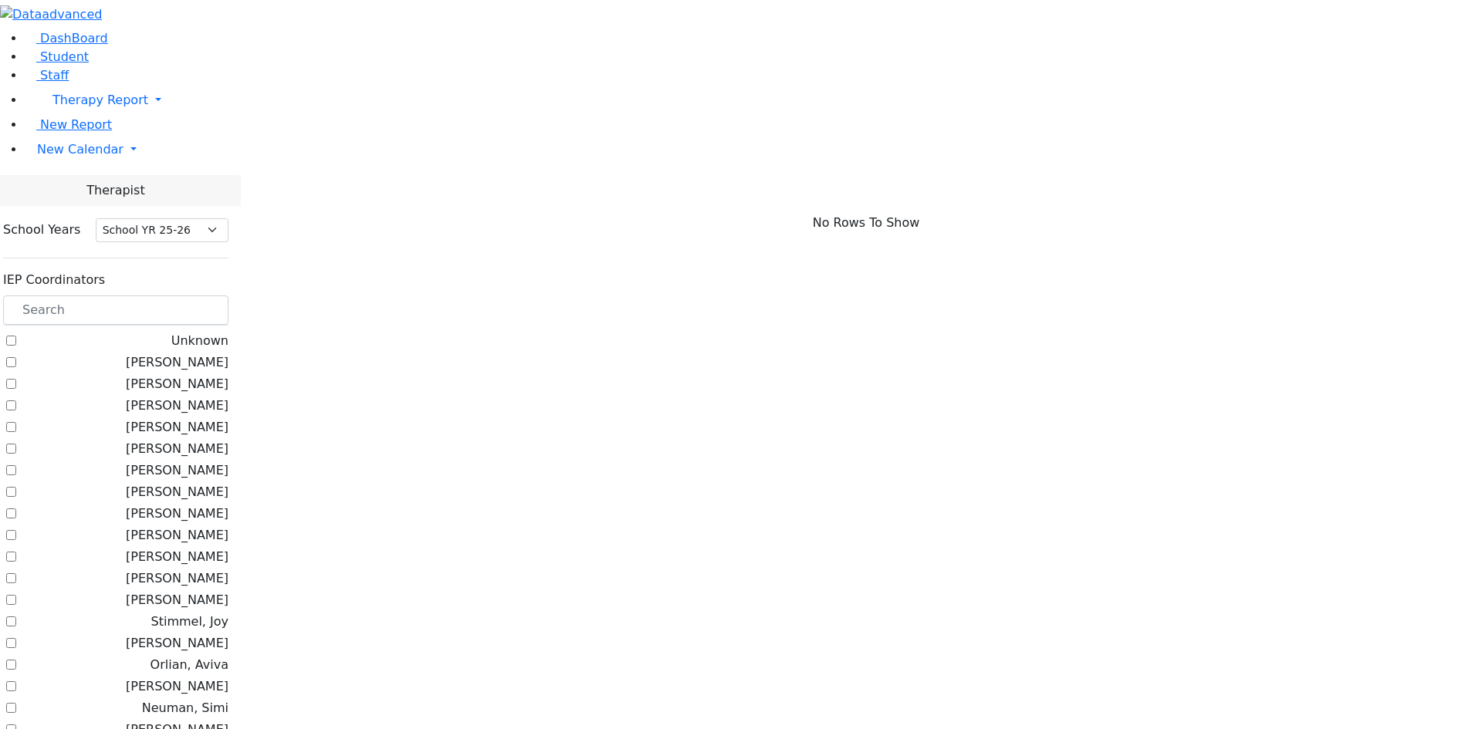
scroll to position [0, 0]
click at [225, 296] on input "text" at bounding box center [115, 310] width 225 height 29
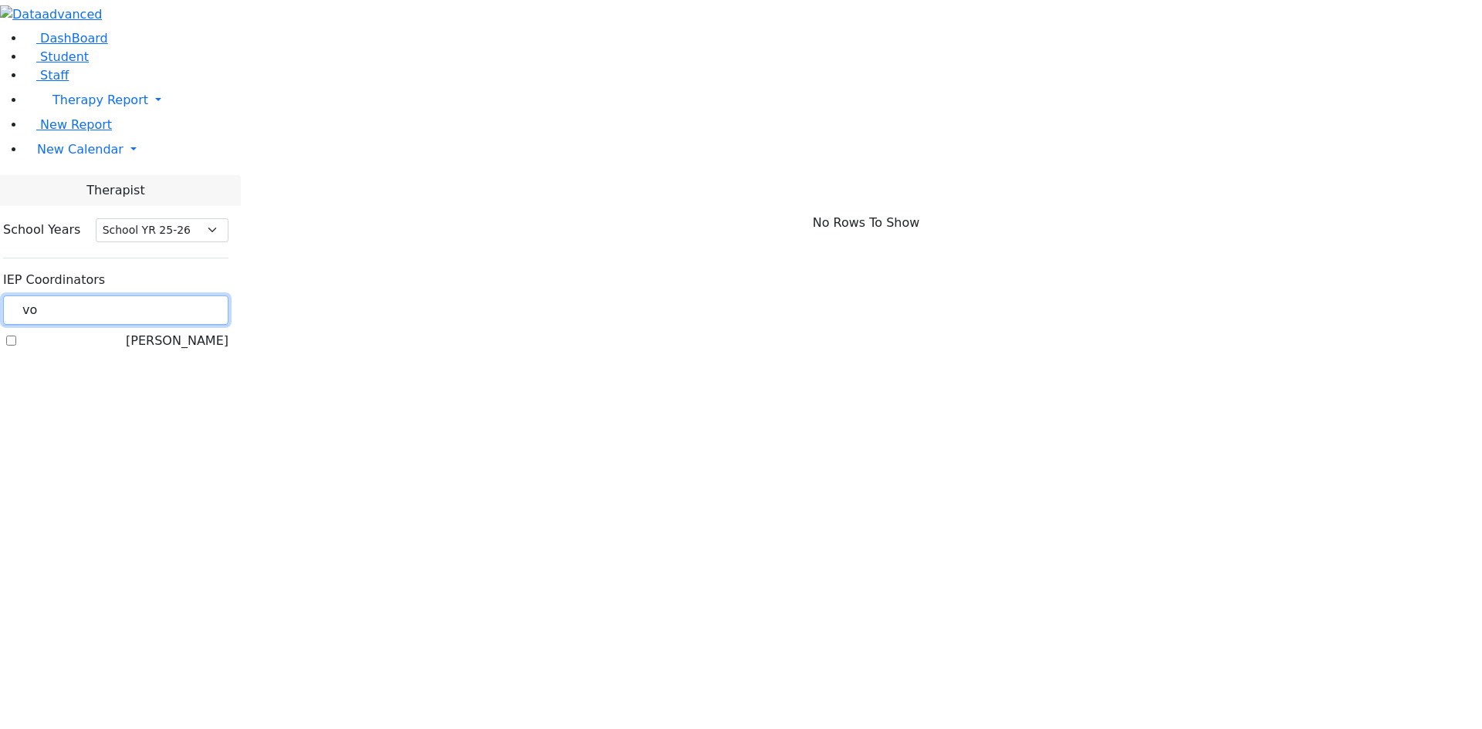
type input "vo"
click at [228, 332] on label "[PERSON_NAME]" at bounding box center [177, 341] width 103 height 19
click at [16, 336] on input "[PERSON_NAME]" at bounding box center [11, 341] width 10 height 10
checkbox input "true"
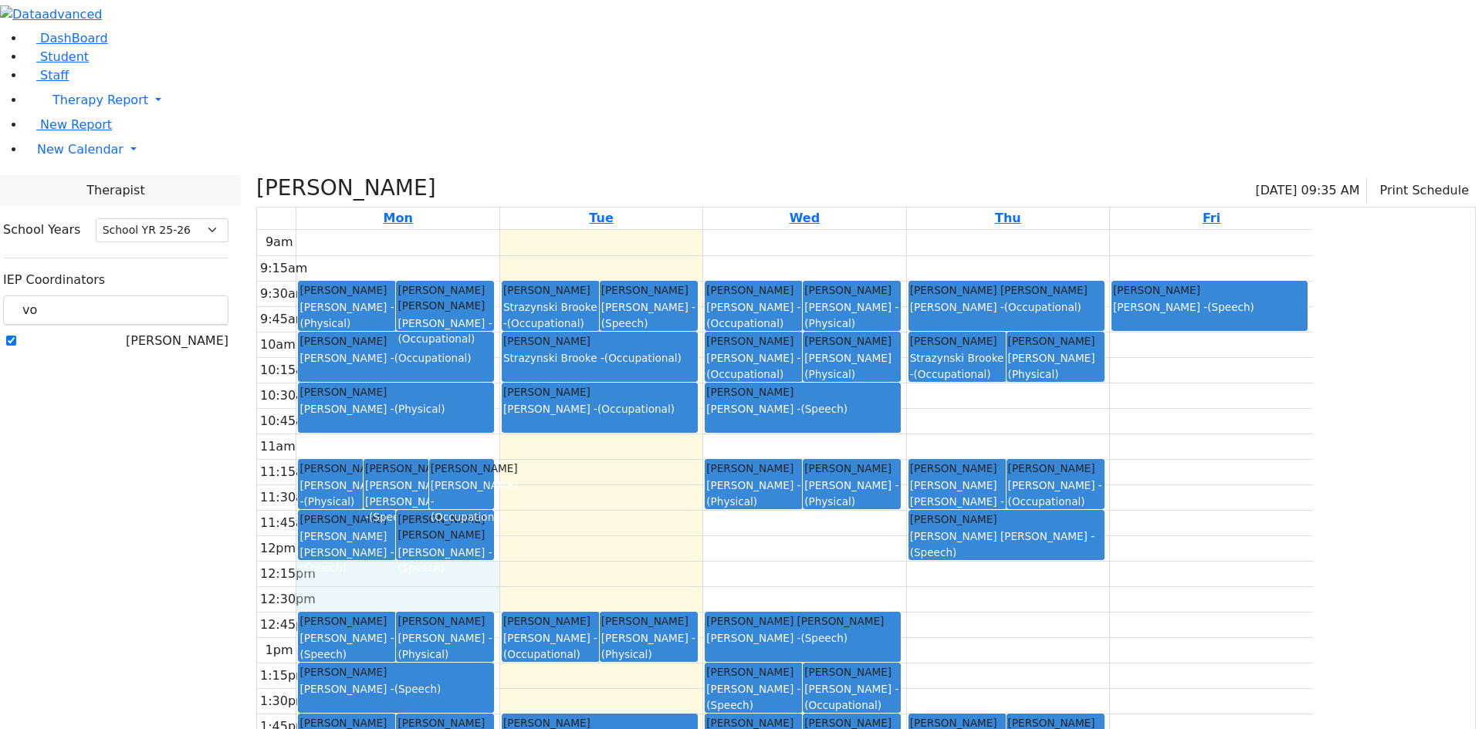
drag, startPoint x: 547, startPoint y: 421, endPoint x: 549, endPoint y: 431, distance: 10.9
click at [549, 432] on div "9am 9:15am 9:30am 9:45am 10am 10:15am 10:30am 10:45am 11am 11:15am 11:30am 11:4…" at bounding box center [785, 535] width 1056 height 611
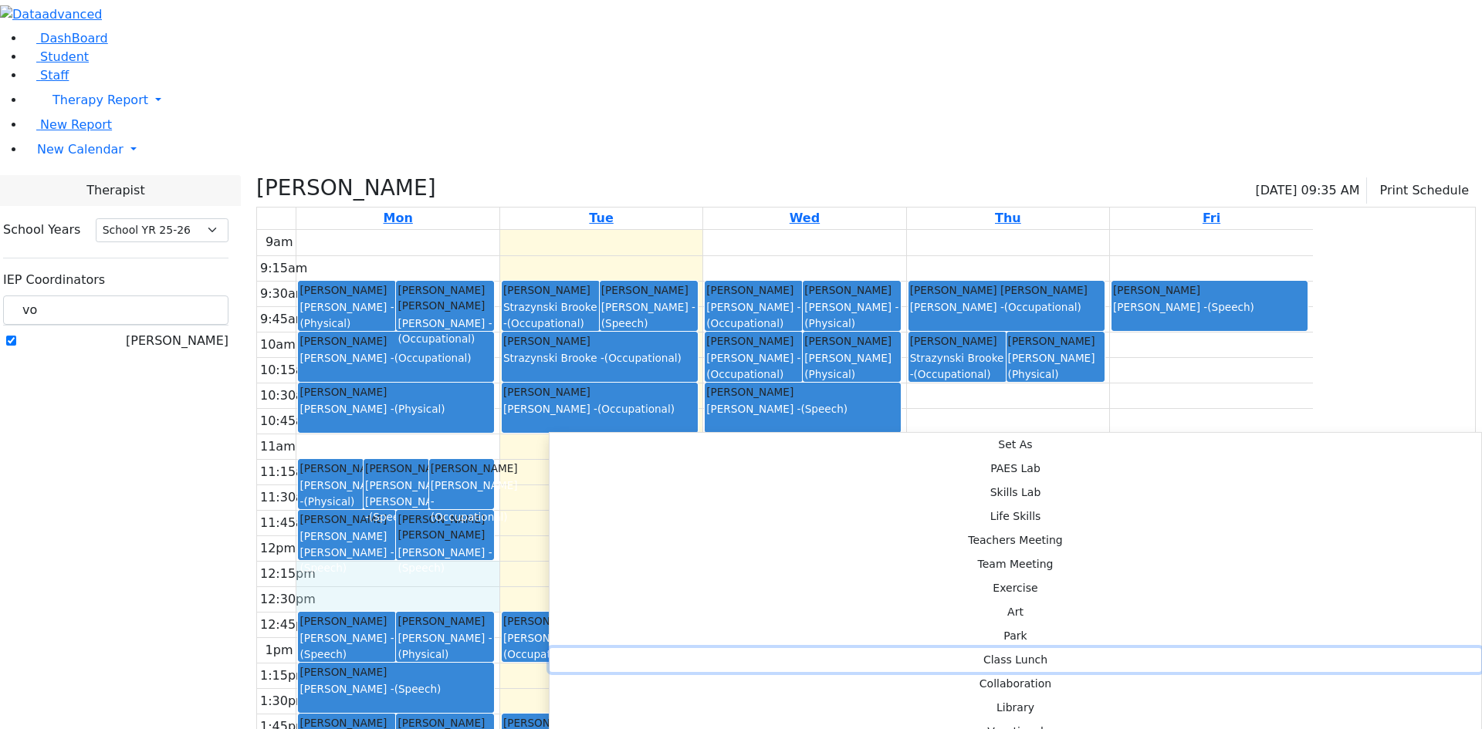
click at [762, 648] on button "Class Lunch" at bounding box center [1014, 660] width 931 height 24
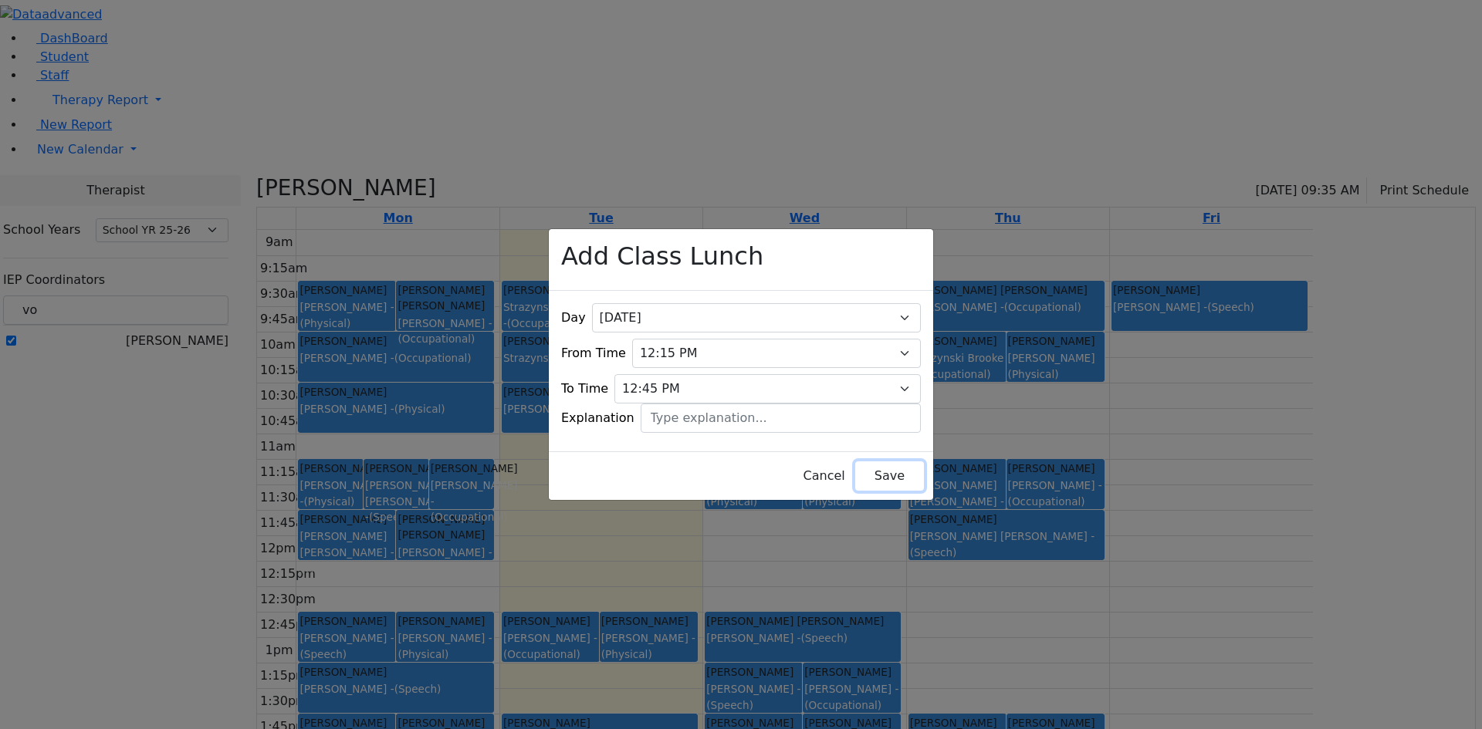
click at [855, 468] on button "Save" at bounding box center [889, 475] width 69 height 29
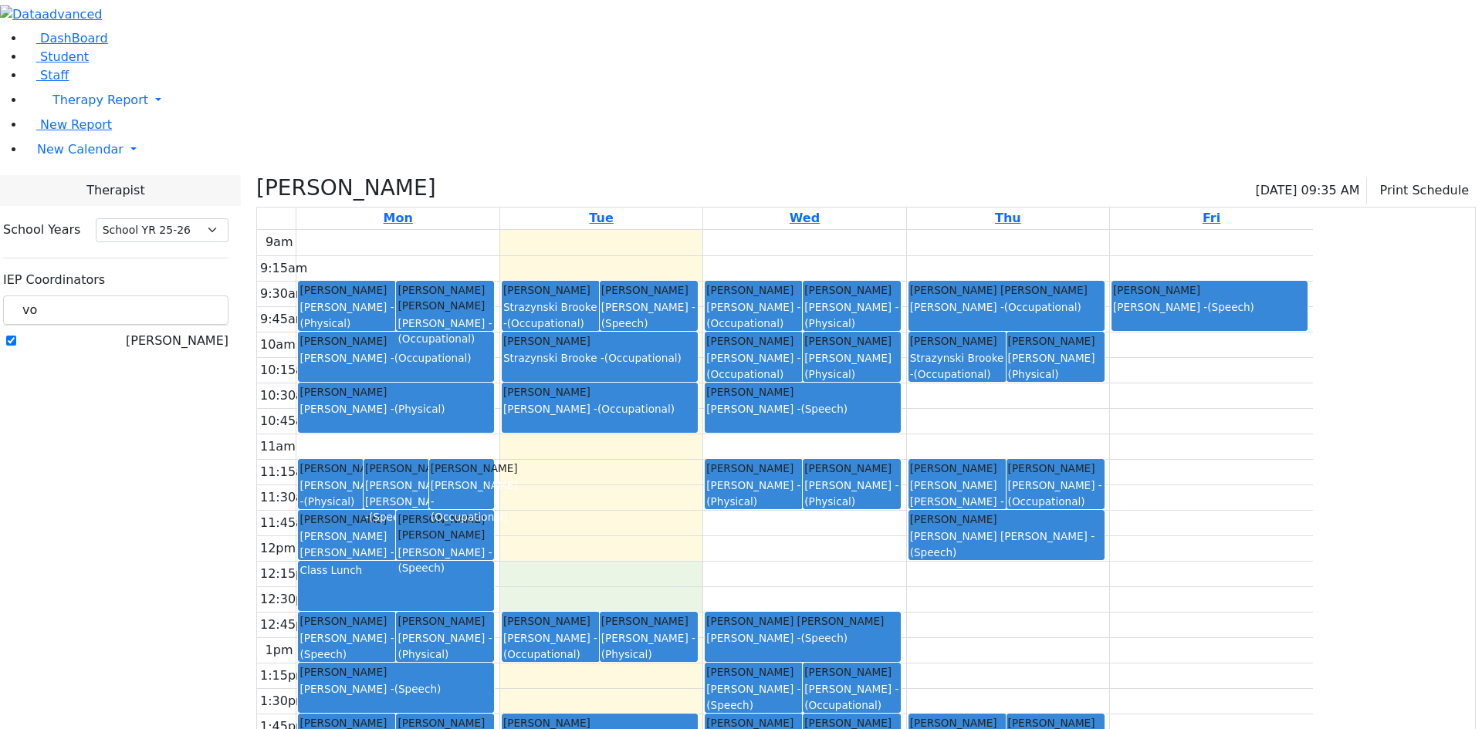
drag, startPoint x: 732, startPoint y: 419, endPoint x: 732, endPoint y: 433, distance: 13.9
click at [732, 434] on div "9am 9:15am 9:30am 9:45am 10am 10:15am 10:30am 10:45am 11am 11:15am 11:30am 11:4…" at bounding box center [785, 535] width 1056 height 611
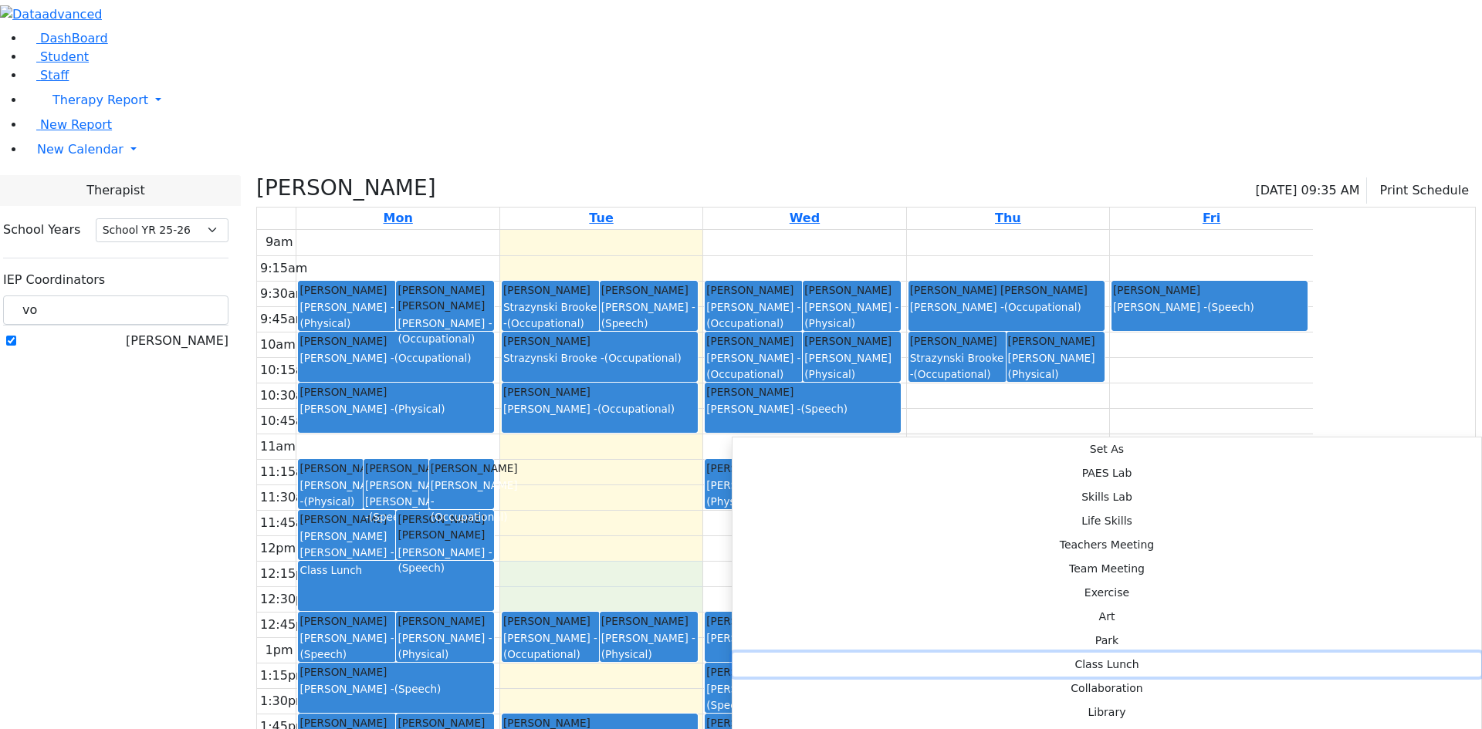
click at [955, 653] on button "Class Lunch" at bounding box center [1106, 665] width 748 height 24
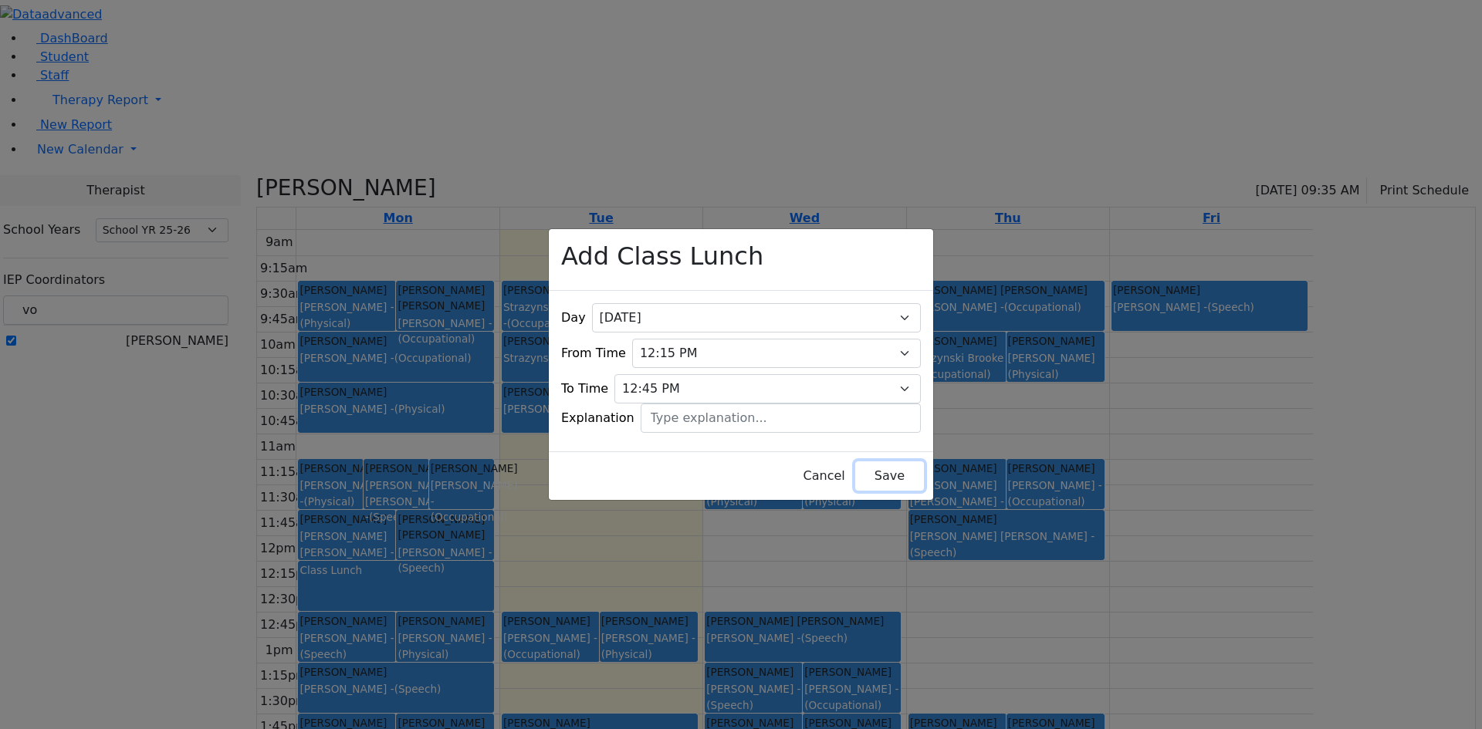
click at [865, 462] on button "Save" at bounding box center [889, 475] width 69 height 29
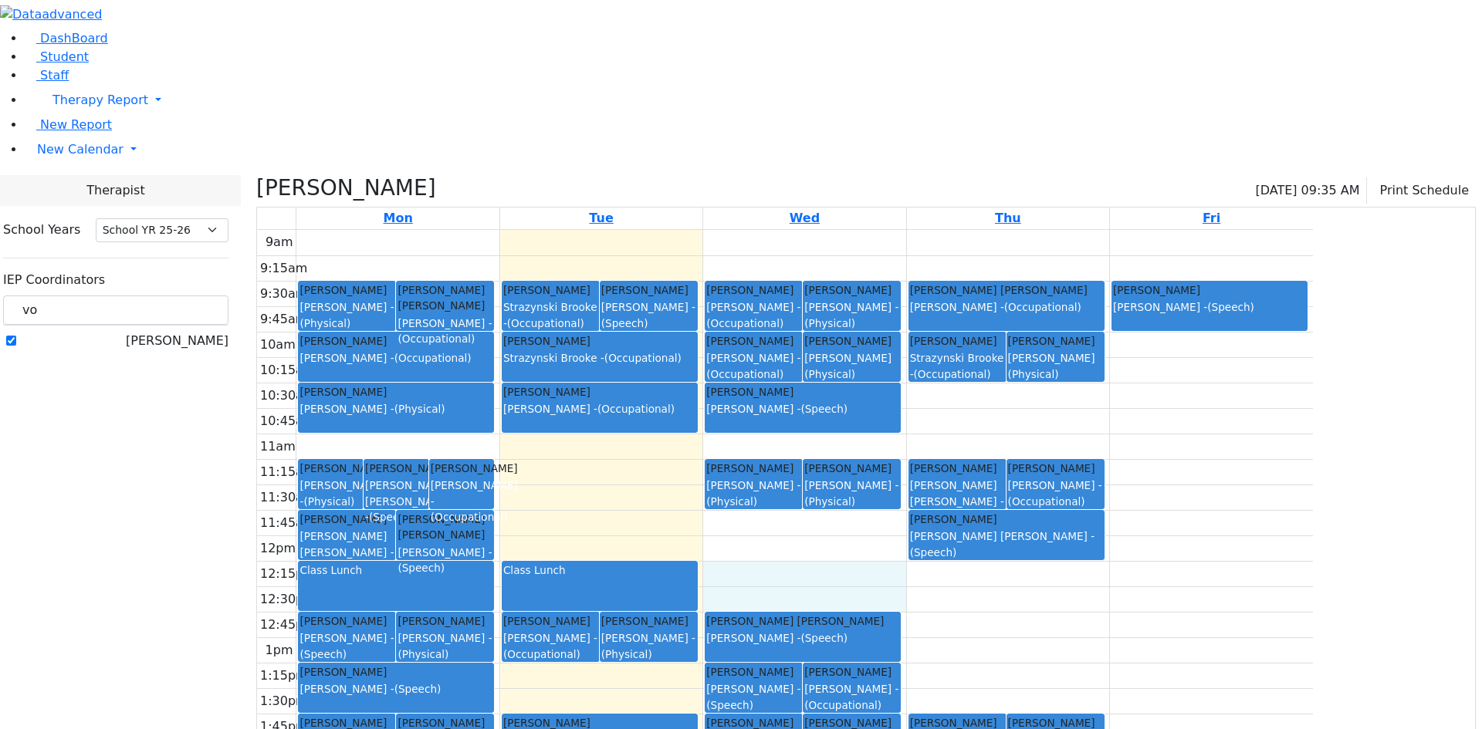
drag, startPoint x: 934, startPoint y: 422, endPoint x: 938, endPoint y: 436, distance: 14.2
click at [938, 436] on div "9am 9:15am 9:30am 9:45am 10am 10:15am 10:30am 10:45am 11am 11:15am 11:30am 11:4…" at bounding box center [785, 535] width 1056 height 611
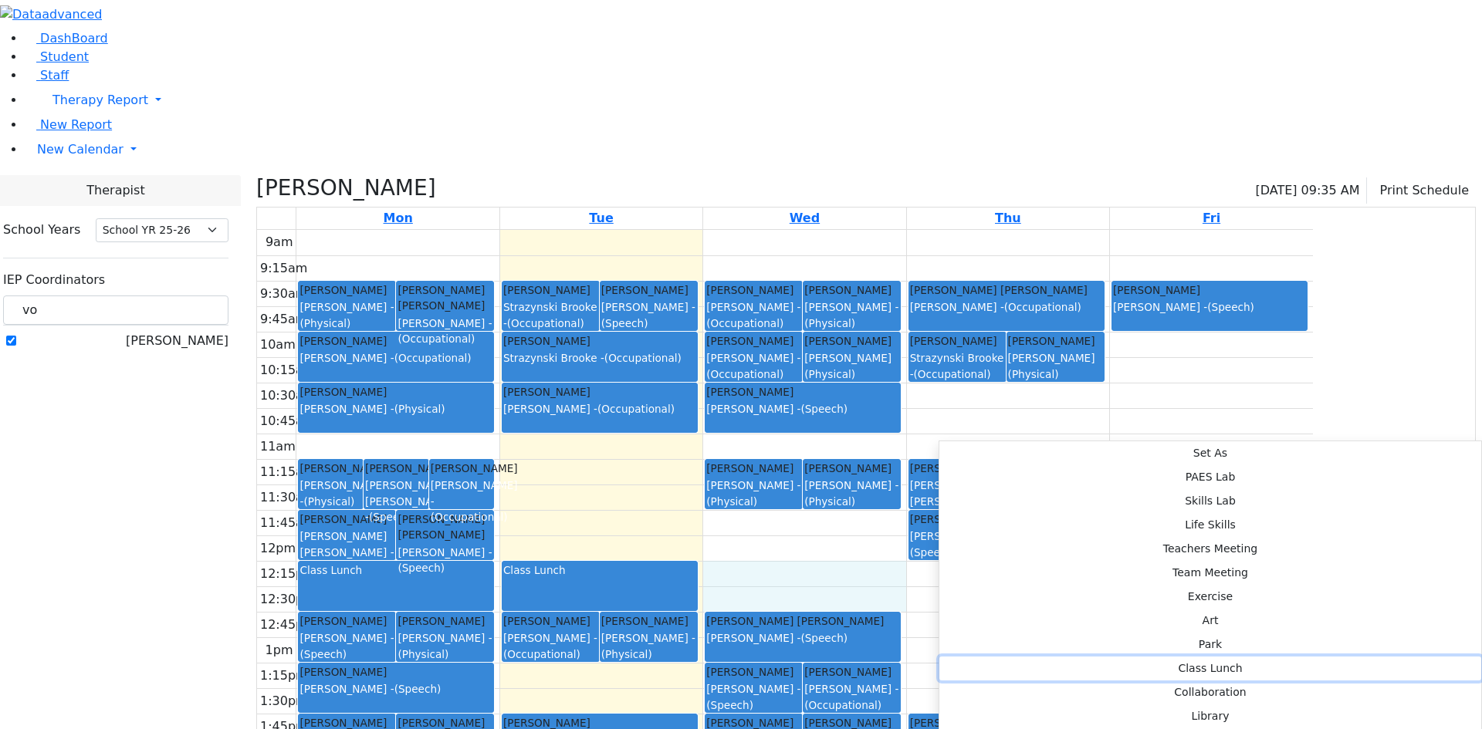
click at [1152, 657] on button "Class Lunch" at bounding box center [1210, 669] width 542 height 24
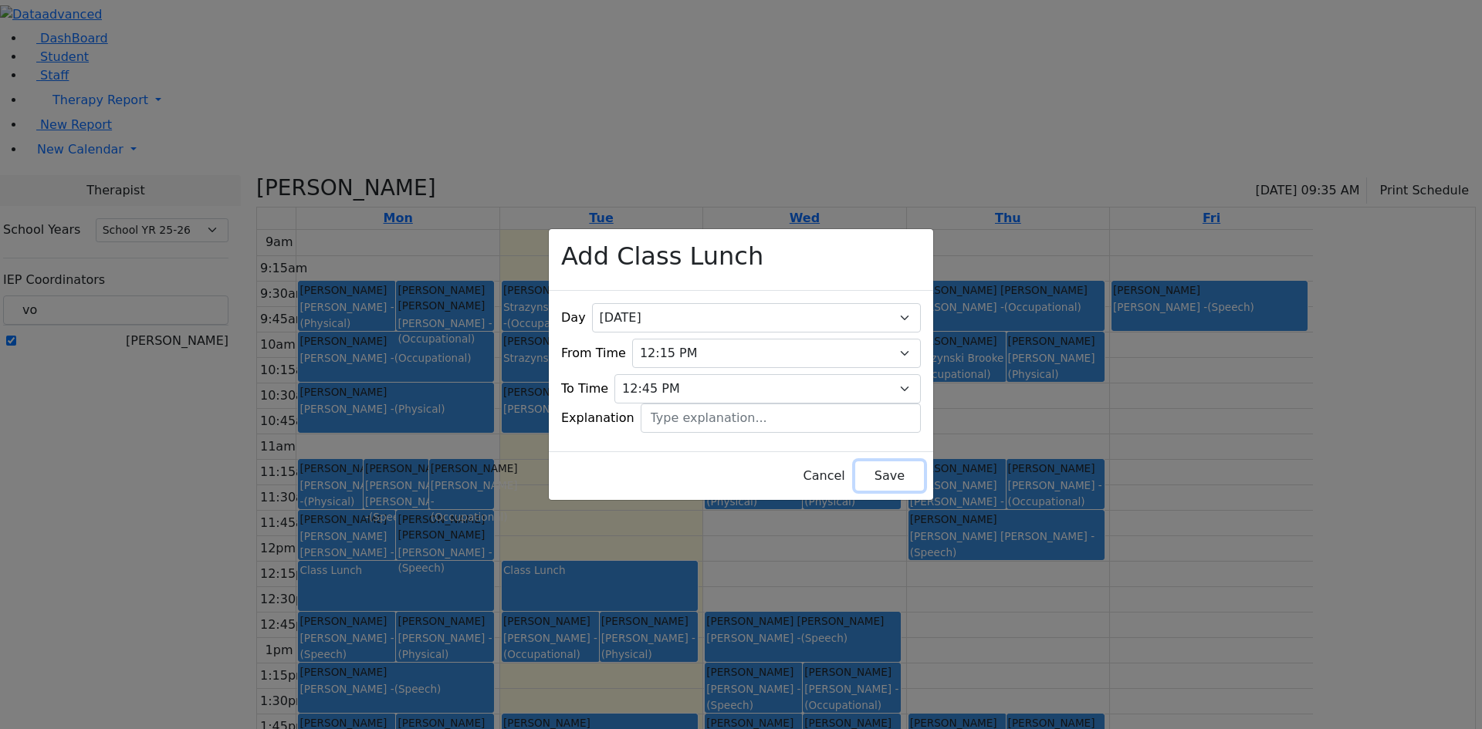
click at [888, 463] on button "Save" at bounding box center [889, 475] width 69 height 29
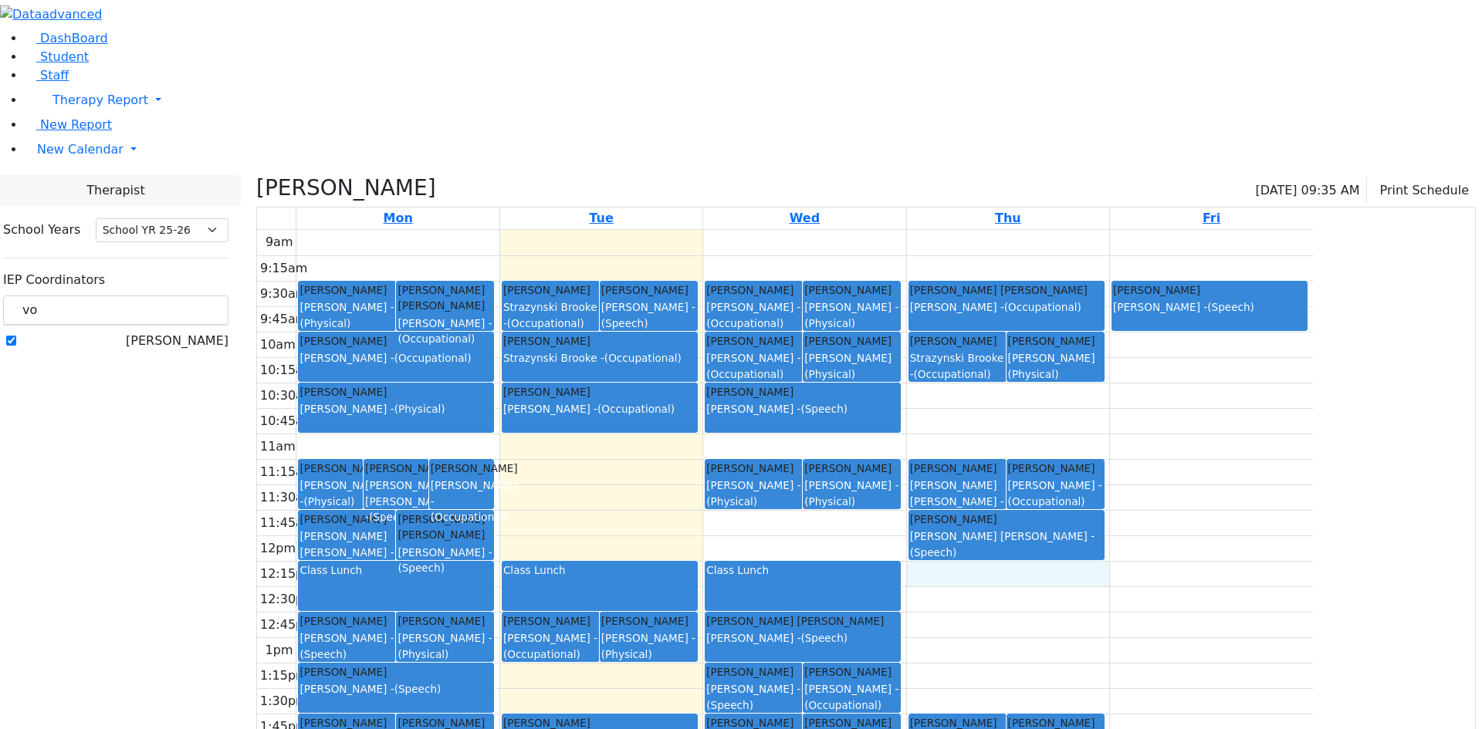
click at [1122, 434] on div "9am 9:15am 9:30am 9:45am 10am 10:15am 10:30am 10:45am 11am 11:15am 11:30am 11:4…" at bounding box center [785, 535] width 1056 height 611
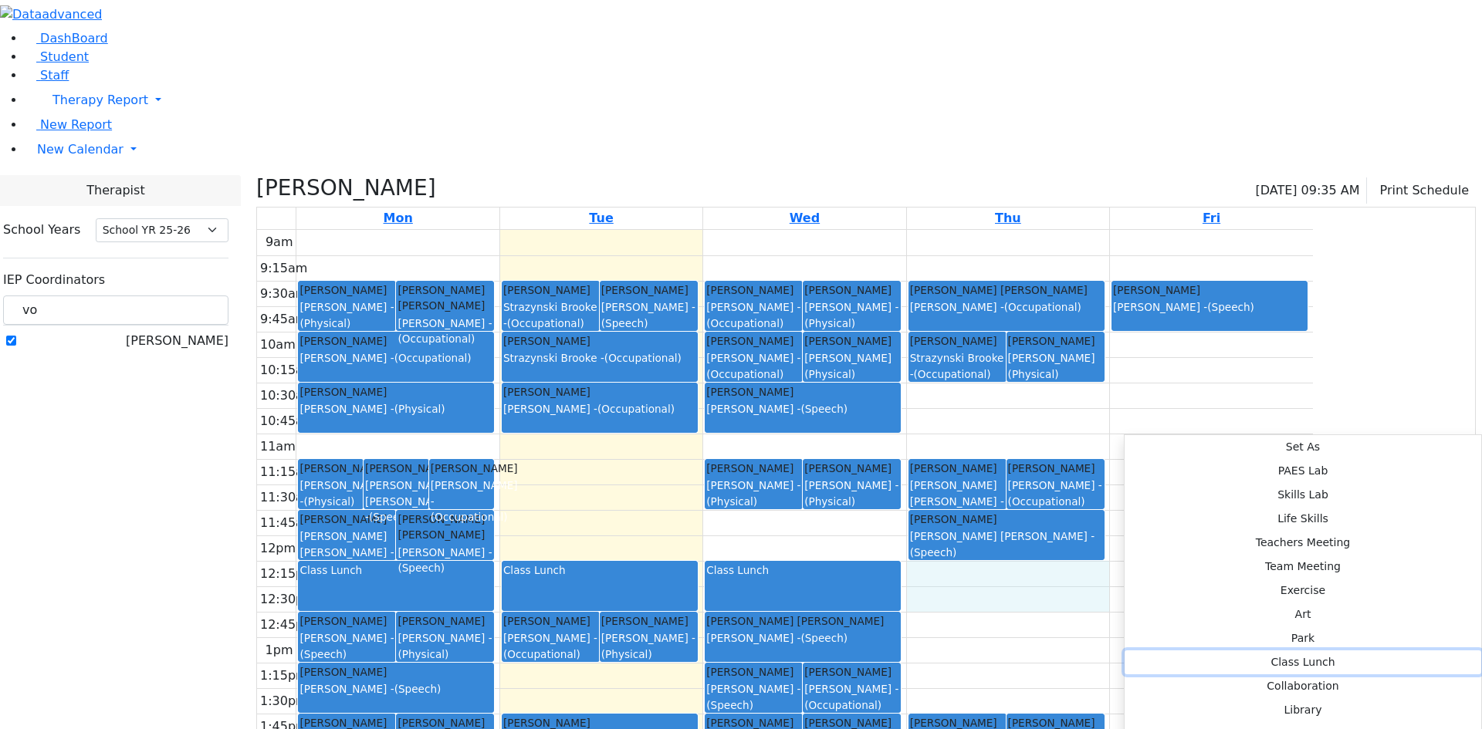
click at [1321, 650] on button "Class Lunch" at bounding box center [1302, 662] width 356 height 24
select select "4"
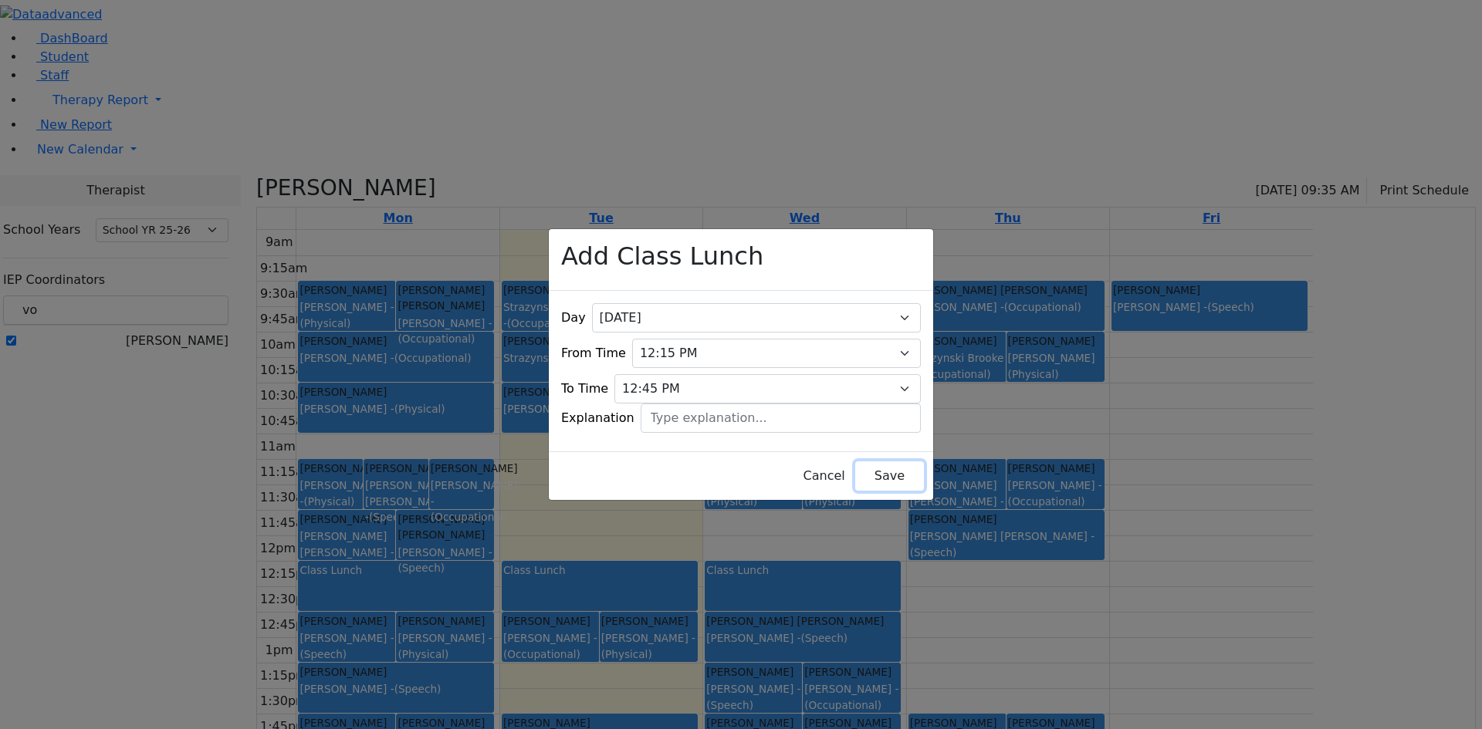
click at [862, 461] on button "Save" at bounding box center [889, 475] width 69 height 29
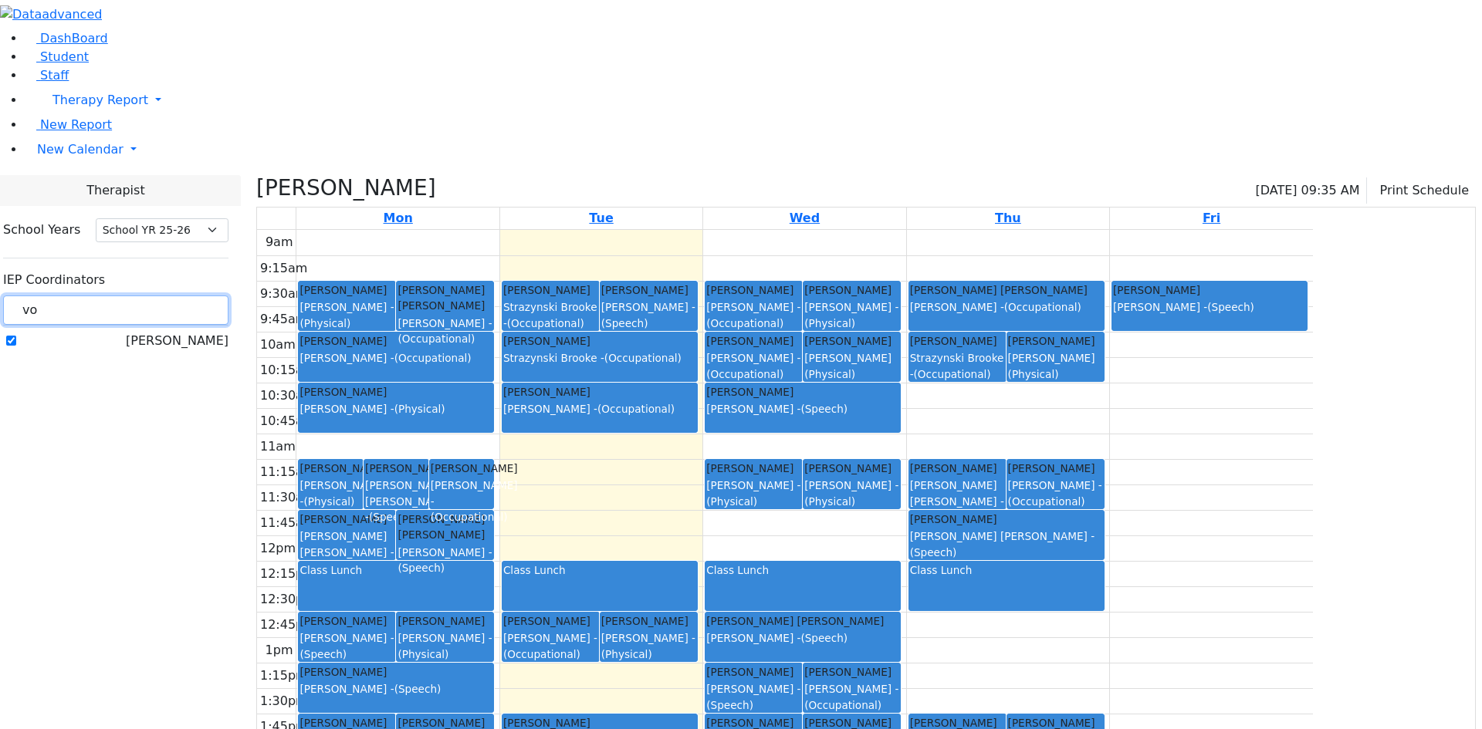
click at [221, 296] on input "vo" at bounding box center [115, 310] width 225 height 29
click at [222, 332] on label "[PERSON_NAME]" at bounding box center [177, 341] width 103 height 19
click at [16, 336] on input "[PERSON_NAME]" at bounding box center [11, 341] width 10 height 10
checkbox input "false"
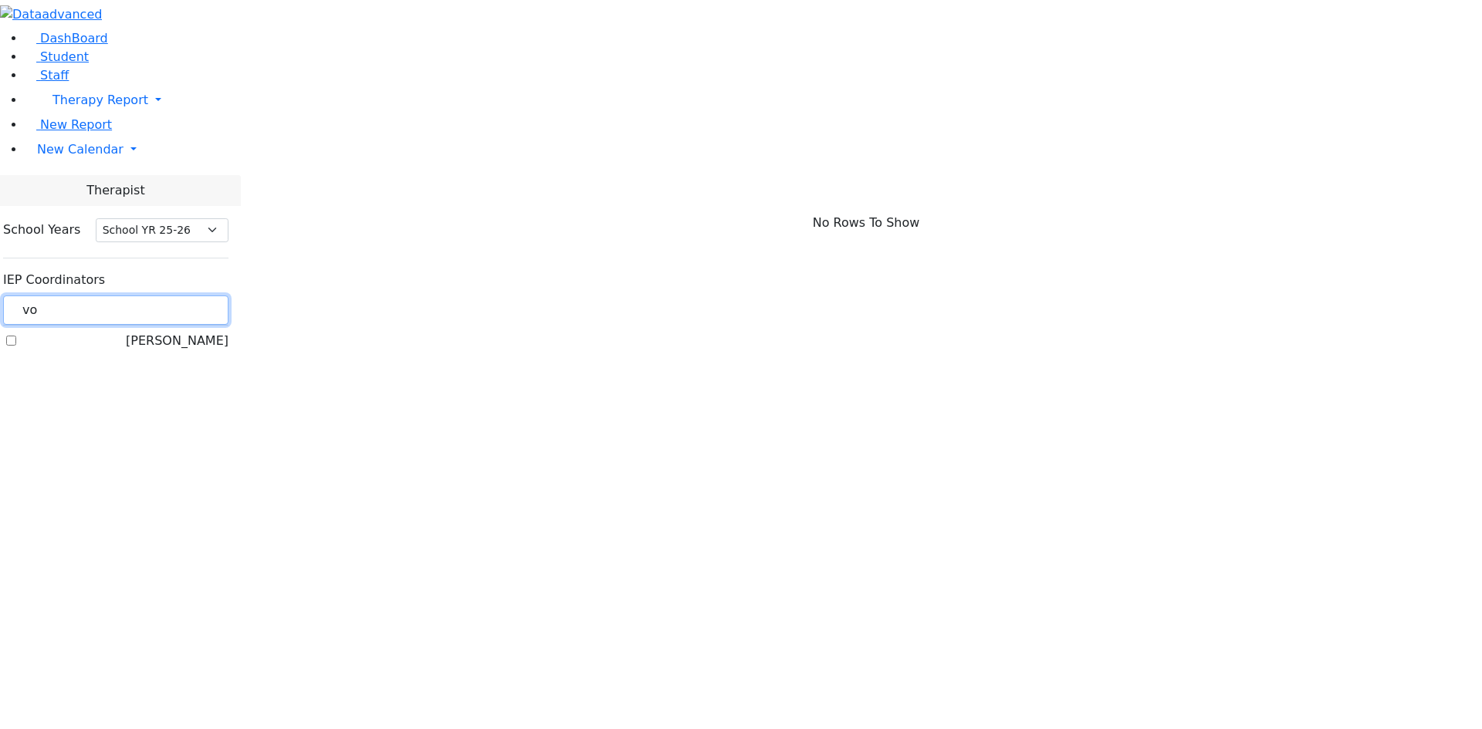
click at [222, 296] on input "vo" at bounding box center [115, 310] width 225 height 29
type input "v"
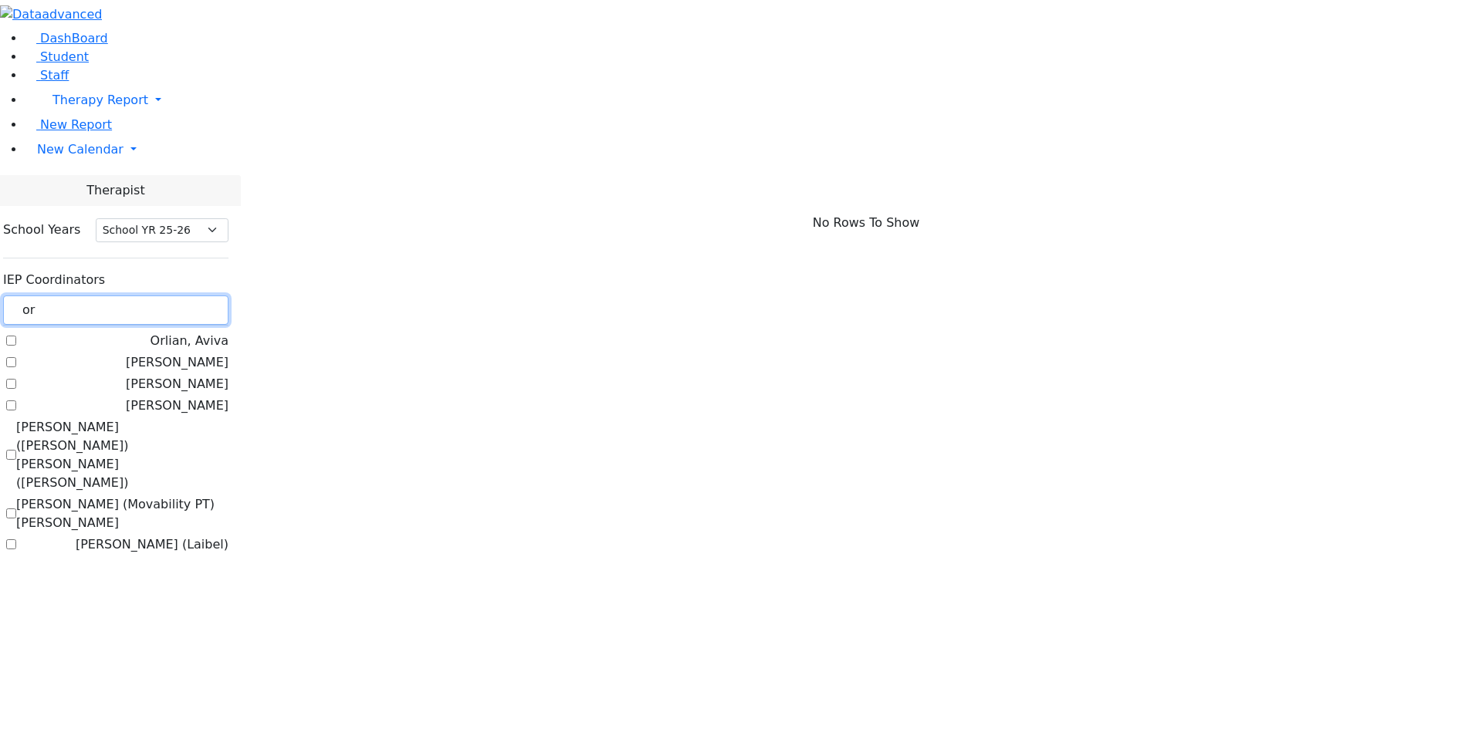
type input "or"
click at [228, 536] on label "[PERSON_NAME] (Laibel)" at bounding box center [152, 545] width 153 height 19
click at [16, 539] on input "[PERSON_NAME] (Laibel)" at bounding box center [11, 544] width 10 height 10
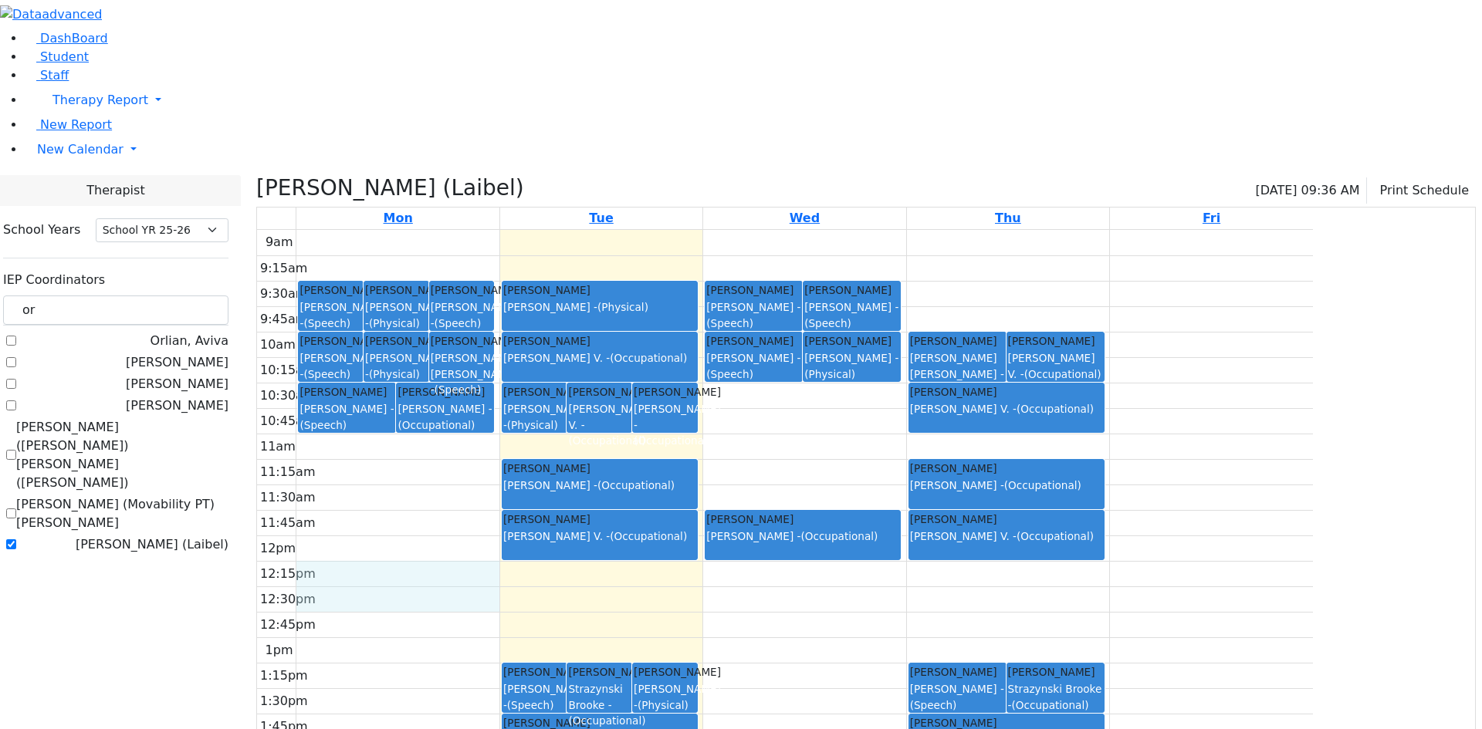
drag, startPoint x: 567, startPoint y: 417, endPoint x: 570, endPoint y: 431, distance: 14.2
click at [570, 436] on div "9am 9:15am 9:30am 9:45am 10am 10:15am 10:30am 10:45am 11am 11:15am 11:30am 11:4…" at bounding box center [785, 535] width 1056 height 611
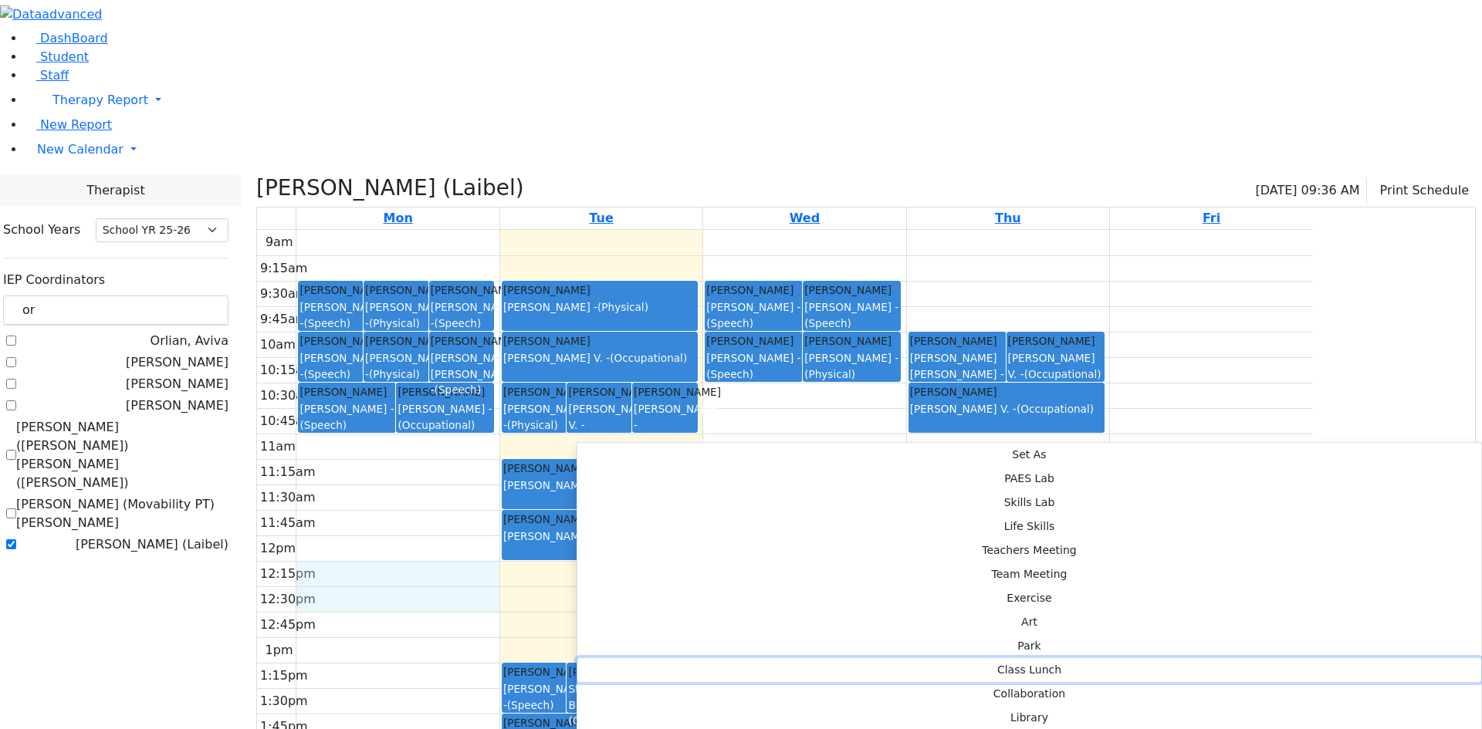
click at [796, 658] on button "Class Lunch" at bounding box center [1029, 670] width 904 height 24
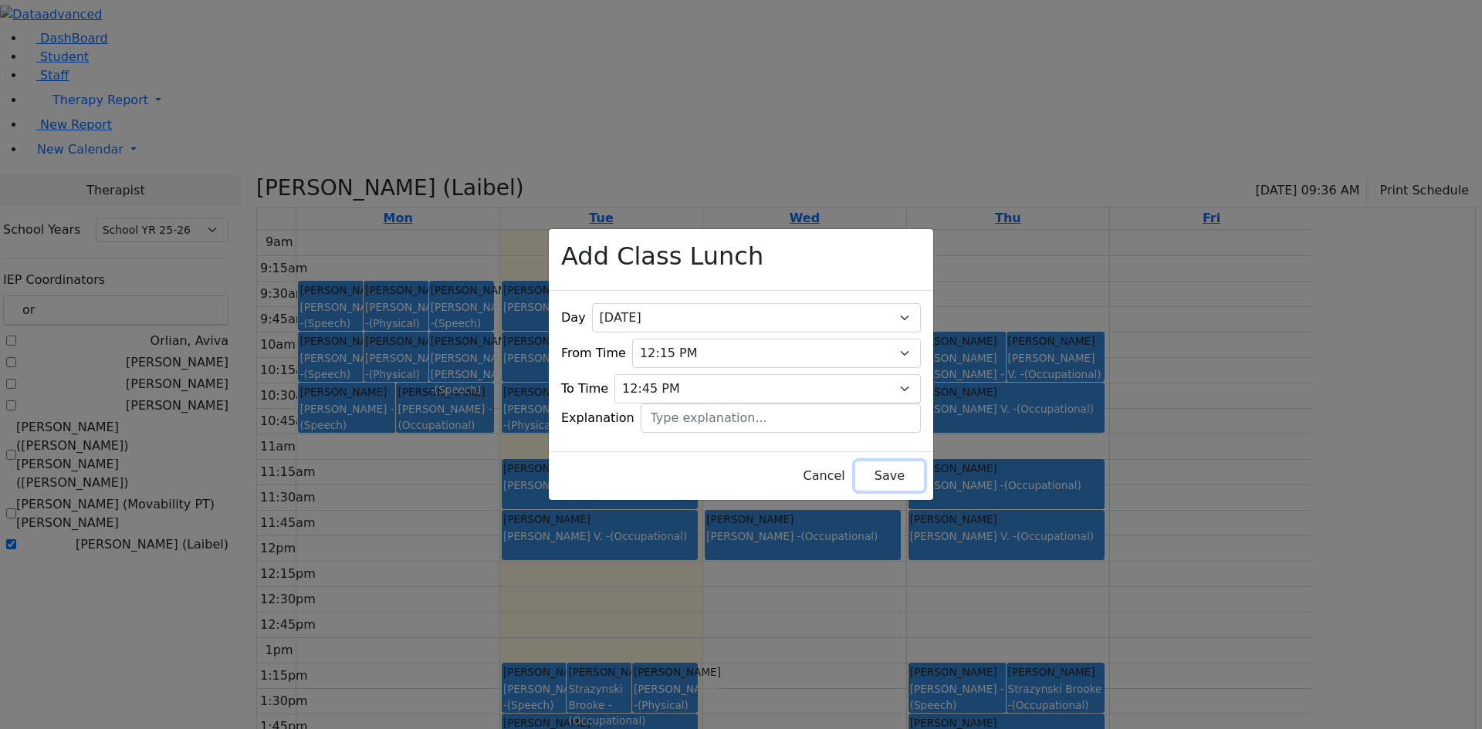
click at [855, 462] on button "Save" at bounding box center [889, 475] width 69 height 29
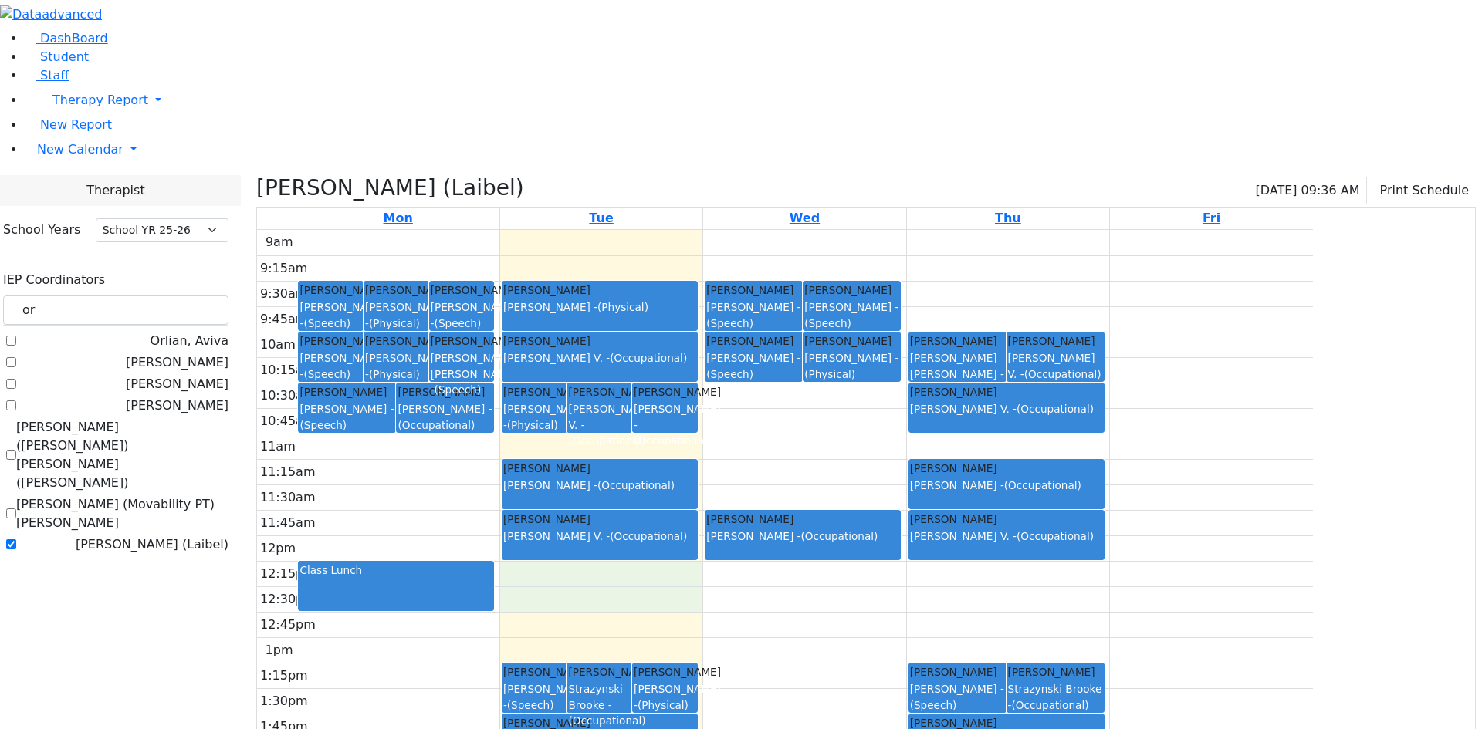
drag, startPoint x: 790, startPoint y: 420, endPoint x: 789, endPoint y: 431, distance: 11.7
click at [789, 433] on div "9am 9:15am 9:30am 9:45am 10am 10:15am 10:30am 10:45am 11am 11:15am 11:30am 11:4…" at bounding box center [785, 535] width 1056 height 611
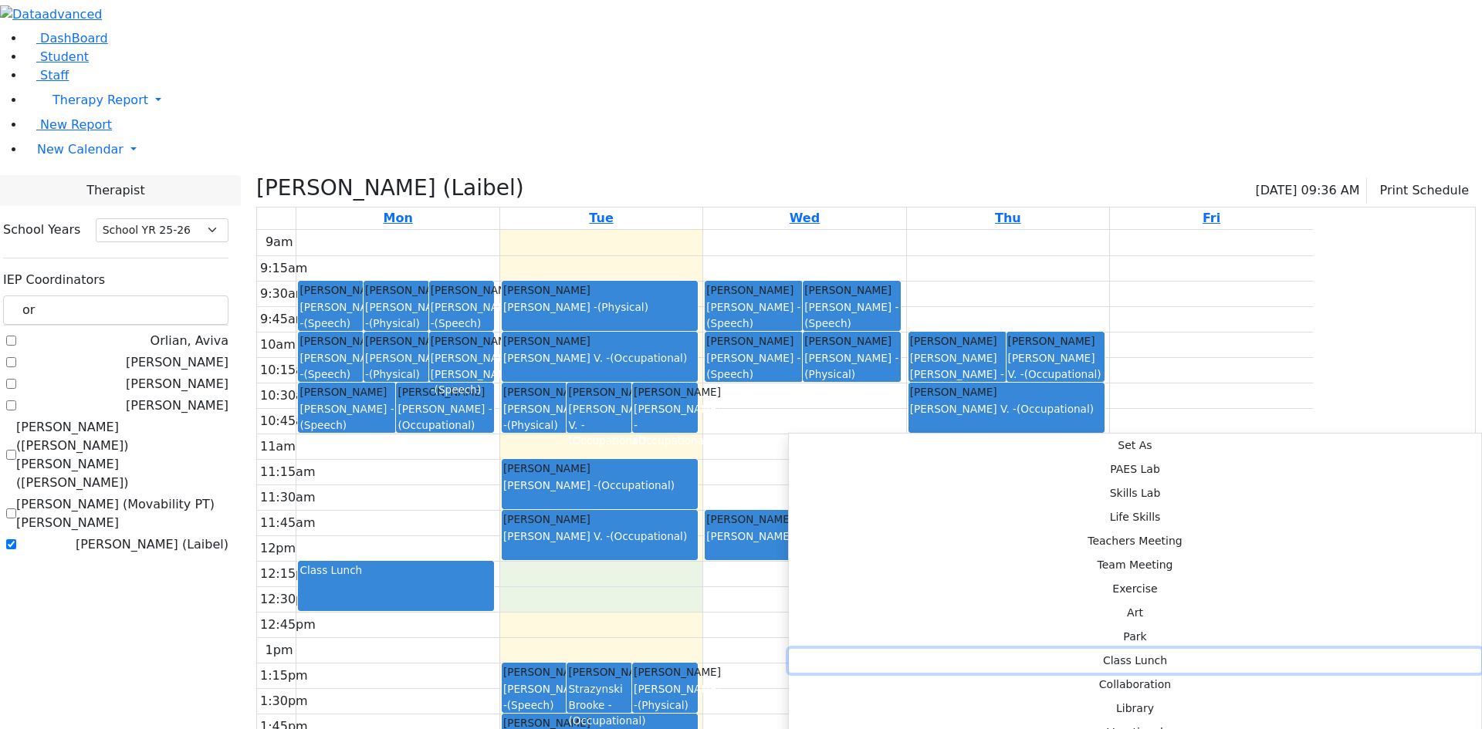
click at [1005, 649] on button "Class Lunch" at bounding box center [1135, 661] width 692 height 24
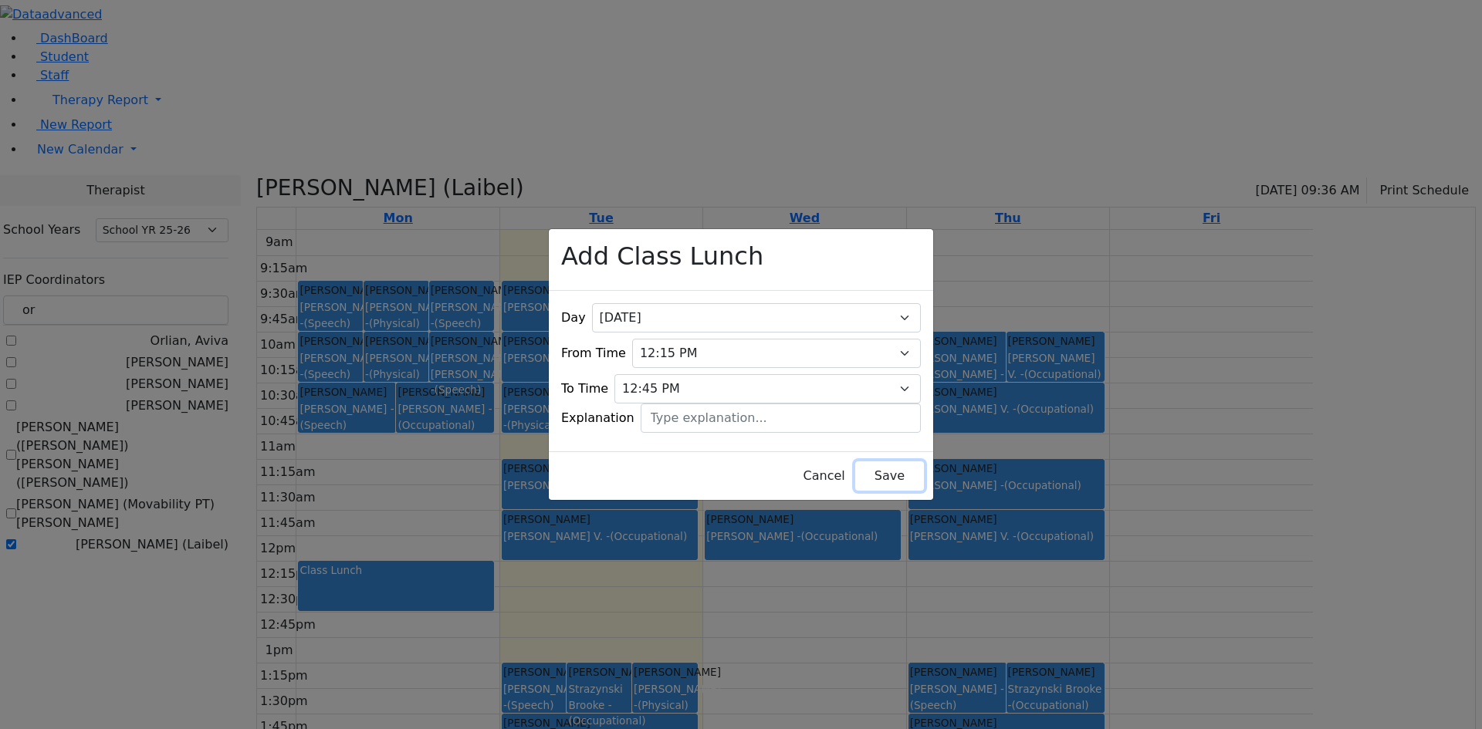
click at [855, 461] on button "Save" at bounding box center [889, 475] width 69 height 29
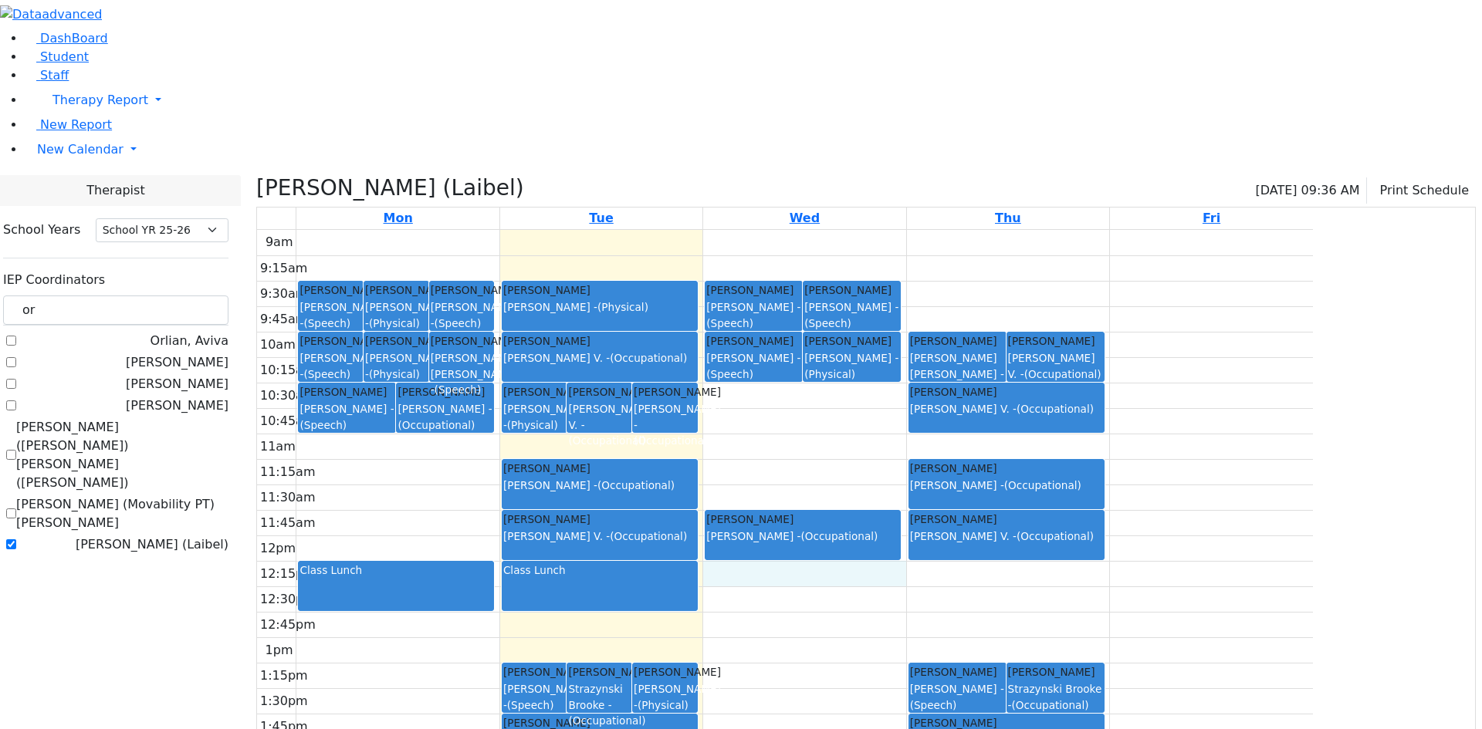
click at [907, 434] on div "9am 9:15am 9:30am 9:45am 10am 10:15am 10:30am 10:45am 11am 11:15am 11:30am 11:4…" at bounding box center [785, 535] width 1056 height 611
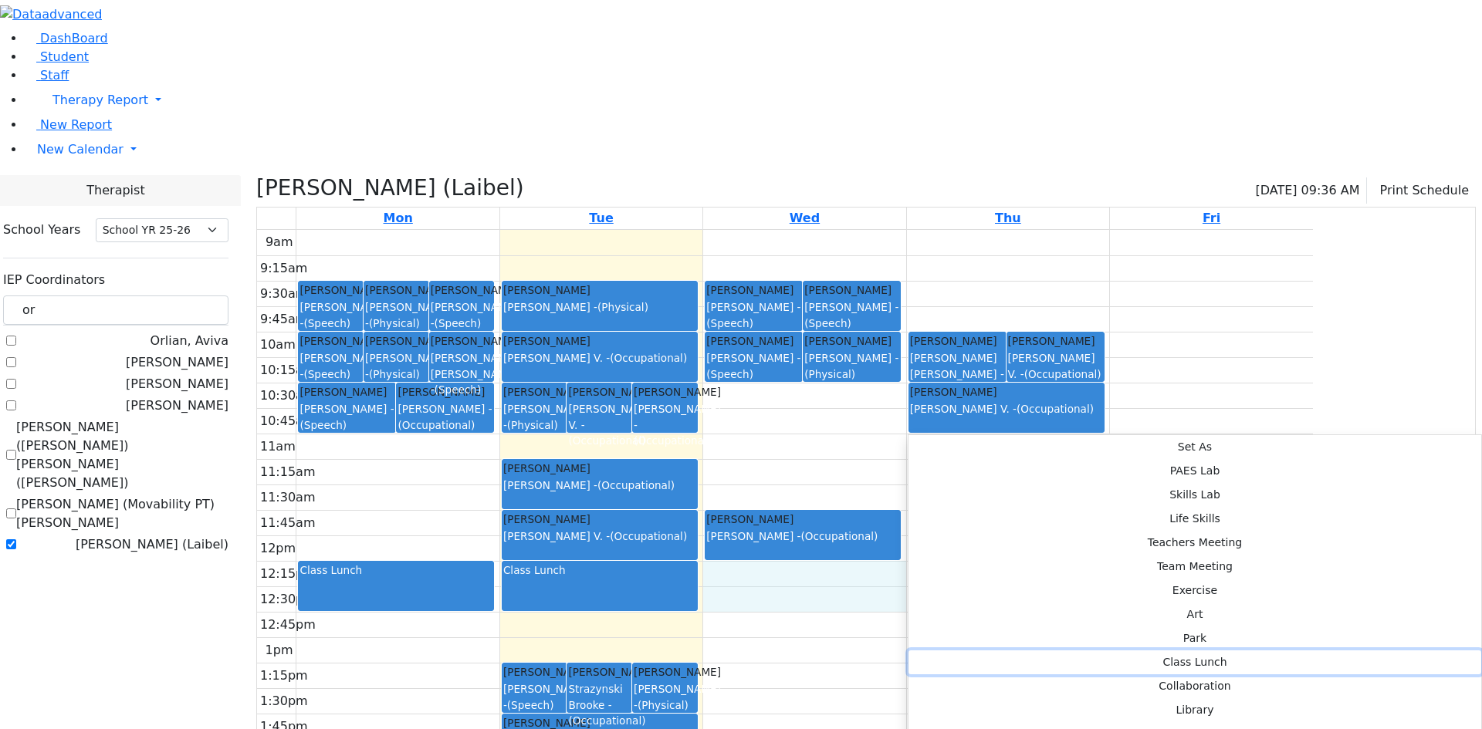
click at [1151, 650] on button "Class Lunch" at bounding box center [1194, 662] width 573 height 24
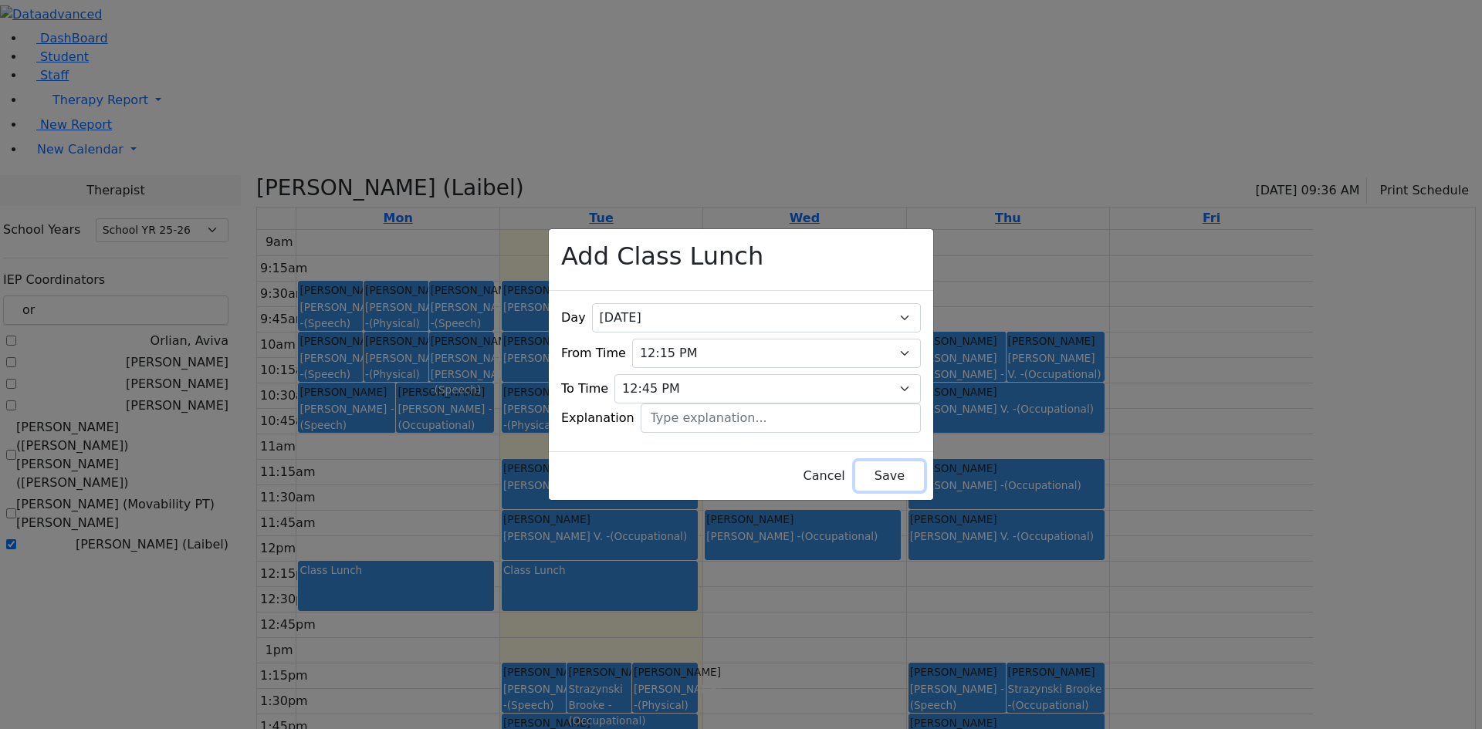
click at [870, 467] on button "Save" at bounding box center [889, 475] width 69 height 29
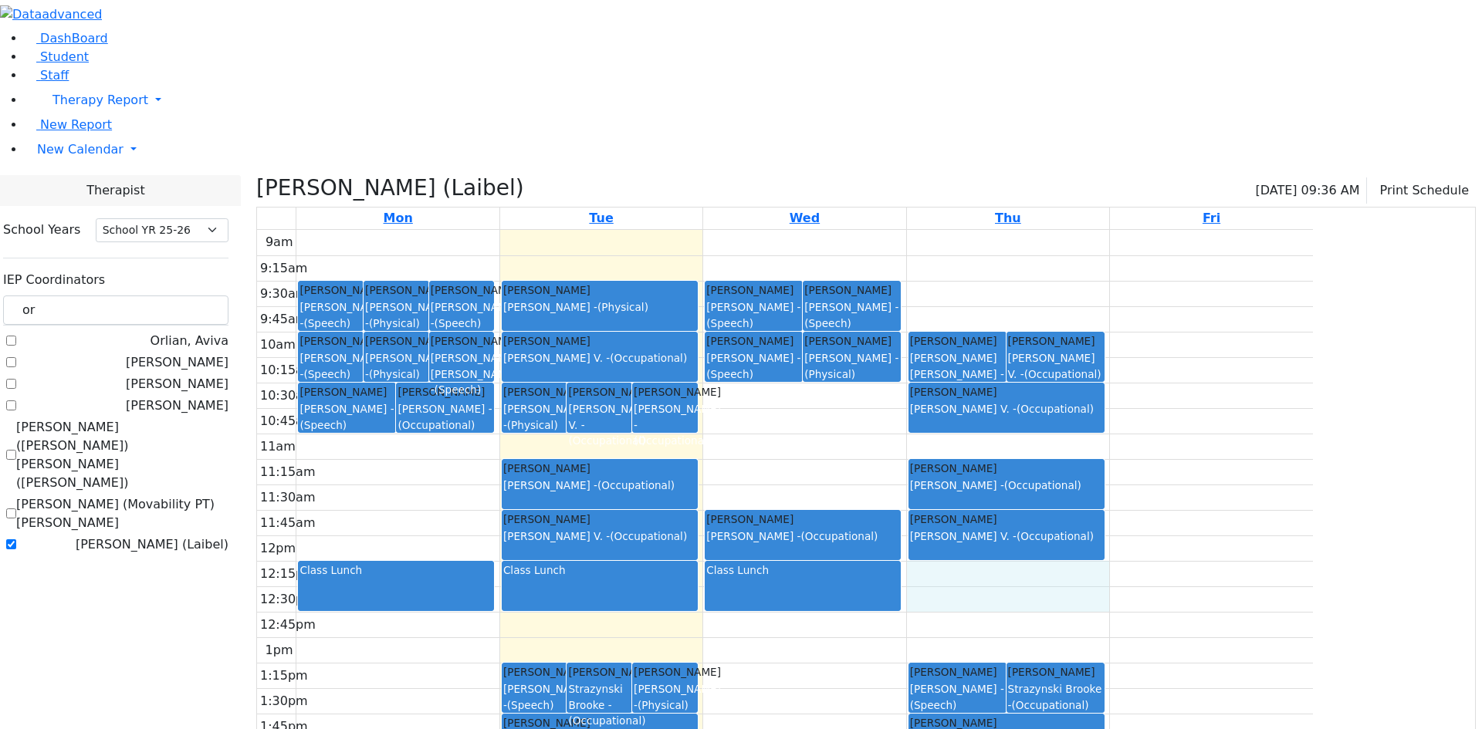
drag, startPoint x: 1092, startPoint y: 419, endPoint x: 1093, endPoint y: 432, distance: 13.2
click at [1095, 440] on div "9am 9:15am 9:30am 9:45am 10am 10:15am 10:30am 10:45am 11am 11:15am 11:30am 11:4…" at bounding box center [785, 535] width 1056 height 611
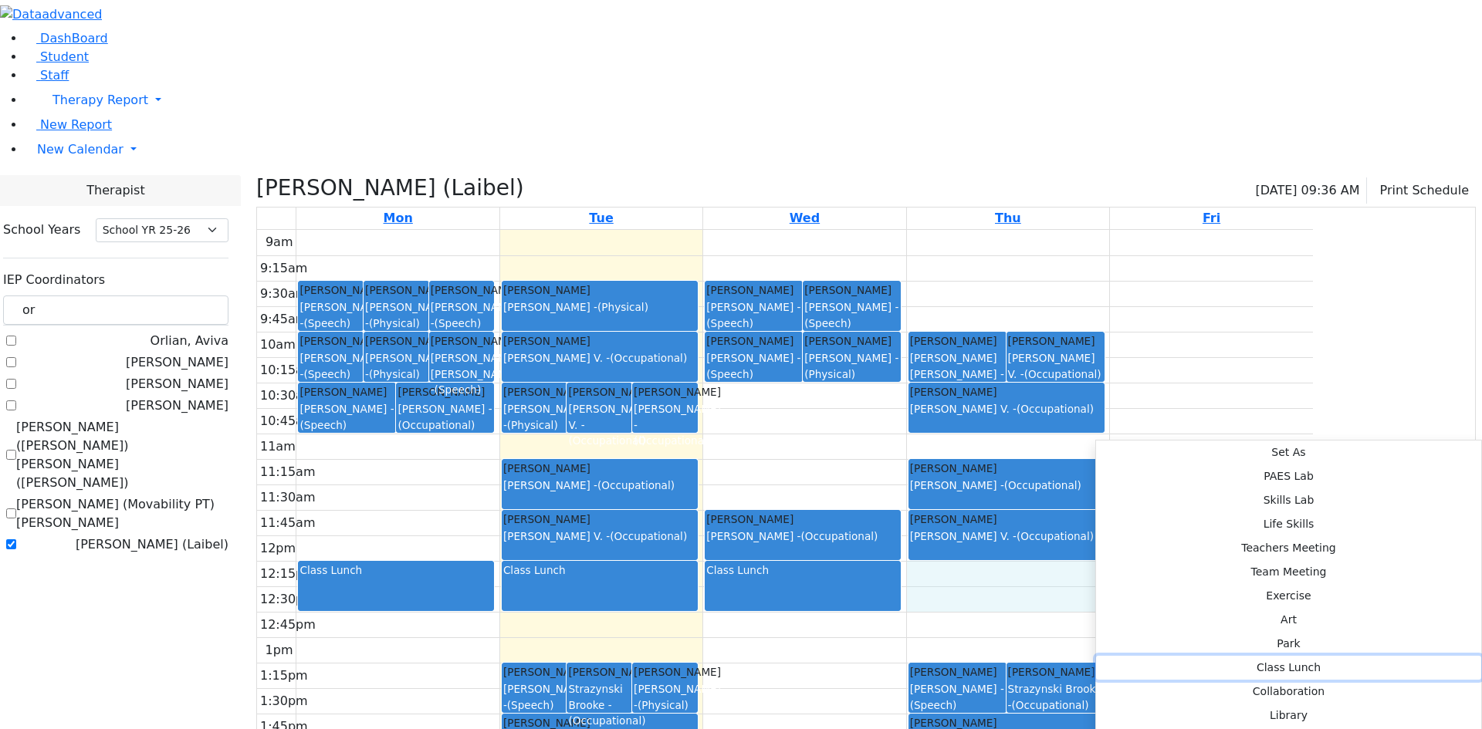
click at [1306, 656] on button "Class Lunch" at bounding box center [1288, 668] width 385 height 24
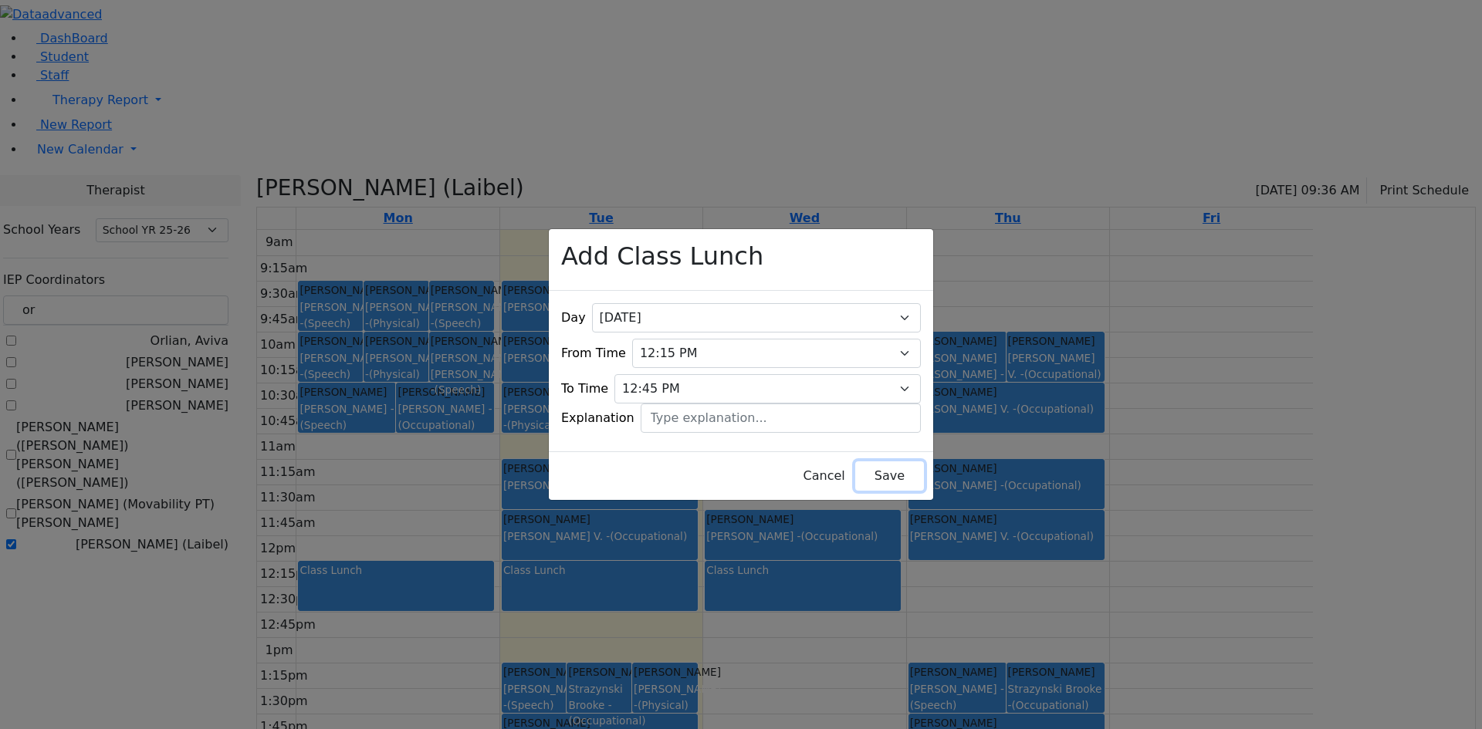
click at [855, 471] on button "Save" at bounding box center [889, 475] width 69 height 29
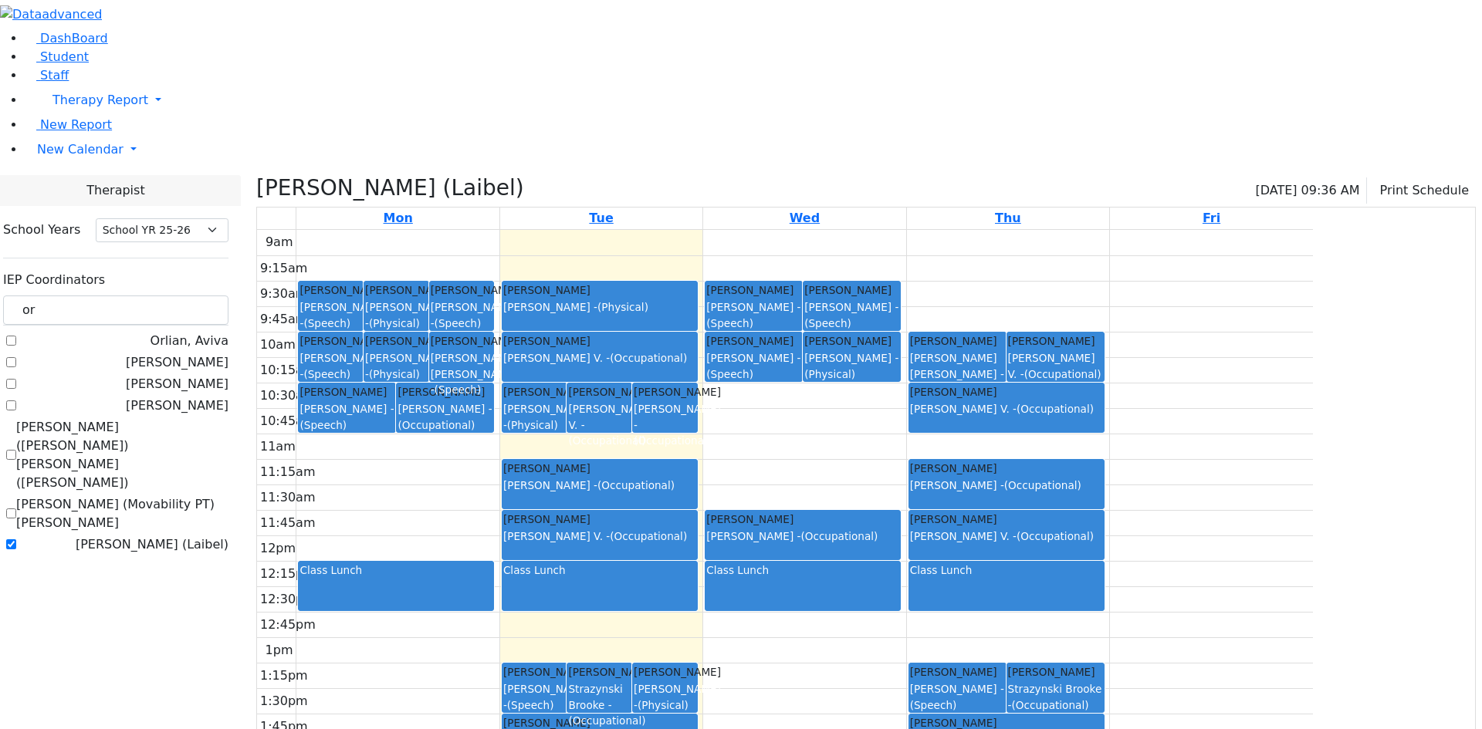
click at [219, 536] on label "Orenstein Yisroel (Laibel)" at bounding box center [152, 545] width 153 height 19
click at [16, 539] on input "Orenstein Yisroel (Laibel)" at bounding box center [11, 544] width 10 height 10
checkbox input "false"
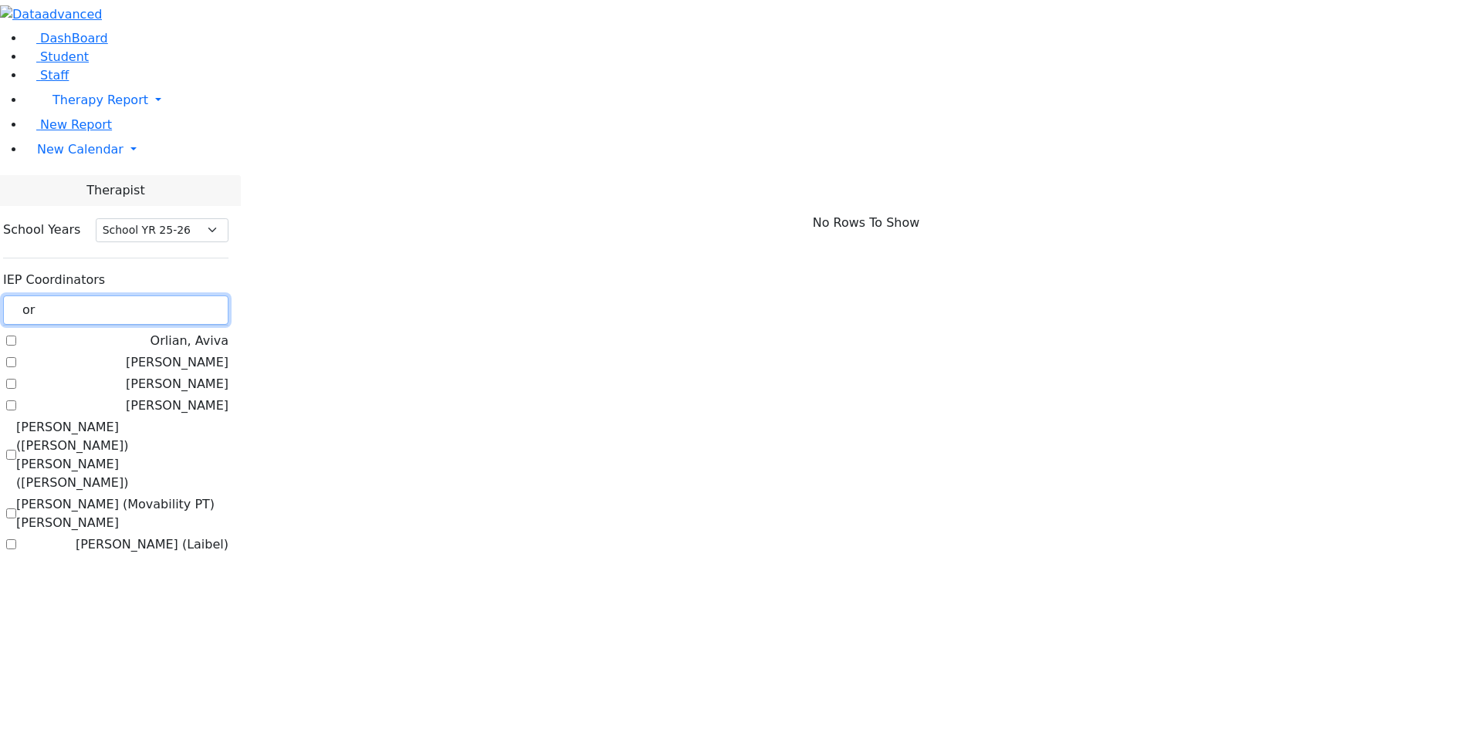
click at [225, 296] on input "or" at bounding box center [115, 310] width 225 height 29
type input "o"
type input "f"
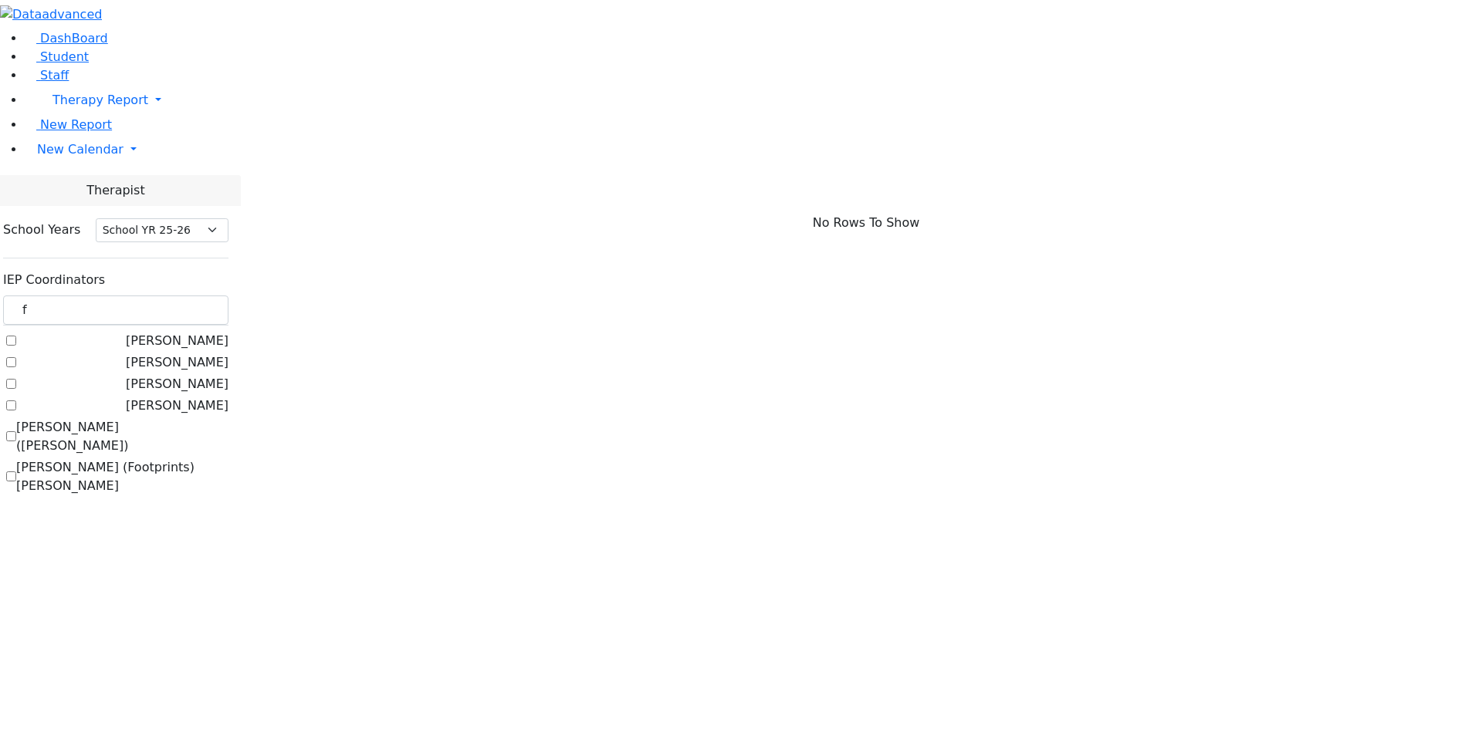
click at [228, 418] on label "[PERSON_NAME] ([PERSON_NAME])" at bounding box center [122, 436] width 212 height 37
click at [16, 431] on input "[PERSON_NAME] ([PERSON_NAME])" at bounding box center [11, 436] width 10 height 10
checkbox input "true"
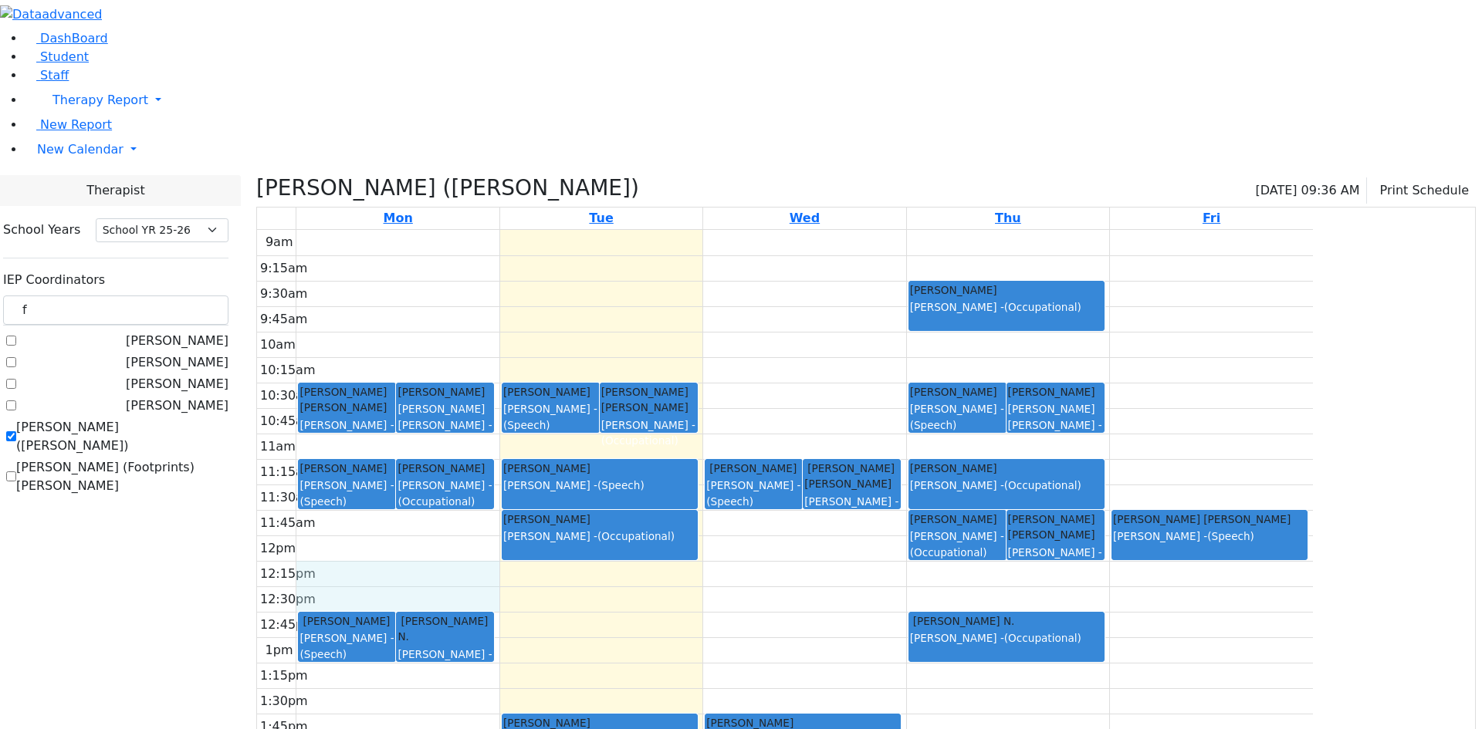
drag, startPoint x: 624, startPoint y: 423, endPoint x: 627, endPoint y: 442, distance: 19.5
click at [627, 442] on div "9am 9:15am 9:30am 9:45am 10am 10:15am 10:30am 10:45am 11am 11:15am 11:30am 11:4…" at bounding box center [785, 535] width 1056 height 611
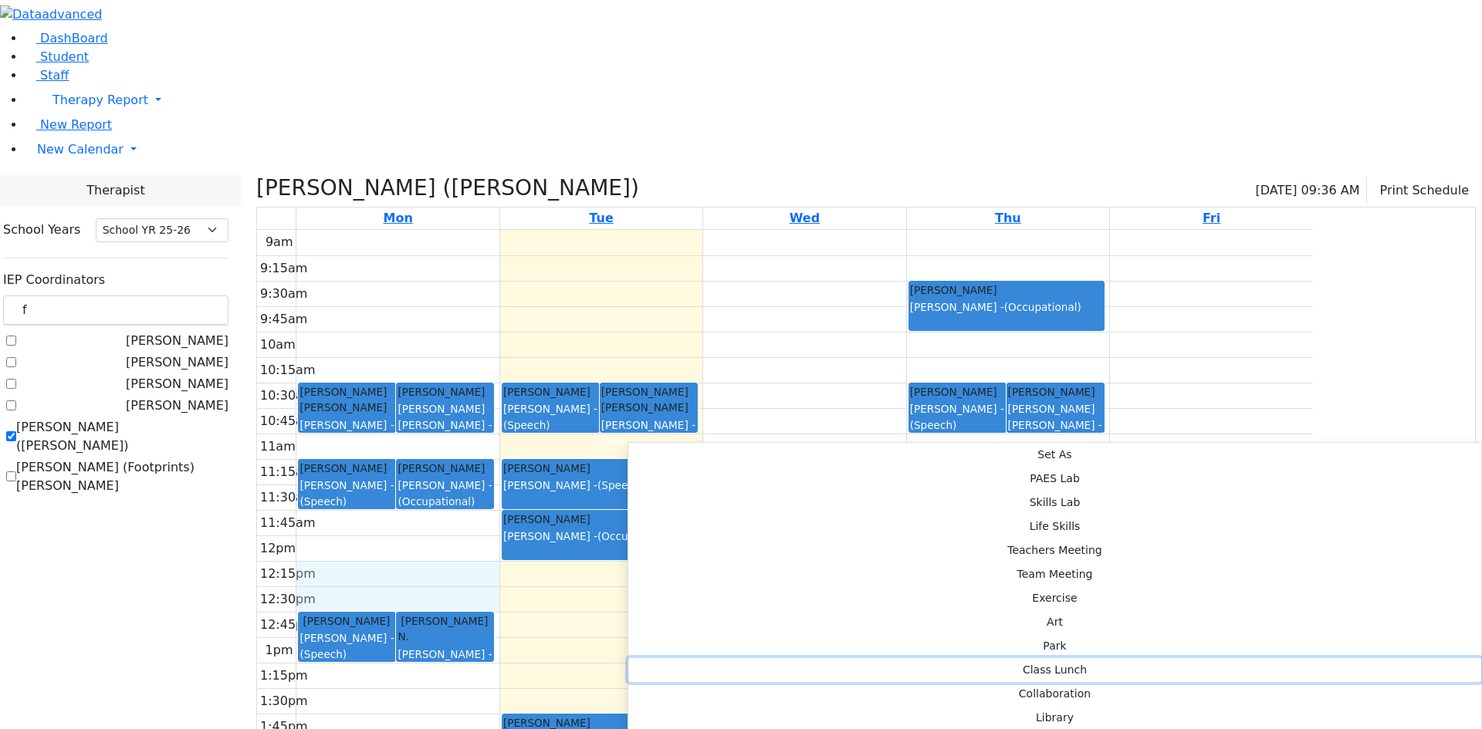
click at [871, 658] on button "Class Lunch" at bounding box center [1054, 670] width 853 height 24
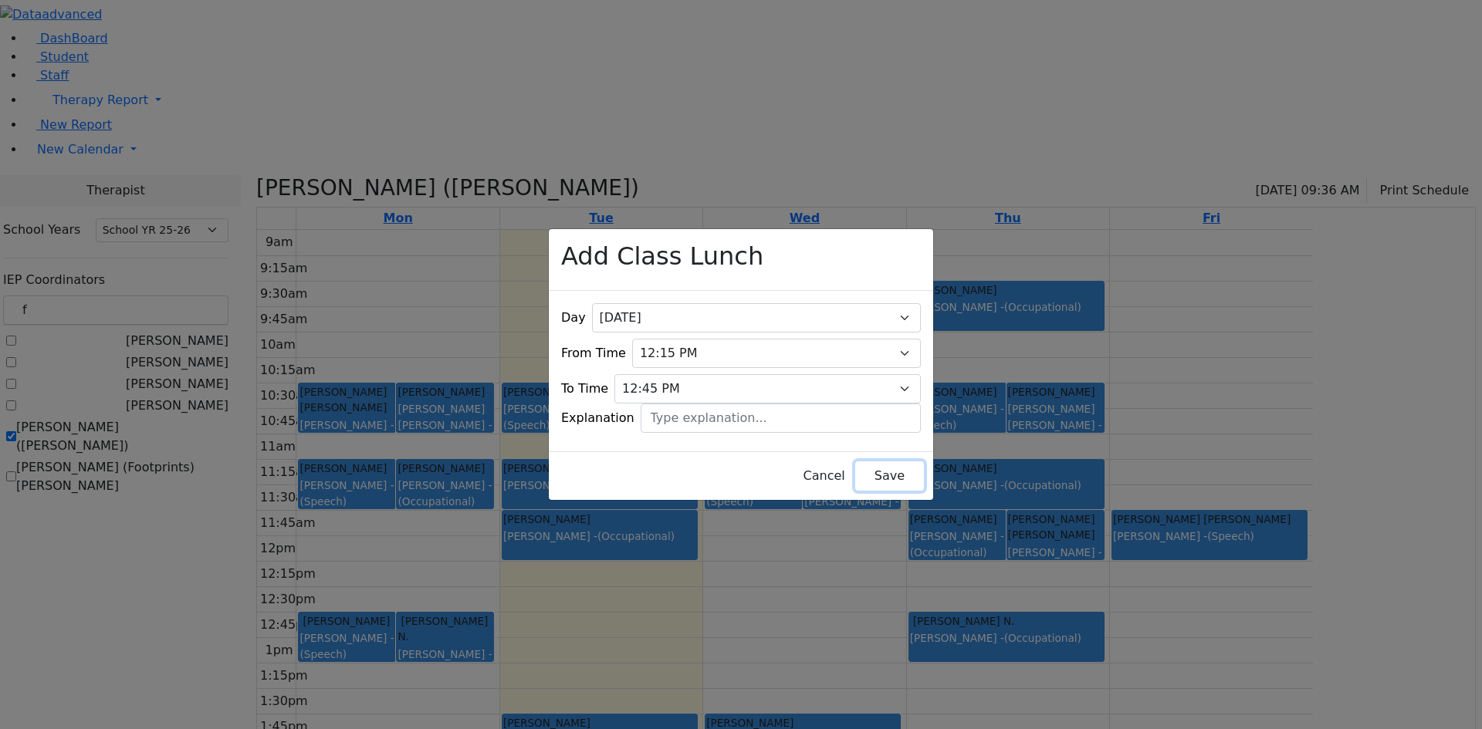
click at [866, 475] on button "Save" at bounding box center [889, 475] width 69 height 29
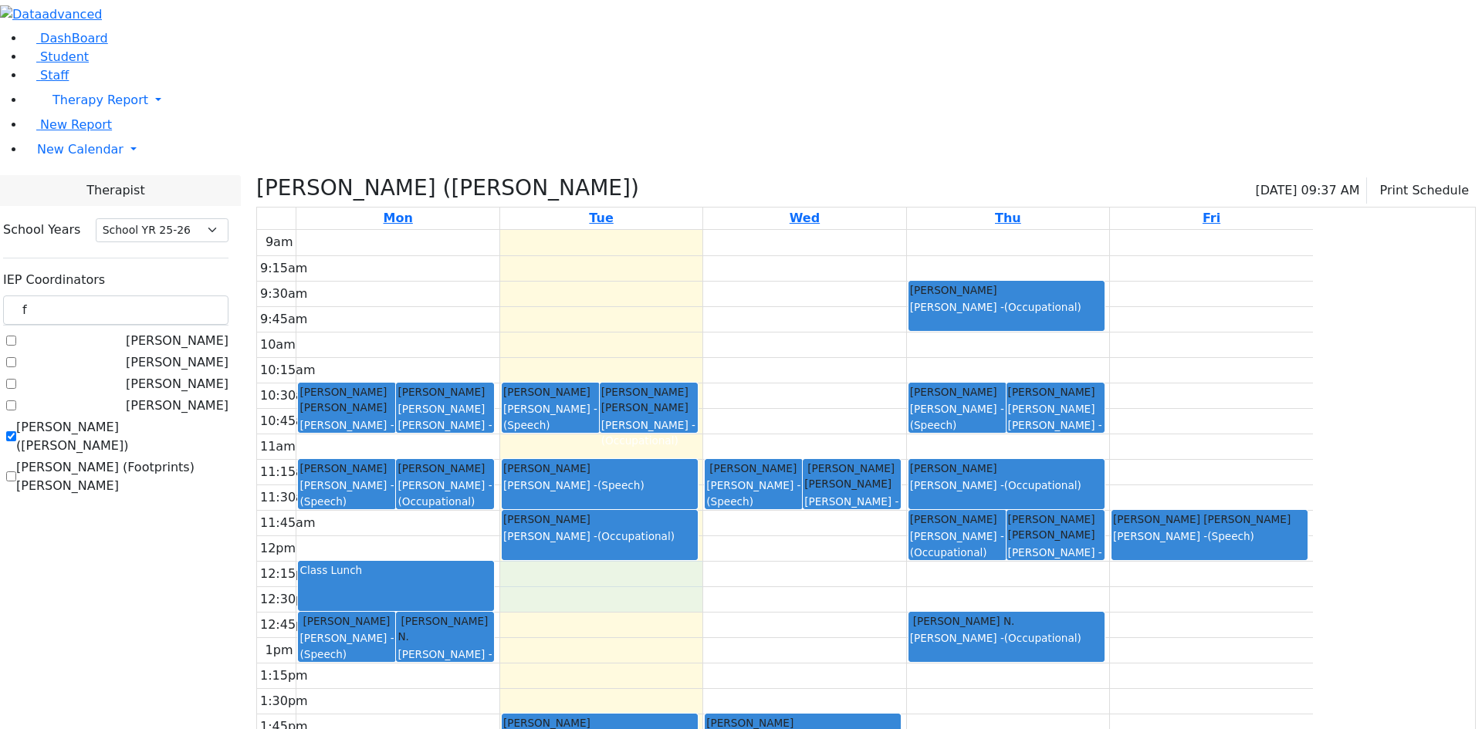
drag, startPoint x: 784, startPoint y: 419, endPoint x: 789, endPoint y: 435, distance: 17.1
click at [789, 435] on div "9am 9:15am 9:30am 9:45am 10am 10:15am 10:30am 10:45am 11am 11:15am 11:30am 11:4…" at bounding box center [785, 535] width 1056 height 611
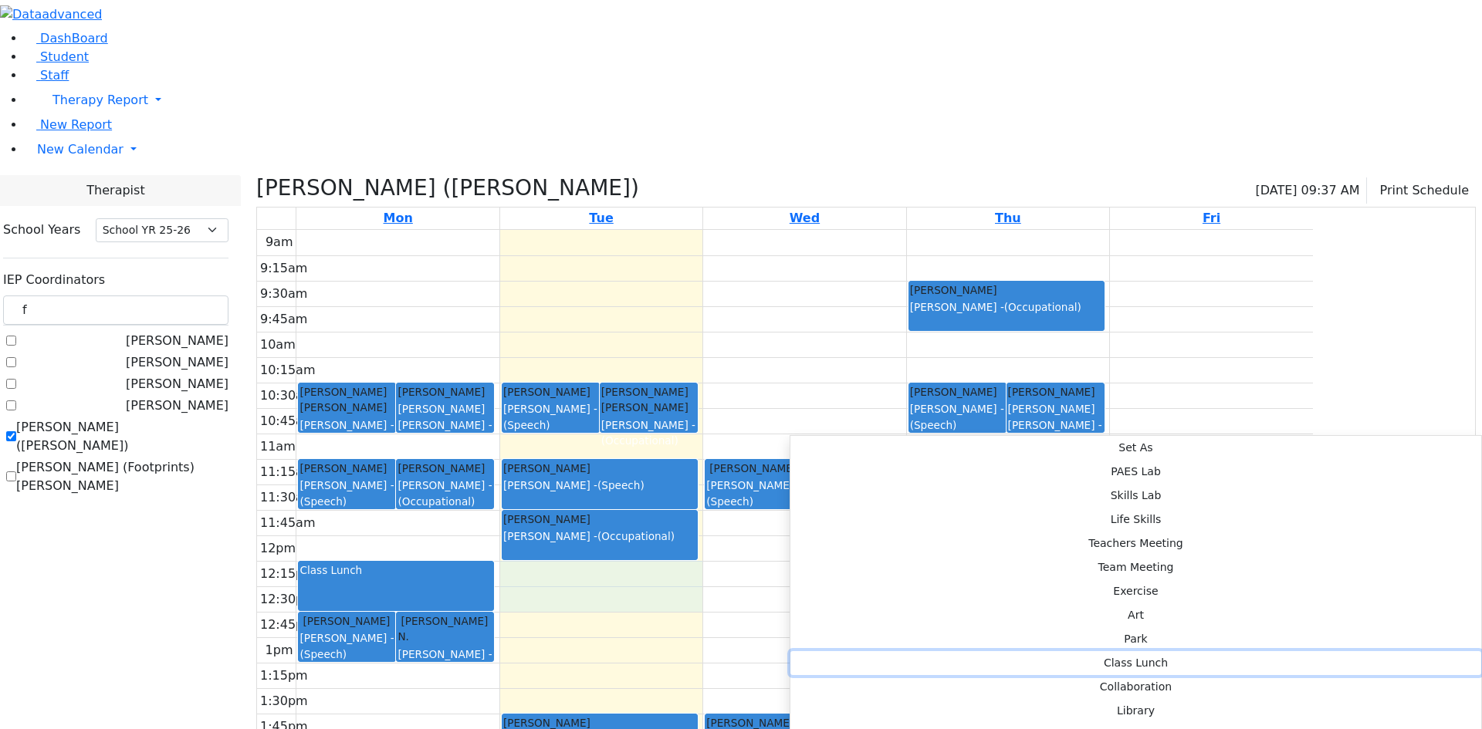
click at [998, 651] on button "Class Lunch" at bounding box center [1135, 663] width 691 height 24
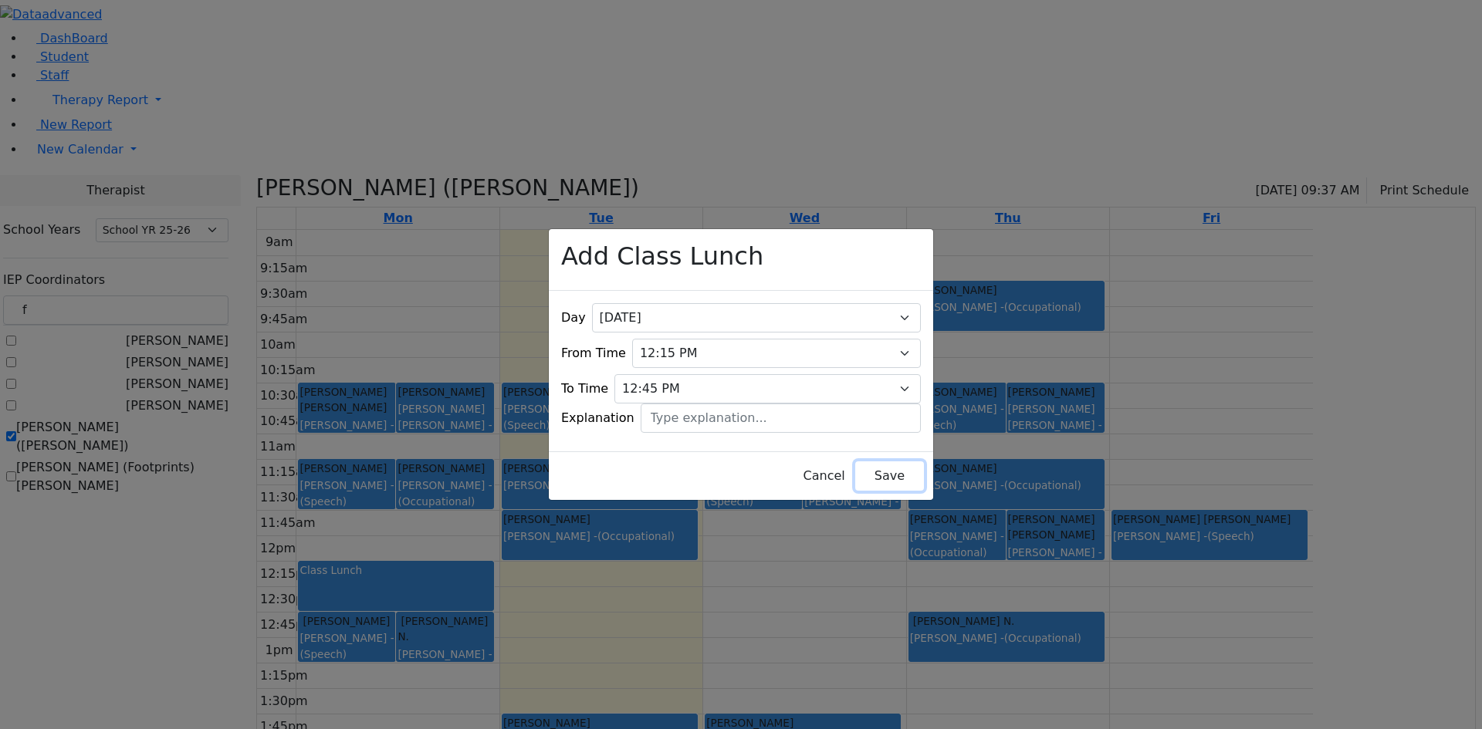
click at [883, 461] on button "Save" at bounding box center [889, 475] width 69 height 29
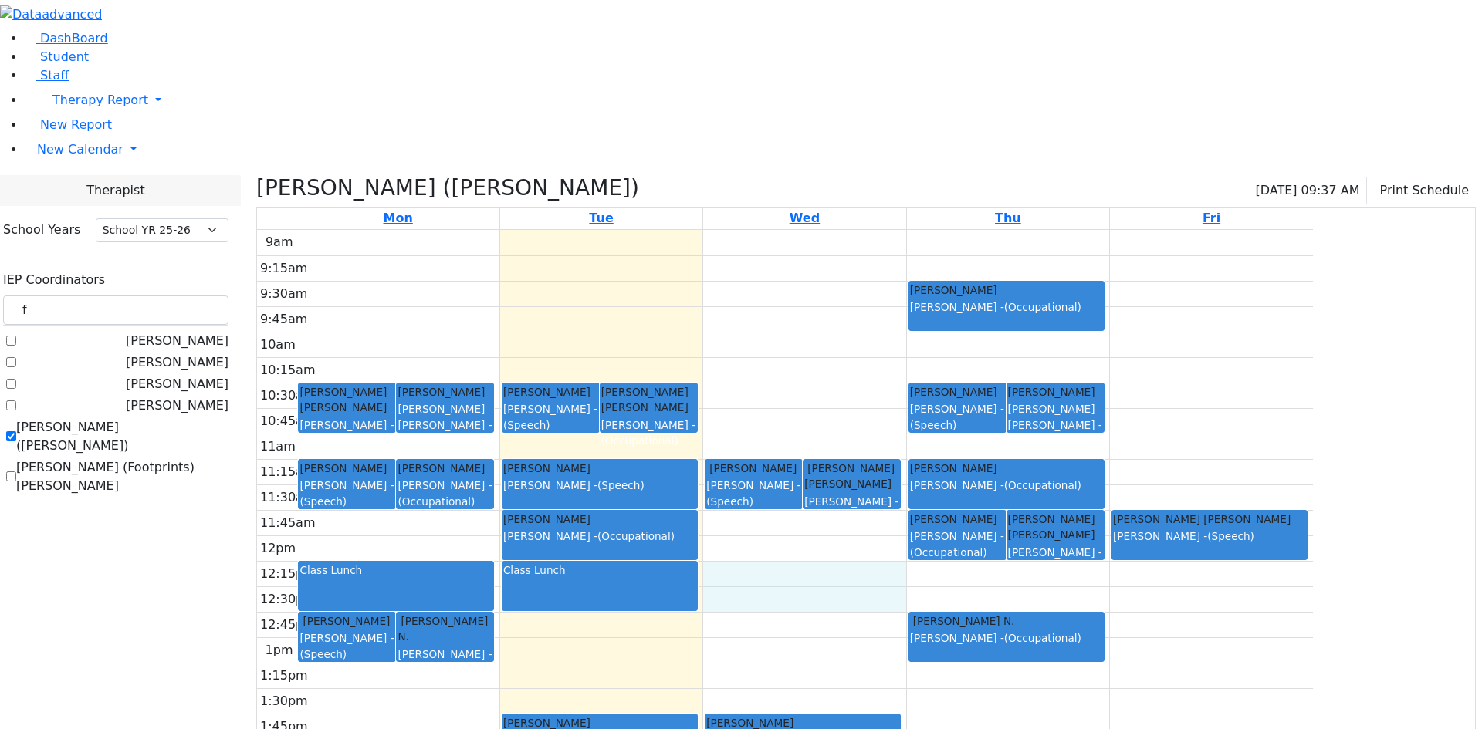
drag, startPoint x: 921, startPoint y: 420, endPoint x: 927, endPoint y: 434, distance: 14.9
click at [927, 434] on div "9am 9:15am 9:30am 9:45am 10am 10:15am 10:30am 10:45am 11am 11:15am 11:30am 11:4…" at bounding box center [785, 535] width 1056 height 611
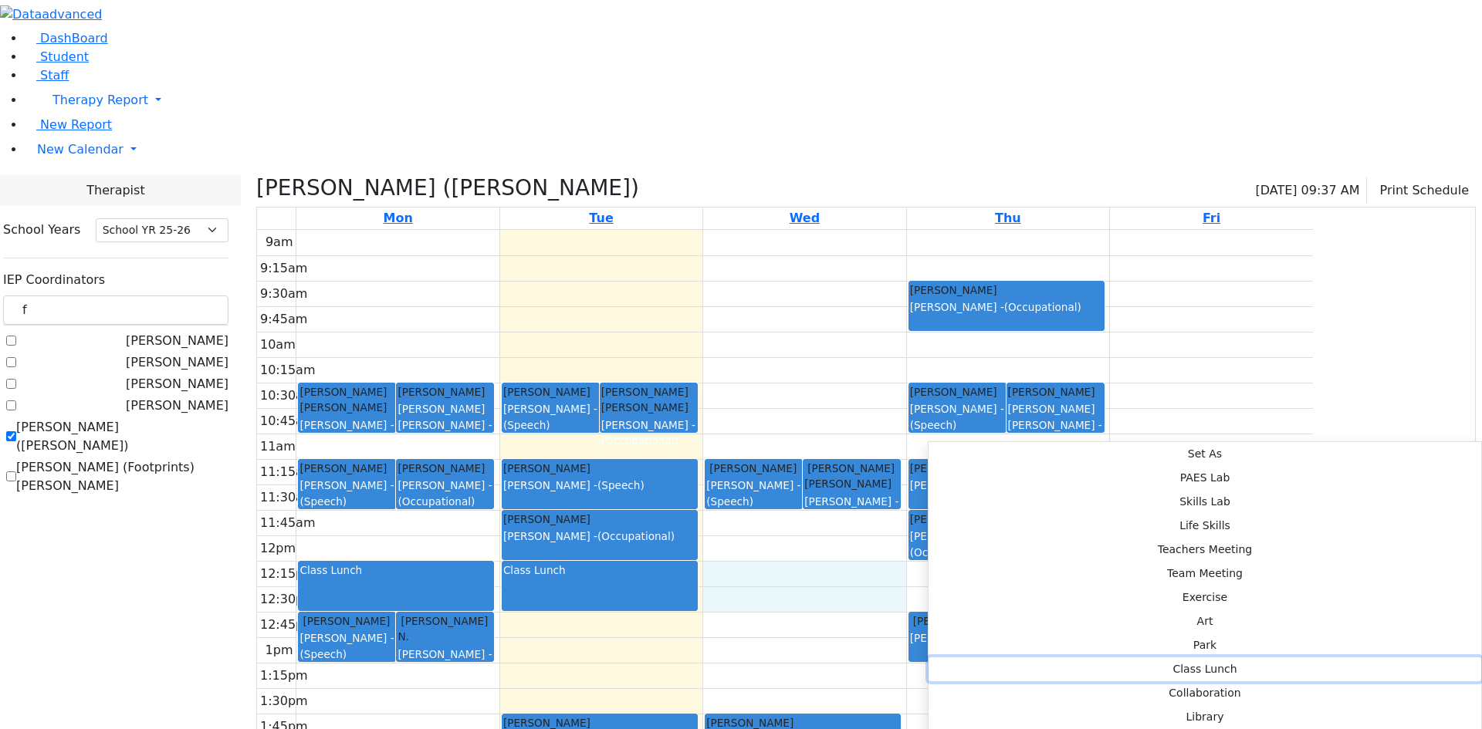
click at [1164, 657] on button "Class Lunch" at bounding box center [1204, 669] width 552 height 24
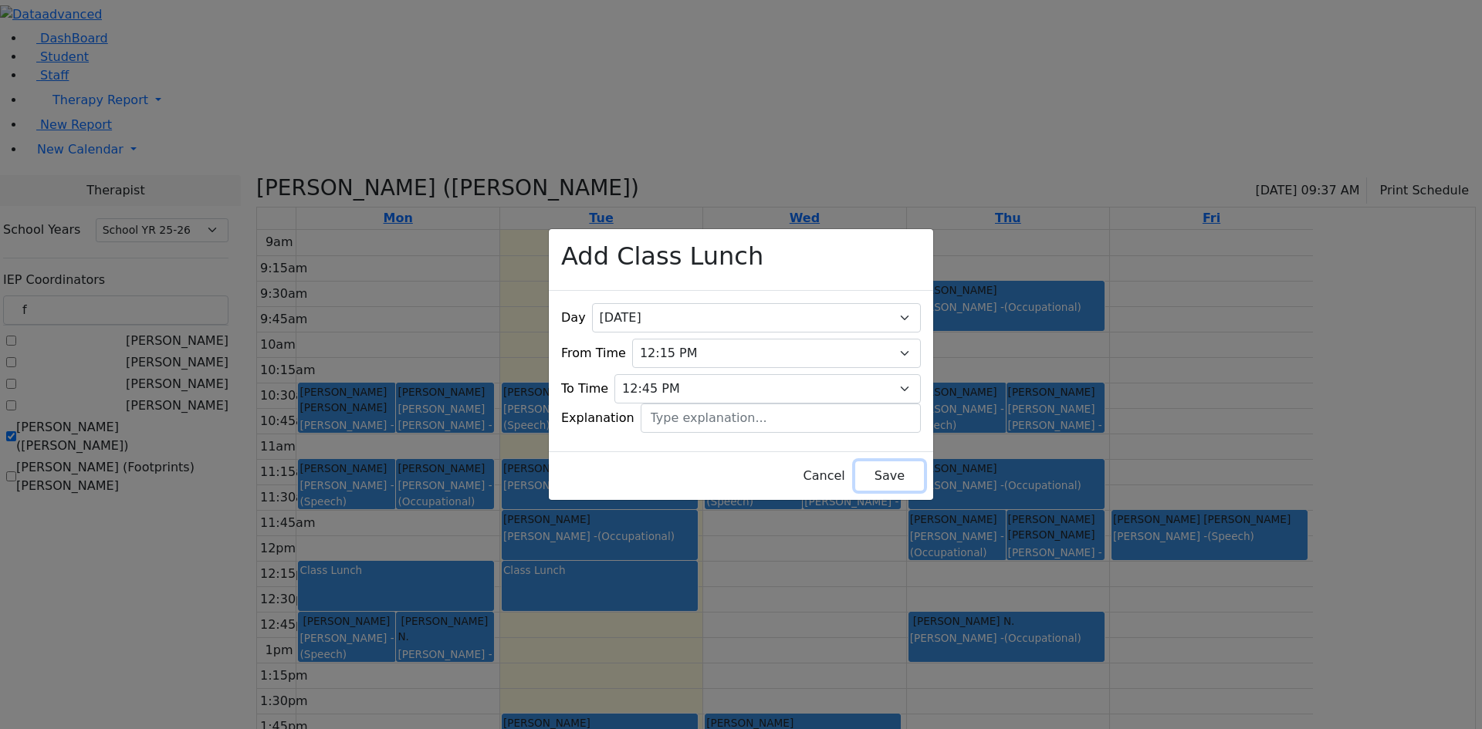
click at [886, 464] on button "Save" at bounding box center [889, 475] width 69 height 29
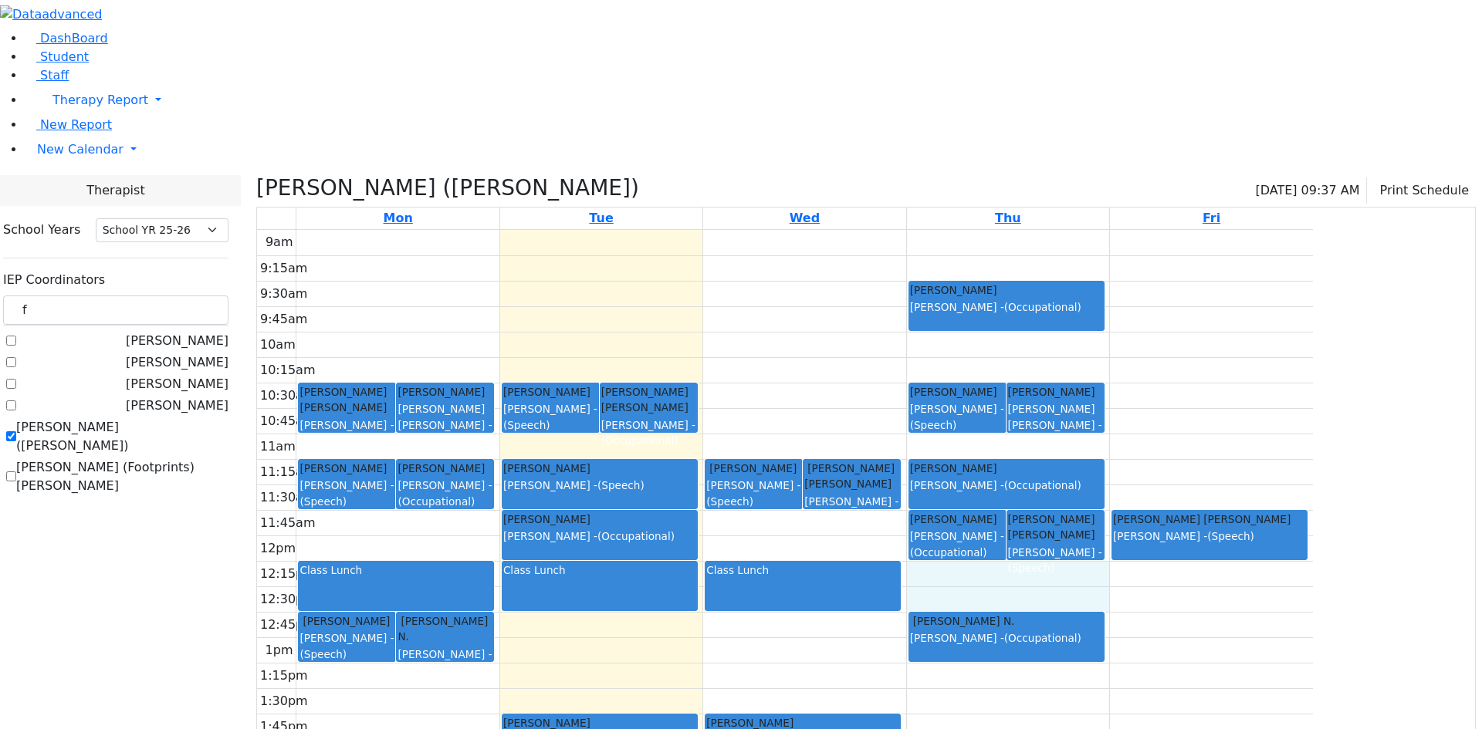
drag, startPoint x: 1084, startPoint y: 419, endPoint x: 1092, endPoint y: 439, distance: 21.5
click at [1091, 439] on div "9am 9:15am 9:30am 9:45am 10am 10:15am 10:30am 10:45am 11am 11:15am 11:30am 11:4…" at bounding box center [785, 535] width 1056 height 611
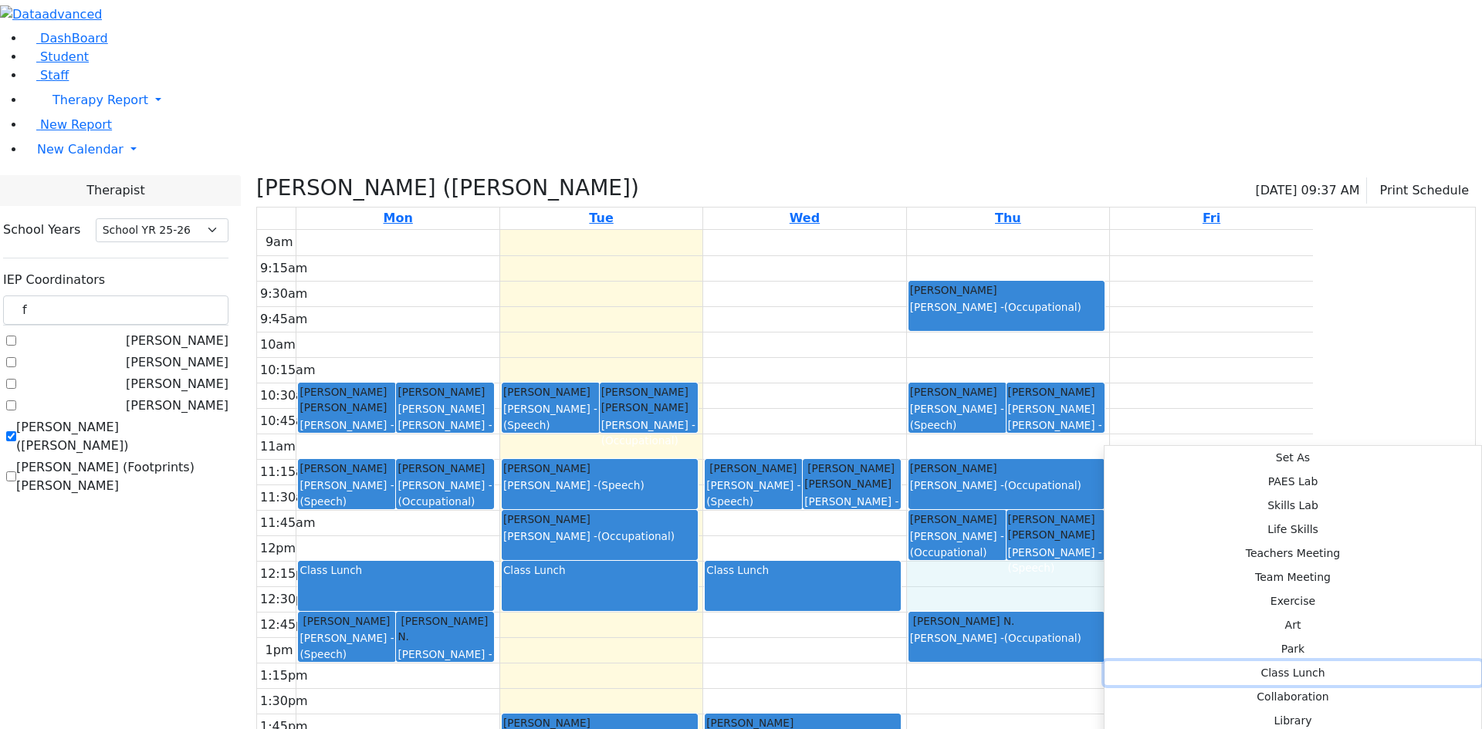
click at [1342, 661] on button "Class Lunch" at bounding box center [1292, 673] width 377 height 24
select select "4"
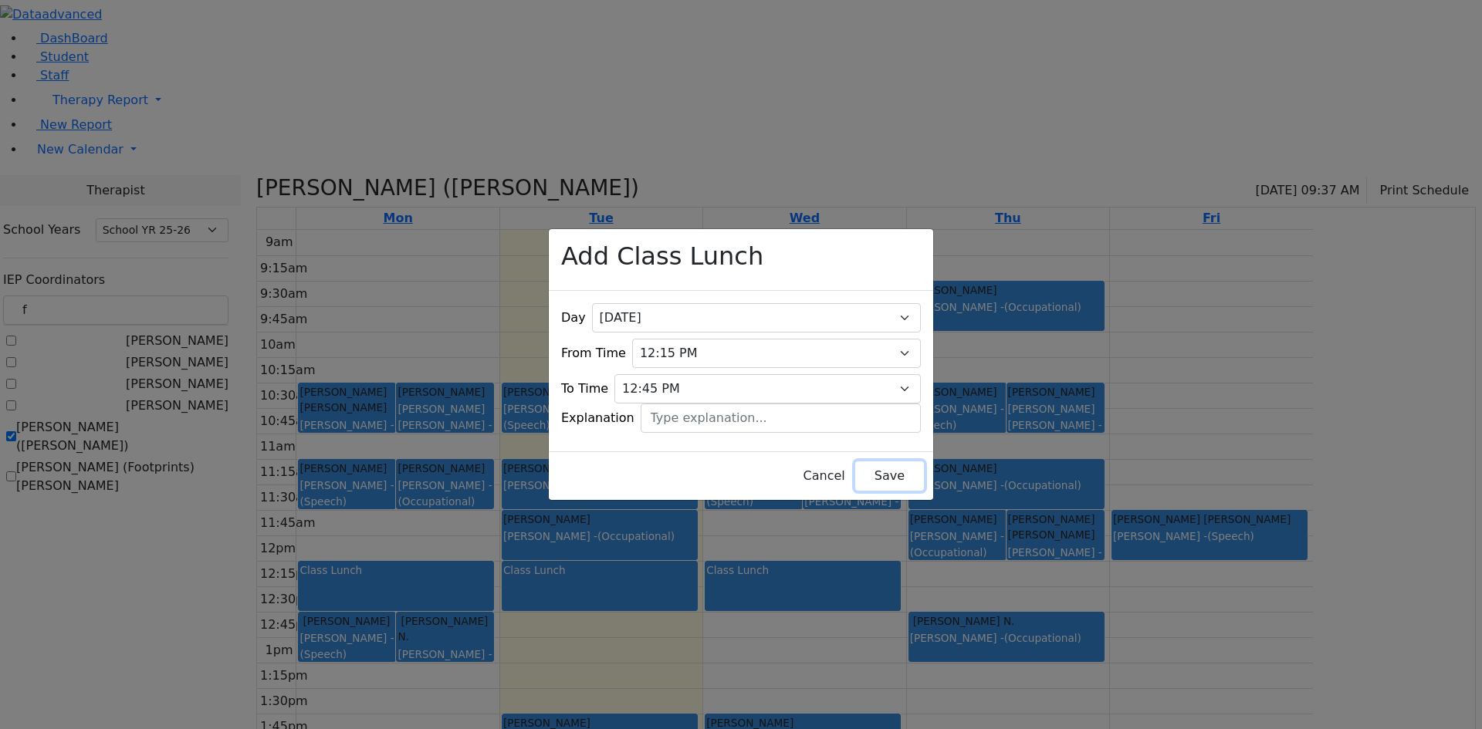
click at [865, 468] on button "Save" at bounding box center [889, 475] width 69 height 29
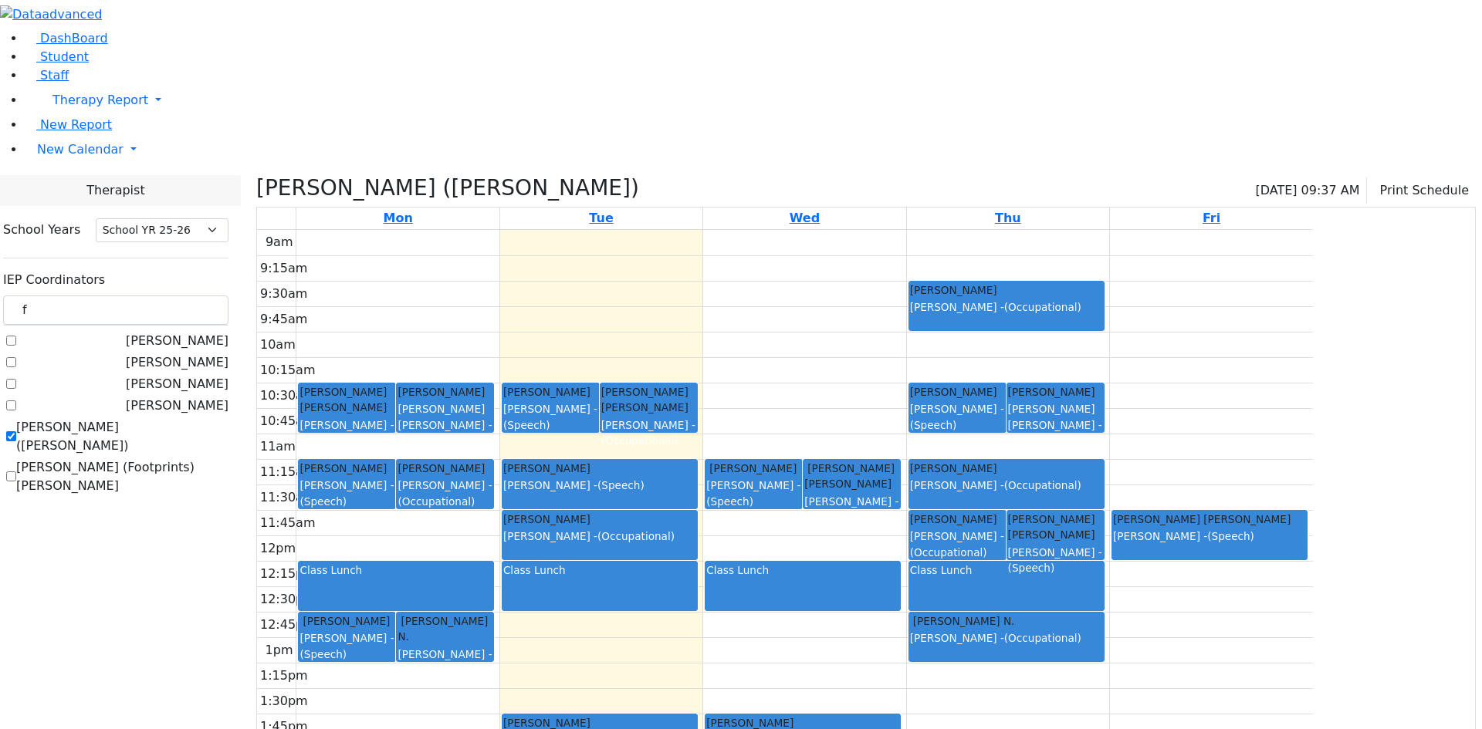
click at [228, 418] on label "[PERSON_NAME] ([PERSON_NAME])" at bounding box center [122, 436] width 212 height 37
click at [16, 431] on input "[PERSON_NAME] ([PERSON_NAME])" at bounding box center [11, 436] width 10 height 10
checkbox input "false"
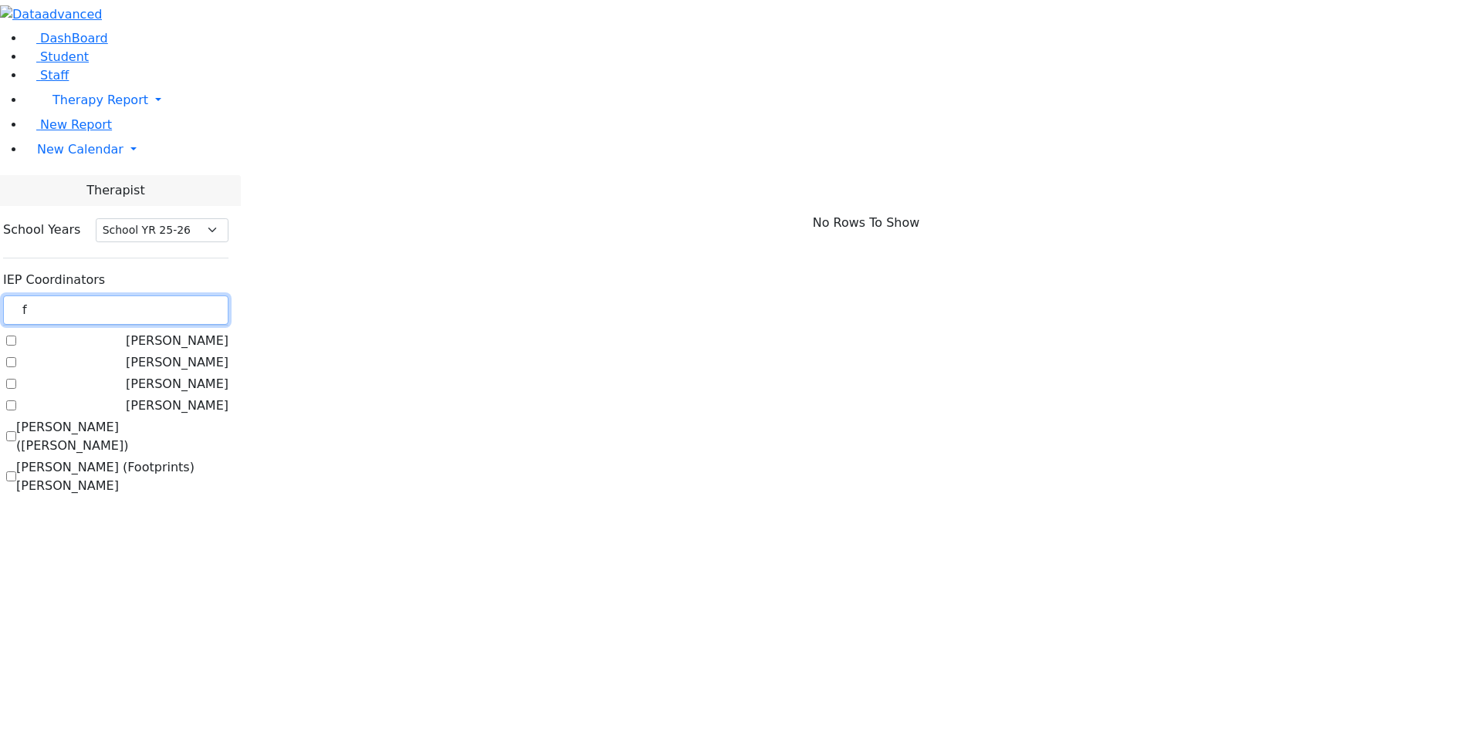
click at [227, 296] on input "f" at bounding box center [115, 310] width 225 height 29
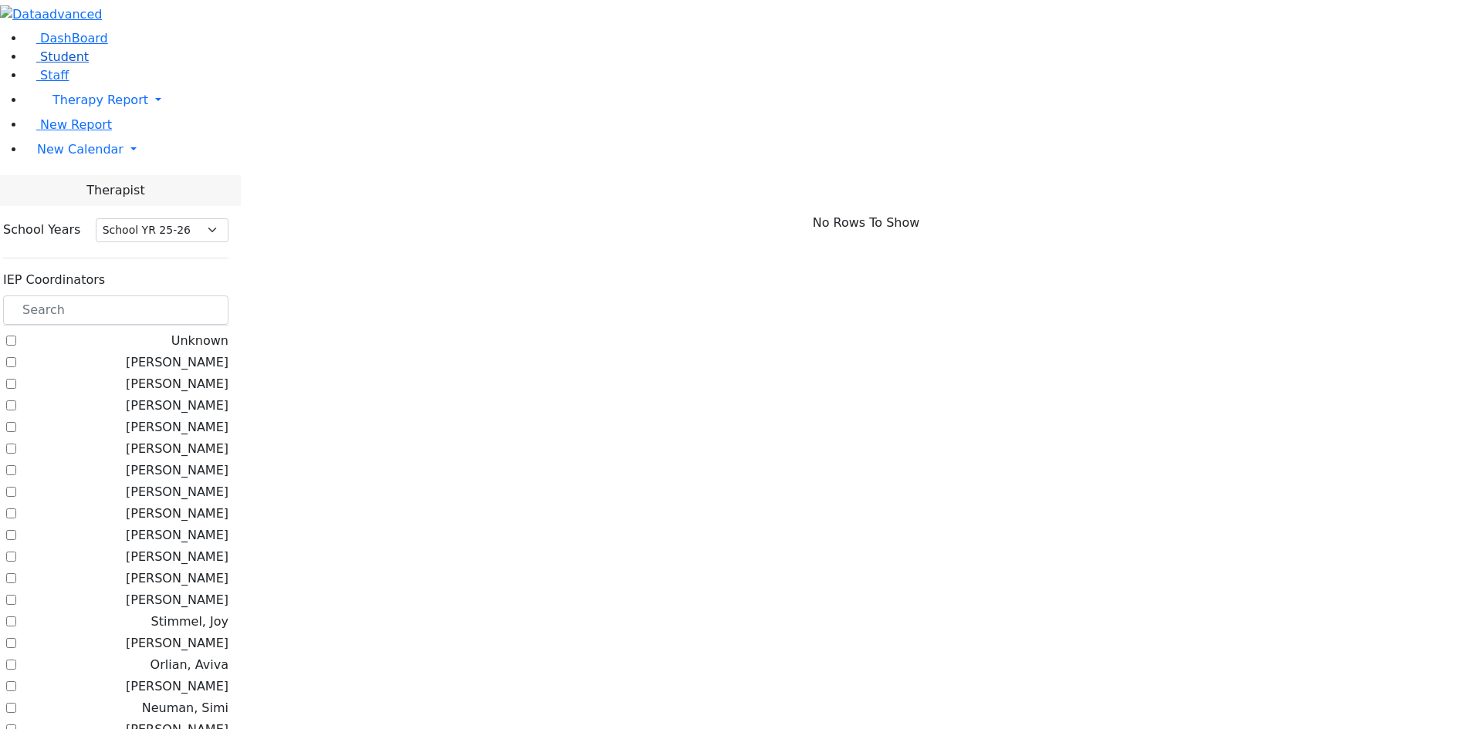
click at [66, 64] on span "Student" at bounding box center [64, 56] width 49 height 15
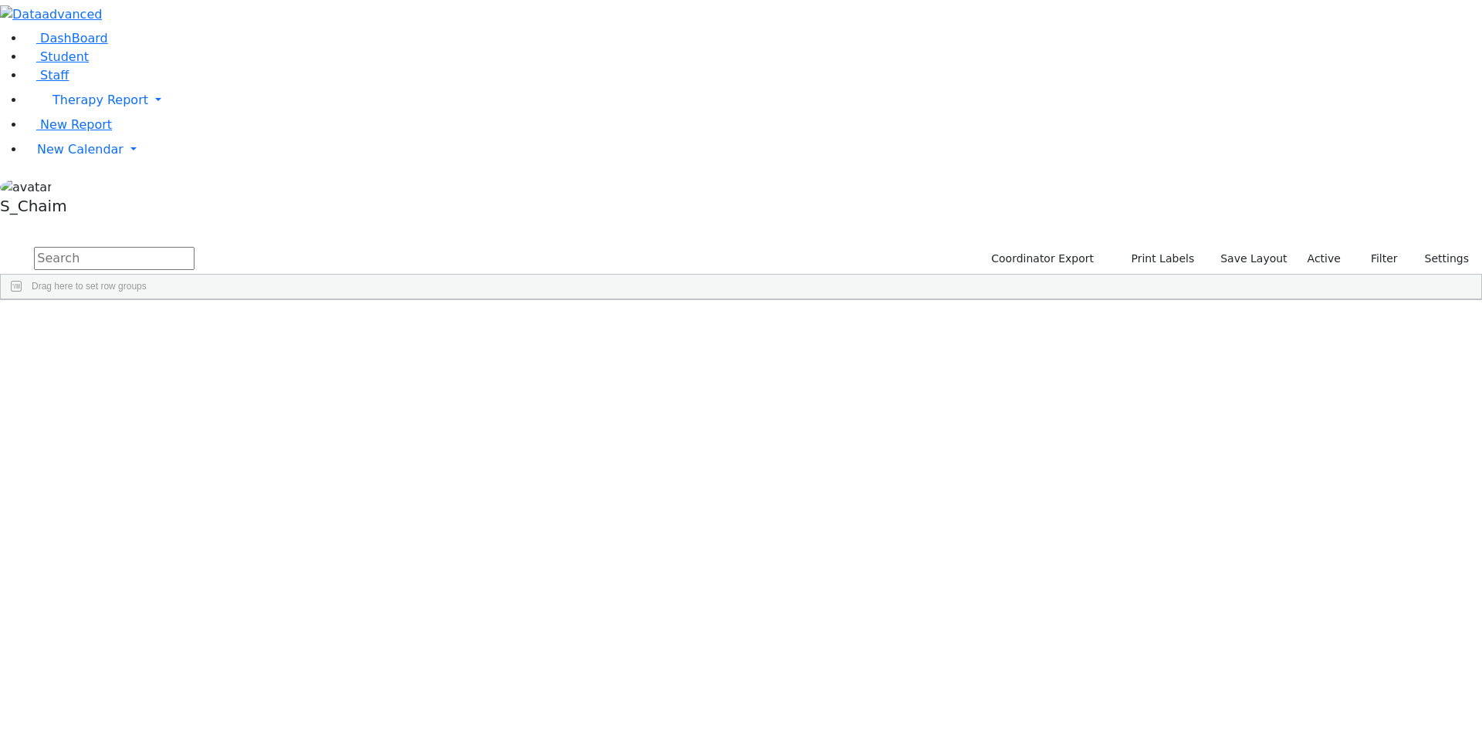
click at [806, 306] on span "Site" at bounding box center [797, 311] width 17 height 11
click at [479, 306] on span at bounding box center [473, 312] width 12 height 12
click at [532, 304] on span "filter" at bounding box center [518, 314] width 26 height 20
click at [487, 396] on input "checkbox" at bounding box center [481, 402] width 12 height 12
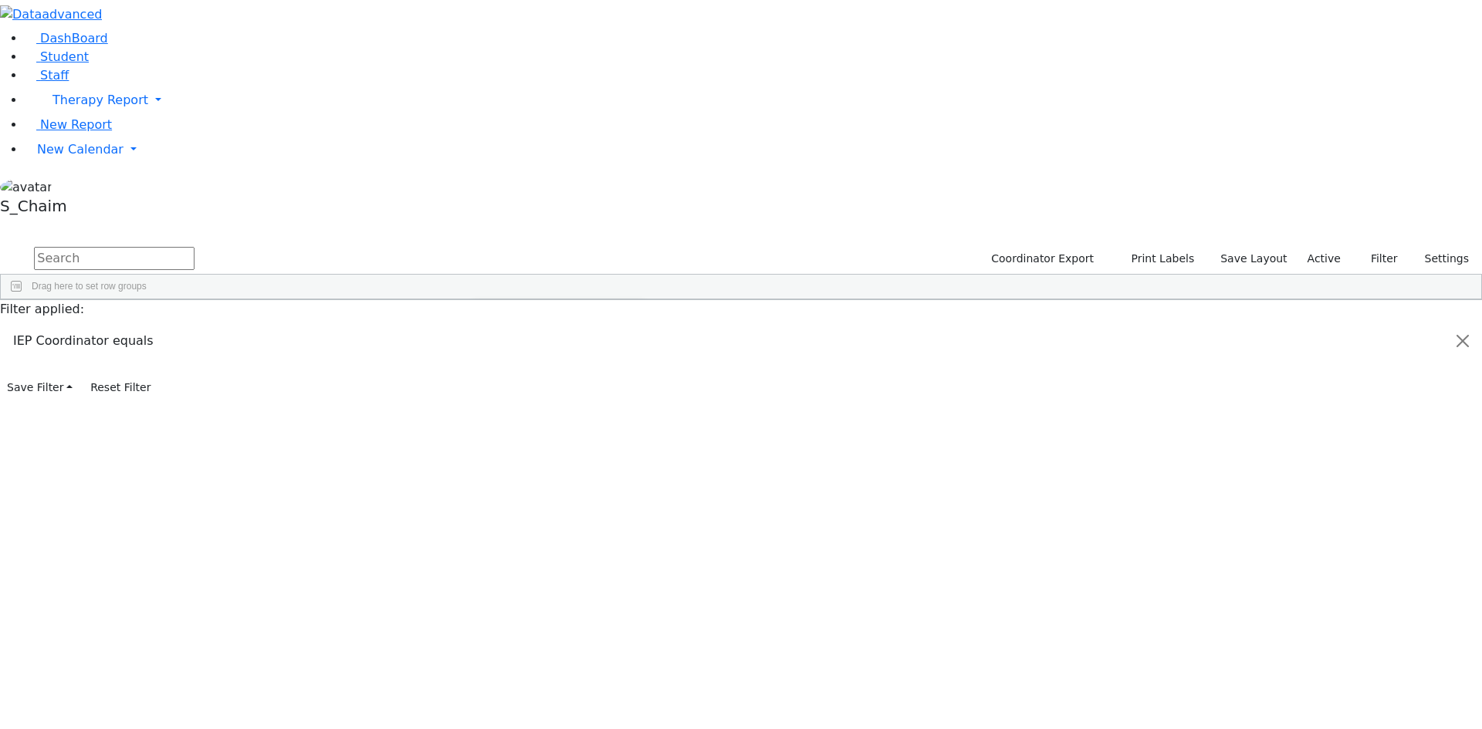
scroll to position [694, 0]
click at [635, 374] on input "Search filter values" at bounding box center [555, 381] width 161 height 14
type input "sc"
click at [566, 434] on div "[PERSON_NAME]" at bounding box center [528, 439] width 76 height 11
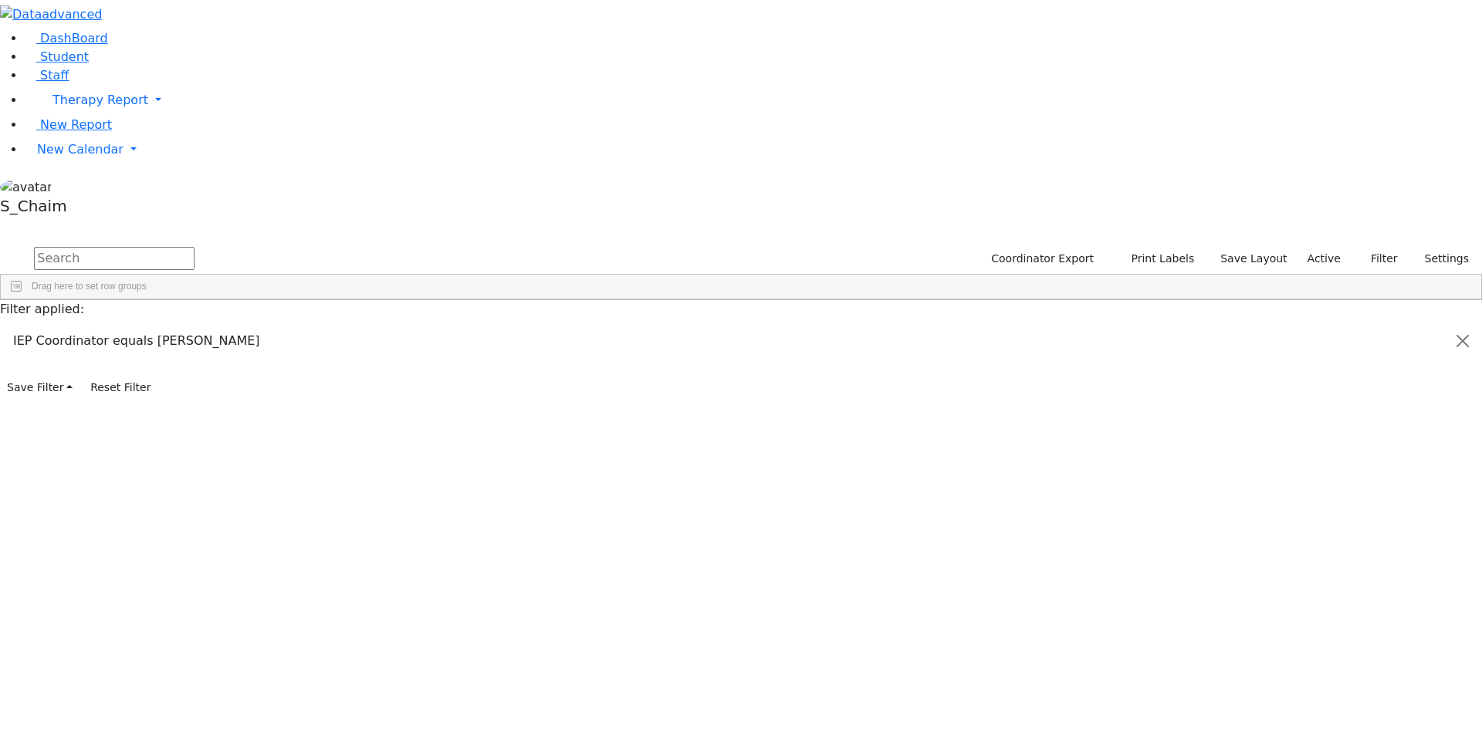
click at [678, 354] on div "6508783 [PERSON_NAME] [DATE] [PERSON_NAME] ML Special Class - K12 [PERSON_NAME]…" at bounding box center [733, 411] width 1464 height 173
click at [197, 325] on div "Goldberger" at bounding box center [148, 336] width 97 height 22
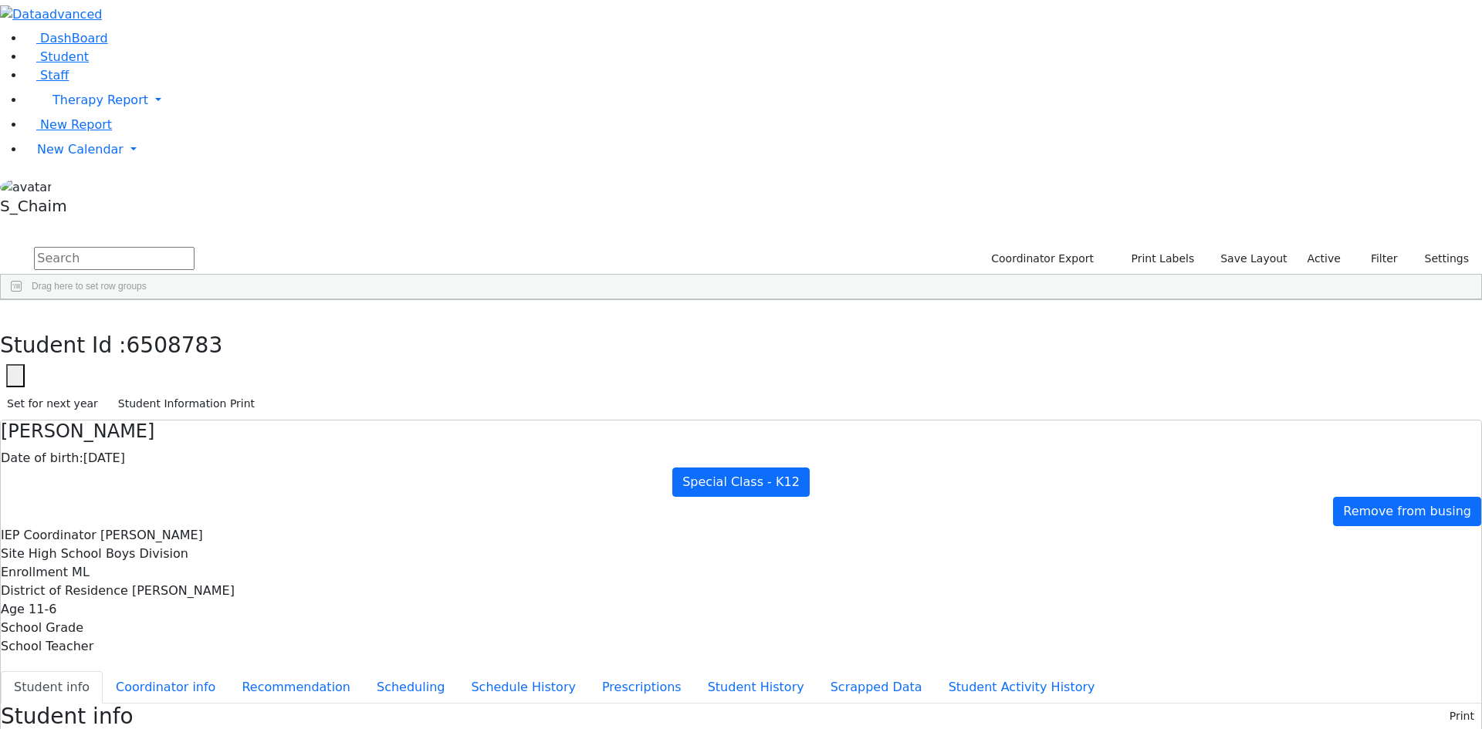
scroll to position [2, 0]
click at [228, 671] on button "Coordinator info" at bounding box center [166, 687] width 126 height 32
click at [103, 671] on button "Student info" at bounding box center [52, 687] width 102 height 32
click at [228, 671] on button "Coordinator info" at bounding box center [166, 687] width 126 height 32
click at [15, 312] on icon "button" at bounding box center [11, 316] width 8 height 9
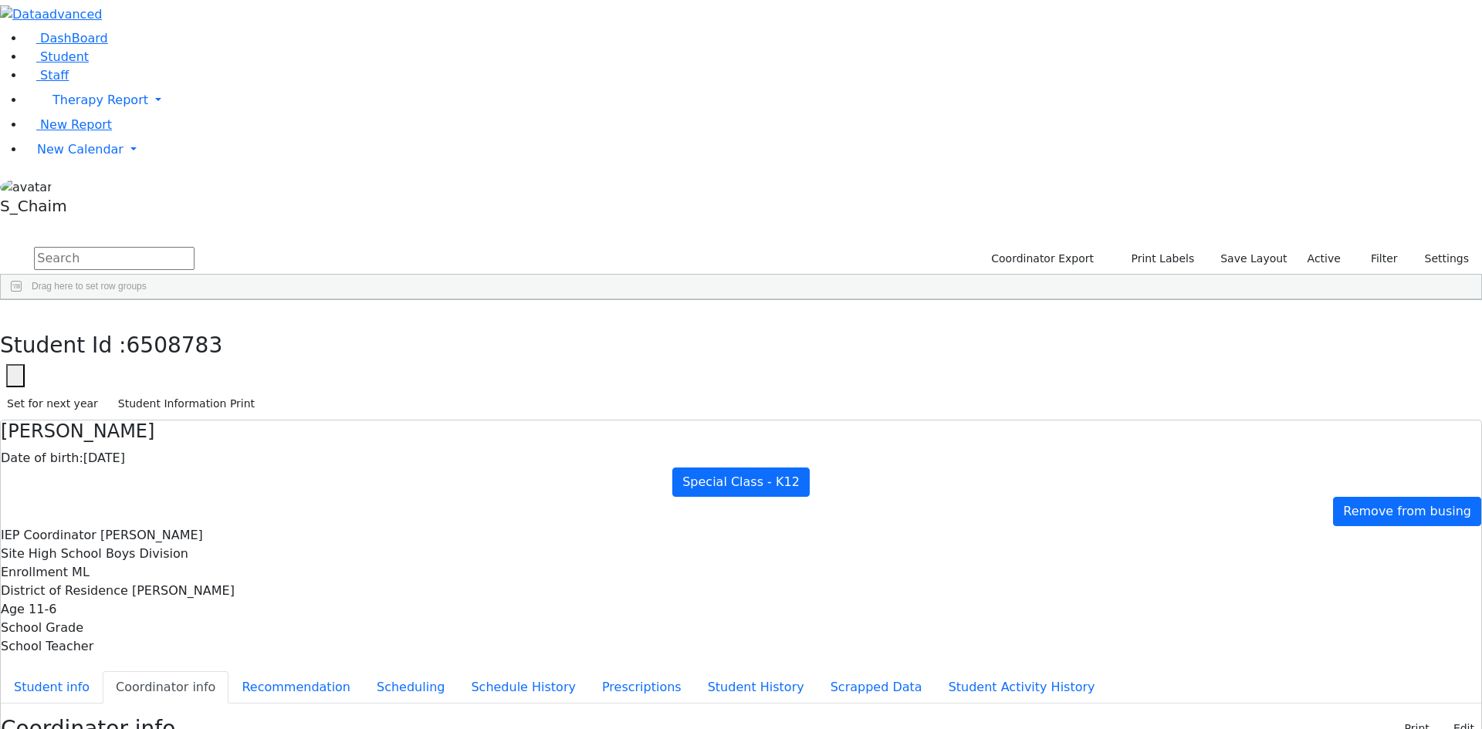
click at [197, 368] on div "Polchak" at bounding box center [148, 379] width 97 height 22
click at [103, 671] on button "Student info" at bounding box center [52, 687] width 102 height 32
click at [15, 312] on icon "button" at bounding box center [11, 316] width 8 height 9
click at [197, 390] on div "Rubenstein" at bounding box center [148, 401] width 97 height 22
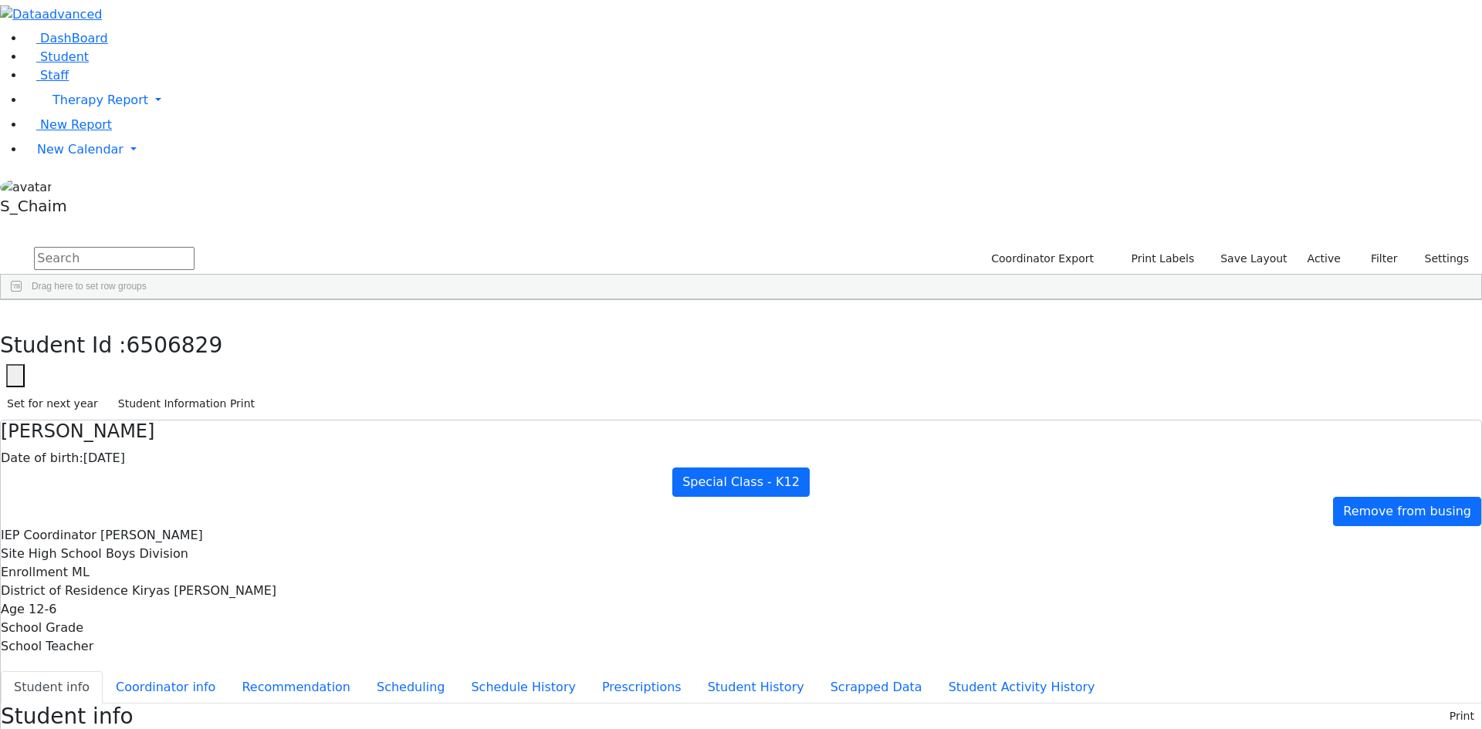
click at [197, 390] on div "Rubenstein" at bounding box center [148, 401] width 97 height 22
click at [22, 300] on button "button" at bounding box center [11, 316] width 22 height 32
click at [197, 411] on div "Silberman" at bounding box center [148, 422] width 97 height 22
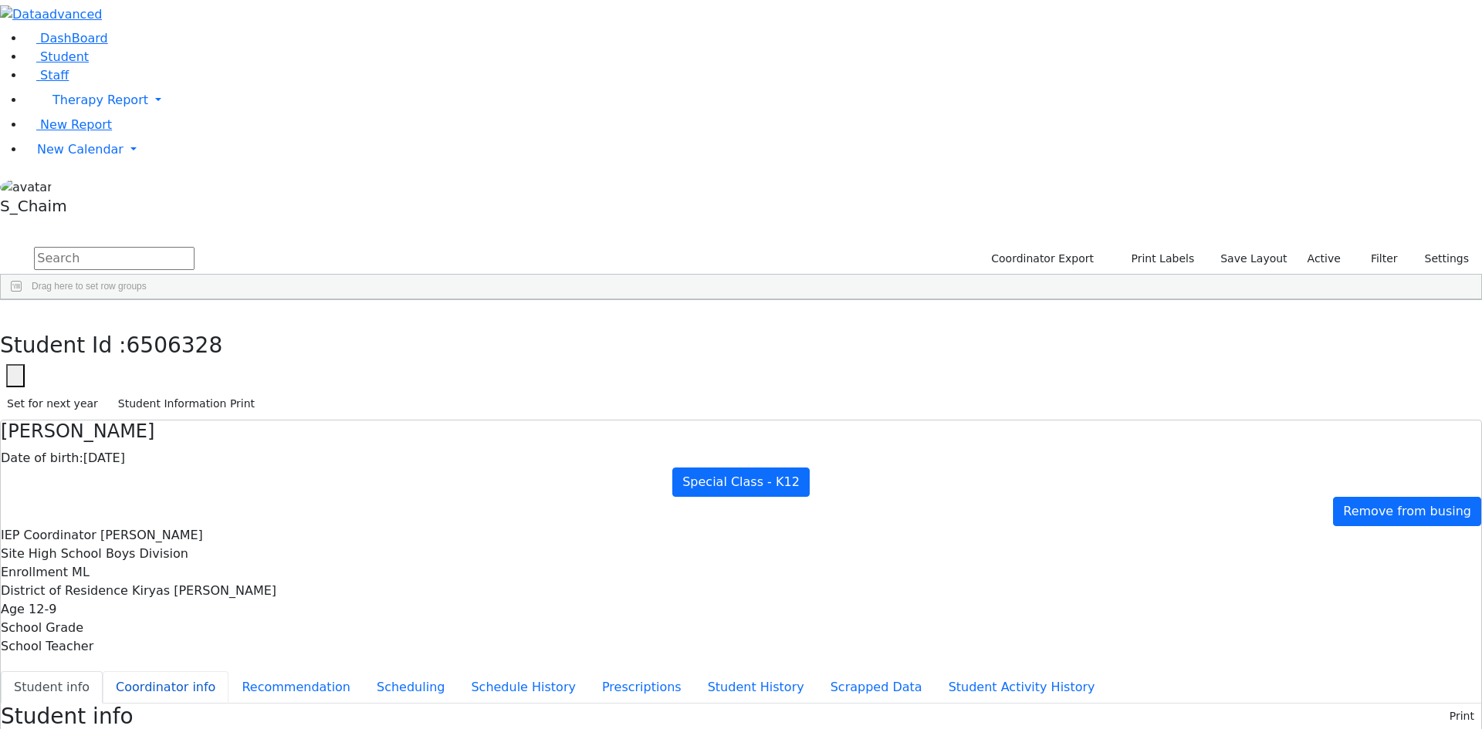
click at [228, 671] on button "Coordinator info" at bounding box center [166, 687] width 126 height 32
click at [15, 312] on icon "button" at bounding box center [11, 316] width 8 height 9
click at [479, 306] on span at bounding box center [473, 312] width 12 height 12
drag, startPoint x: 675, startPoint y: 188, endPoint x: 657, endPoint y: 192, distance: 18.3
click at [635, 374] on input "sc" at bounding box center [555, 381] width 161 height 14
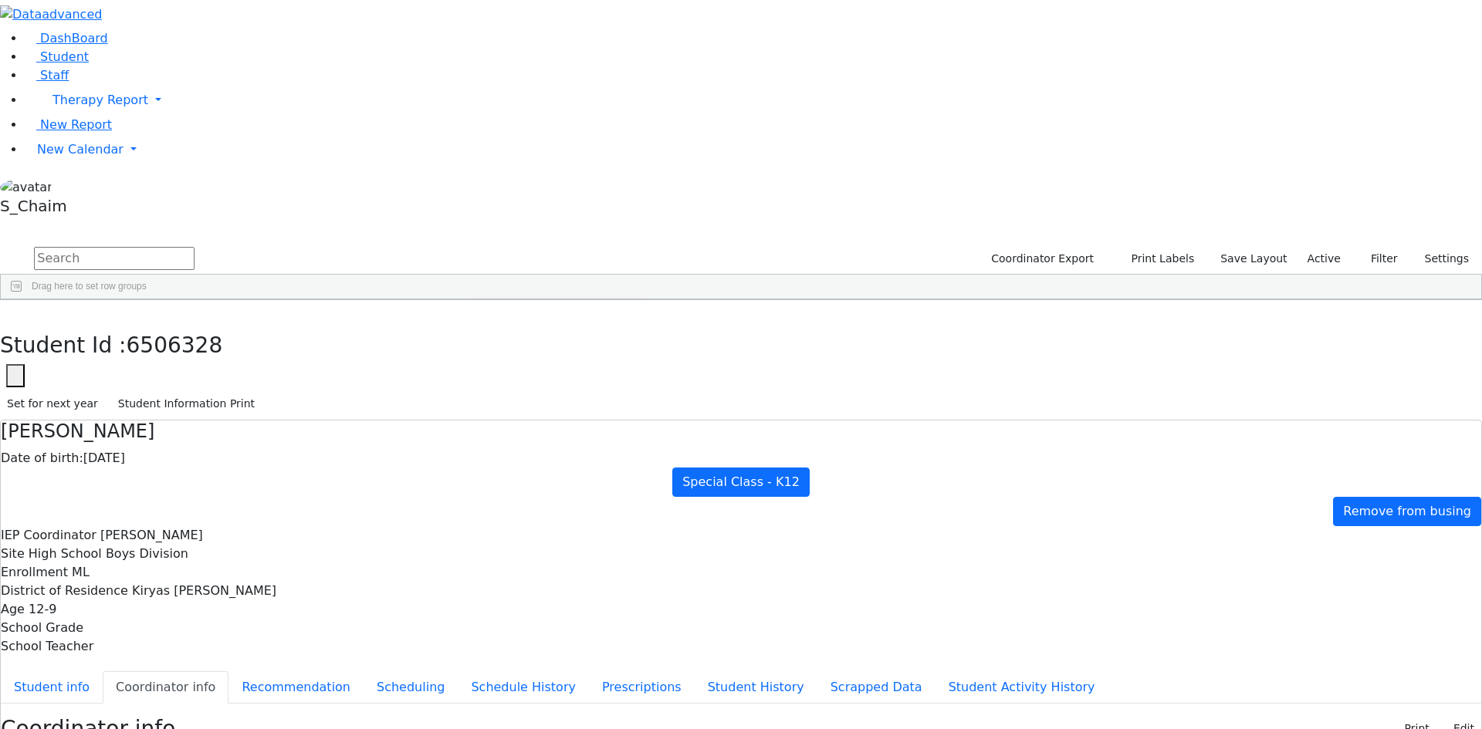
type input "web"
click at [566, 415] on div "Weber, Joseph" at bounding box center [528, 420] width 76 height 11
drag, startPoint x: 682, startPoint y: 187, endPoint x: 745, endPoint y: 208, distance: 66.6
click at [640, 370] on div "Loading... web No matches. (Select All) Weber, Joseph Weber, Leah" at bounding box center [555, 437] width 170 height 134
click at [582, 467] on div "6505918 Appel Shimon 01/26/2012 Weber, Joseph ML Special Class - K12 Kiryas Joe…" at bounding box center [733, 487] width 1464 height 324
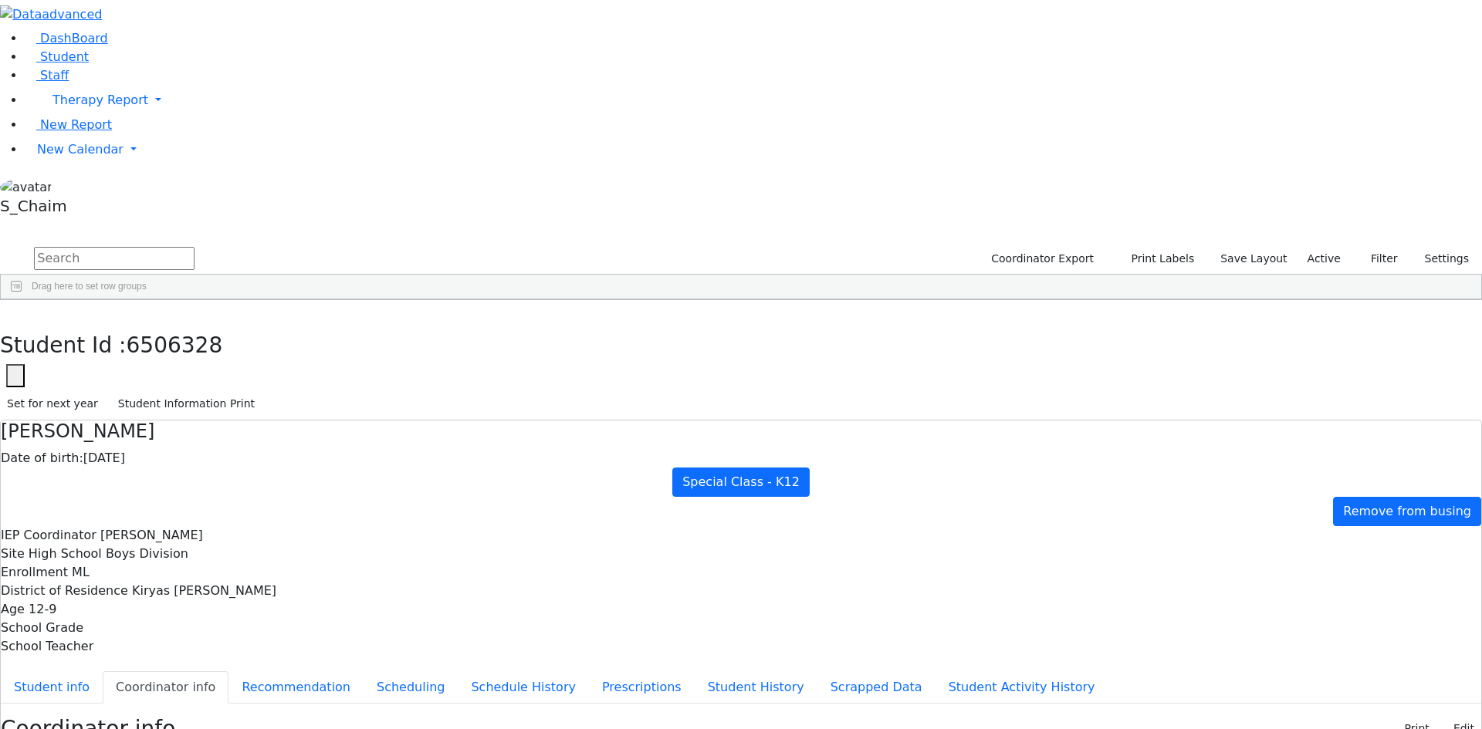
click at [197, 541] on div "Srugo" at bounding box center [148, 552] width 97 height 22
click at [103, 671] on button "Student info" at bounding box center [52, 687] width 102 height 32
click at [15, 312] on icon "button" at bounding box center [11, 316] width 8 height 9
click at [467, 306] on span at bounding box center [460, 312] width 12 height 12
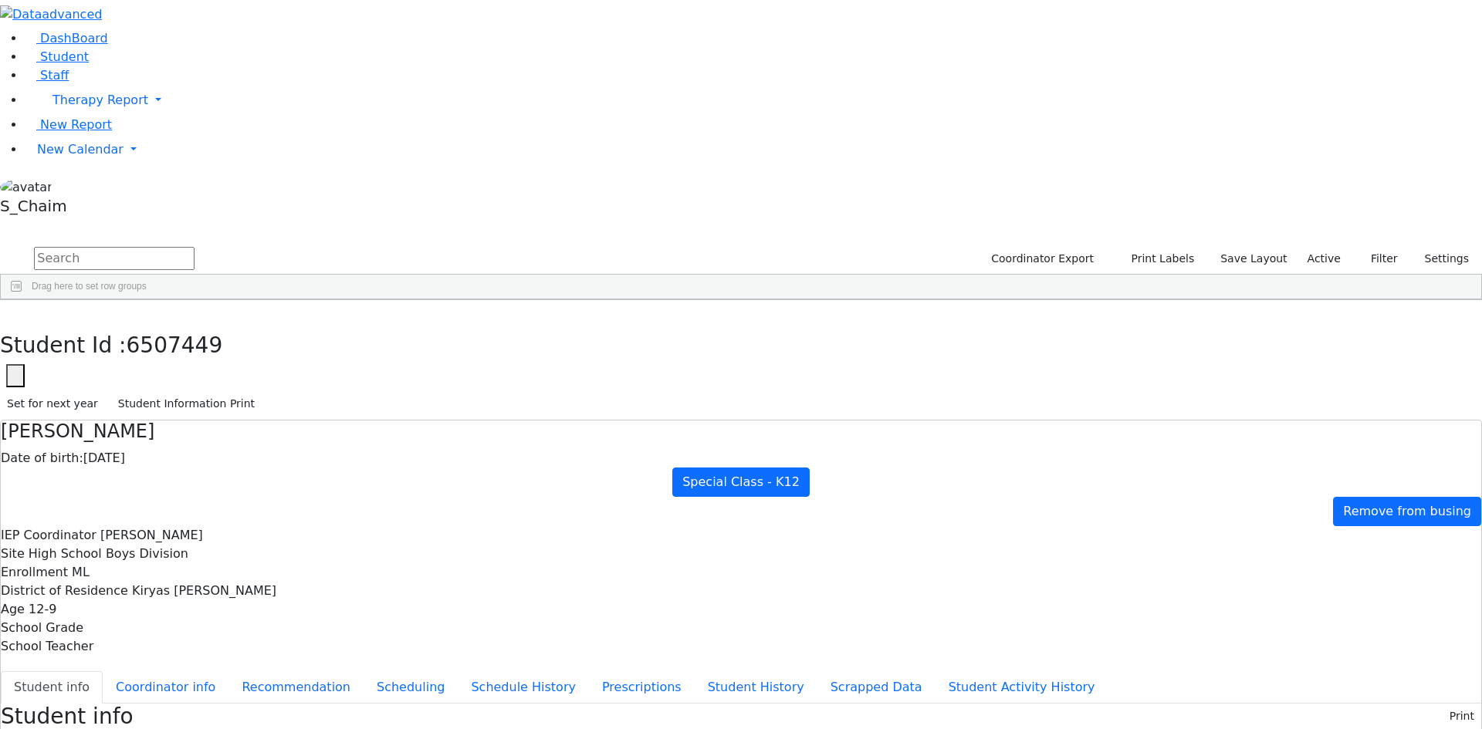
click at [479, 306] on span at bounding box center [473, 312] width 12 height 12
drag, startPoint x: 688, startPoint y: 182, endPoint x: 680, endPoint y: 188, distance: 9.4
click at [640, 370] on div "Loading... web No matches. (Select All) Weber, Joseph Weber, Leah" at bounding box center [555, 437] width 170 height 134
drag, startPoint x: 672, startPoint y: 192, endPoint x: 662, endPoint y: 195, distance: 10.5
click at [635, 374] on input "web" at bounding box center [555, 381] width 161 height 14
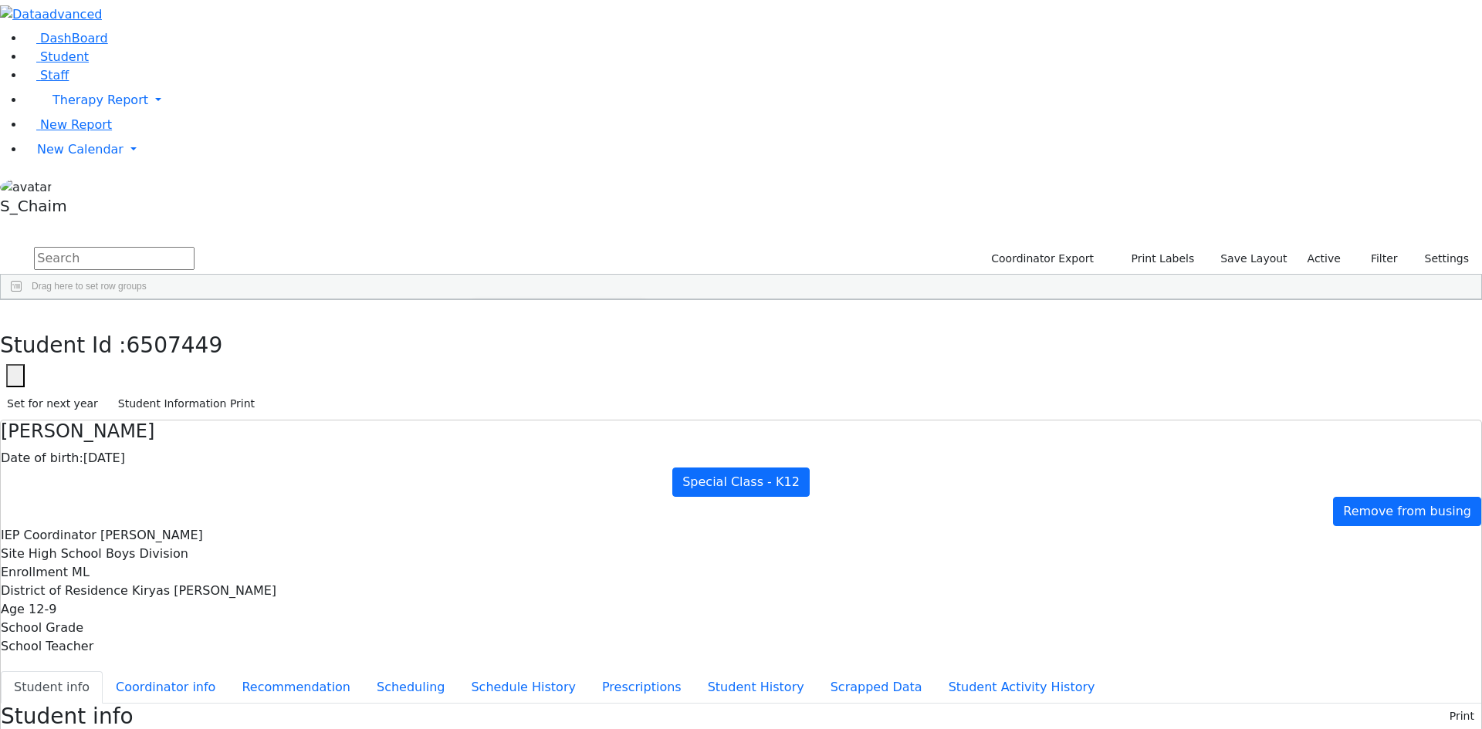
click at [487, 396] on input "checkbox" at bounding box center [481, 402] width 12 height 12
click at [634, 332] on span "Filtering operator" at bounding box center [628, 338] width 12 height 12
click at [635, 367] on div "Not contains" at bounding box center [555, 376] width 161 height 19
type input "or"
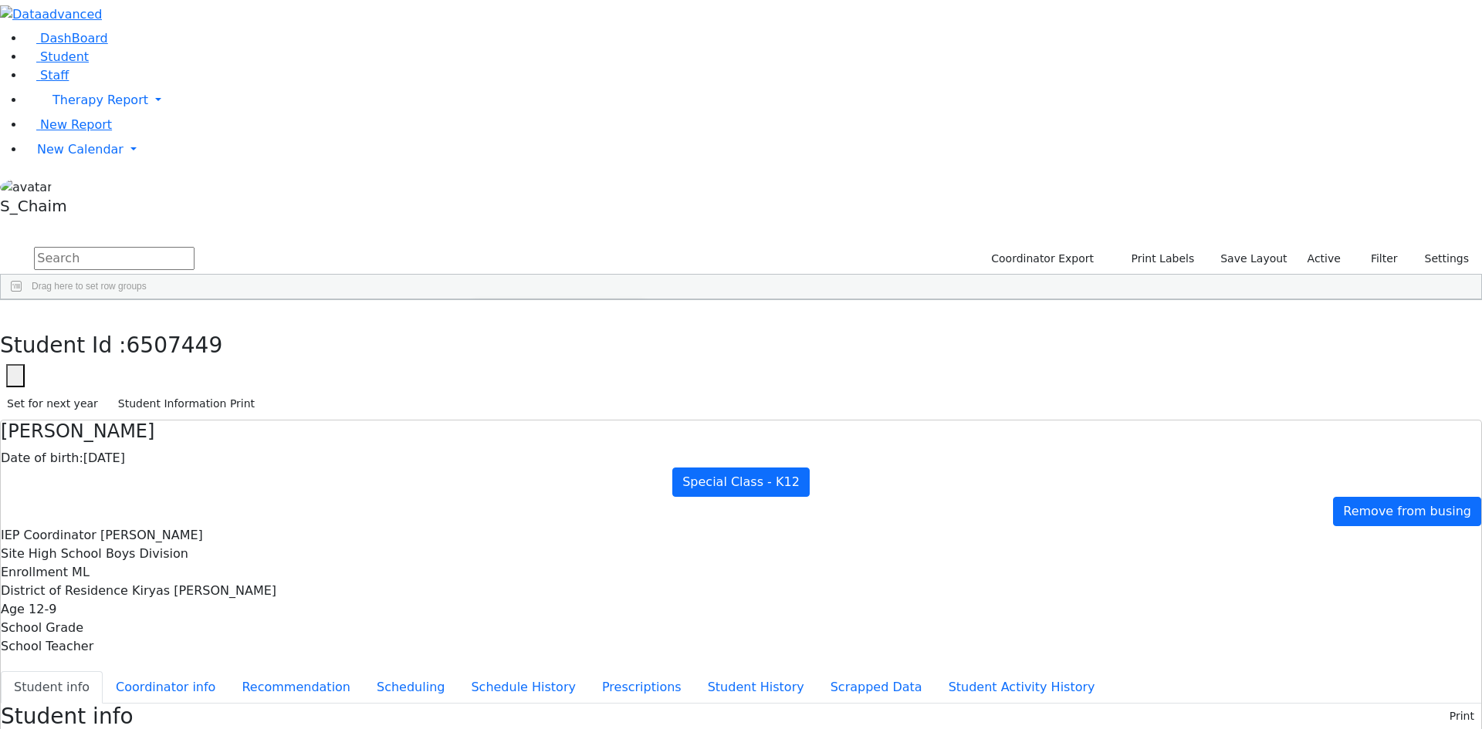
click at [600, 452] on div "[PERSON_NAME] (Laibel)" at bounding box center [545, 457] width 110 height 11
click at [194, 247] on input "text" at bounding box center [114, 258] width 161 height 23
click at [391, 325] on div "[DATE]" at bounding box center [342, 336] width 97 height 22
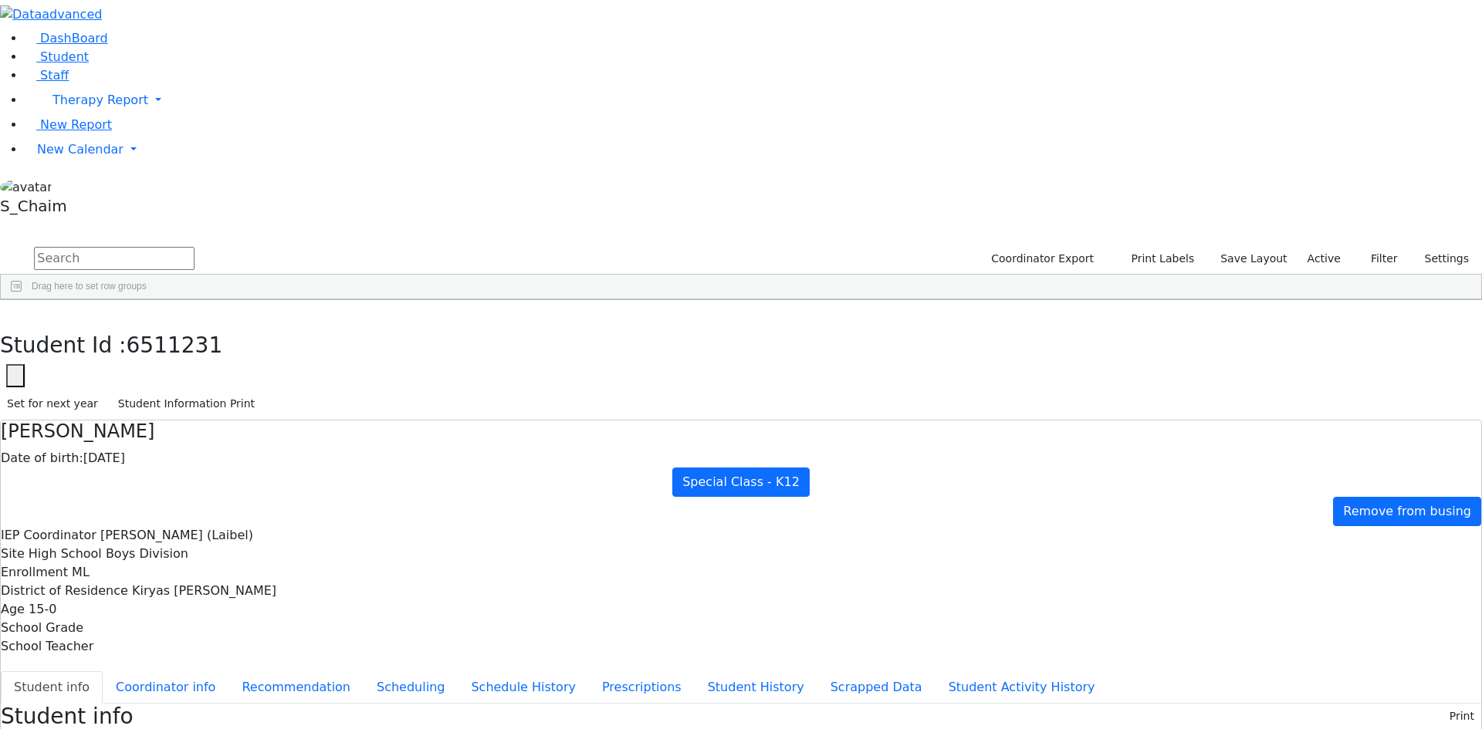
scroll to position [91, 0]
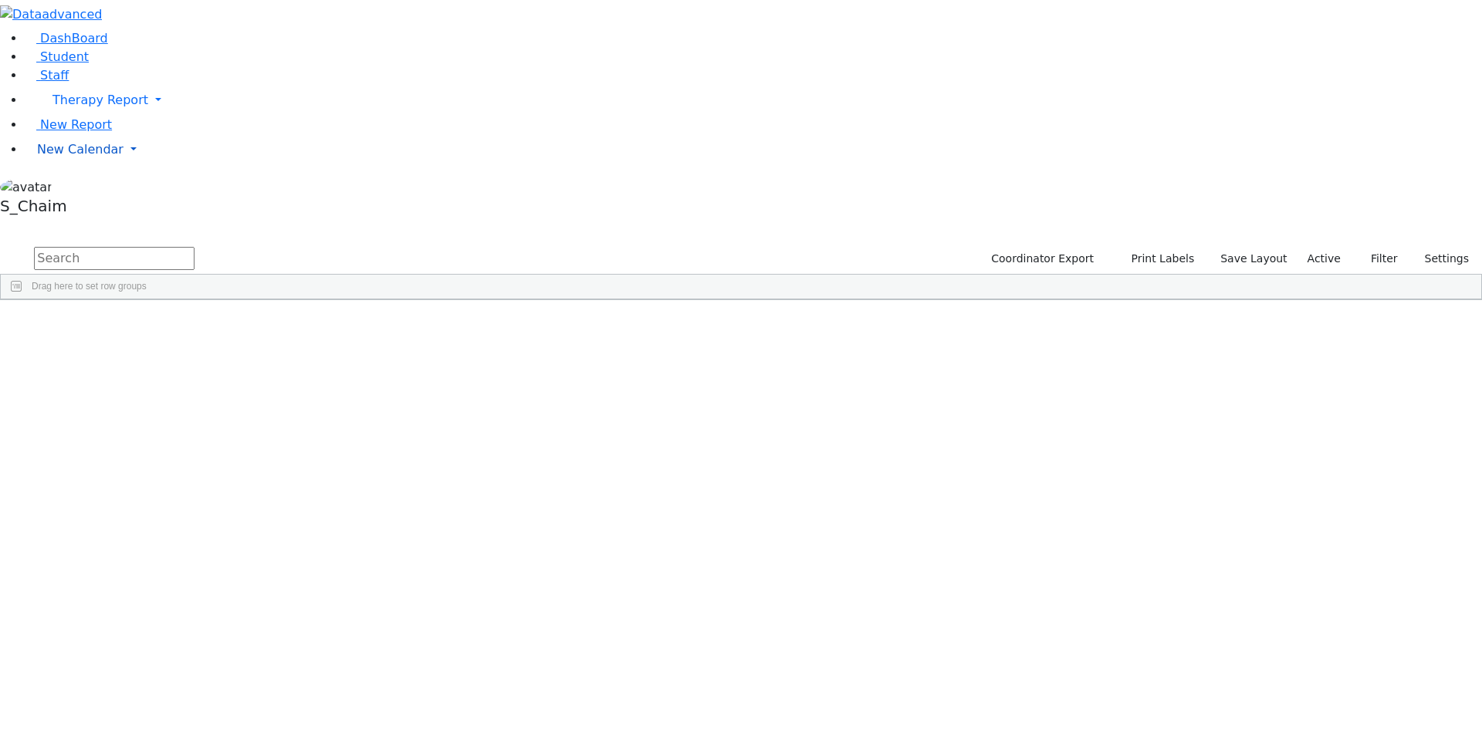
click at [52, 107] on span "New Calendar" at bounding box center [100, 100] width 96 height 15
click at [82, 206] on span "Teacher Report" at bounding box center [83, 198] width 93 height 15
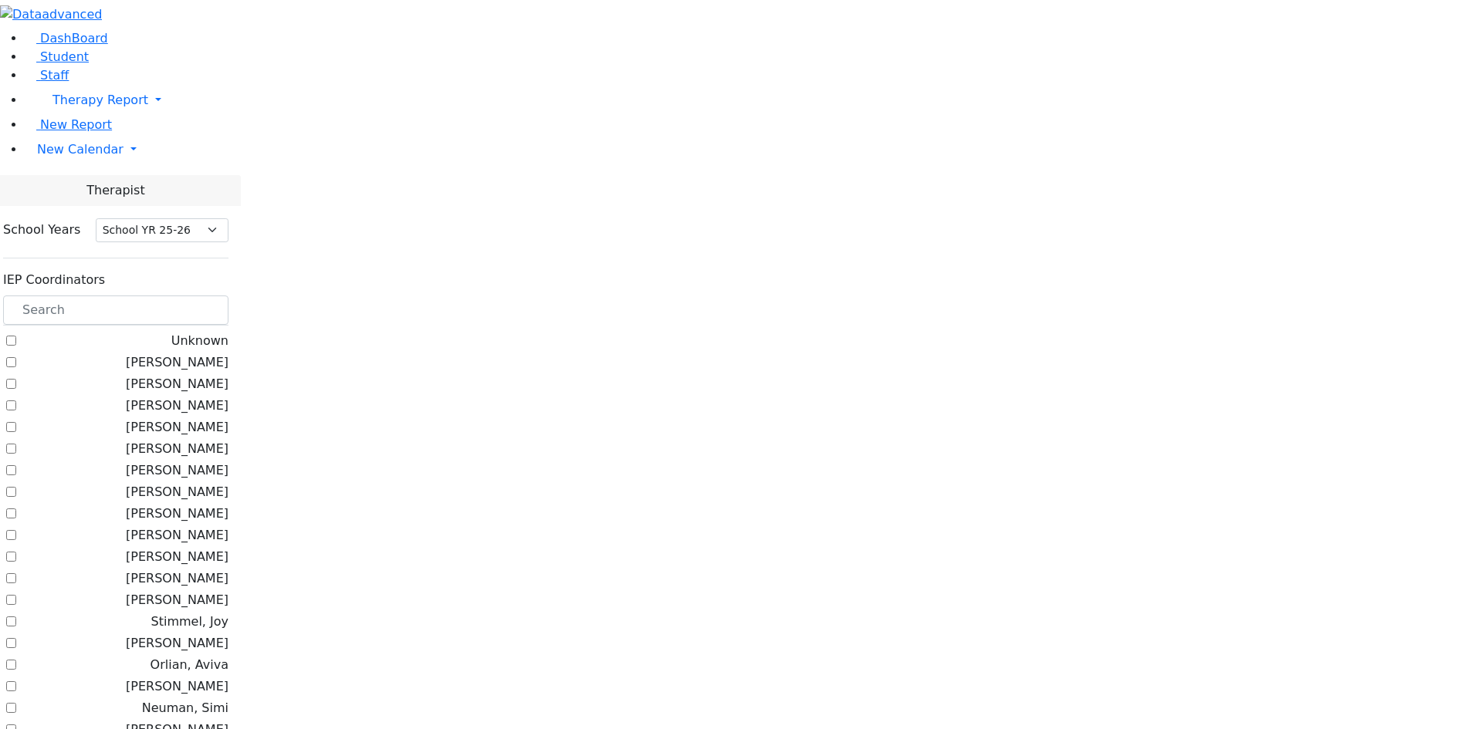
select select "212"
click at [228, 418] on label "[PERSON_NAME]" at bounding box center [177, 427] width 103 height 19
click at [16, 422] on input "[PERSON_NAME]" at bounding box center [11, 427] width 10 height 10
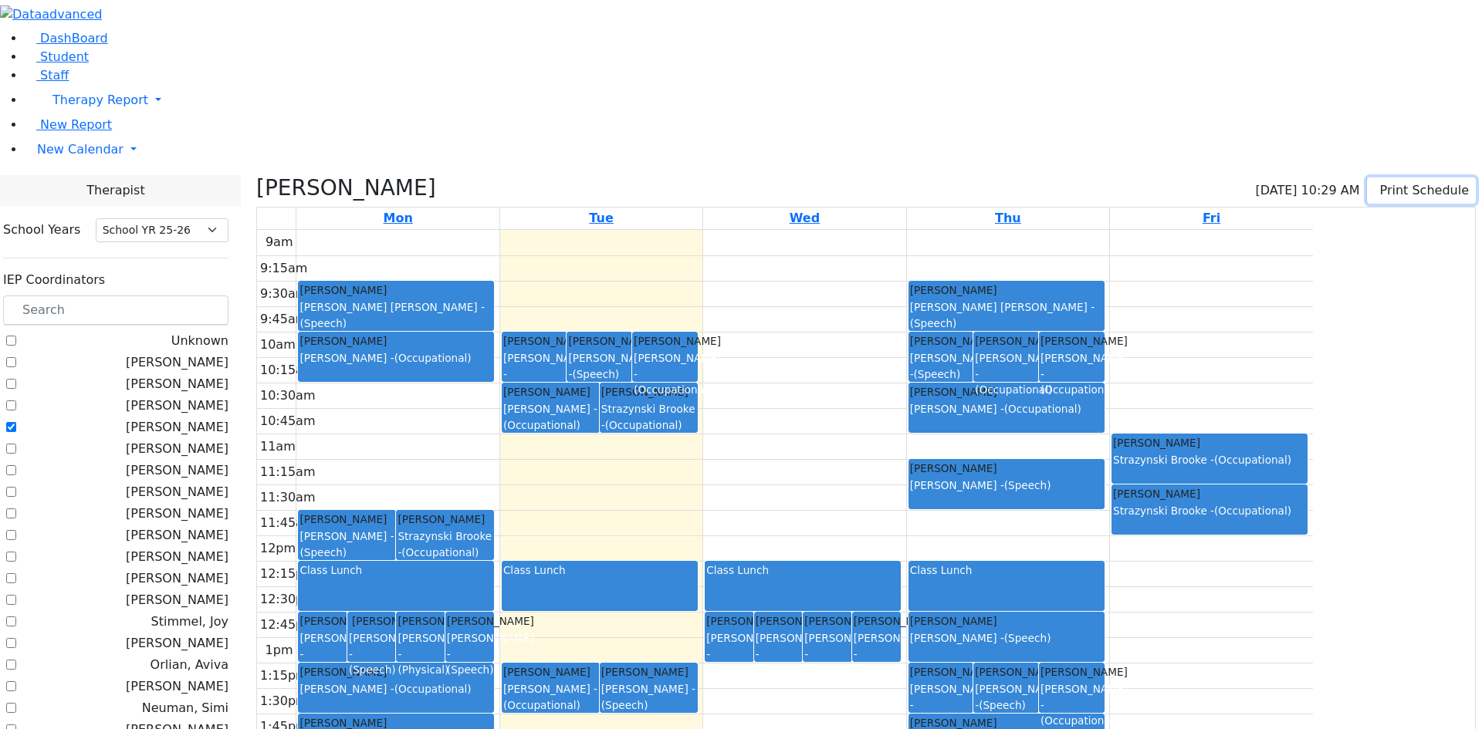
click at [1378, 177] on button "Print Schedule" at bounding box center [1421, 190] width 109 height 26
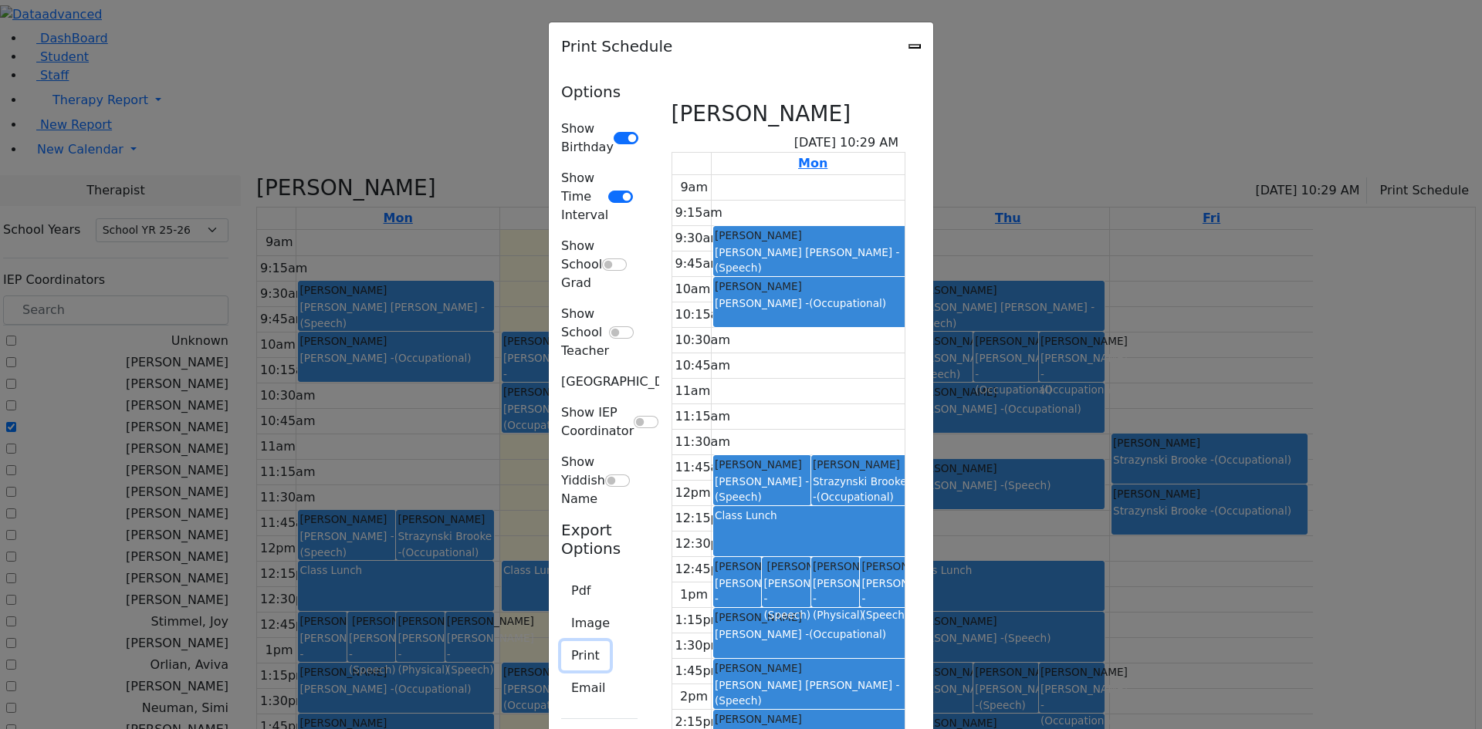
click at [561, 641] on button "Print" at bounding box center [585, 655] width 49 height 29
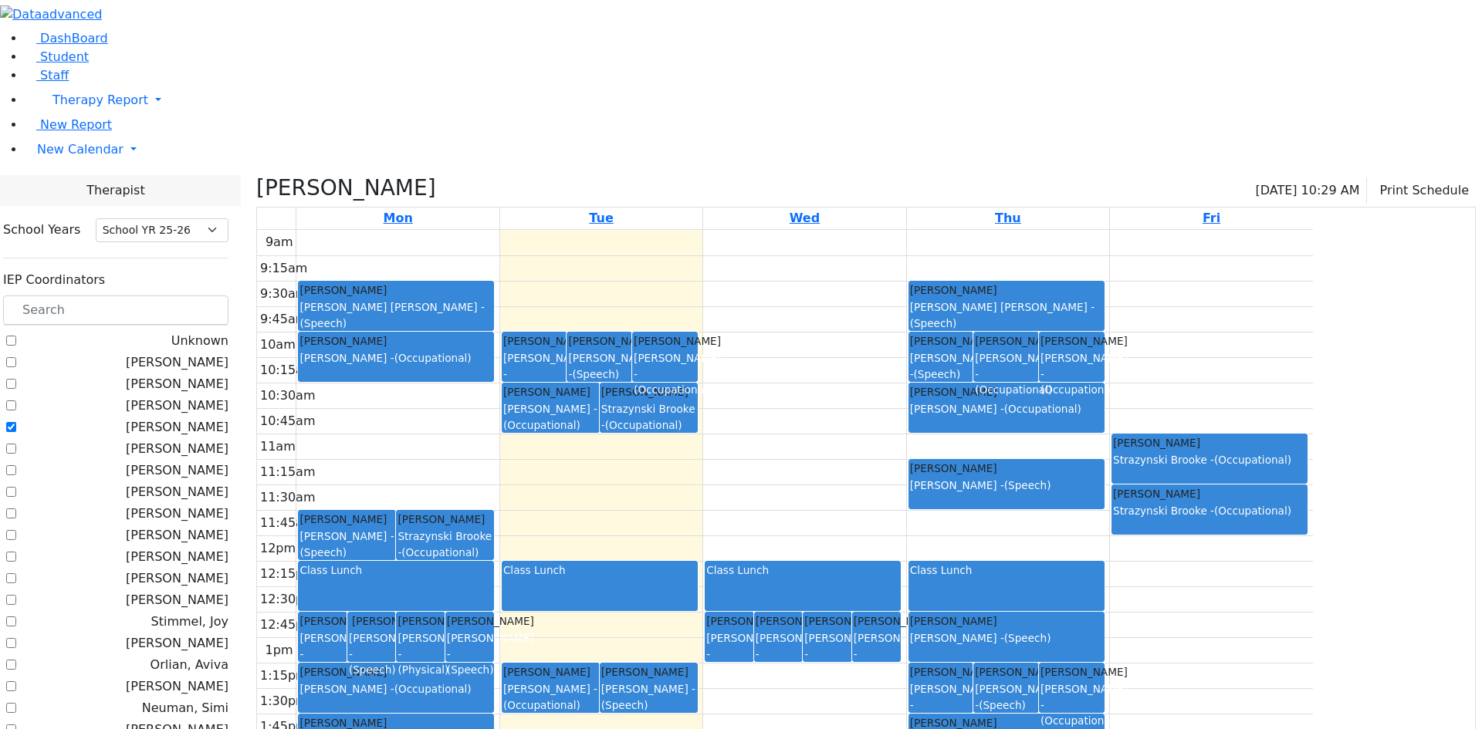
click at [218, 418] on label "[PERSON_NAME]" at bounding box center [177, 427] width 103 height 19
click at [16, 422] on input "[PERSON_NAME]" at bounding box center [11, 427] width 10 height 10
checkbox input "false"
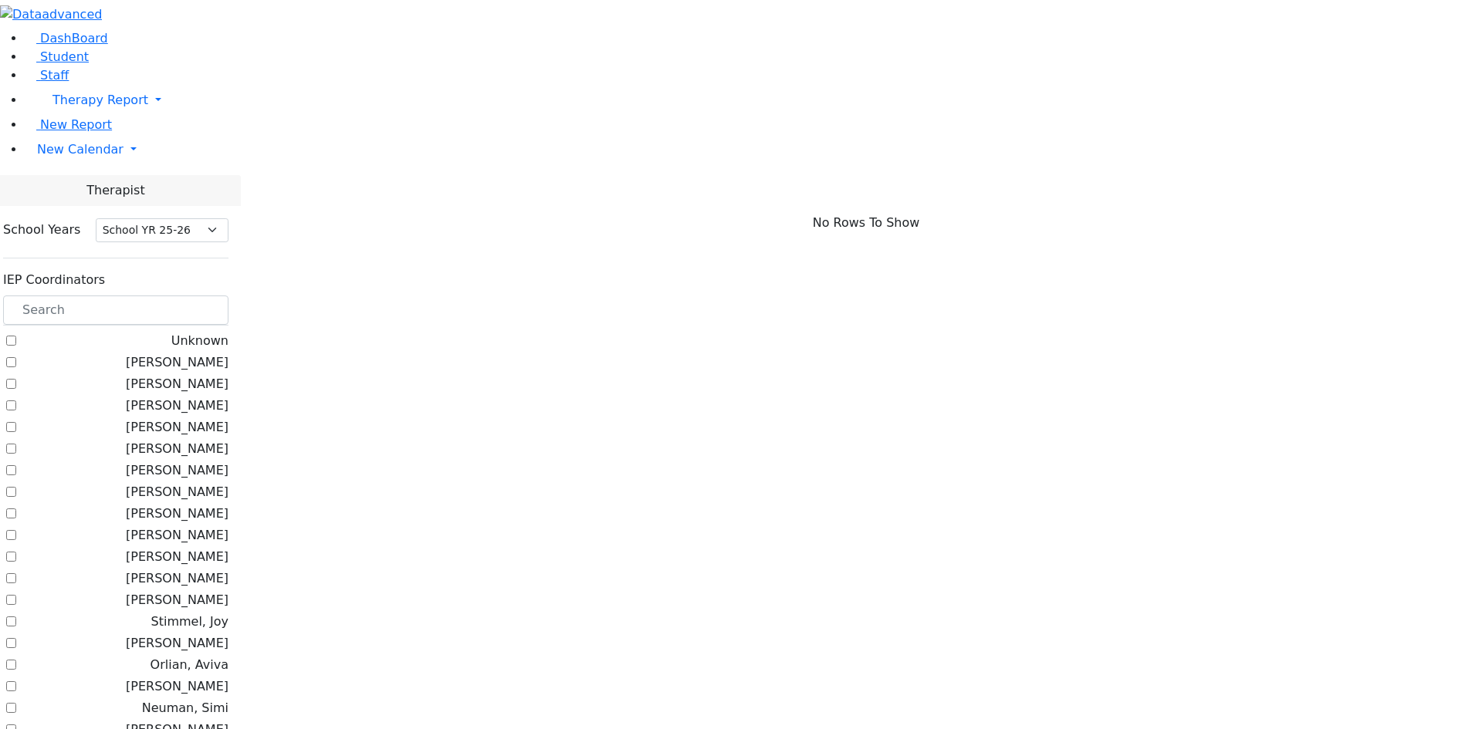
click at [227, 526] on label "[PERSON_NAME]" at bounding box center [177, 535] width 103 height 19
click at [16, 530] on input "[PERSON_NAME]" at bounding box center [11, 535] width 10 height 10
checkbox input "true"
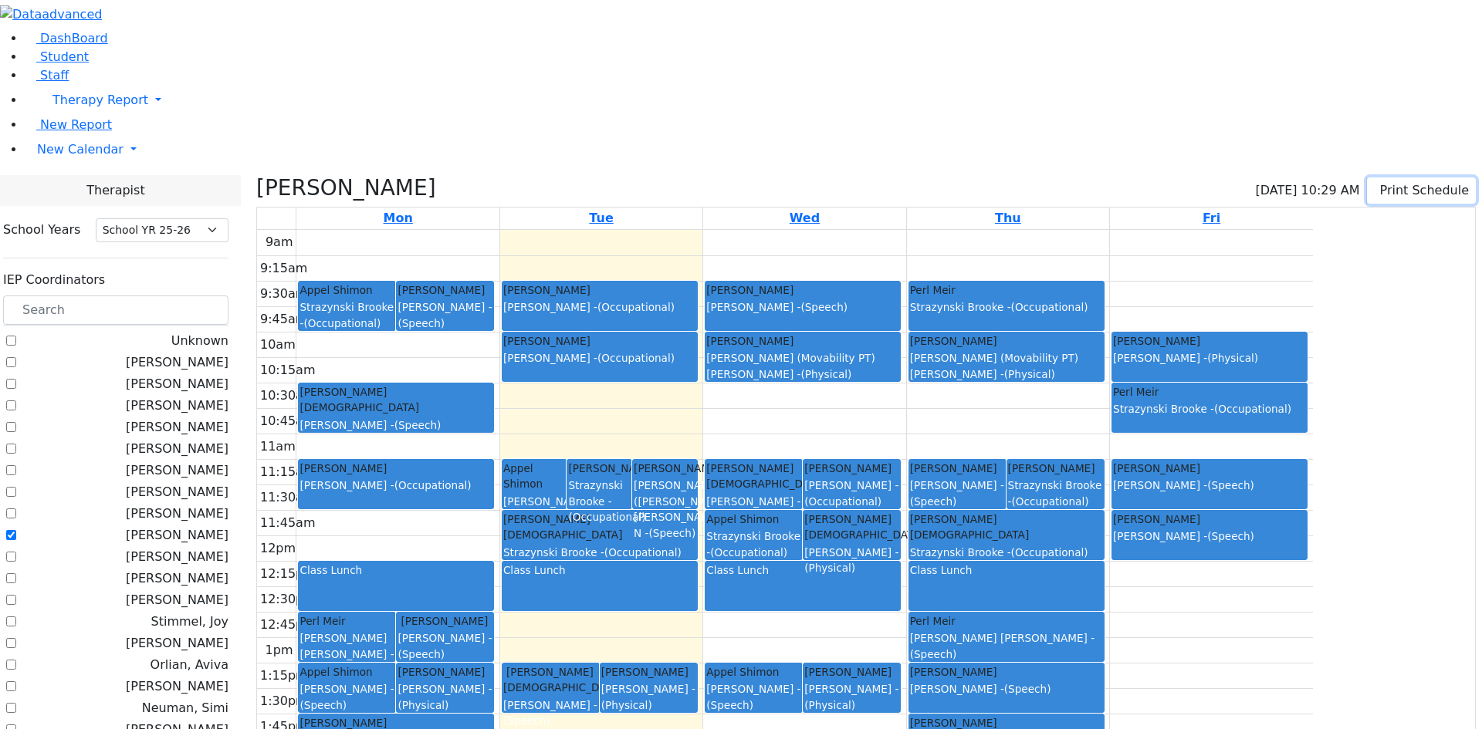
click at [1390, 177] on button "Print Schedule" at bounding box center [1421, 190] width 109 height 26
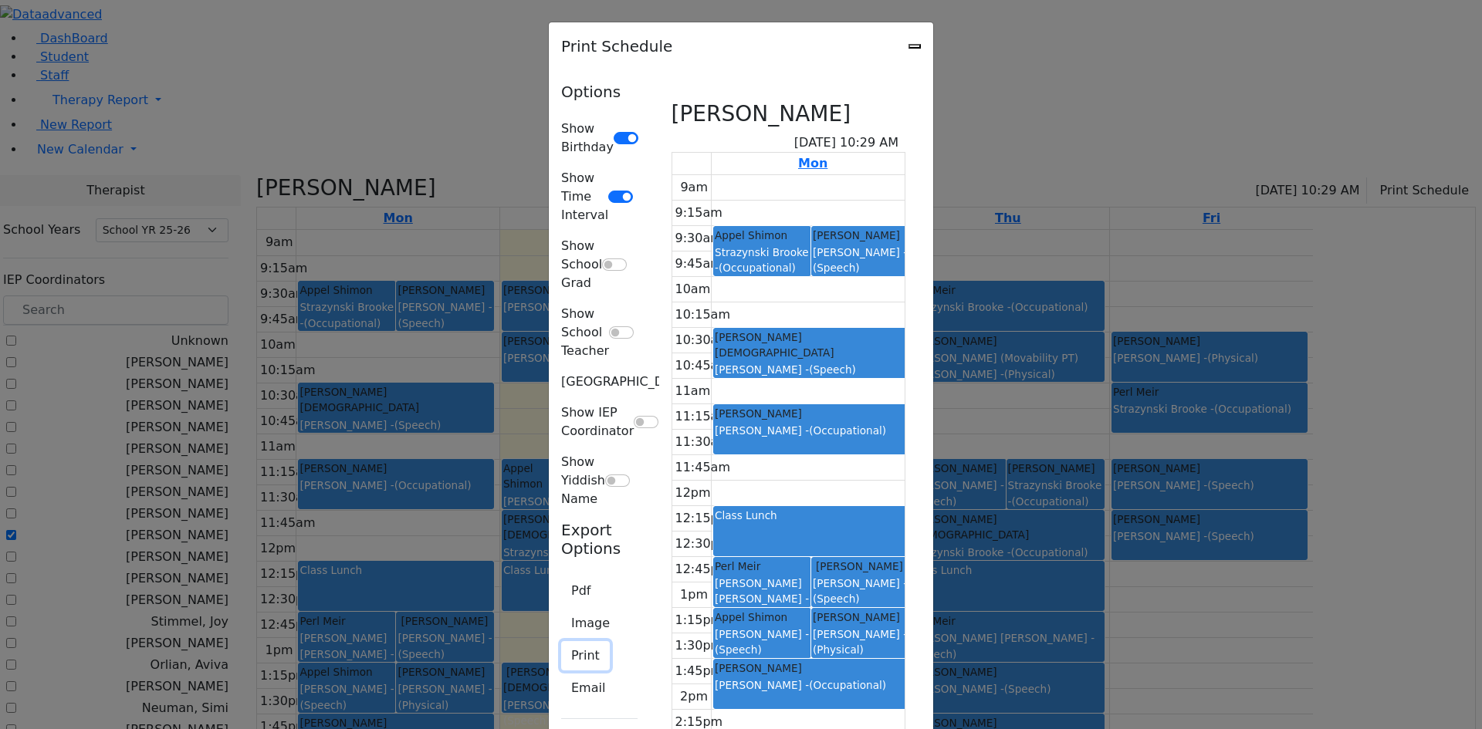
click at [561, 641] on button "Print" at bounding box center [585, 655] width 49 height 29
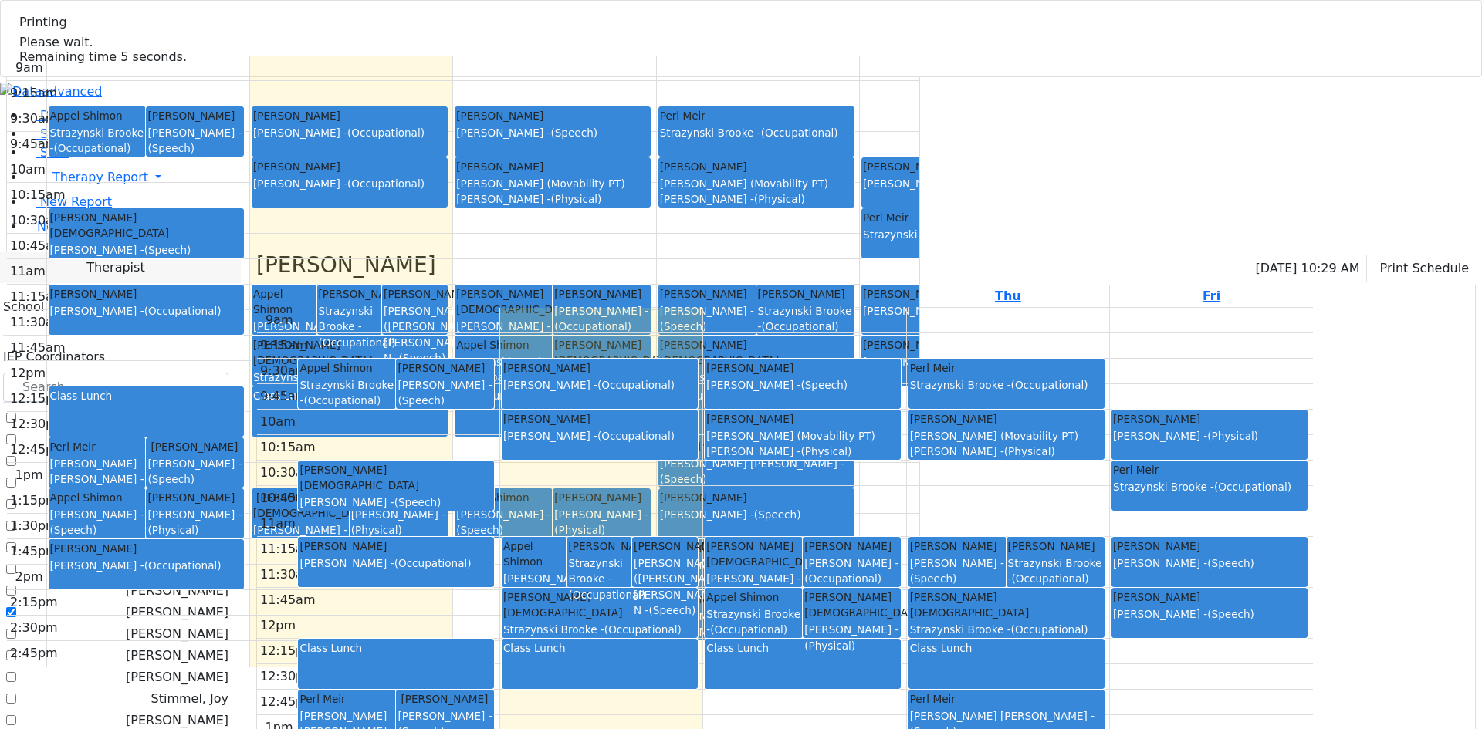
select select "212"
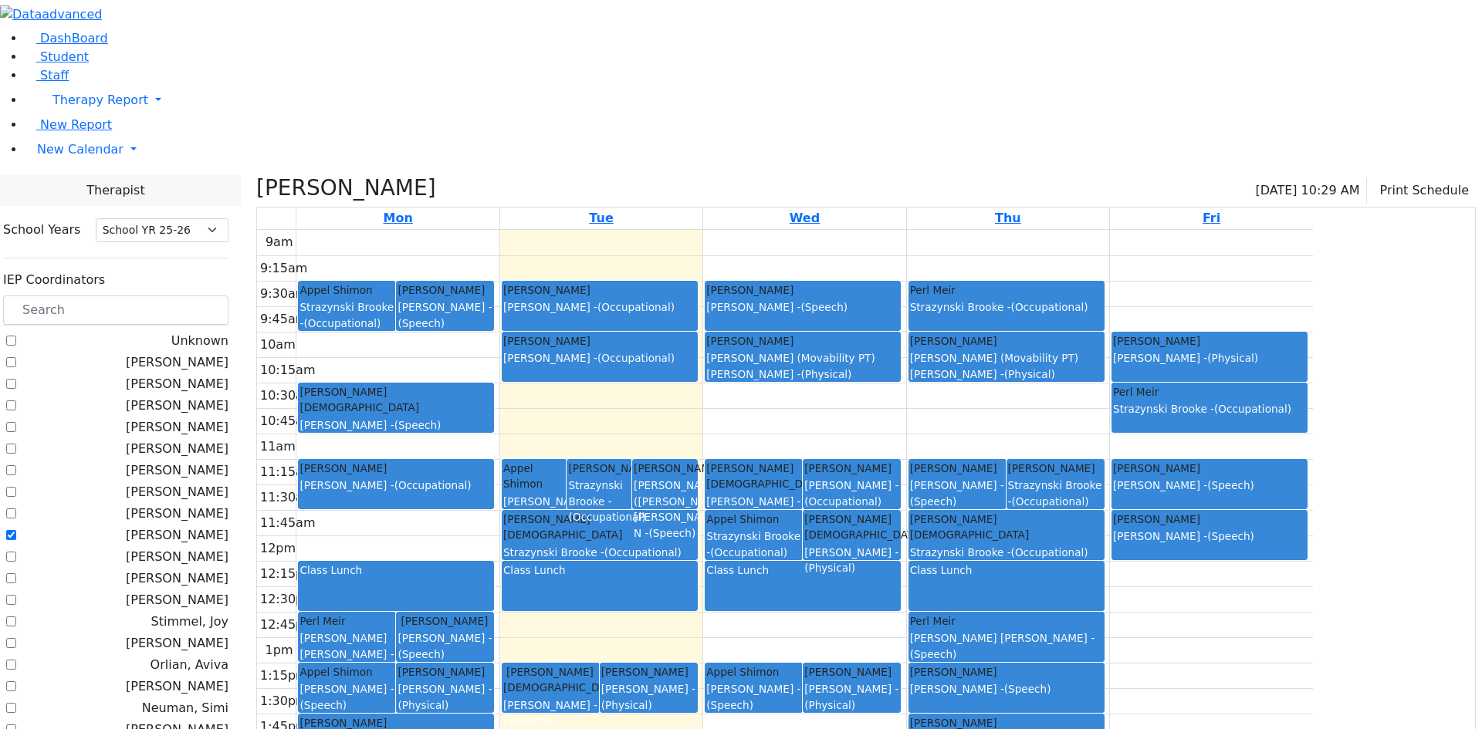
click at [220, 526] on label "Weber, Joseph" at bounding box center [177, 535] width 103 height 19
click at [16, 530] on input "Weber, Joseph" at bounding box center [11, 535] width 10 height 10
checkbox input "false"
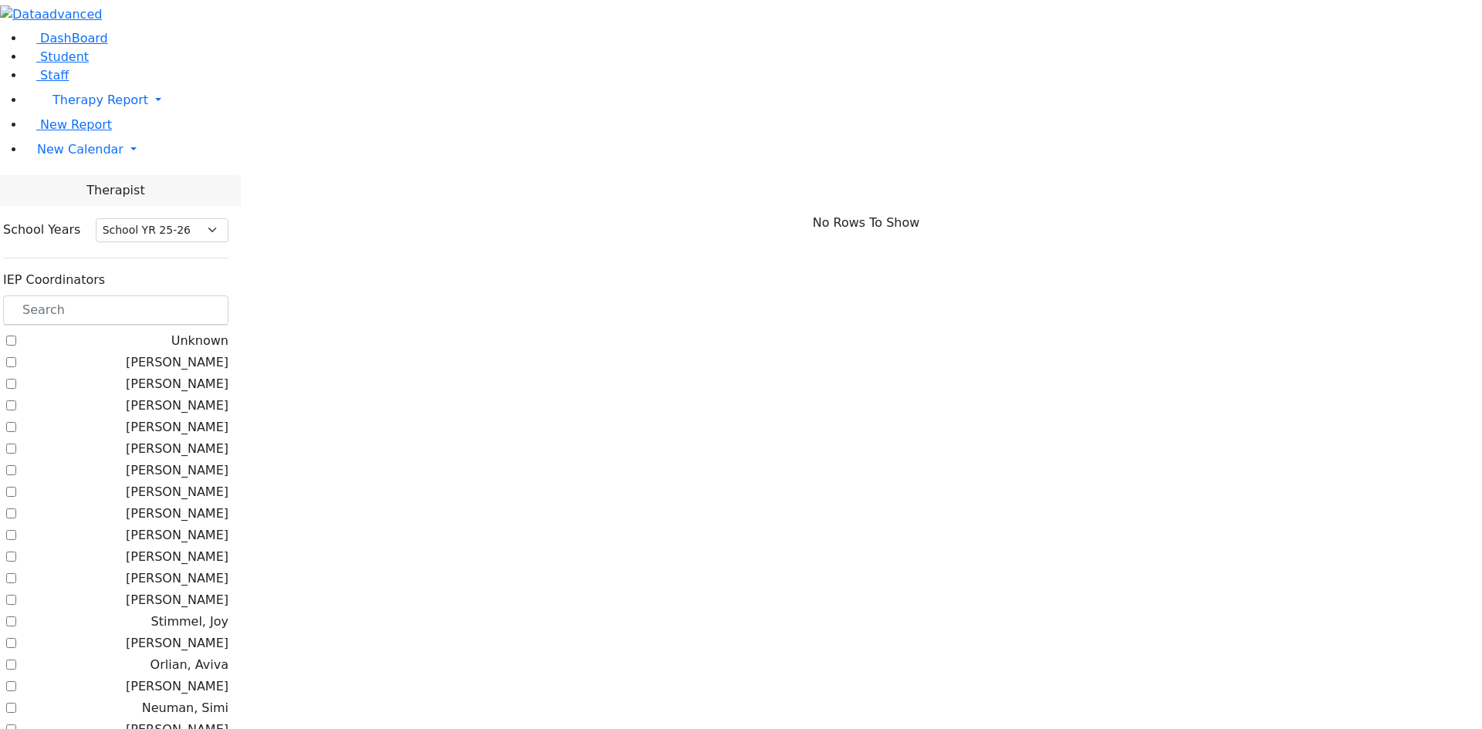
scroll to position [154, 0]
checkbox input "true"
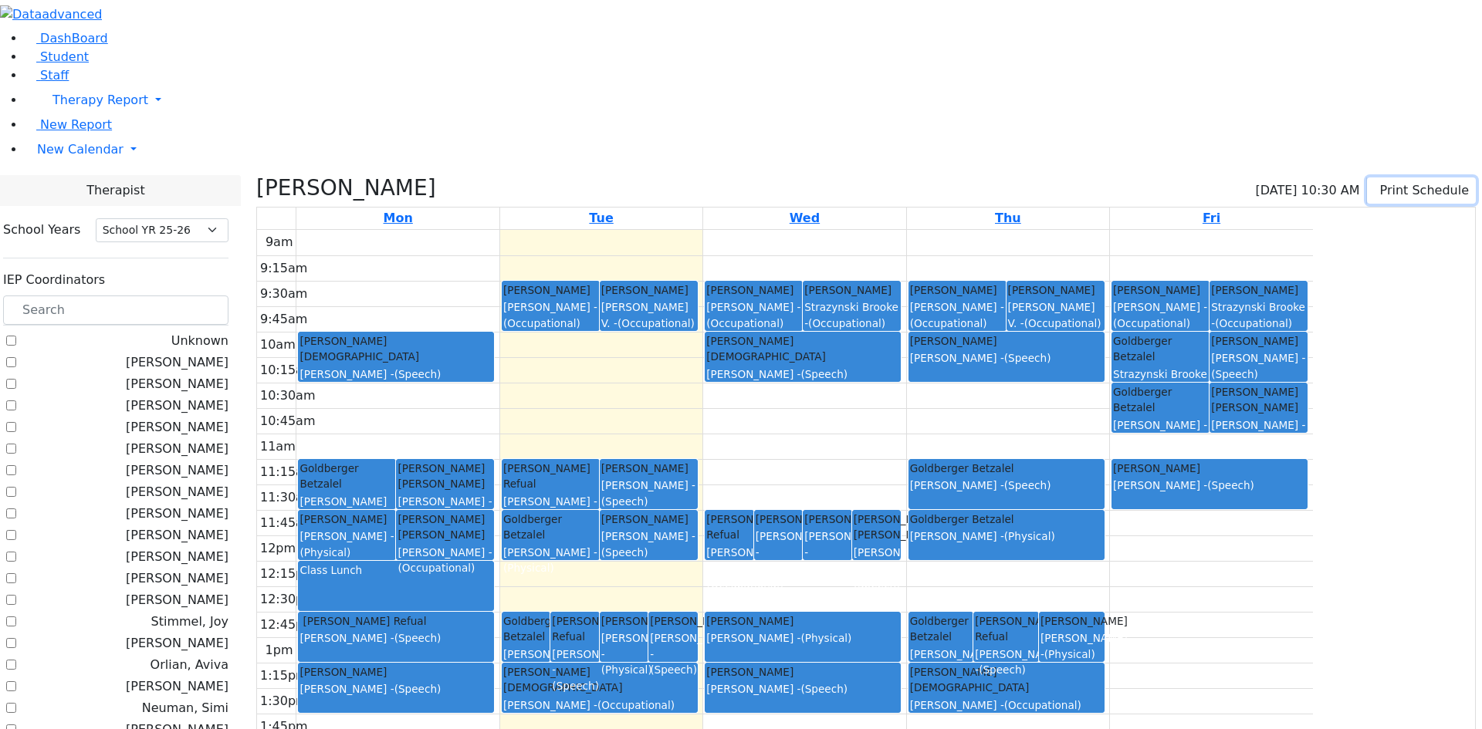
click at [1377, 177] on button "Print Schedule" at bounding box center [1421, 190] width 109 height 26
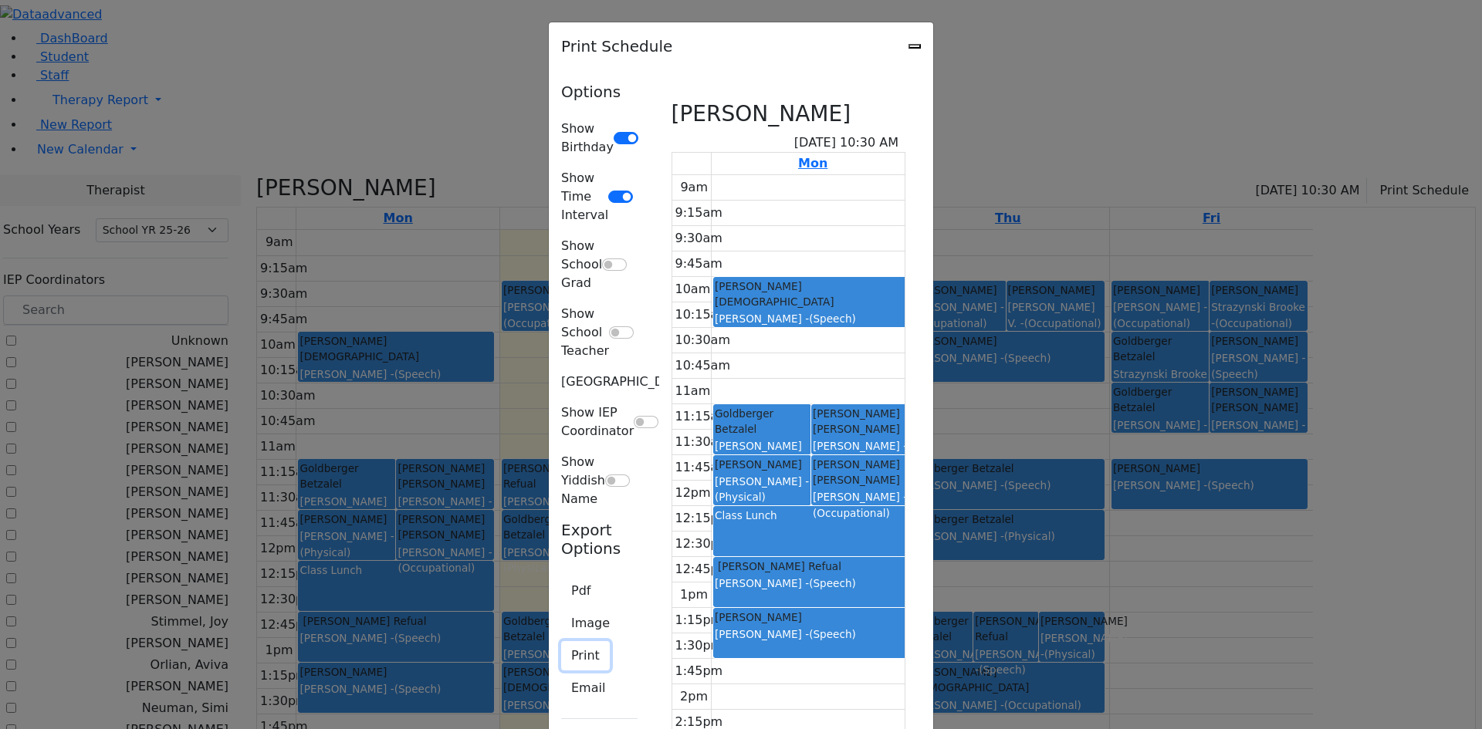
click at [561, 641] on button "Print" at bounding box center [585, 655] width 49 height 29
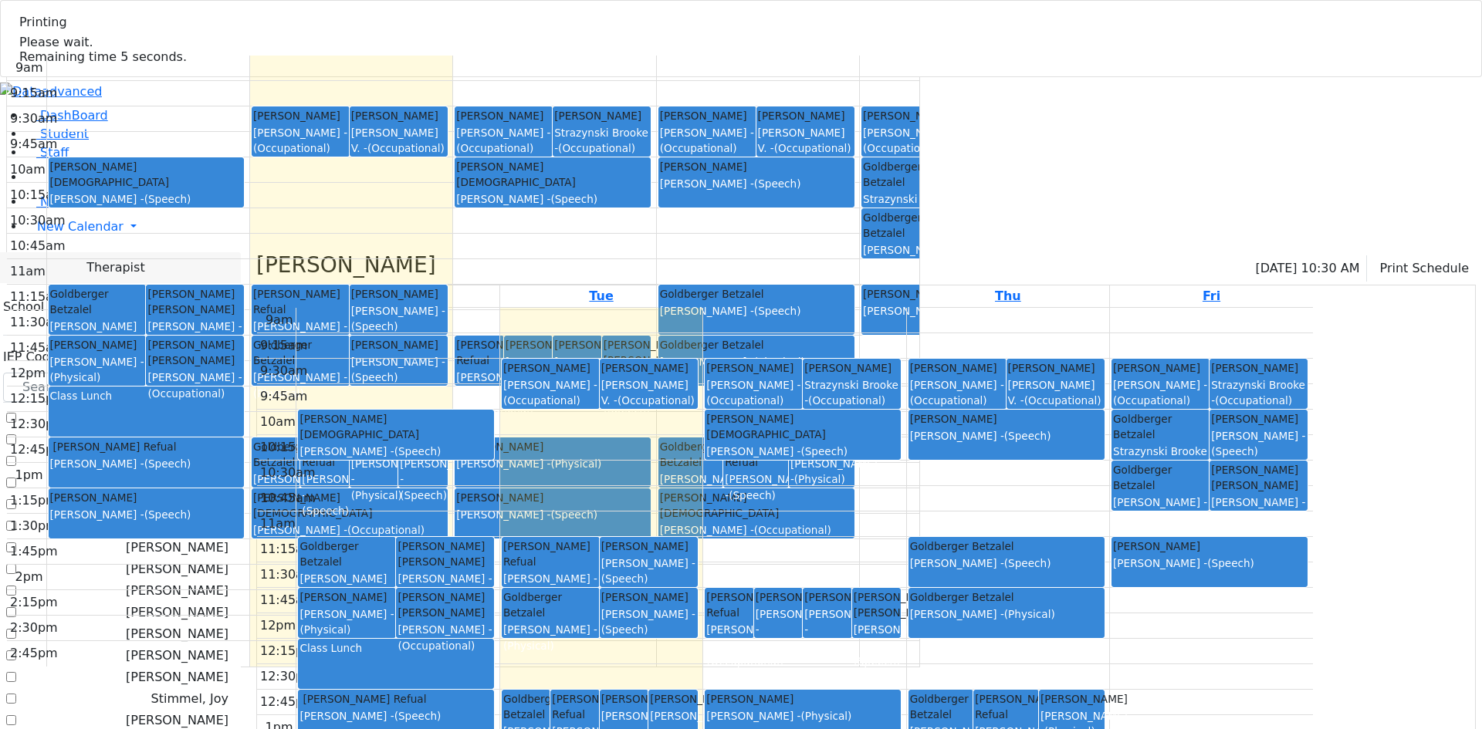
select select "212"
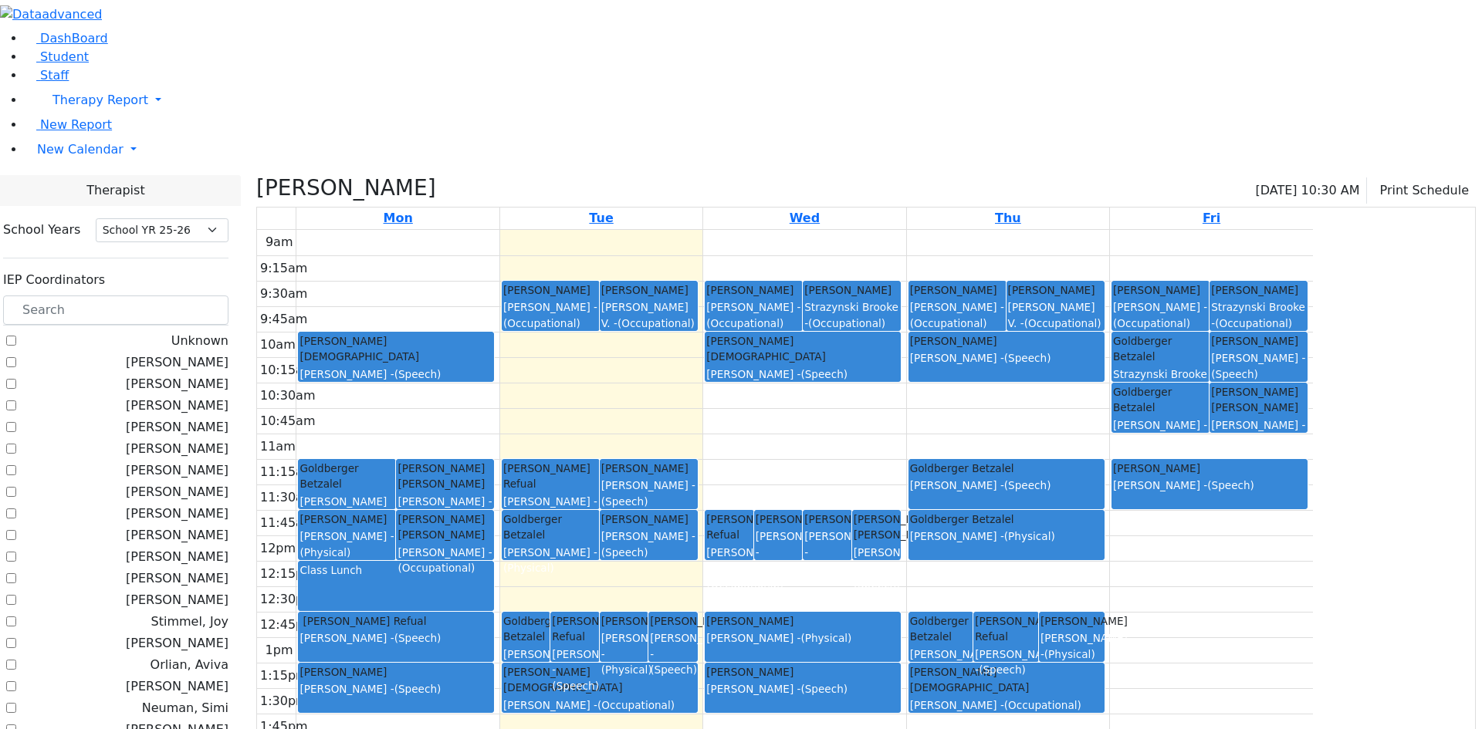
checkbox input "false"
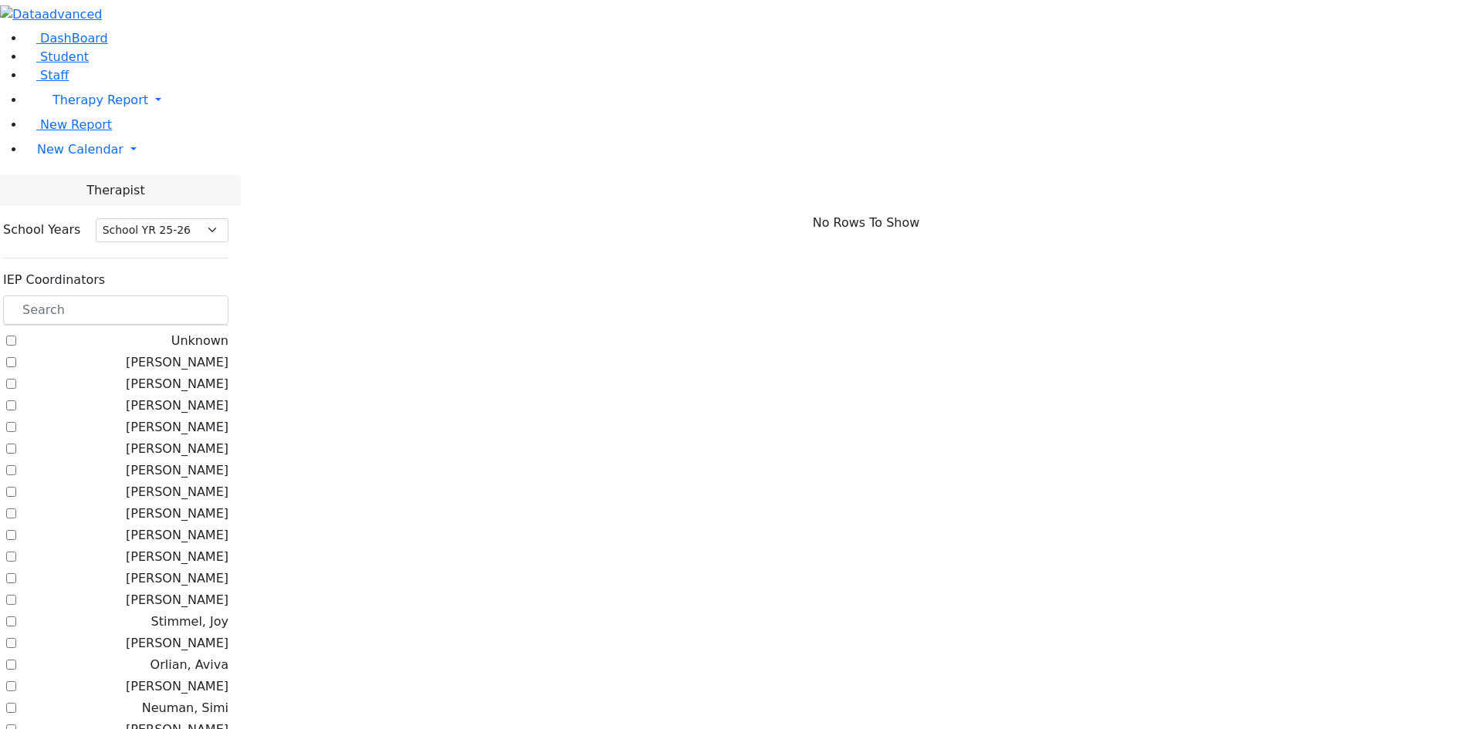
scroll to position [309, 0]
checkbox input "true"
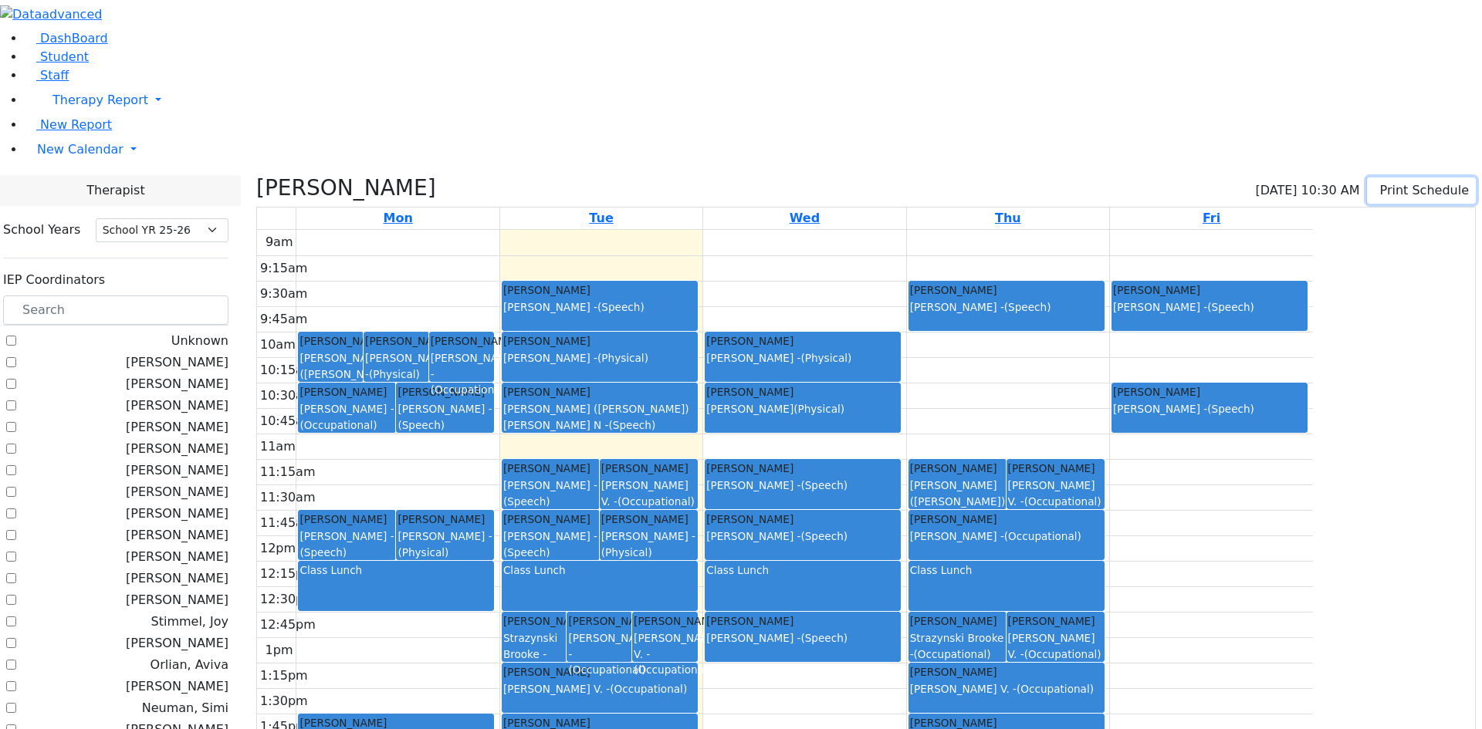
click at [1377, 183] on icon "button" at bounding box center [1377, 190] width 0 height 15
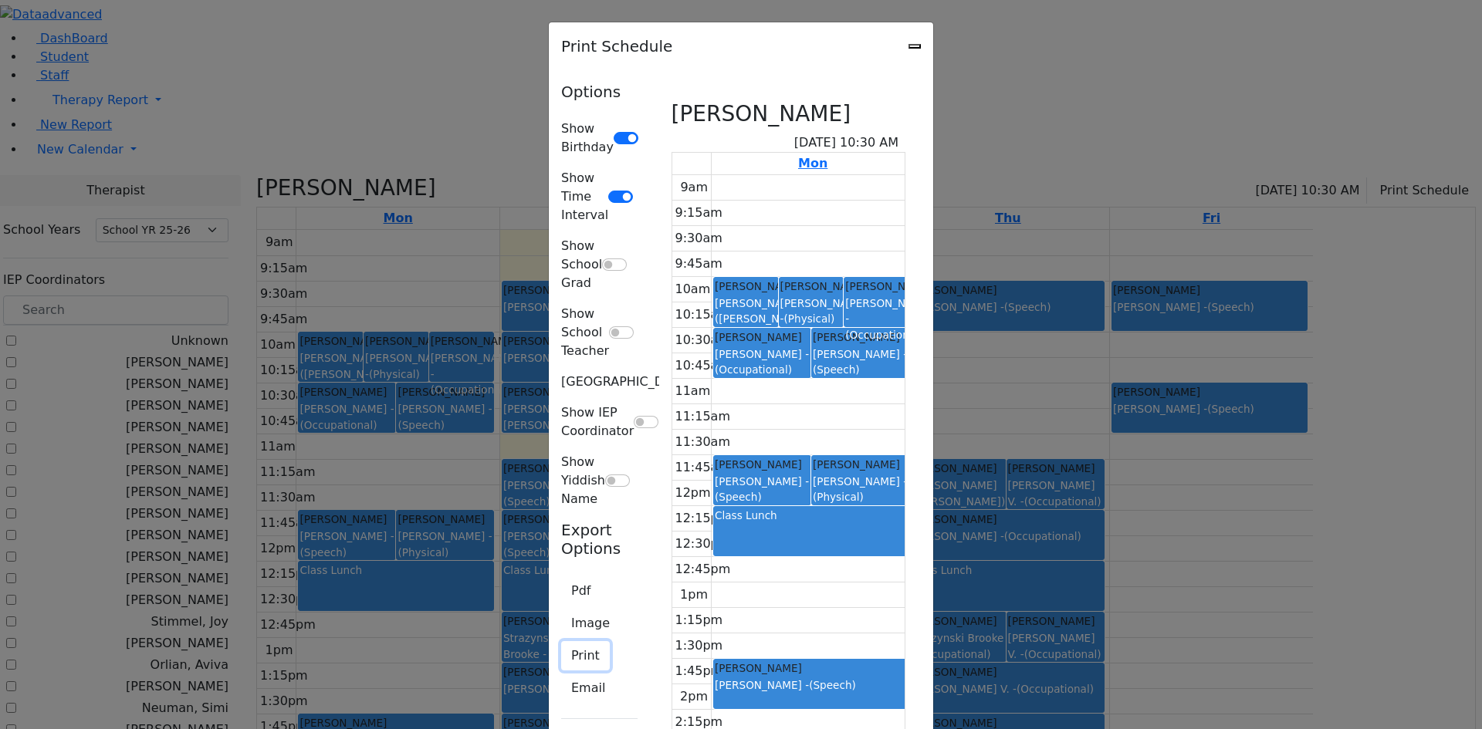
click at [561, 641] on button "Print" at bounding box center [585, 655] width 49 height 29
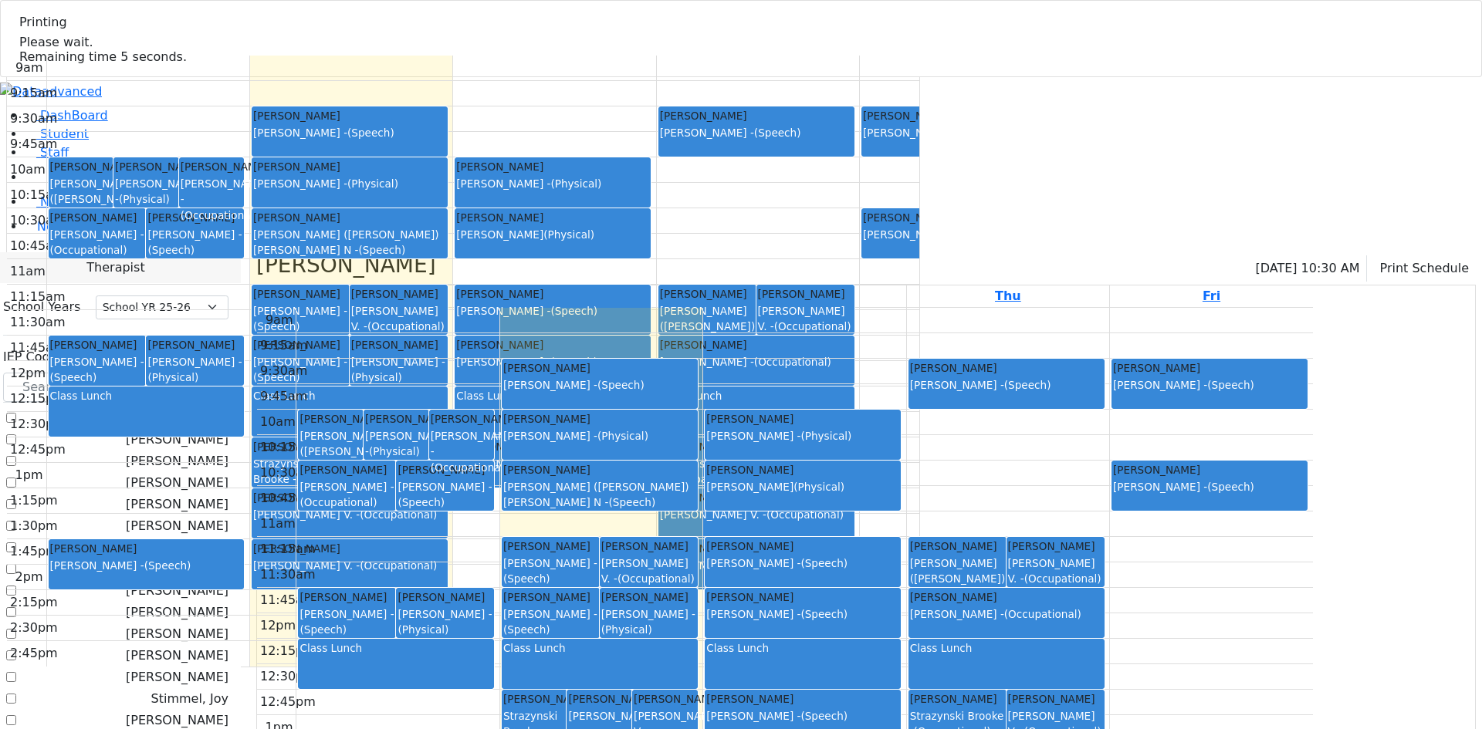
select select "212"
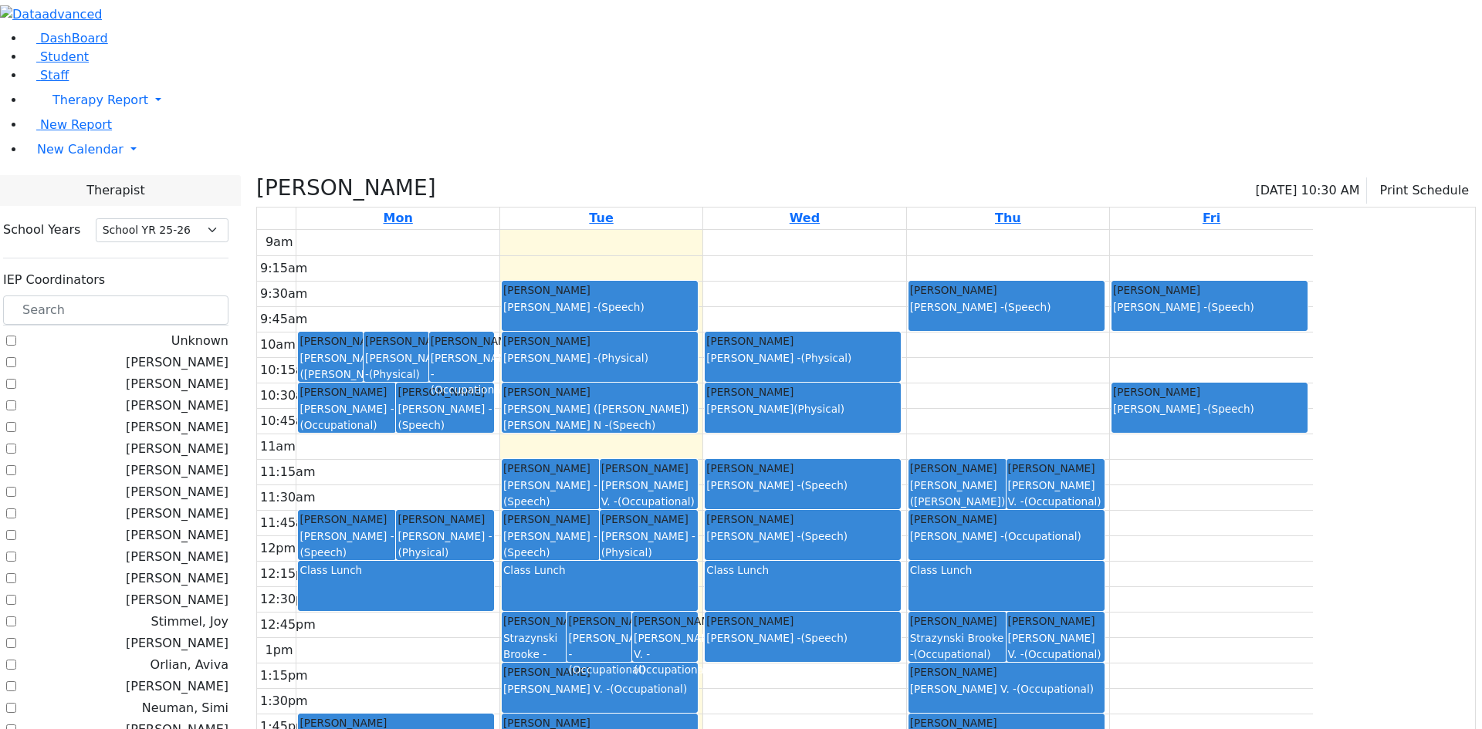
checkbox input "false"
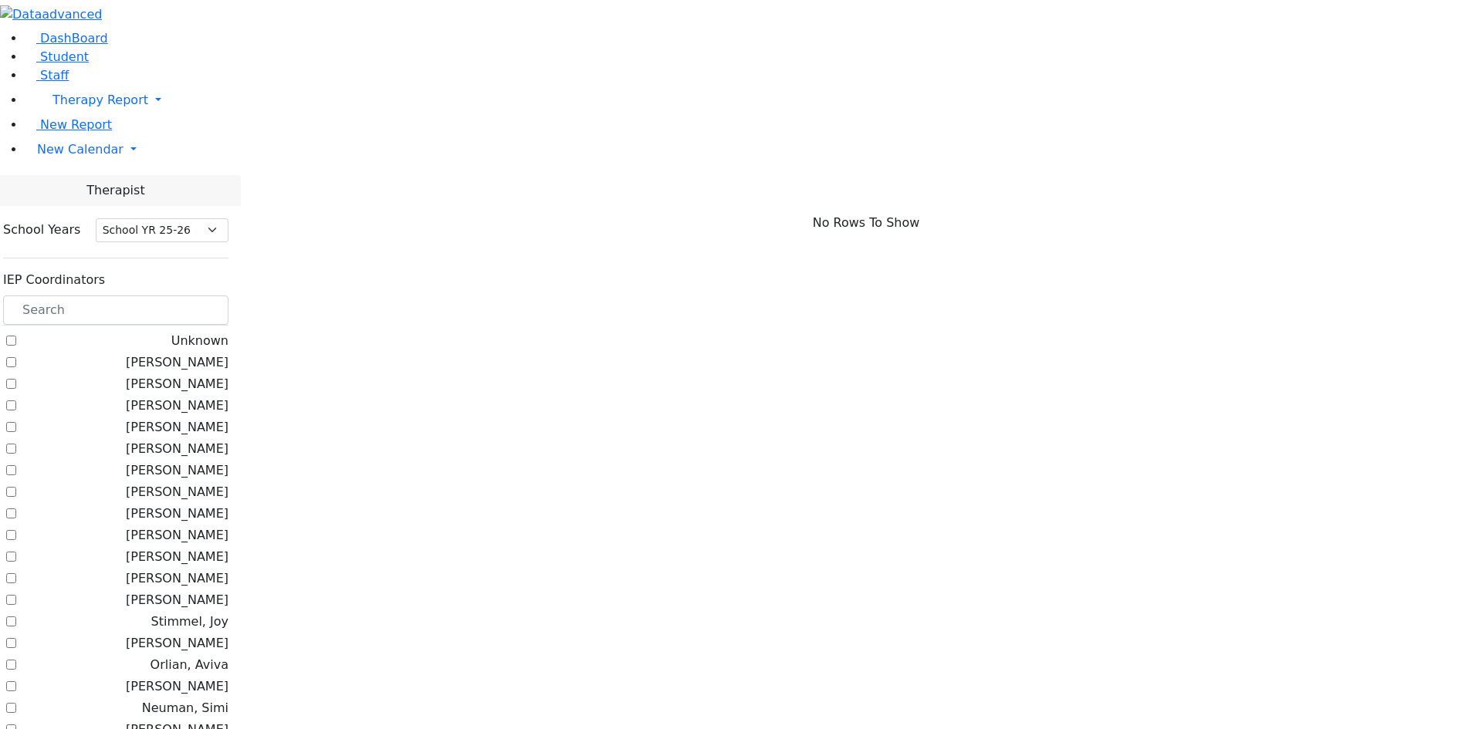
scroll to position [617, 0]
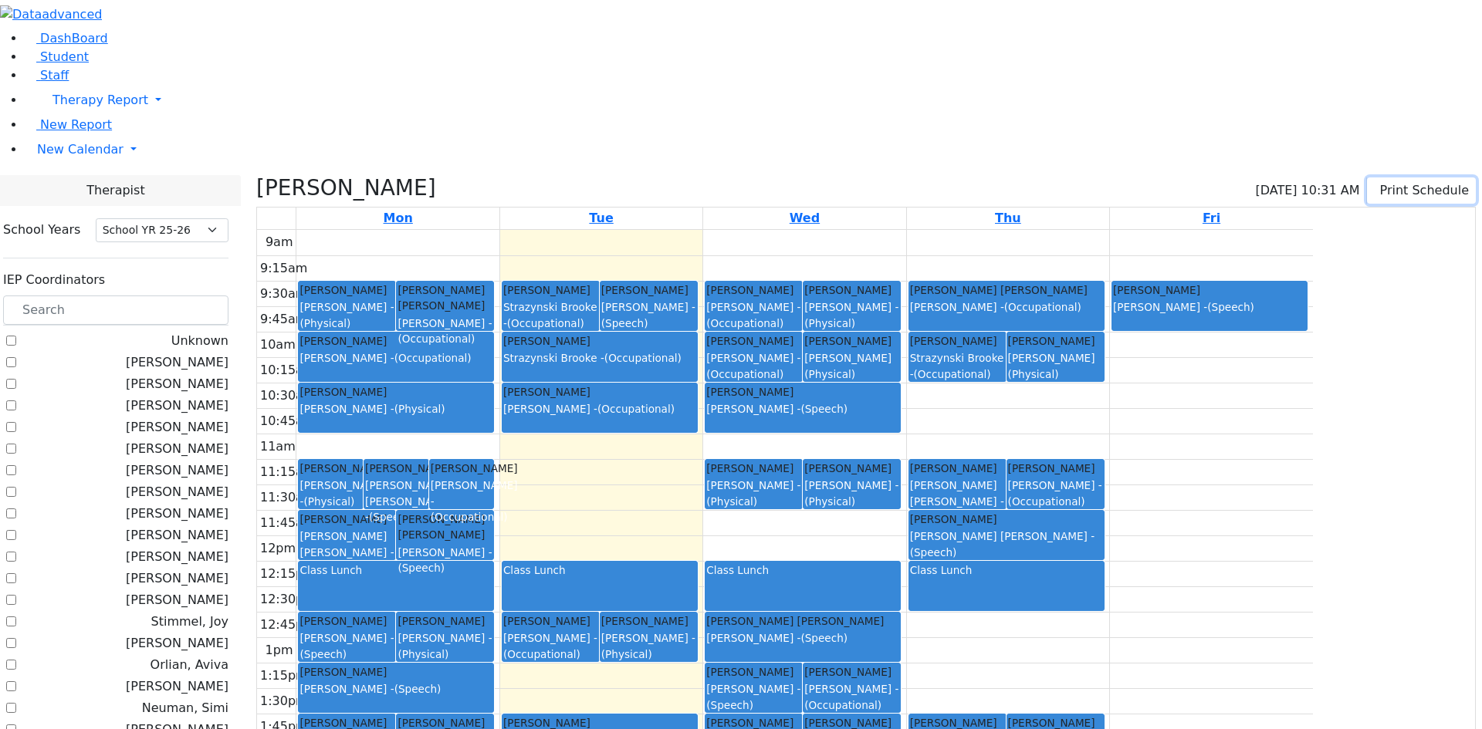
click at [1387, 177] on button "Print Schedule" at bounding box center [1421, 190] width 109 height 26
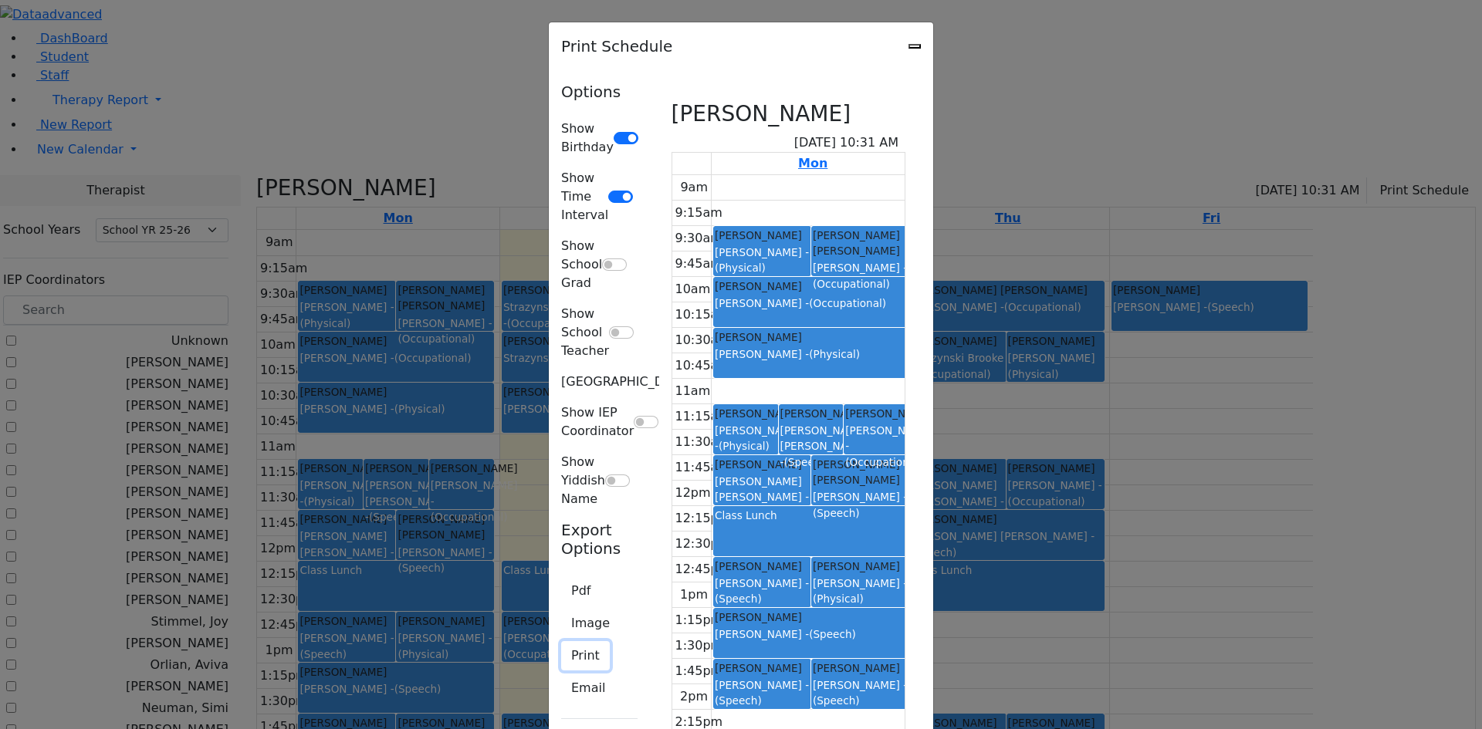
click at [561, 641] on button "Print" at bounding box center [585, 655] width 49 height 29
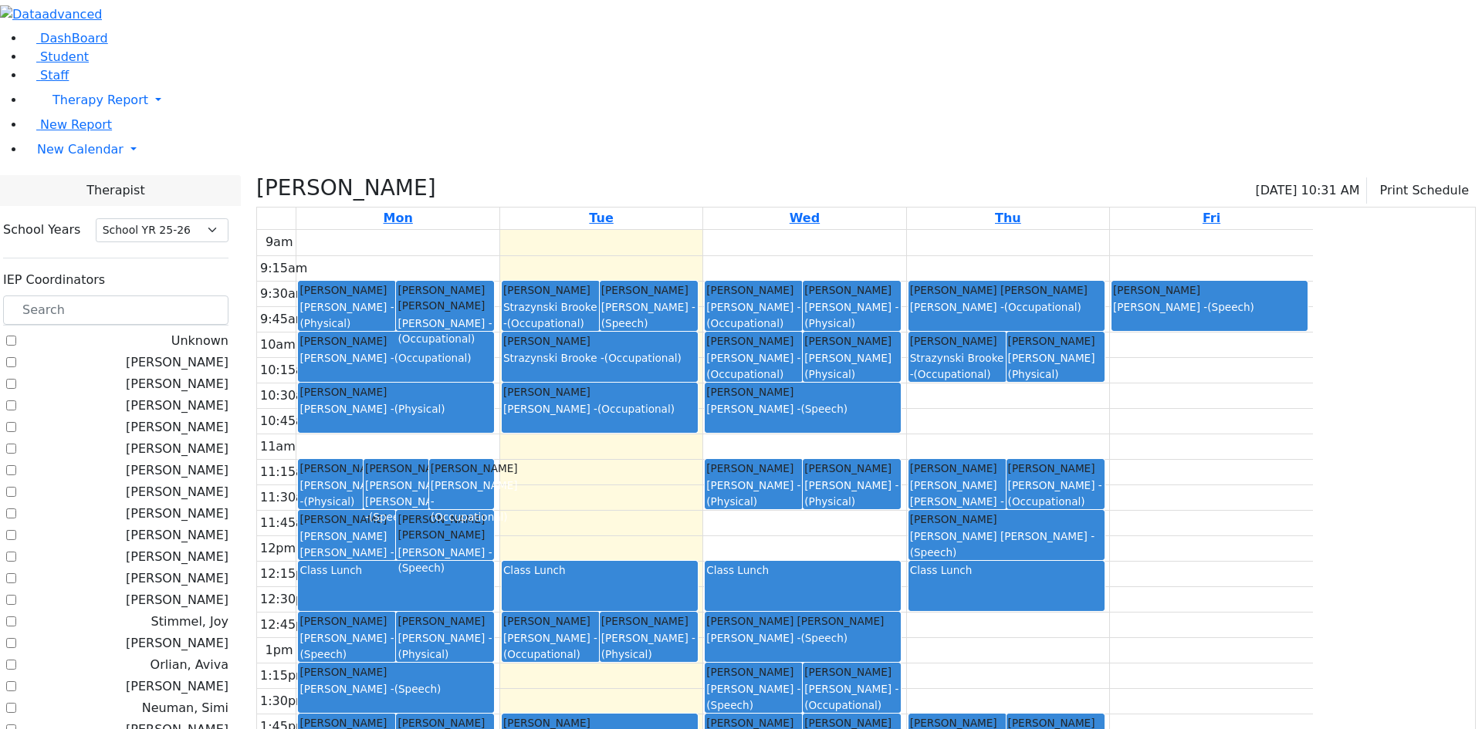
scroll to position [694, 0]
checkbox input "false"
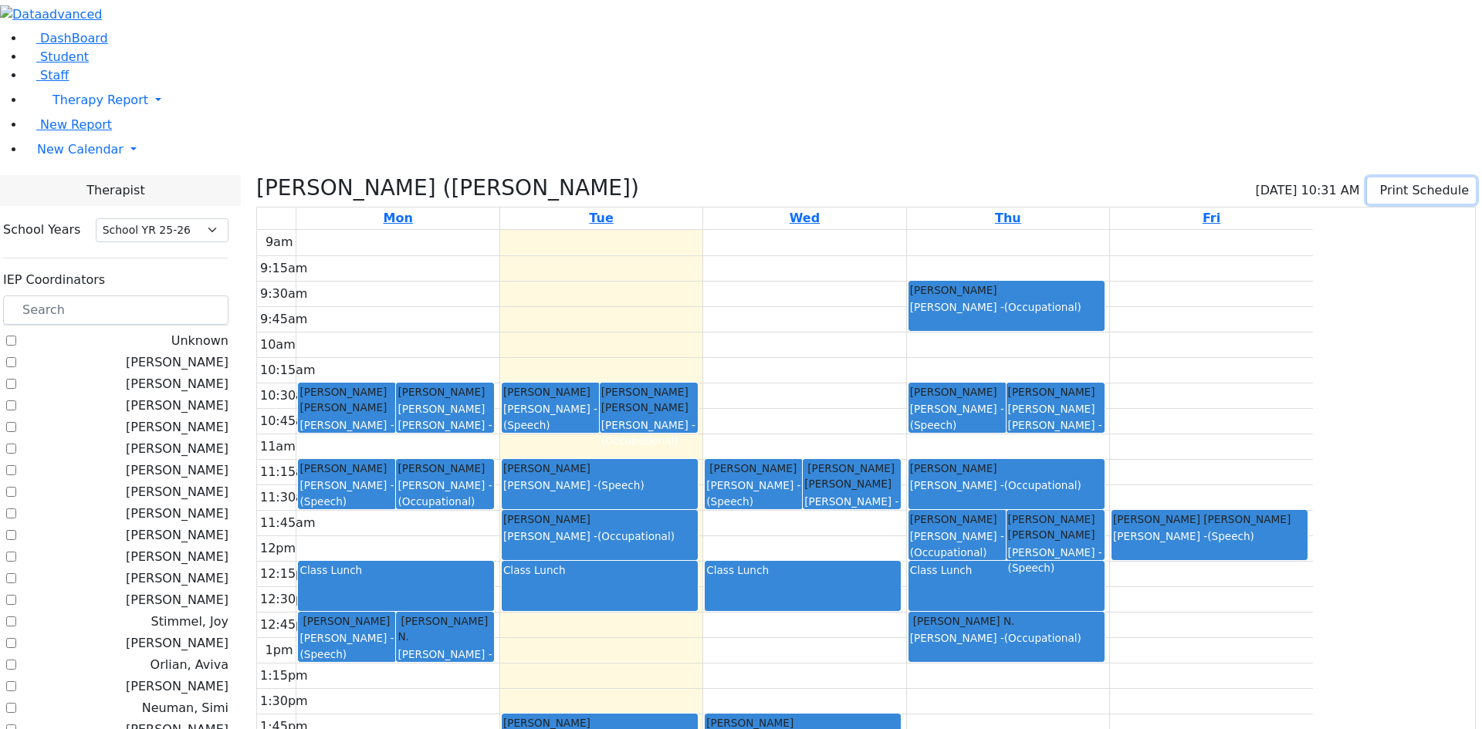
click at [1377, 183] on icon "button" at bounding box center [1377, 190] width 0 height 15
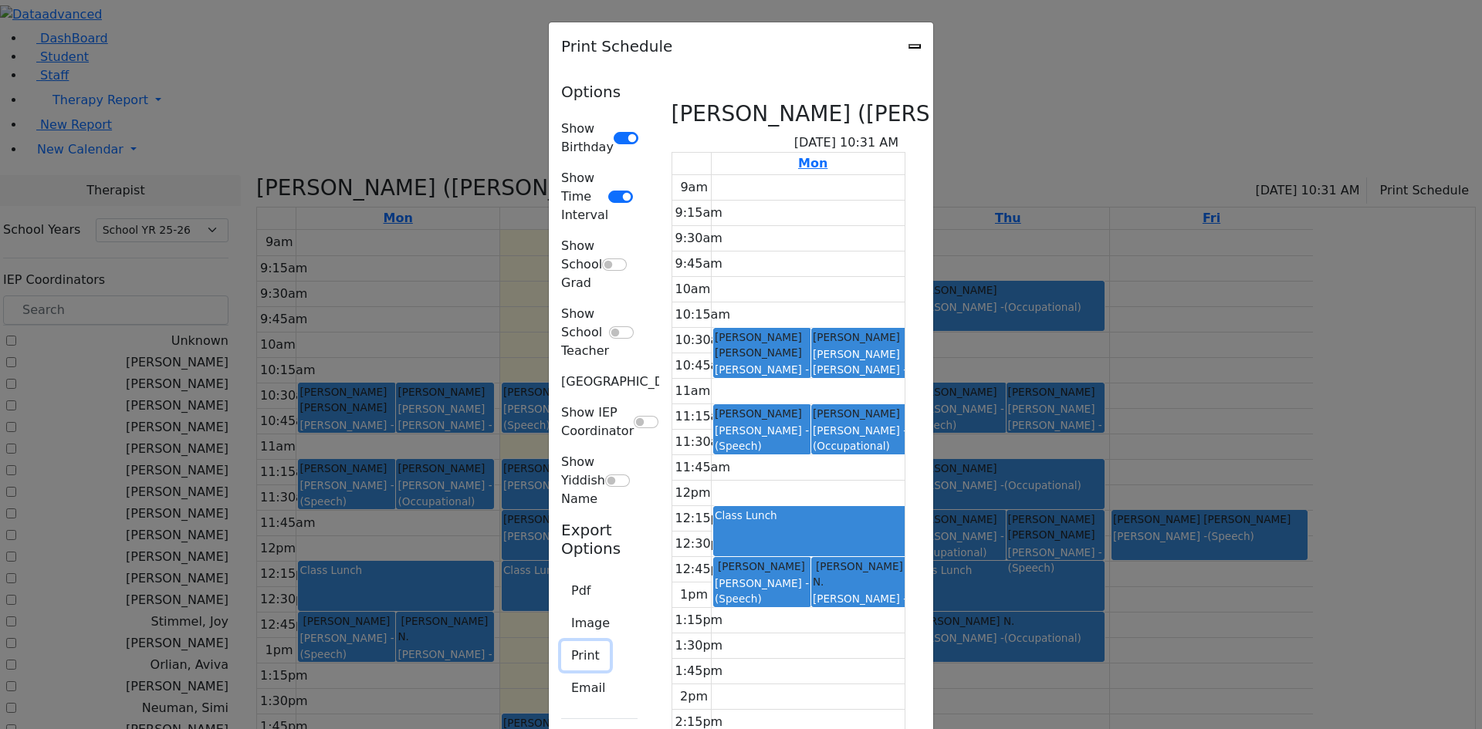
click at [561, 641] on button "Print" at bounding box center [585, 655] width 49 height 29
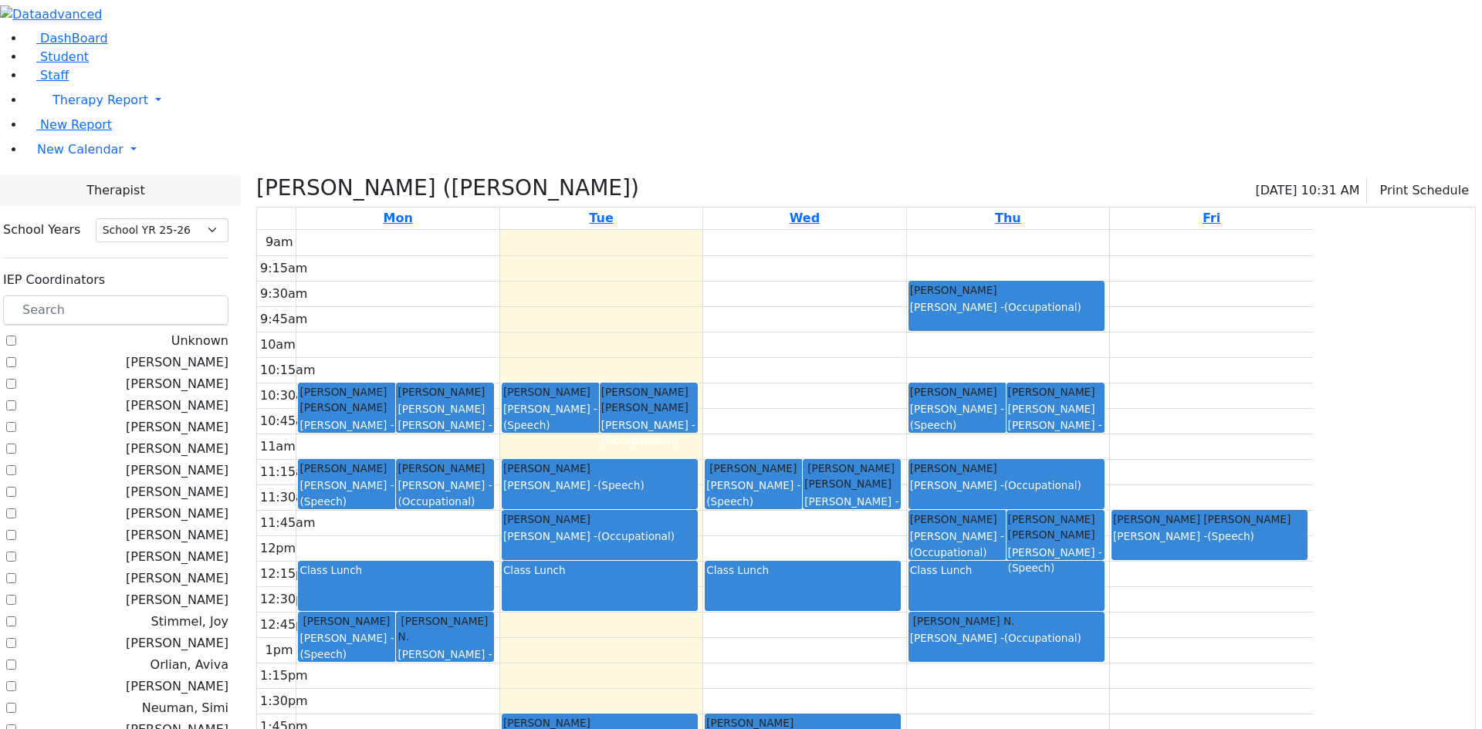
scroll to position [832, 0]
checkbox input "false"
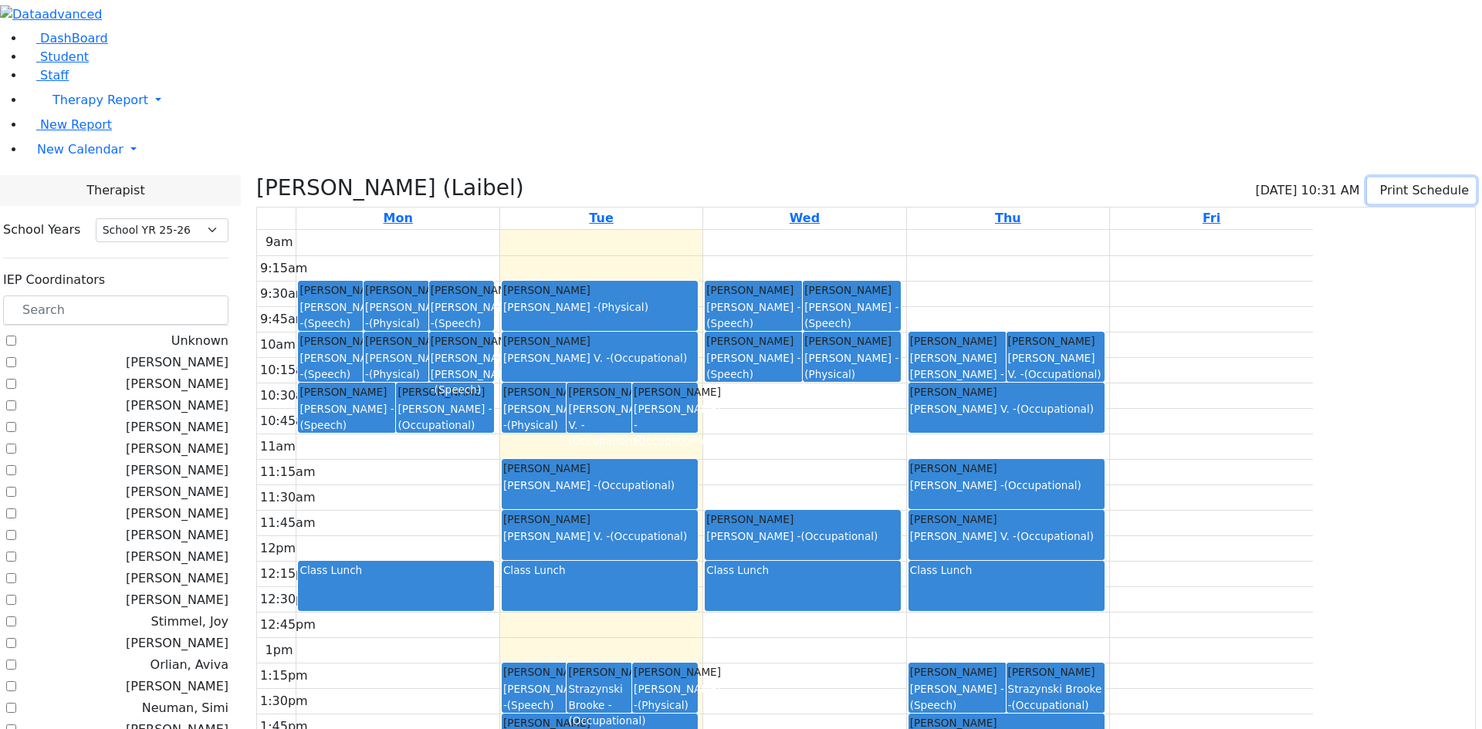
click at [1380, 177] on button "Print Schedule" at bounding box center [1421, 190] width 109 height 26
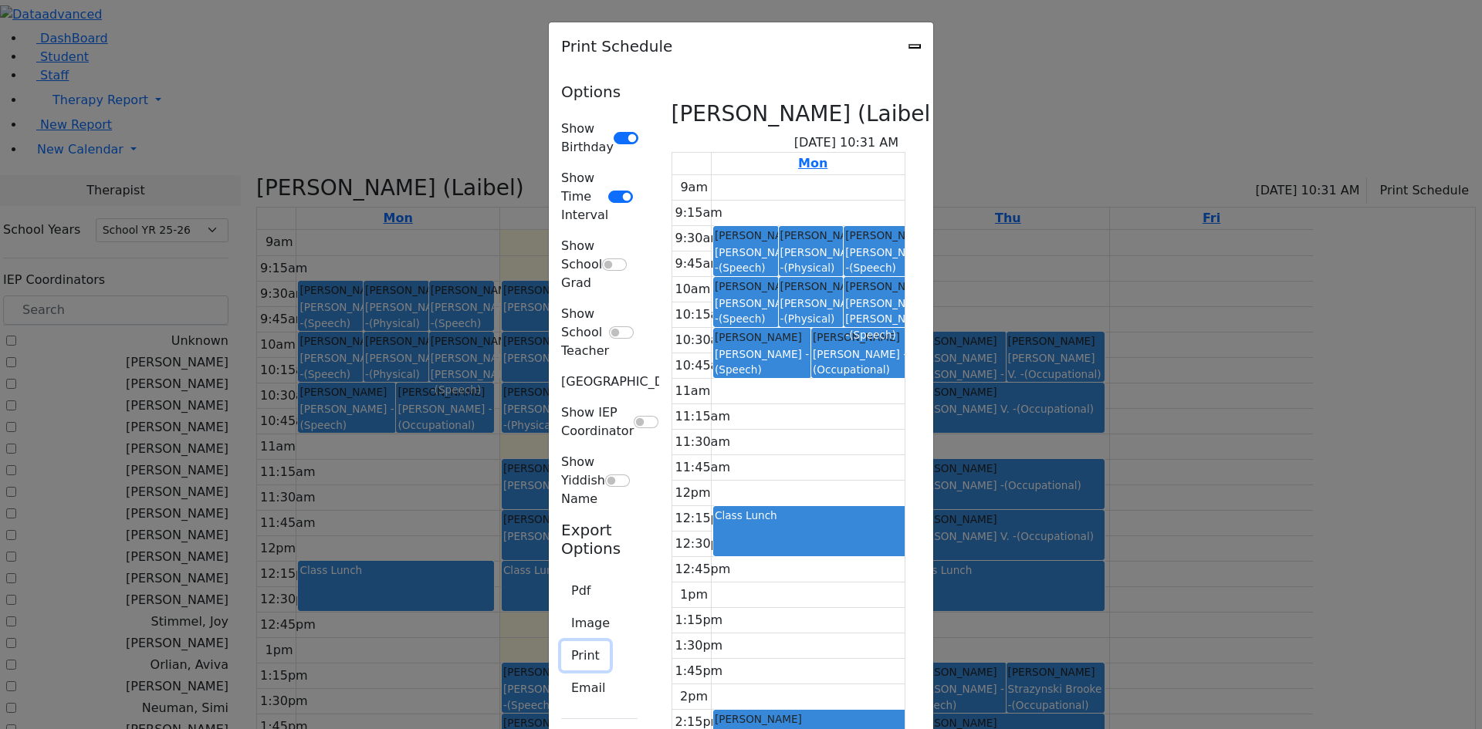
click at [561, 641] on button "Print" at bounding box center [585, 655] width 49 height 29
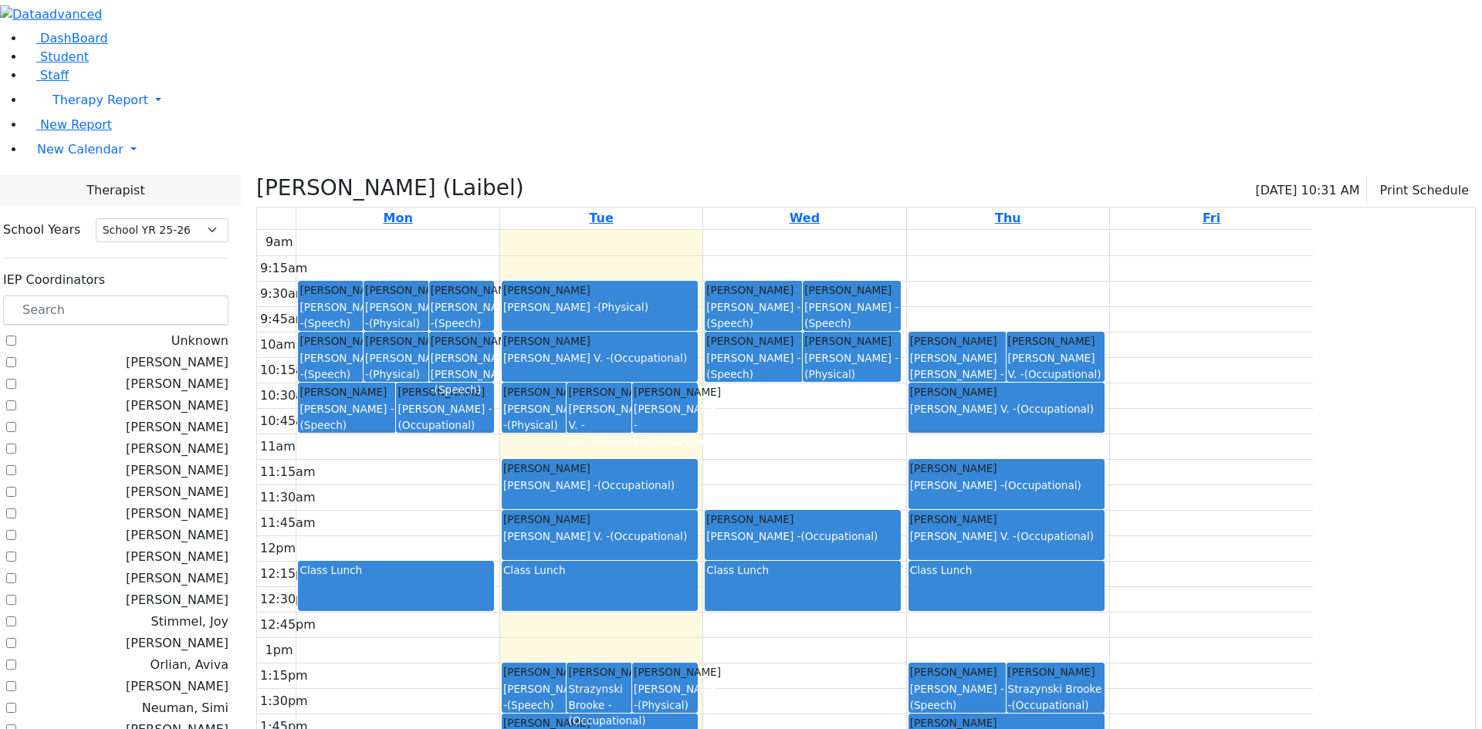
checkbox input "false"
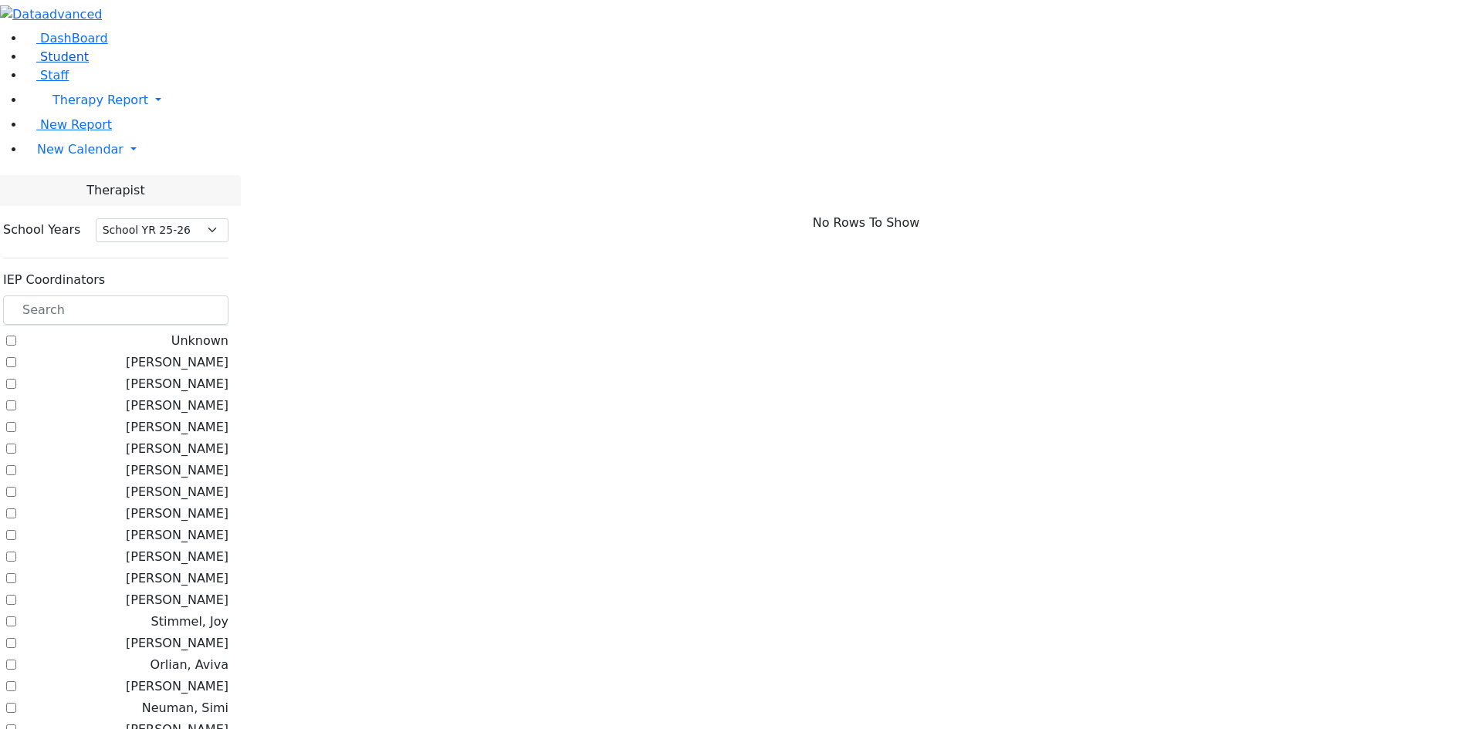
click at [59, 64] on span "Student" at bounding box center [64, 56] width 49 height 15
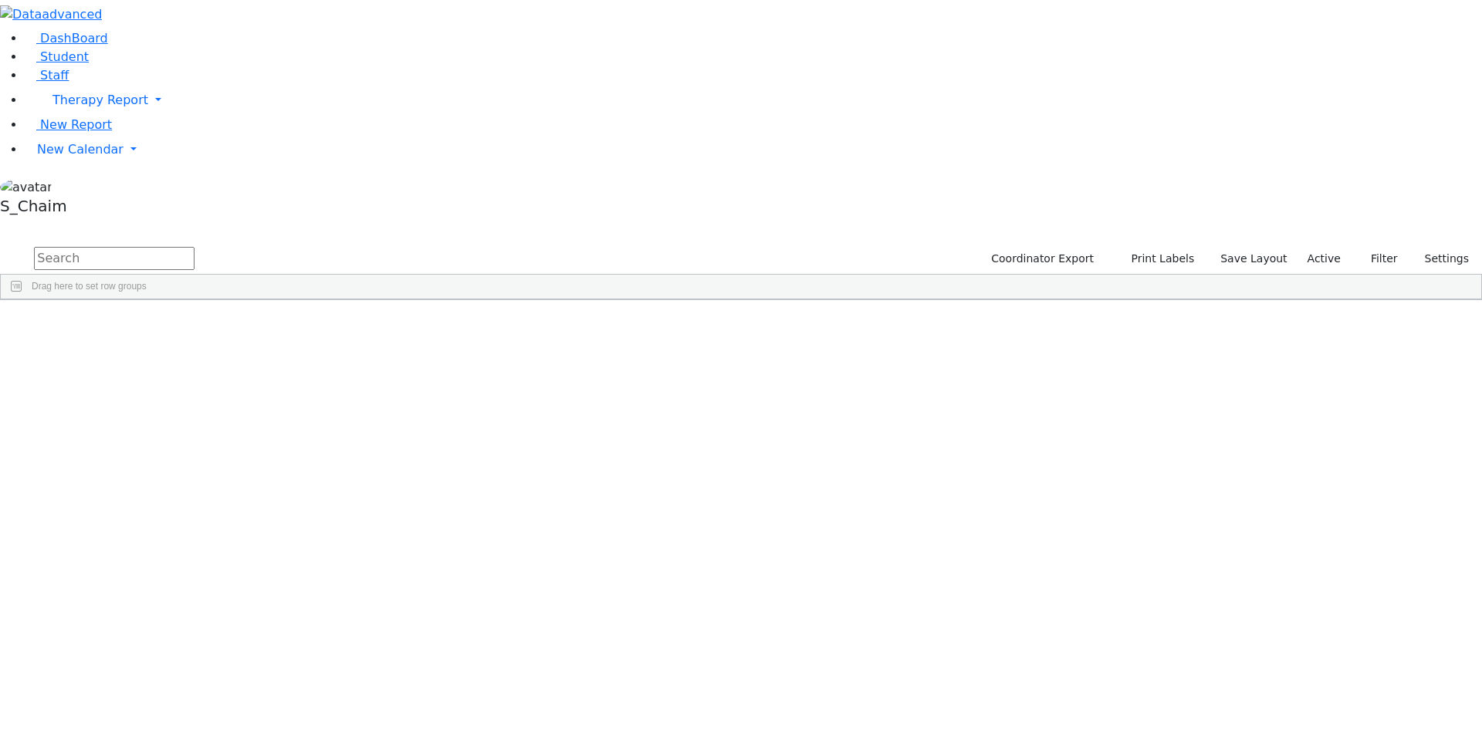
click at [806, 306] on span "Site" at bounding box center [797, 311] width 17 height 11
click at [1468, 399] on span "Filters" at bounding box center [1473, 411] width 11 height 25
click at [868, 306] on span at bounding box center [862, 312] width 12 height 12
click at [914, 308] on span "filter" at bounding box center [907, 314] width 12 height 12
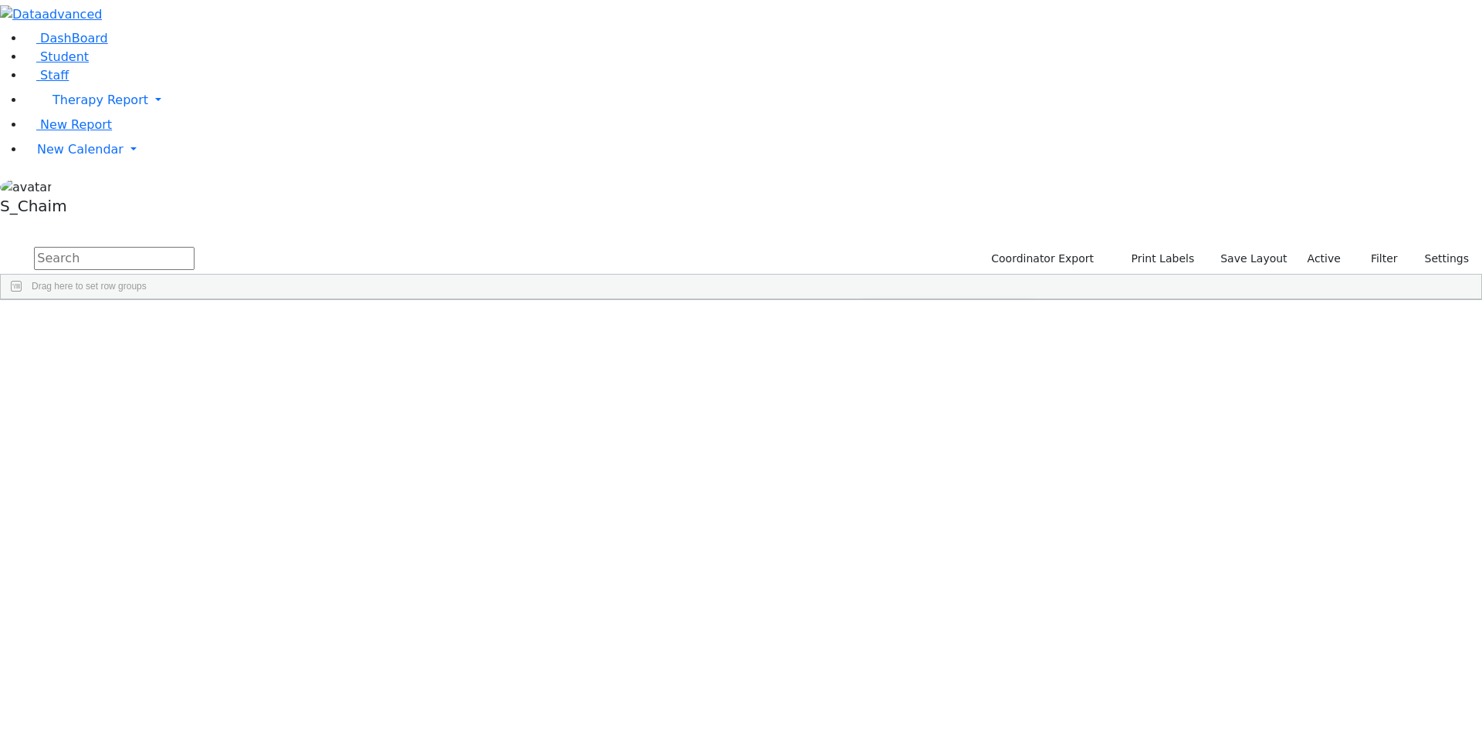
scroll to position [154, 0]
click at [987, 446] on div "High School Boys Division" at bounding box center [933, 451] width 108 height 11
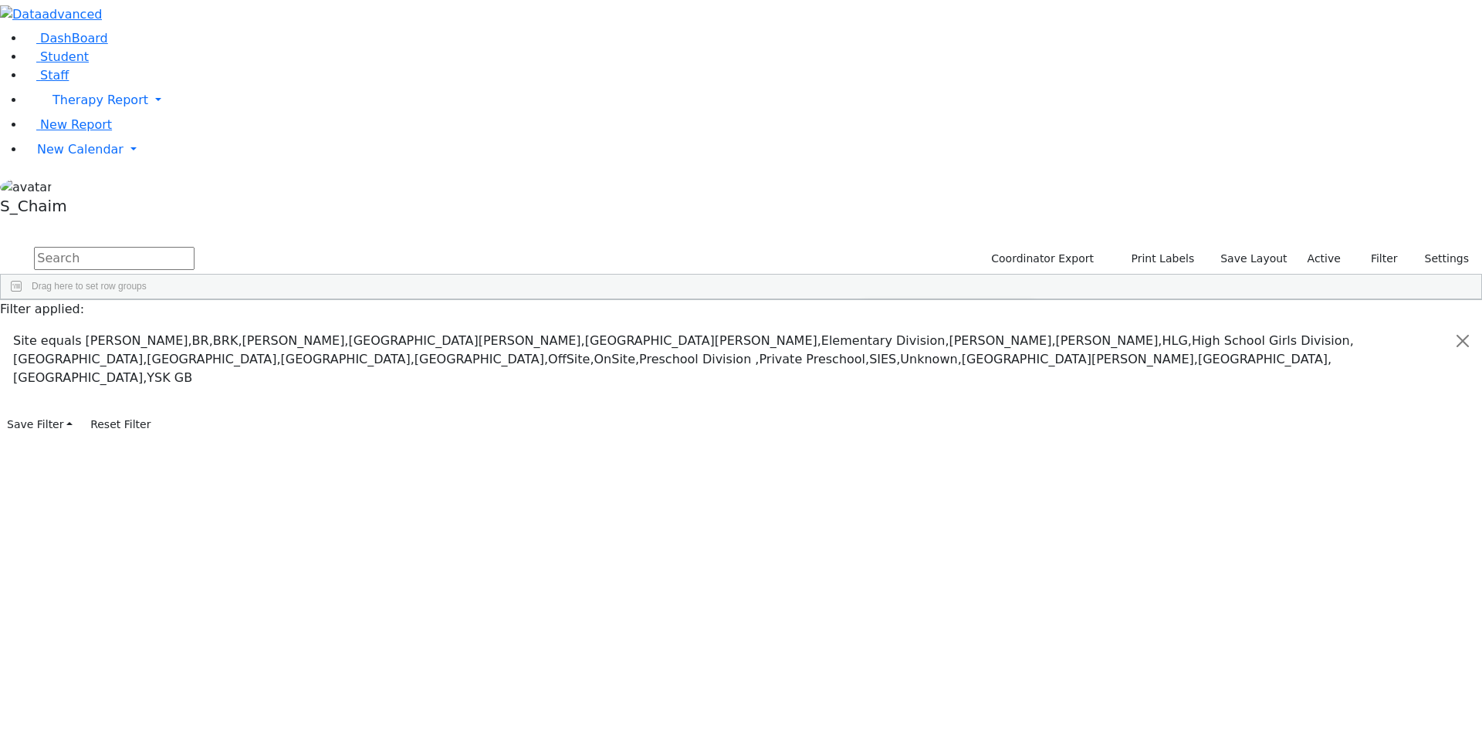
scroll to position [0, 0]
click at [923, 397] on div "(Select All)" at bounding box center [901, 402] width 44 height 11
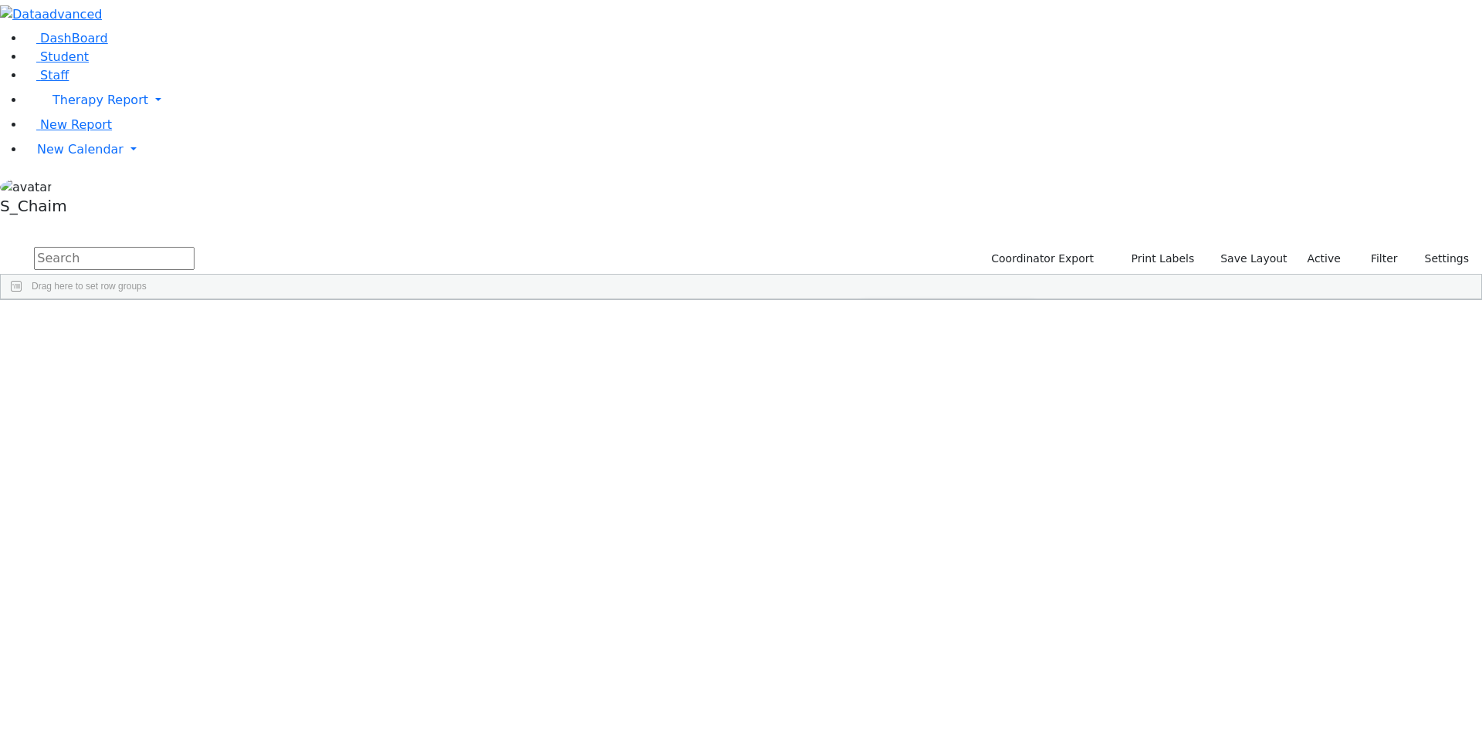
click at [923, 397] on div "(Select All)" at bounding box center [901, 402] width 44 height 11
click at [987, 446] on div "High School Boys Division" at bounding box center [933, 451] width 108 height 11
click at [975, 541] on div "Press SPACE to select this row." at bounding box center [925, 552] width 97 height 22
click at [1377, 247] on button "Filter" at bounding box center [1377, 259] width 54 height 24
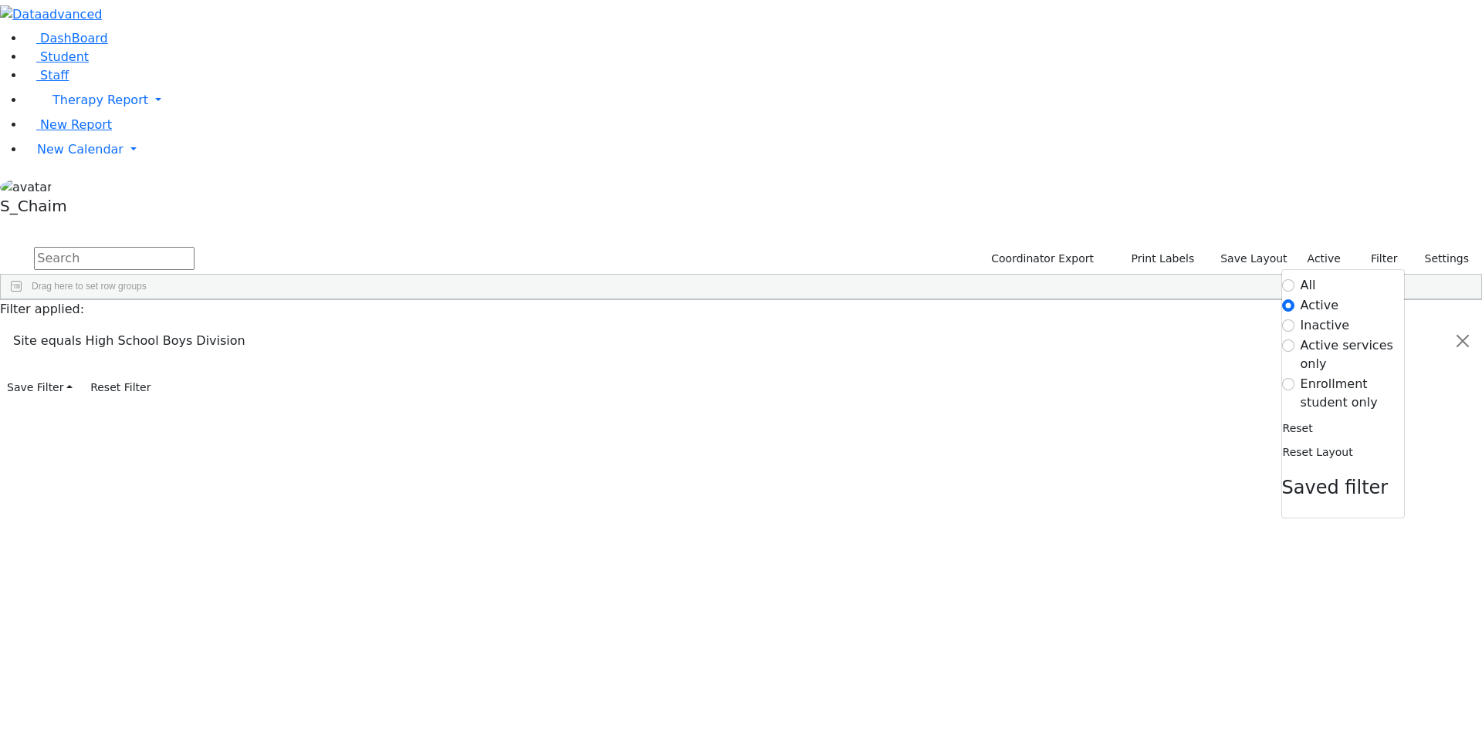
click at [1072, 368] on div "Press SPACE to select this row." at bounding box center [1023, 379] width 97 height 22
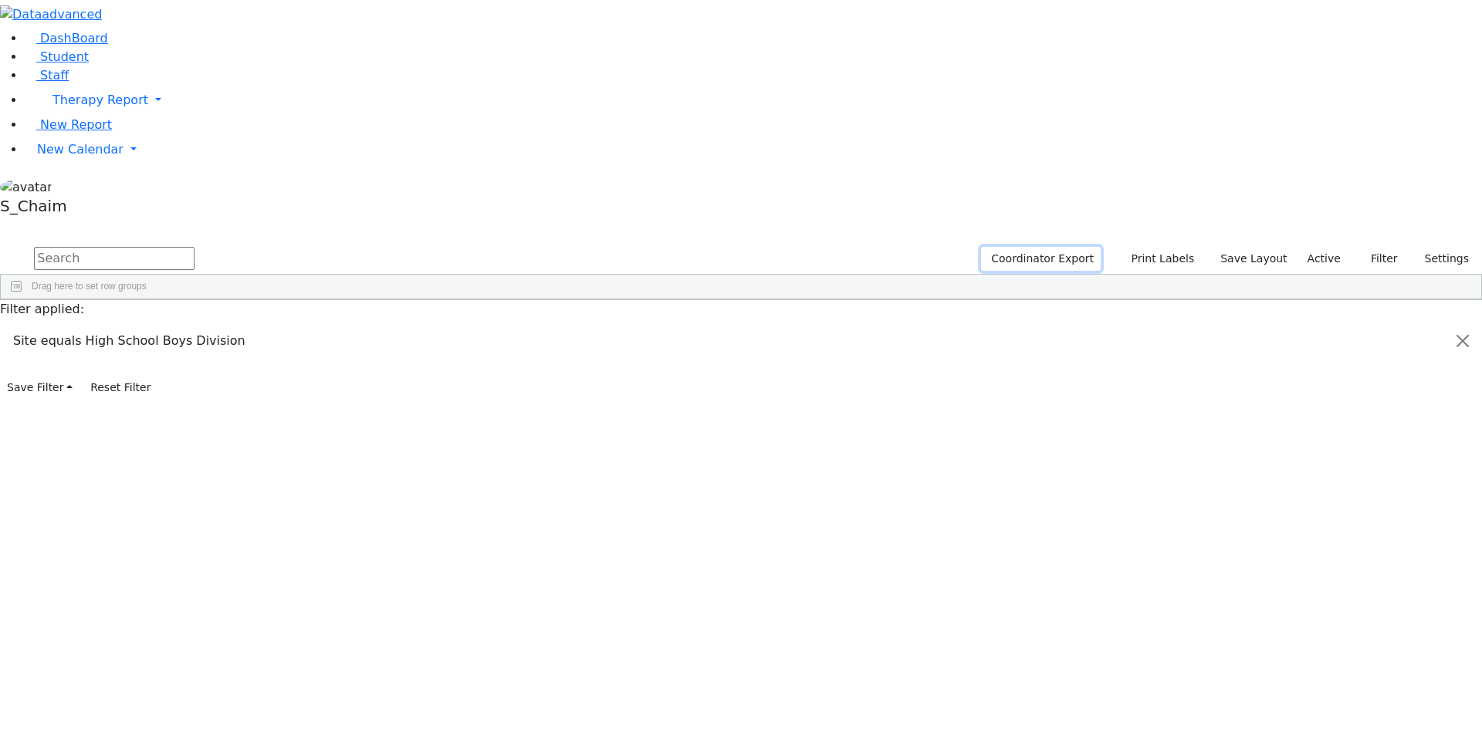
click at [1083, 247] on button "Coordinator Export" at bounding box center [1041, 259] width 120 height 24
click at [79, 132] on span "New Report" at bounding box center [76, 124] width 72 height 15
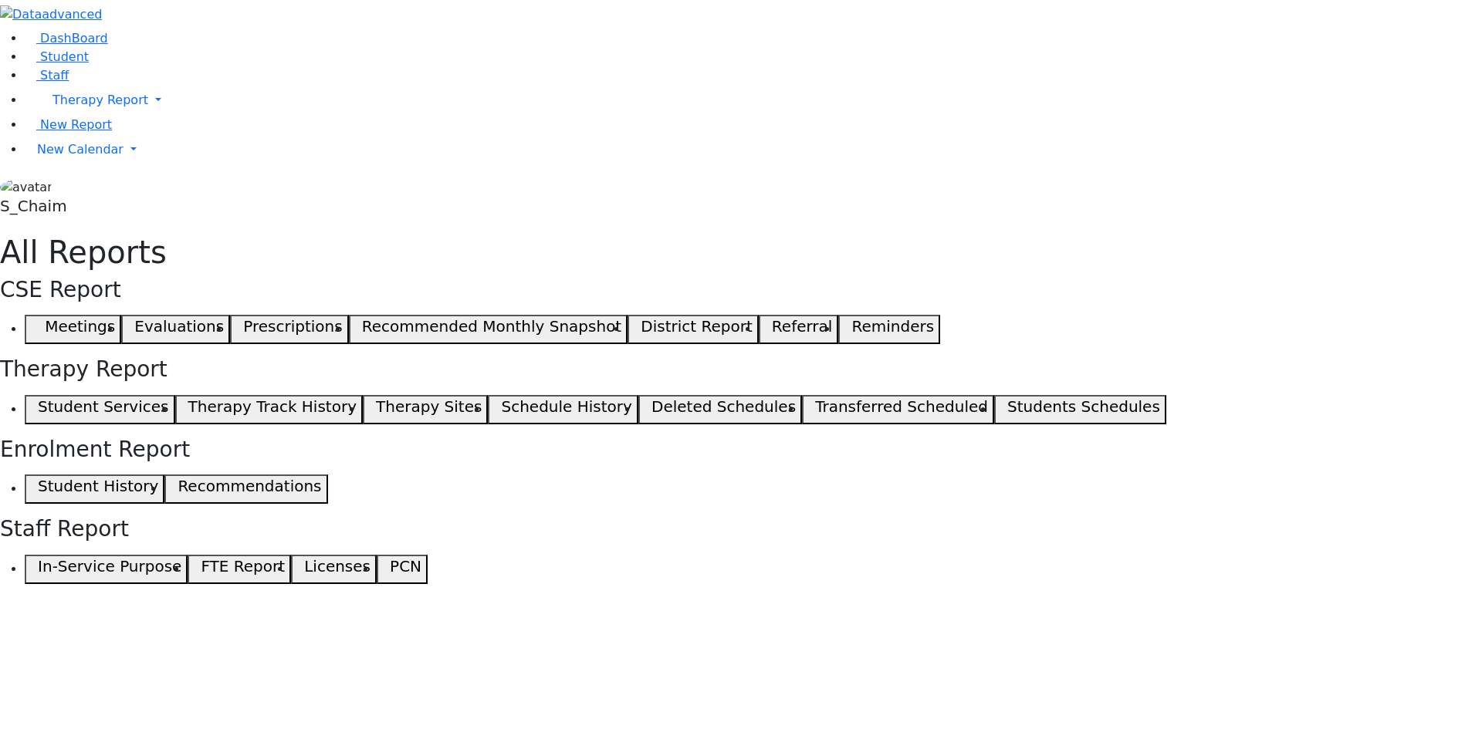
click at [175, 395] on button "Student Services" at bounding box center [100, 409] width 150 height 29
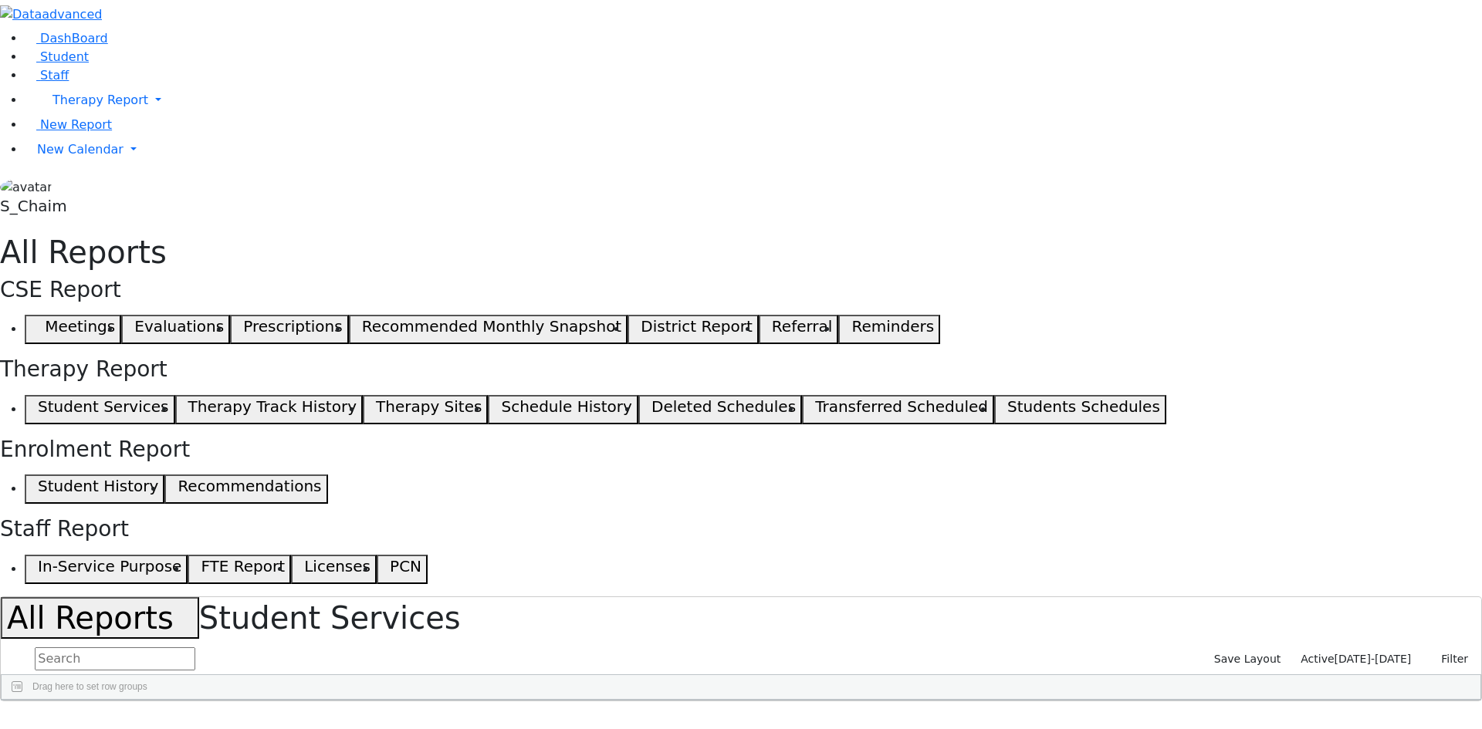
drag, startPoint x: 808, startPoint y: 196, endPoint x: 816, endPoint y: 208, distance: 14.6
click at [648, 700] on div at bounding box center [645, 712] width 6 height 25
drag, startPoint x: 922, startPoint y: 191, endPoint x: 943, endPoint y: 201, distance: 22.8
click at [787, 700] on div at bounding box center [784, 712] width 6 height 25
click at [100, 132] on link "New Report" at bounding box center [68, 124] width 87 height 15
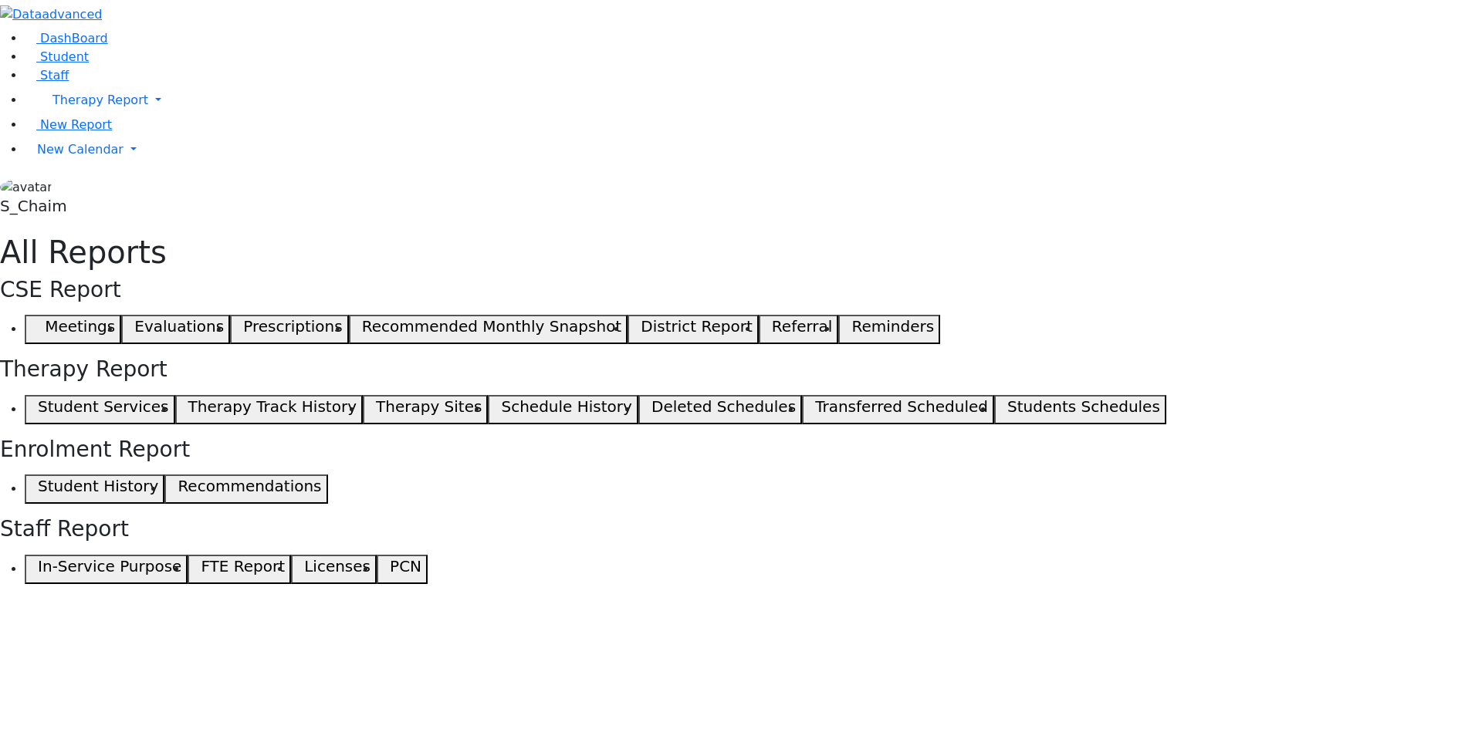
click at [637, 395] on button "Schedule History" at bounding box center [563, 409] width 150 height 29
click at [1007, 397] on h5 "Students Schedules" at bounding box center [1083, 406] width 153 height 19
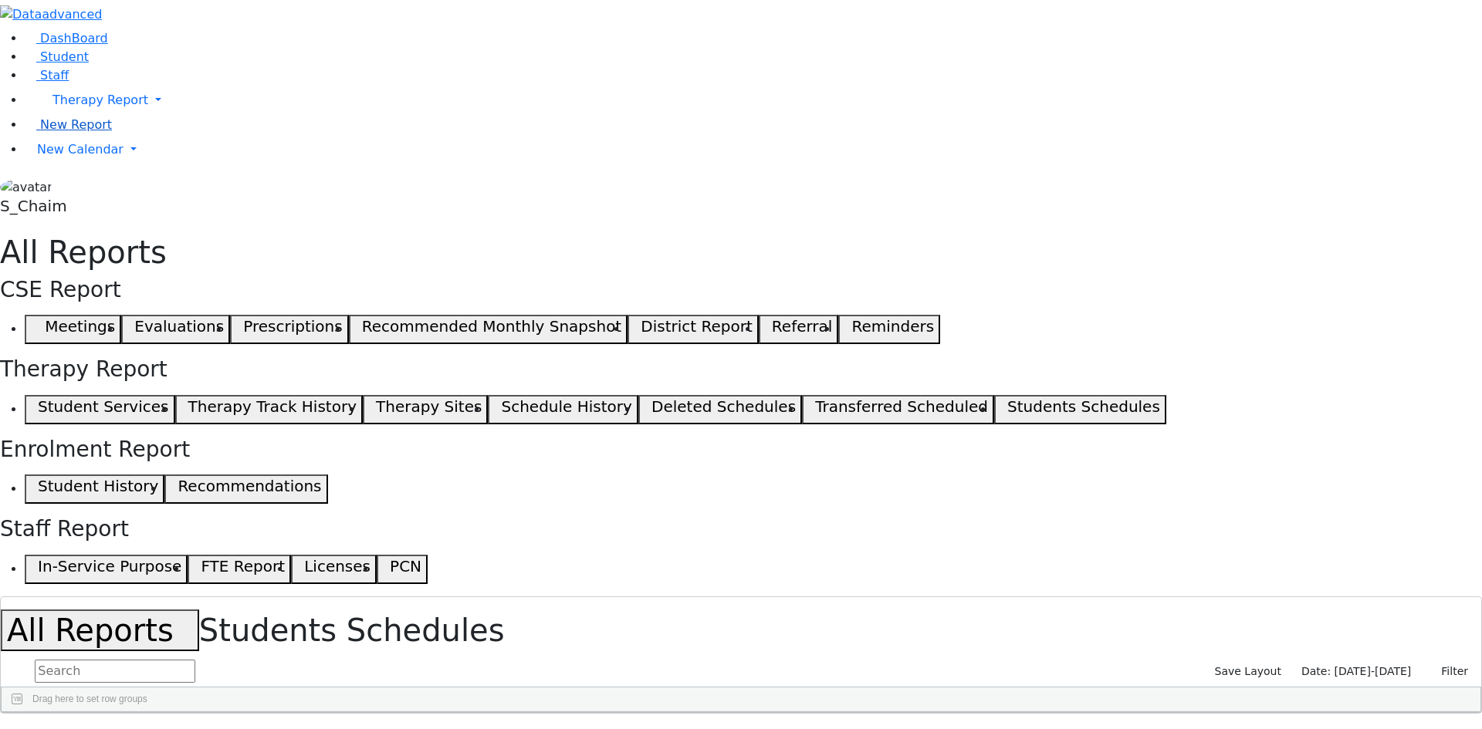
click at [102, 132] on link "New Report" at bounding box center [68, 124] width 87 height 15
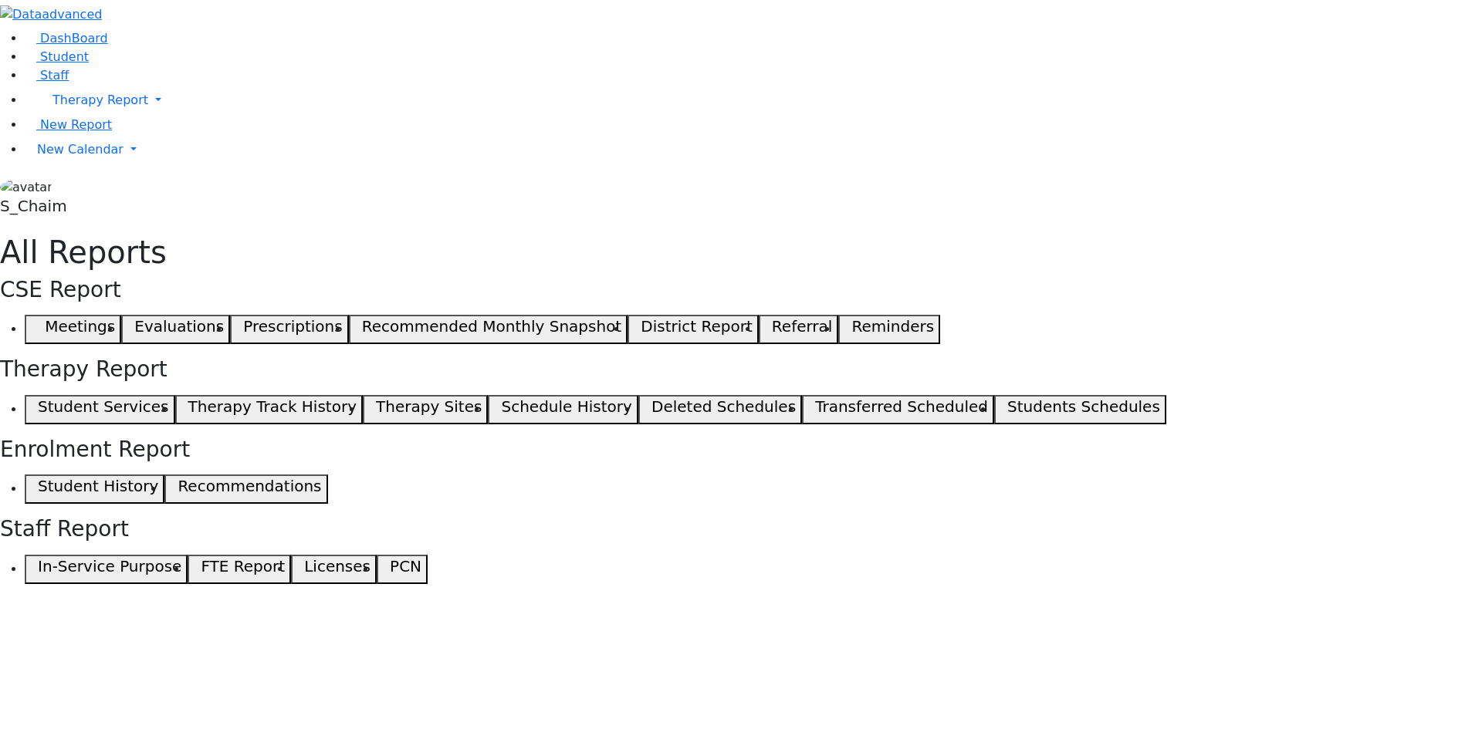
click at [168, 397] on h5 "Student Services" at bounding box center [103, 406] width 130 height 19
select select "212"
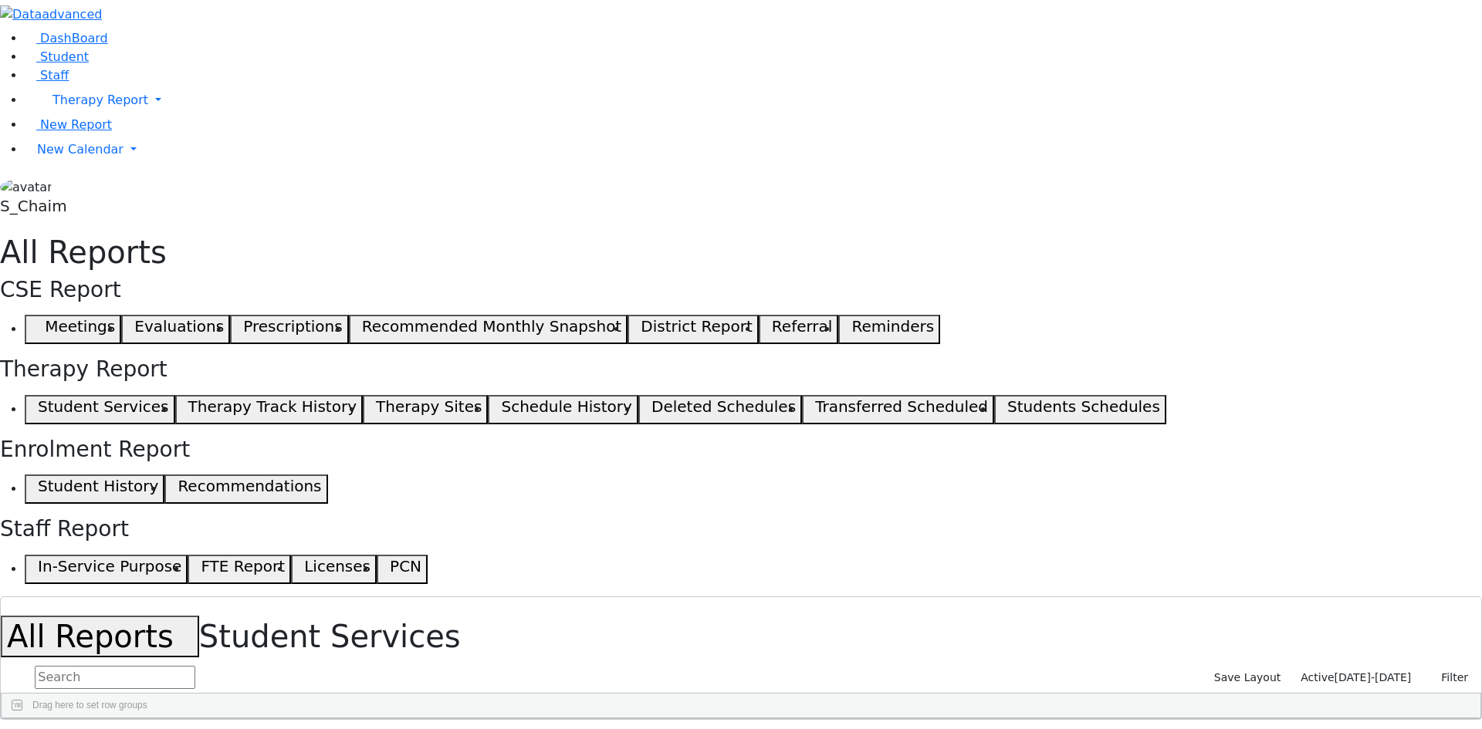
click at [292, 718] on div "Loading..." at bounding box center [733, 718] width 1462 height 0
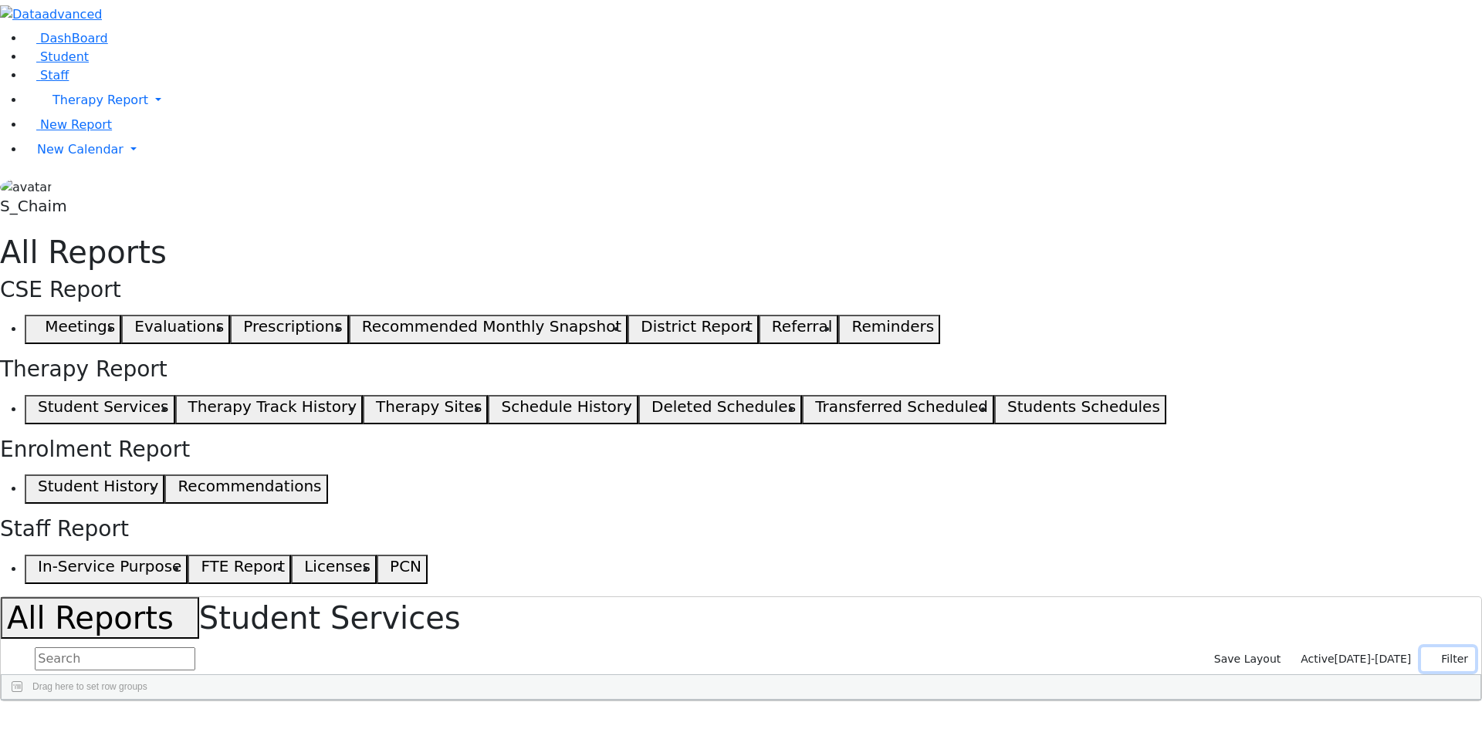
click at [1439, 647] on button "Filter" at bounding box center [1448, 659] width 54 height 24
click at [451, 707] on span "Site" at bounding box center [442, 712] width 17 height 11
click at [522, 706] on span at bounding box center [515, 712] width 12 height 12
click at [567, 708] on span "filter" at bounding box center [561, 714] width 12 height 12
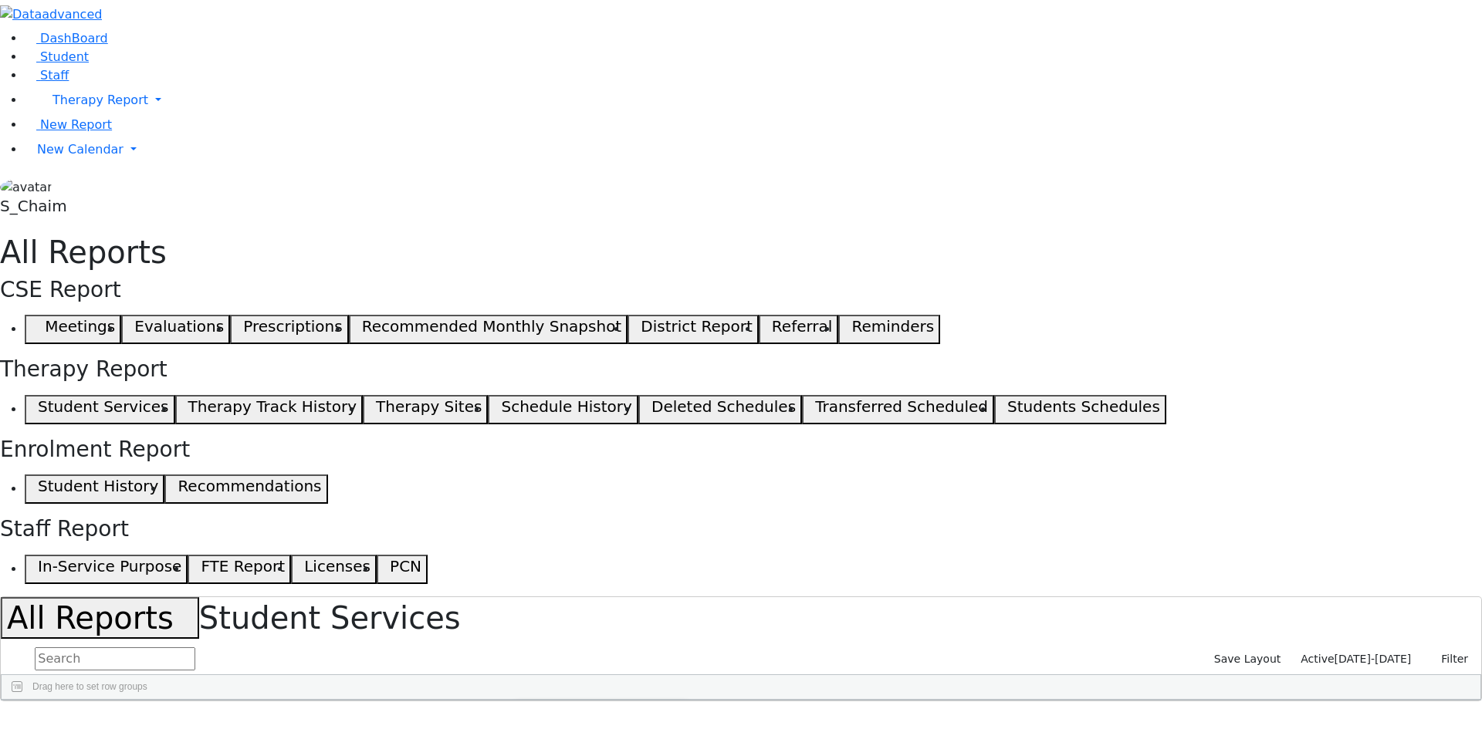
drag, startPoint x: 915, startPoint y: 190, endPoint x: 944, endPoint y: 203, distance: 32.1
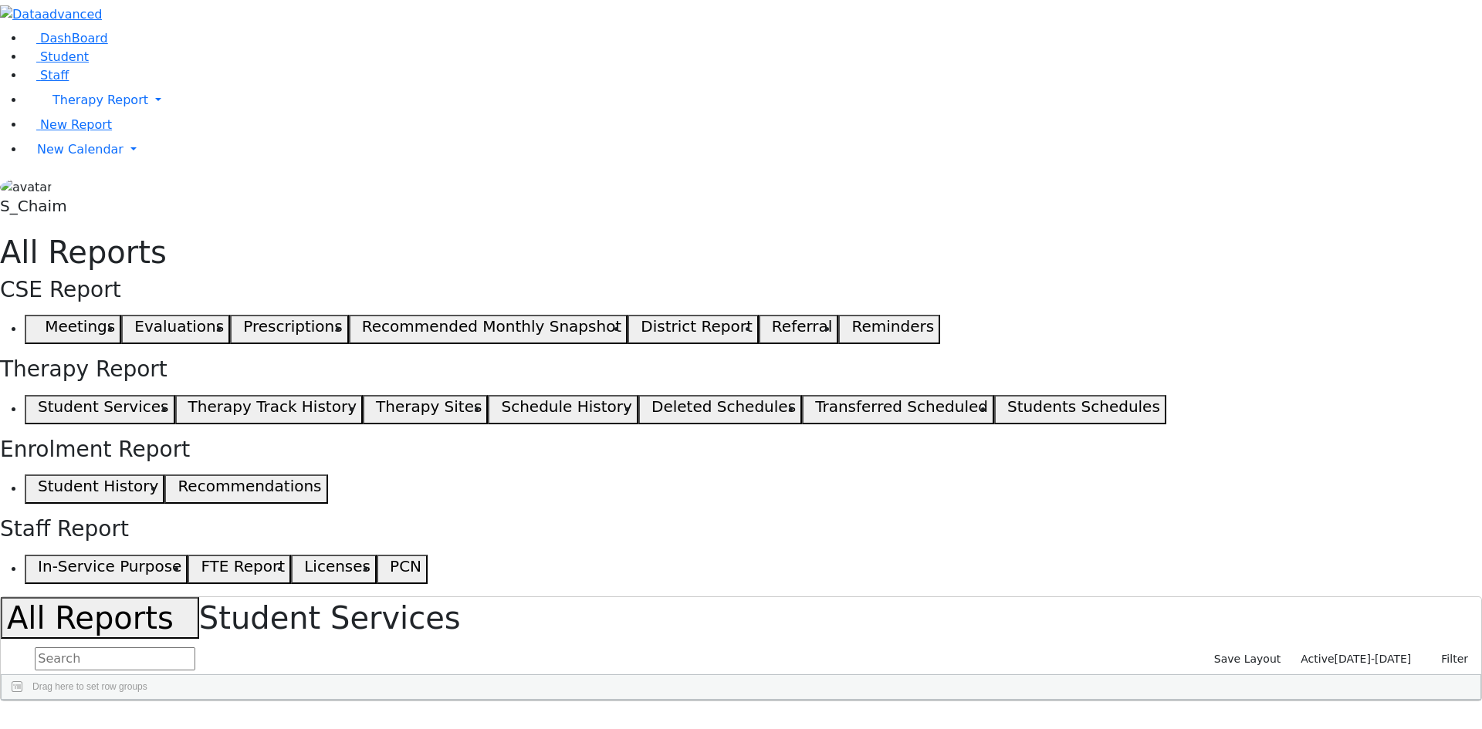
click at [776, 700] on div at bounding box center [773, 712] width 6 height 25
click at [1428, 654] on icon "button" at bounding box center [1433, 659] width 10 height 10
drag, startPoint x: 913, startPoint y: 190, endPoint x: 1039, endPoint y: 199, distance: 126.1
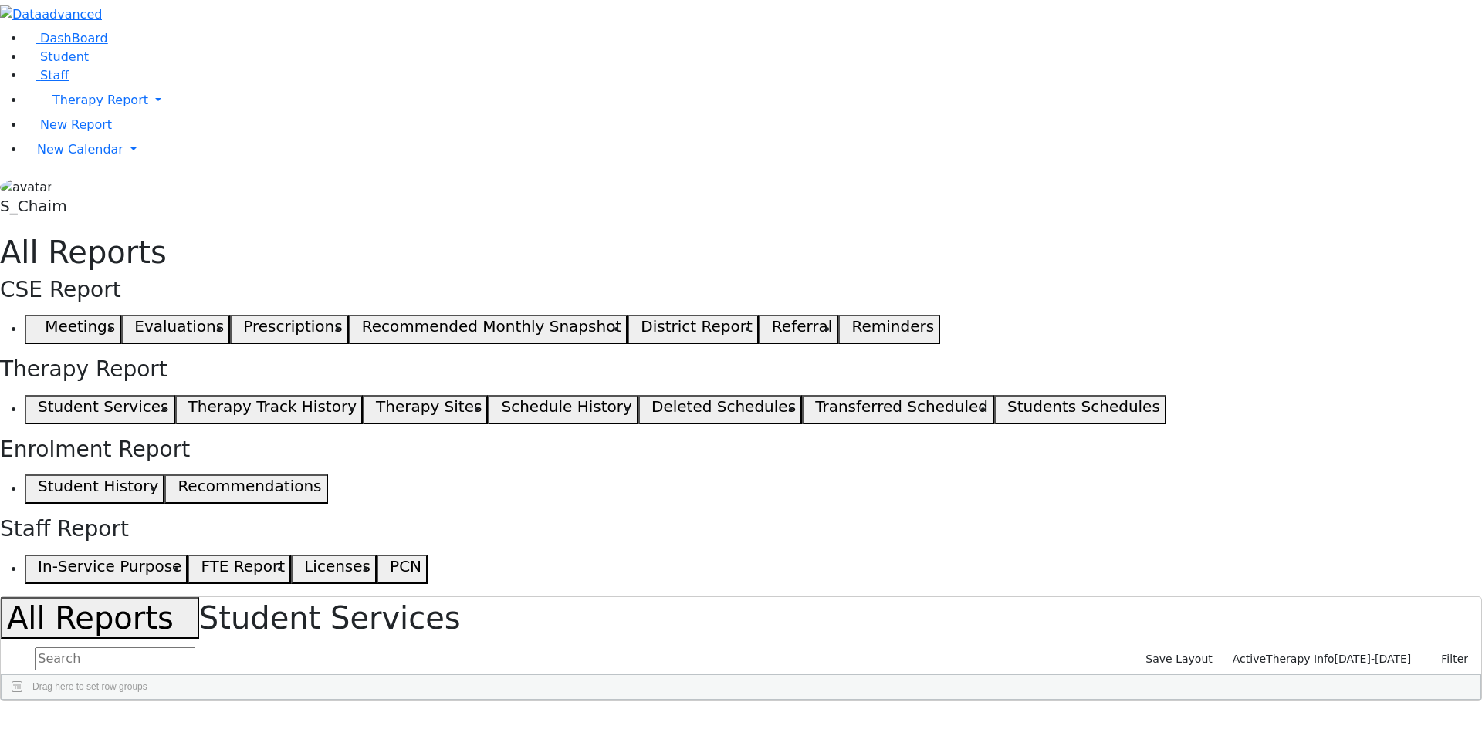
click at [873, 700] on div at bounding box center [870, 712] width 6 height 25
click at [522, 706] on span at bounding box center [515, 712] width 12 height 12
click at [567, 708] on span "filter" at bounding box center [561, 714] width 12 height 12
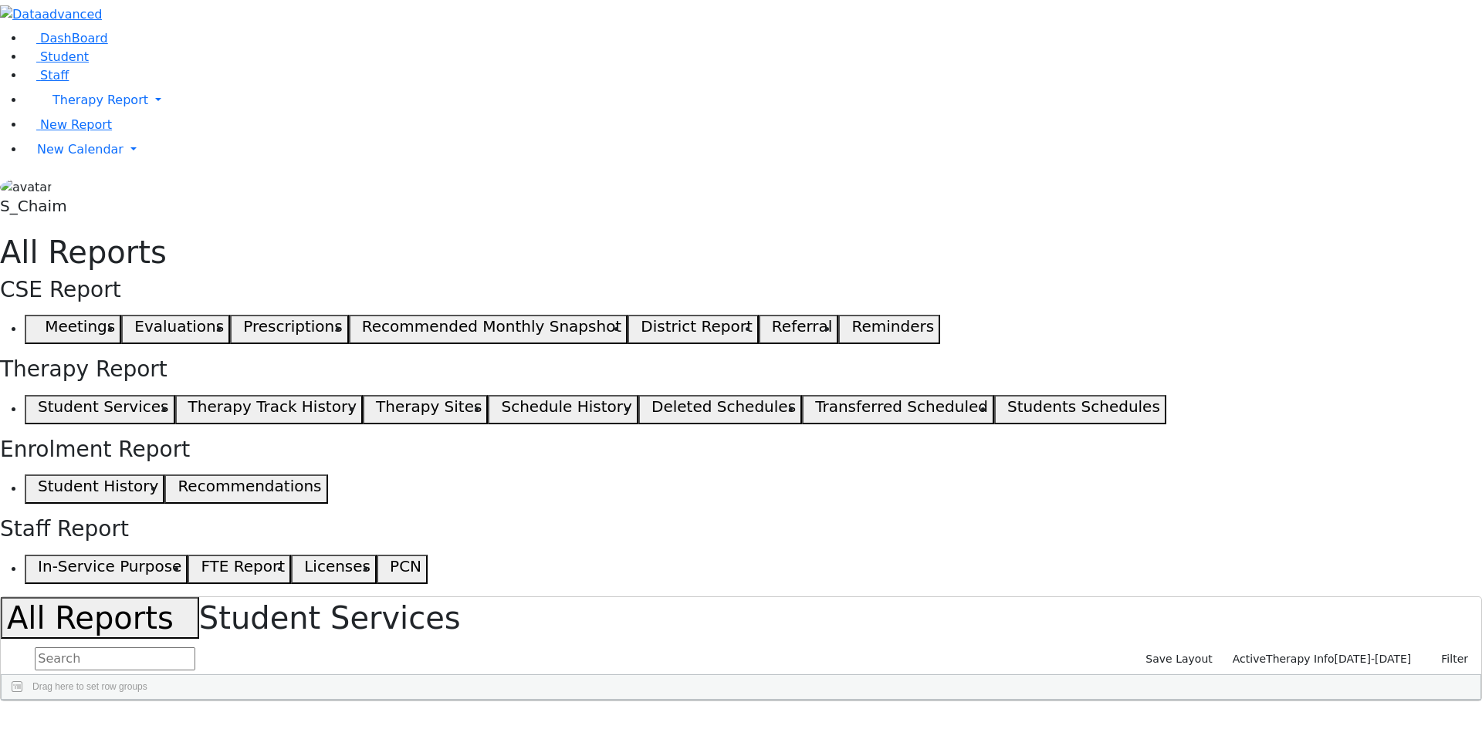
click at [848, 700] on div "OT" at bounding box center [747, 712] width 201 height 25
click at [73, 64] on span "Student" at bounding box center [64, 56] width 49 height 15
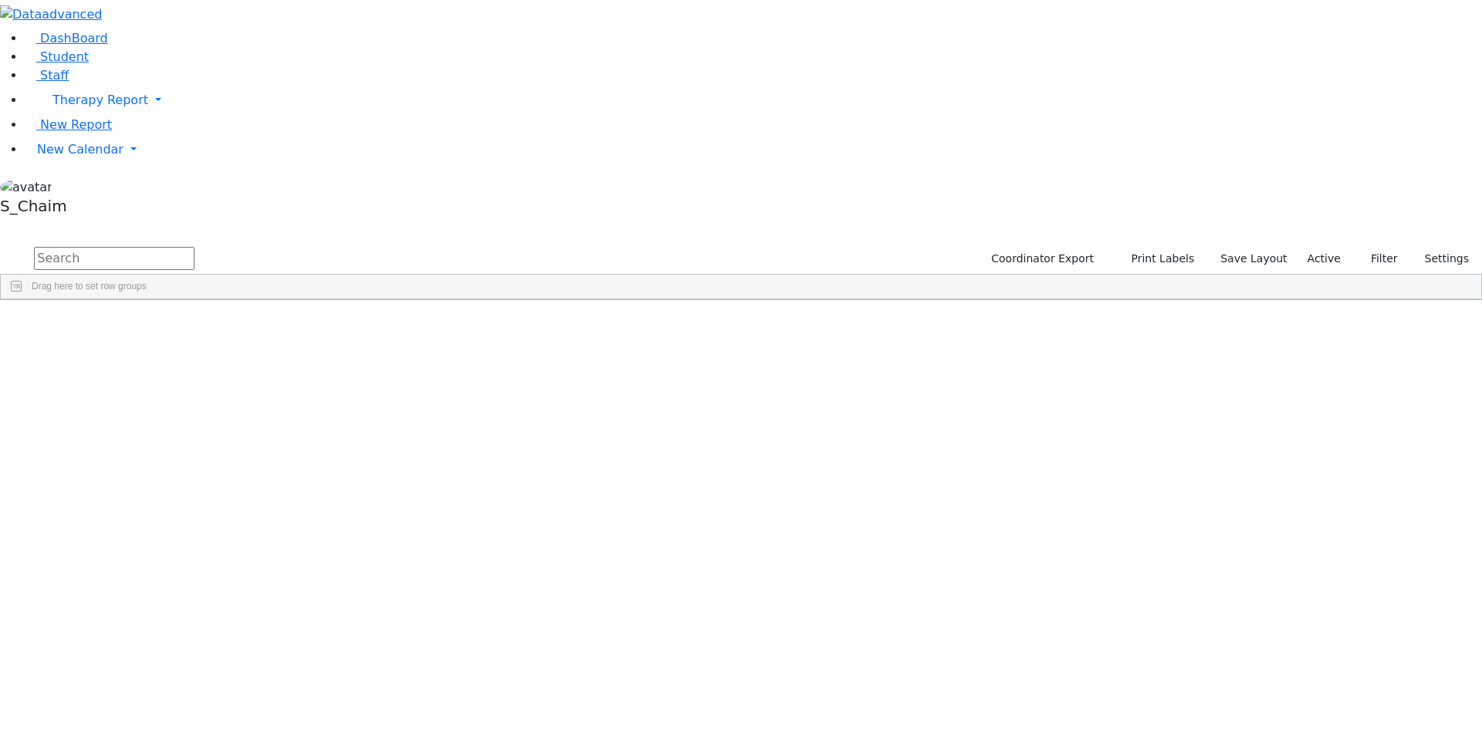
click at [806, 306] on span "Site" at bounding box center [797, 311] width 17 height 11
click at [868, 306] on span at bounding box center [862, 312] width 12 height 12
click at [914, 308] on span "filter" at bounding box center [907, 314] width 12 height 12
click at [923, 397] on div "(Select All)" at bounding box center [901, 402] width 44 height 11
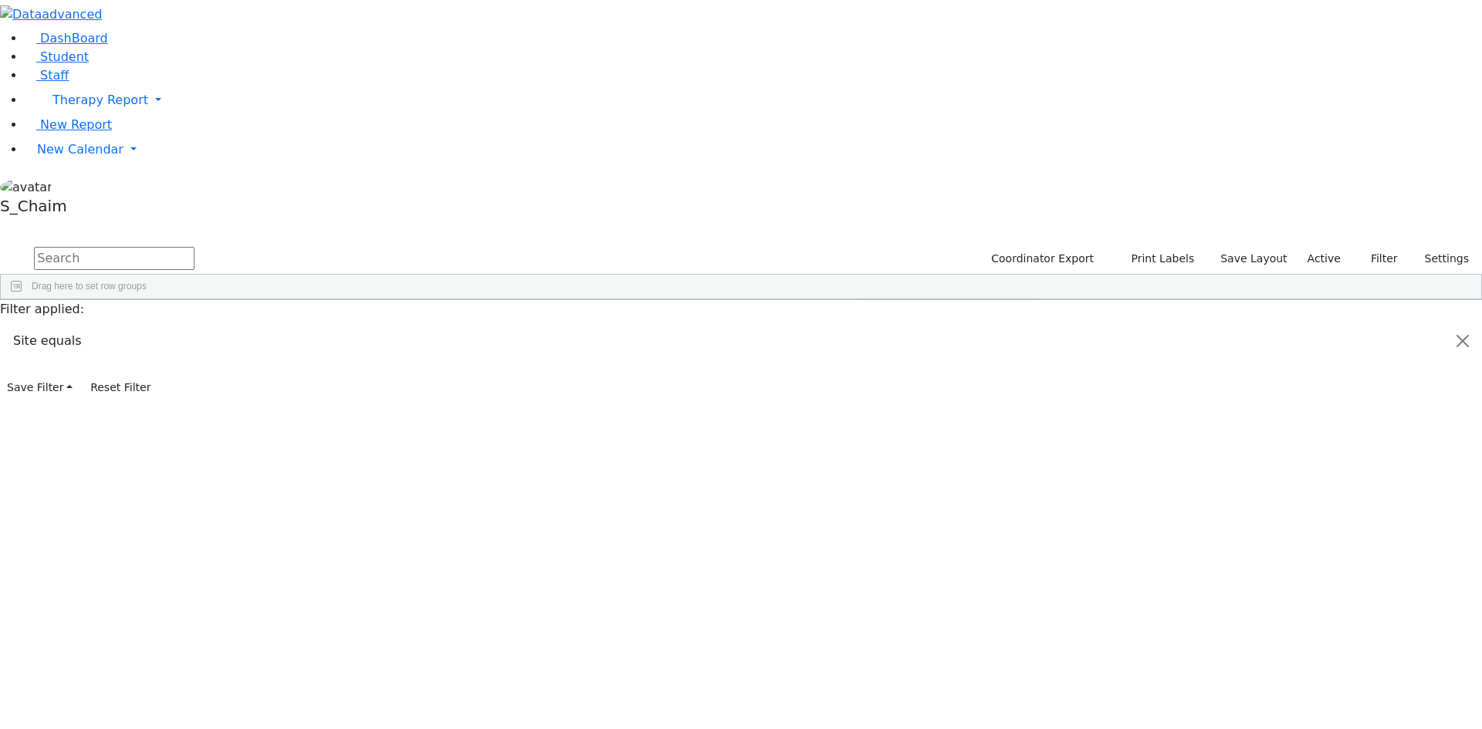
click at [987, 446] on div "High School Boys Division" at bounding box center [933, 451] width 108 height 11
click at [1072, 368] on div "Press SPACE to select this row." at bounding box center [1023, 379] width 97 height 22
click at [1365, 254] on icon "button" at bounding box center [1362, 259] width 10 height 10
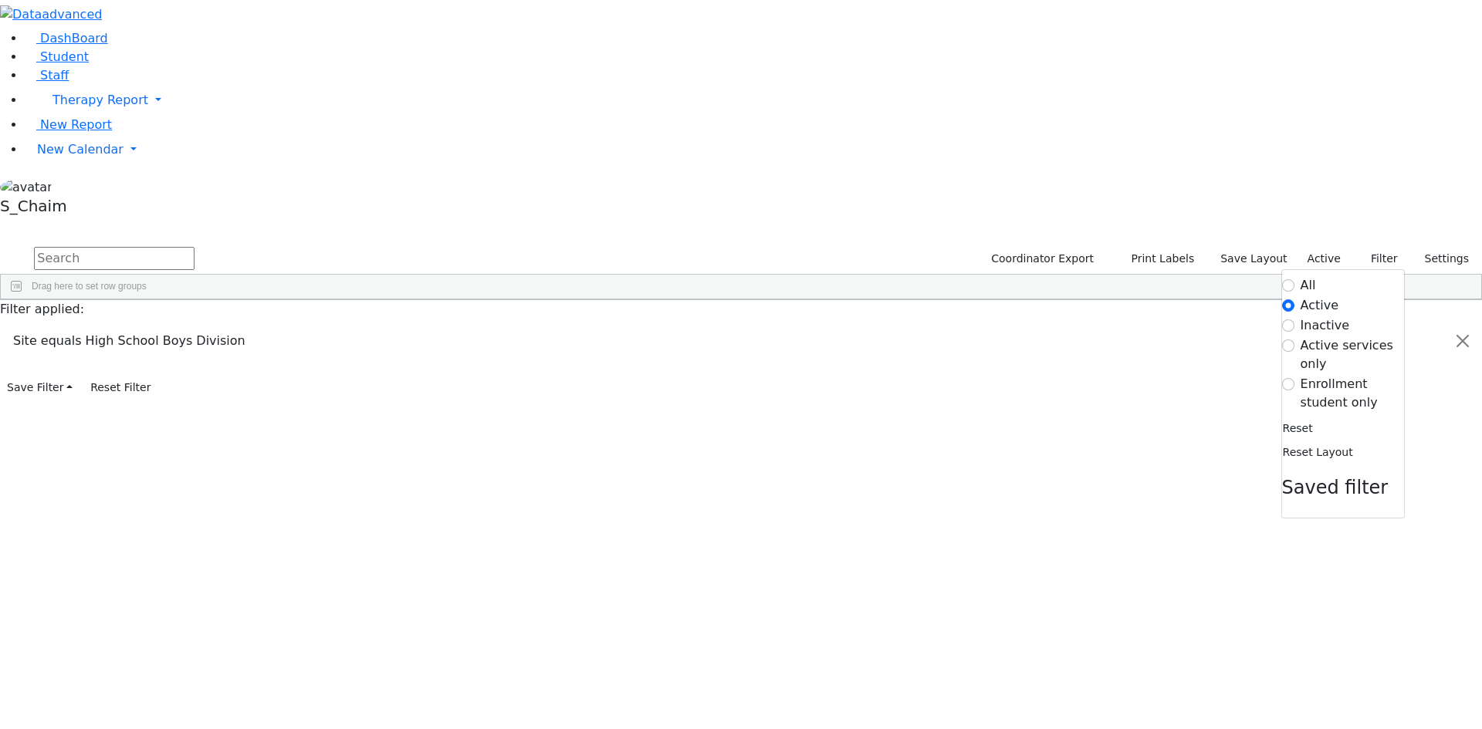
click at [1222, 275] on div "Drag here to set row groups" at bounding box center [741, 287] width 1480 height 25
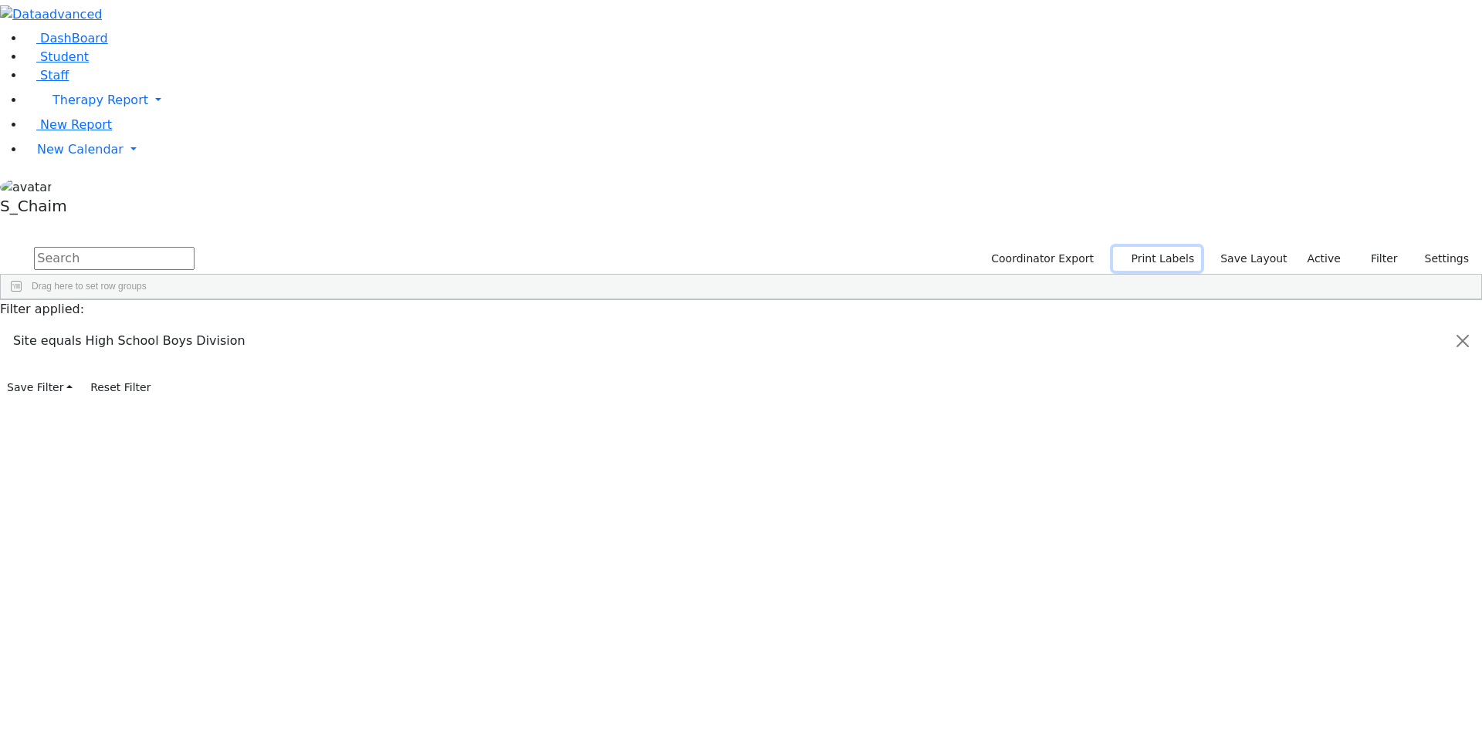
click at [1167, 247] on button "Print Labels" at bounding box center [1157, 259] width 88 height 24
checkbox input "true"
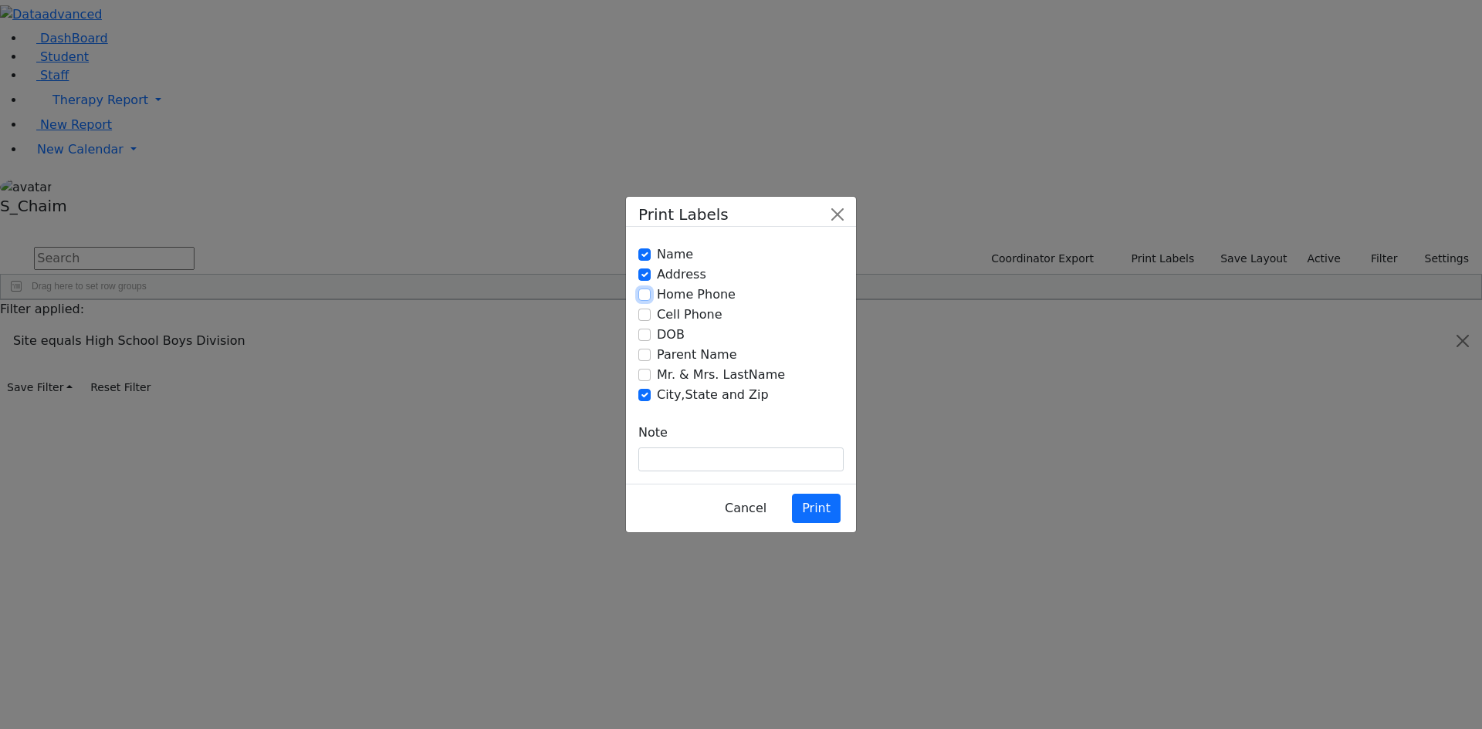
click at [646, 301] on input "Home Phone" at bounding box center [644, 295] width 12 height 12
checkbox input "true"
click at [643, 321] on input "Cell Phone" at bounding box center [644, 315] width 12 height 12
checkbox input "true"
click at [645, 360] on input "Parent Name" at bounding box center [644, 355] width 12 height 12
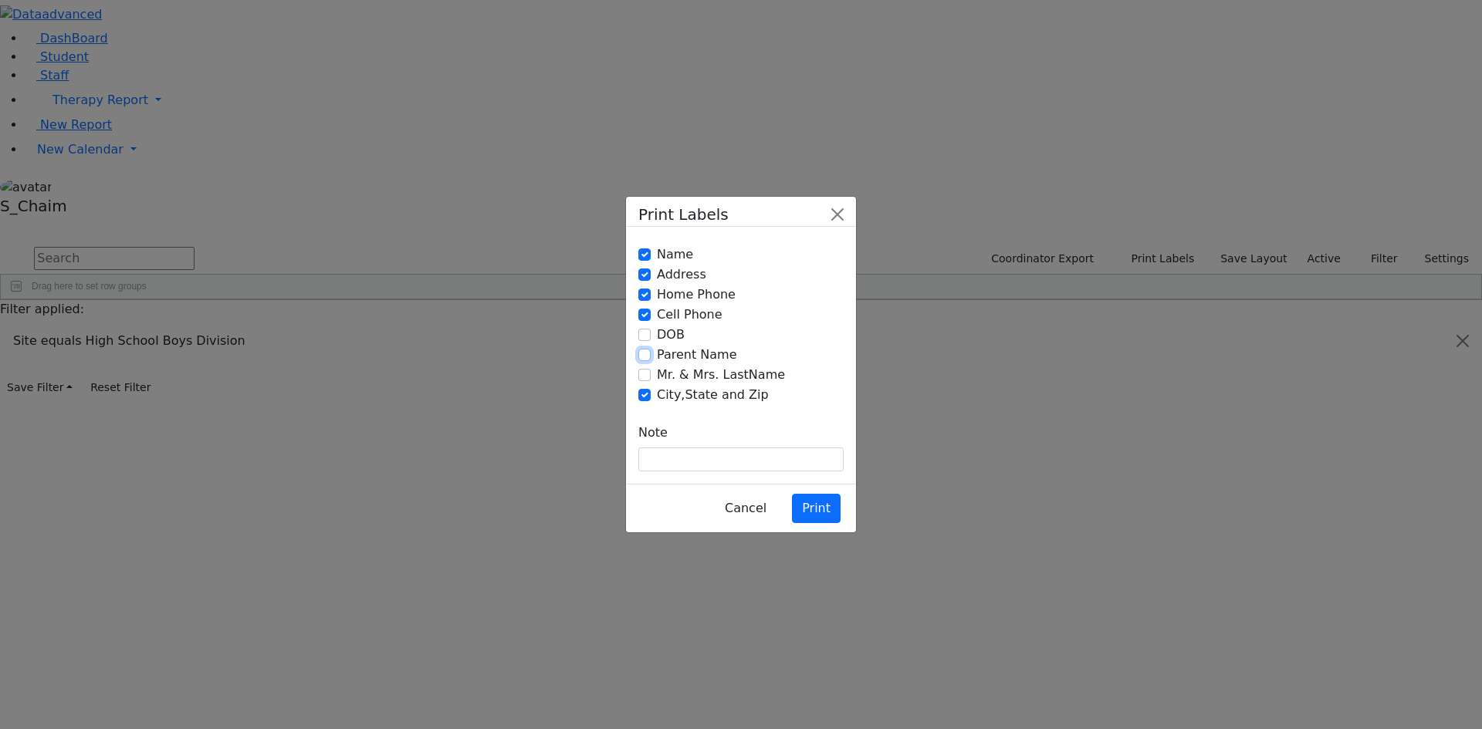
checkbox input "true"
click at [807, 494] on button "Print" at bounding box center [816, 508] width 49 height 29
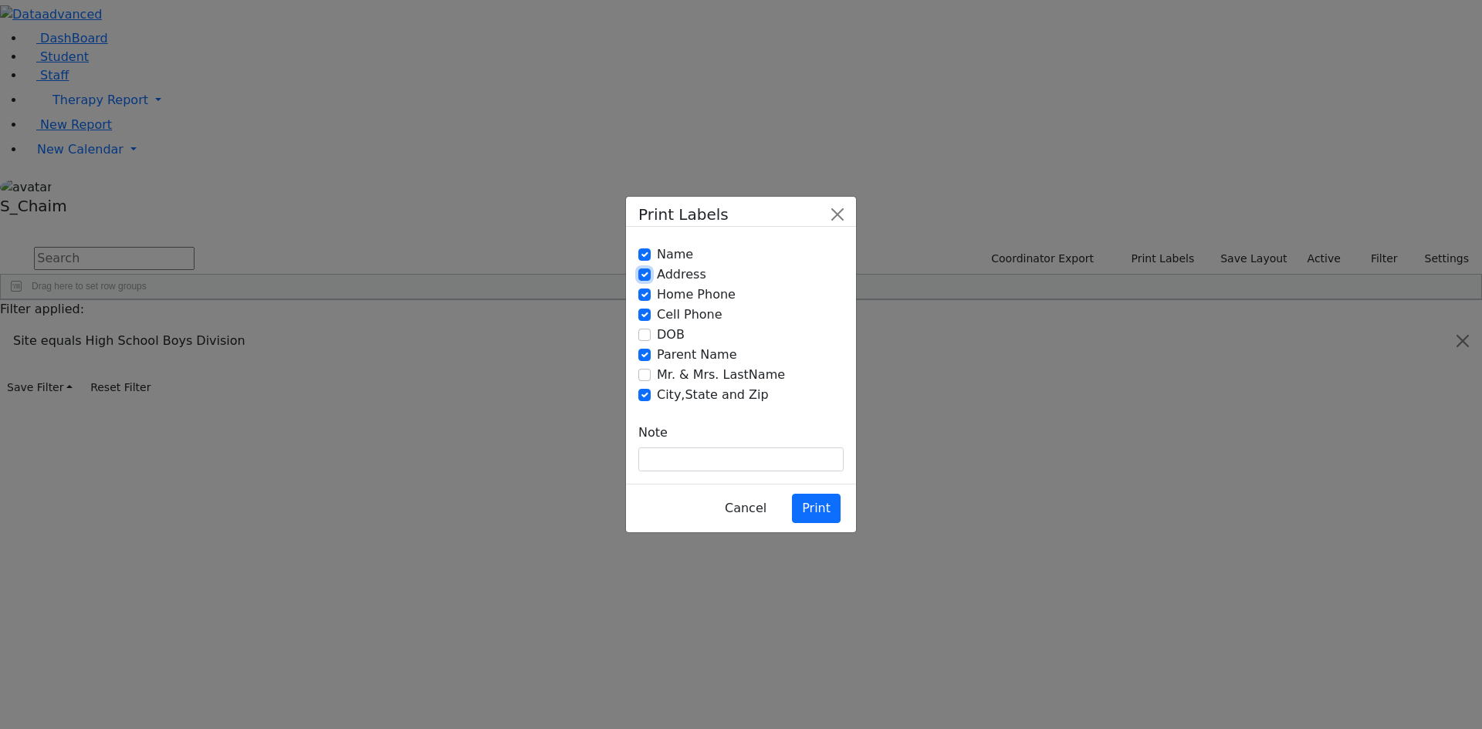
click at [640, 281] on input "Address" at bounding box center [644, 275] width 12 height 12
checkbox input "false"
click at [644, 389] on input "City,State and Zip" at bounding box center [644, 395] width 12 height 12
checkbox input "false"
click at [816, 494] on button "Print" at bounding box center [816, 508] width 49 height 29
